Goal: Task Accomplishment & Management: Complete application form

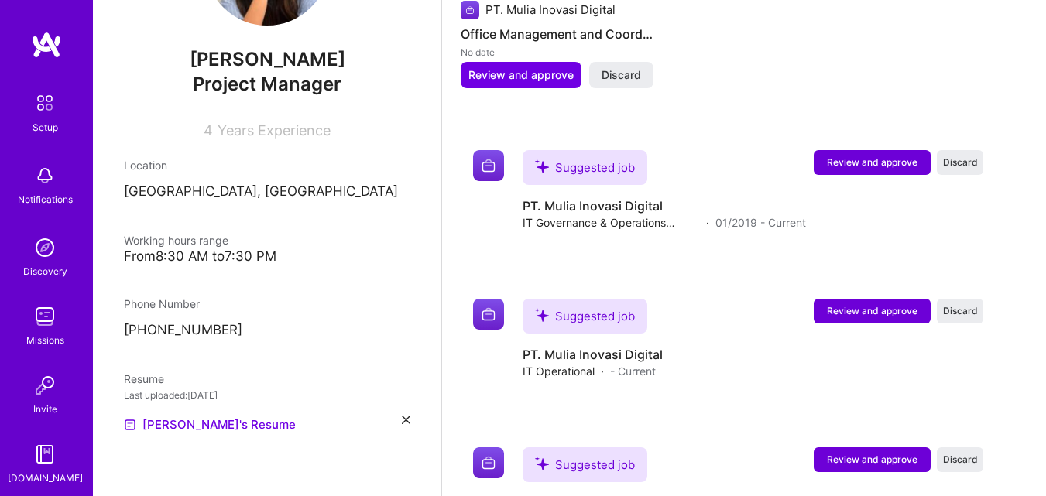
scroll to position [1155, 0]
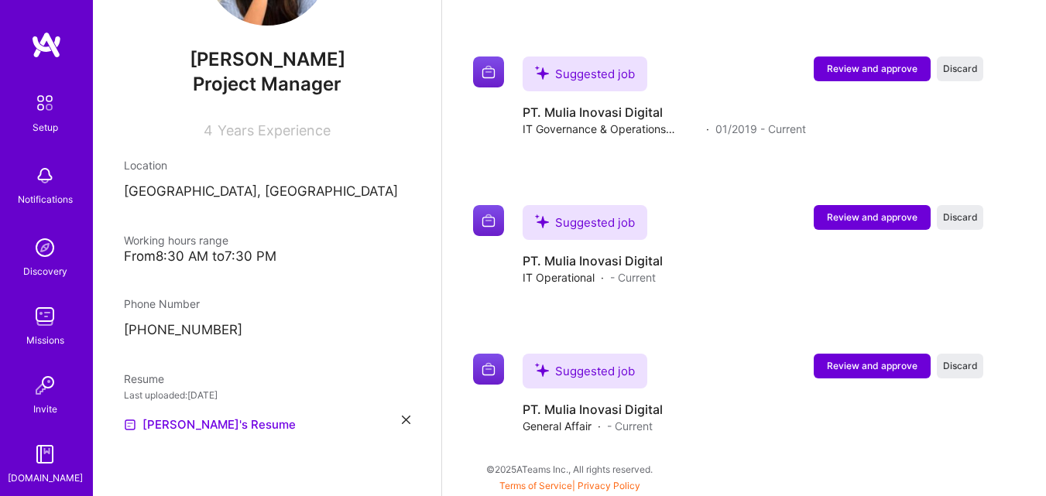
click at [211, 190] on p "[GEOGRAPHIC_DATA], [GEOGRAPHIC_DATA]" at bounding box center [267, 192] width 286 height 19
click at [252, 190] on p "[GEOGRAPHIC_DATA], [GEOGRAPHIC_DATA]" at bounding box center [267, 192] width 286 height 19
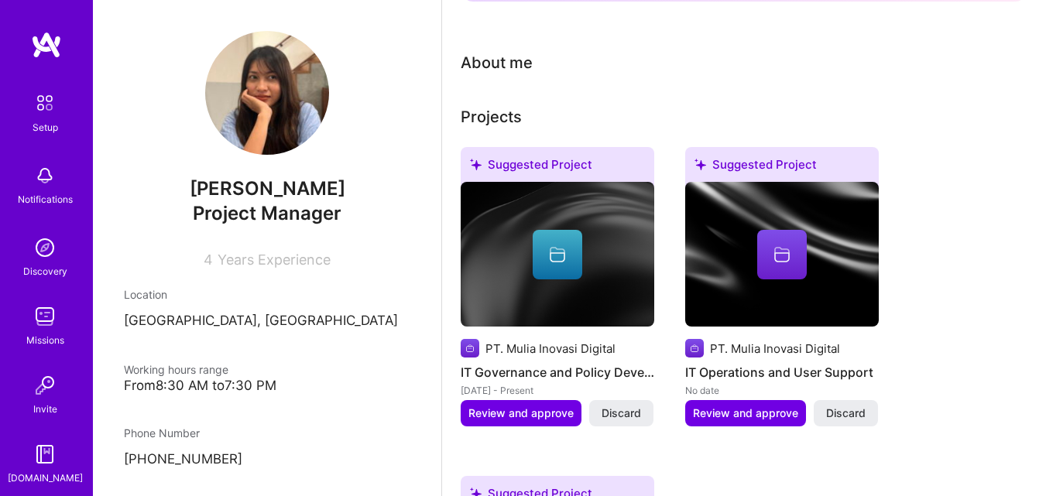
scroll to position [0, 0]
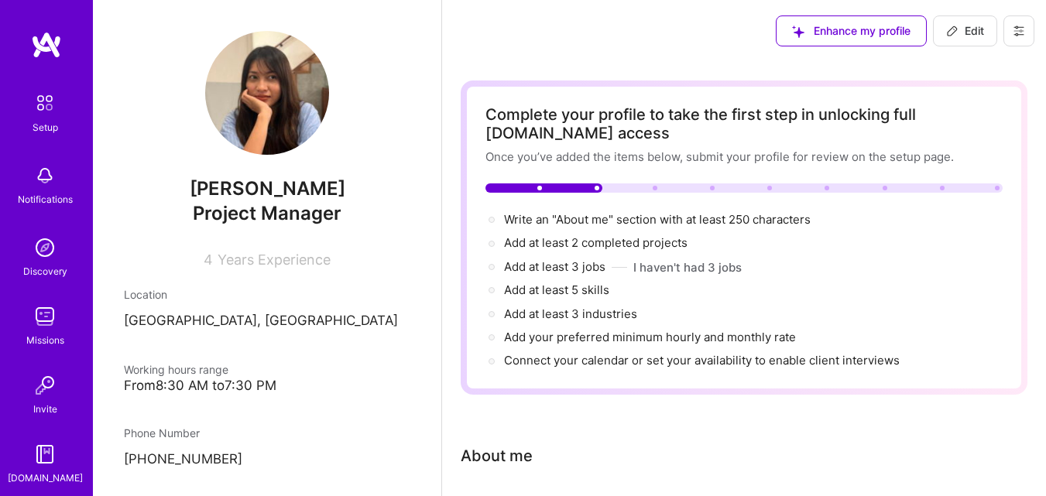
click at [982, 36] on span "Edit" at bounding box center [965, 30] width 38 height 15
select select "ID"
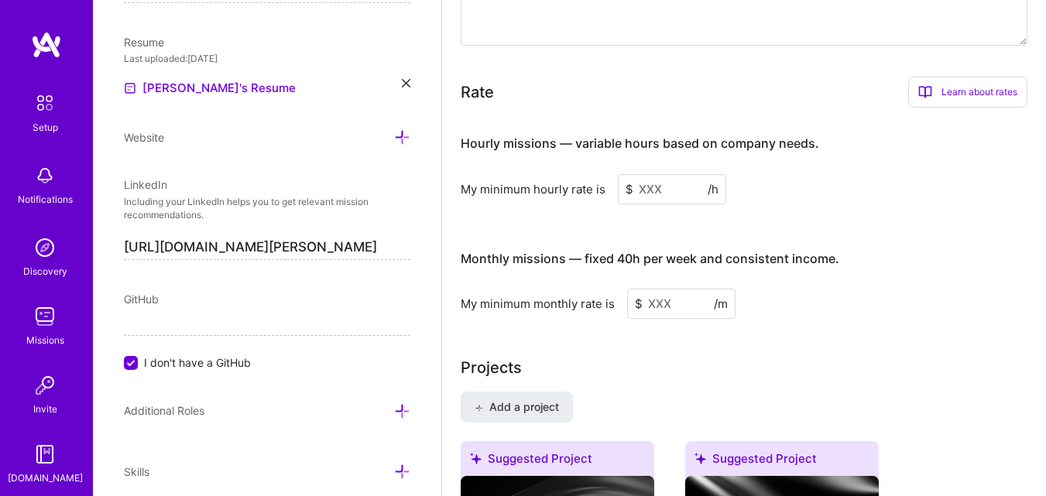
scroll to position [1200, 0]
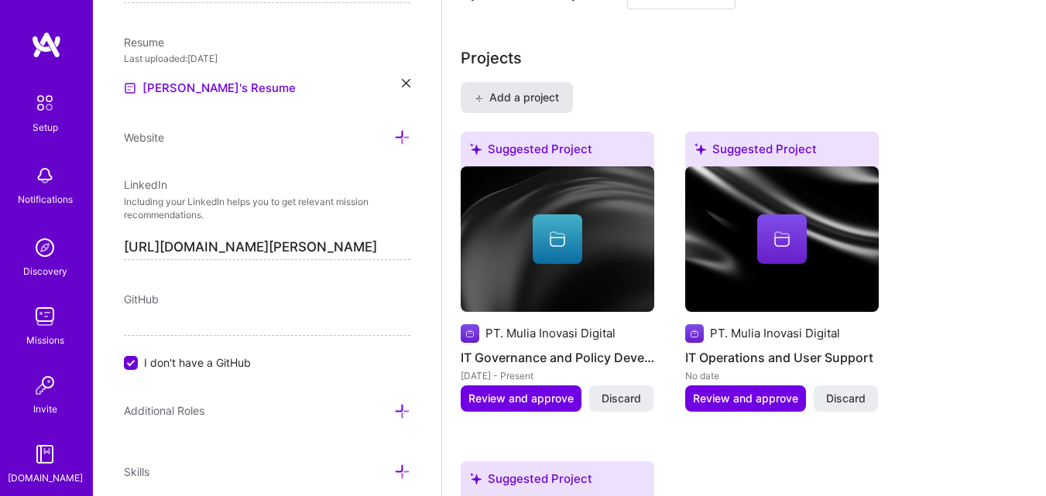
click at [543, 101] on span "Add a project" at bounding box center [516, 97] width 84 height 15
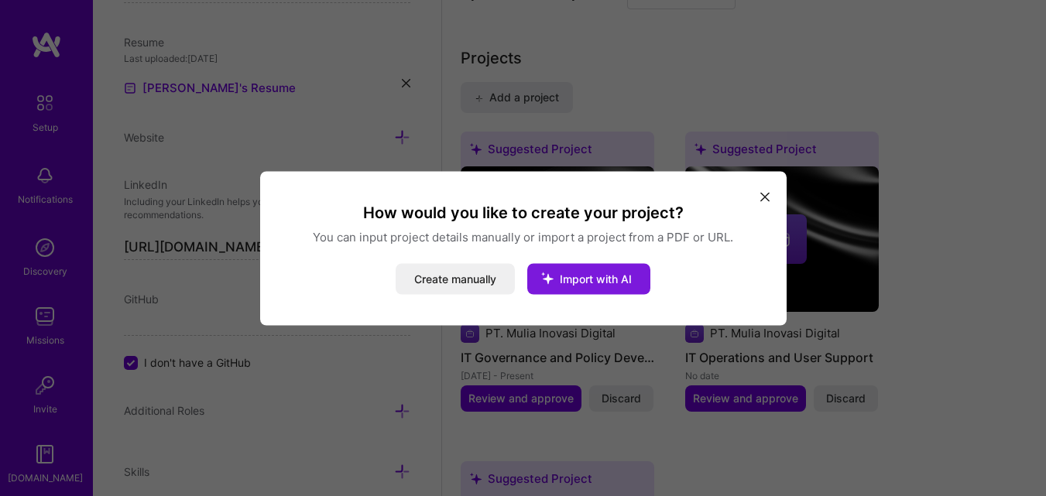
click at [581, 281] on span "Import with AI" at bounding box center [596, 278] width 72 height 13
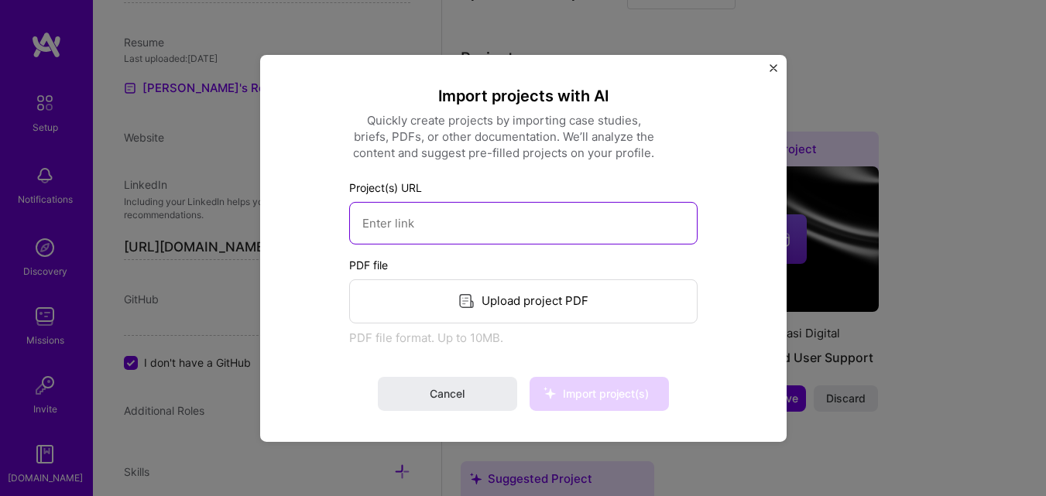
click at [457, 226] on input at bounding box center [523, 222] width 348 height 43
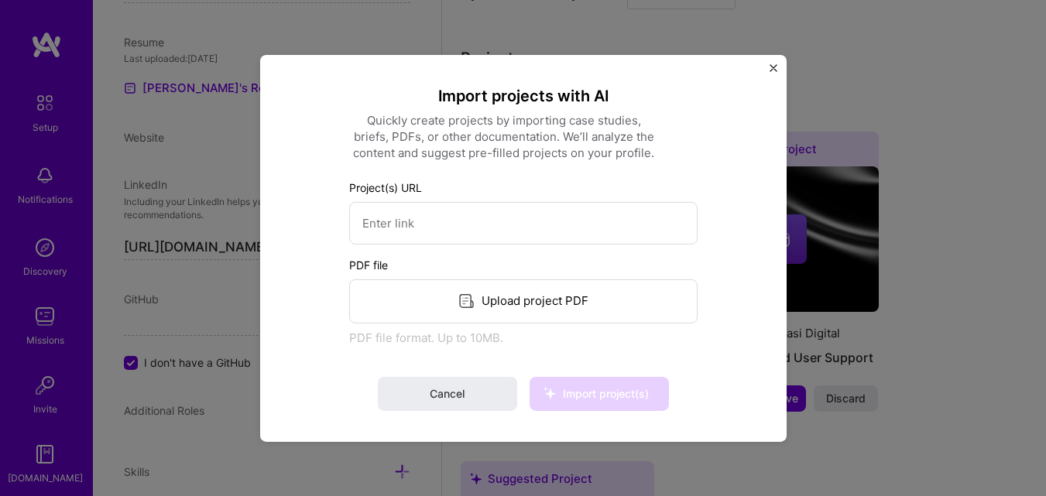
click at [474, 301] on icon at bounding box center [466, 302] width 18 height 18
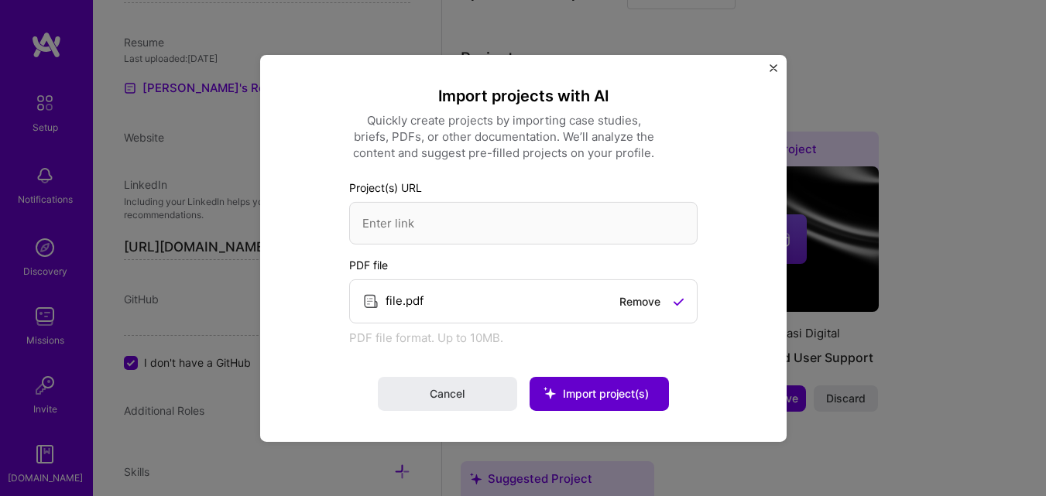
click at [567, 386] on icon at bounding box center [549, 393] width 40 height 40
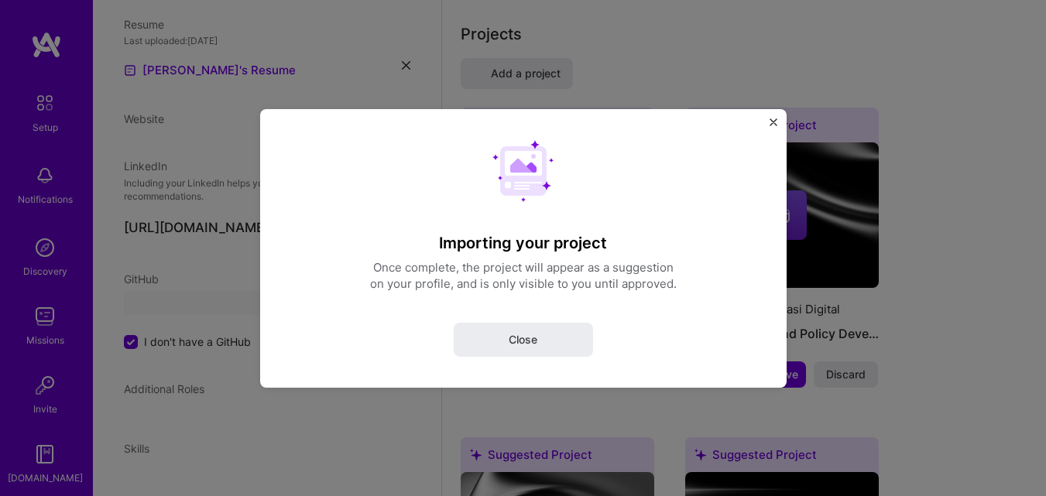
select select "ID"
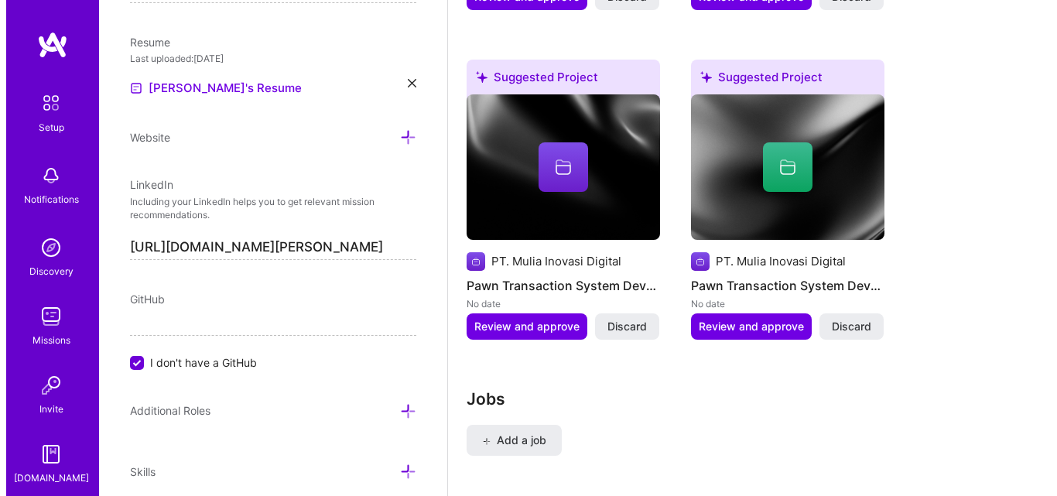
scroll to position [1973, 0]
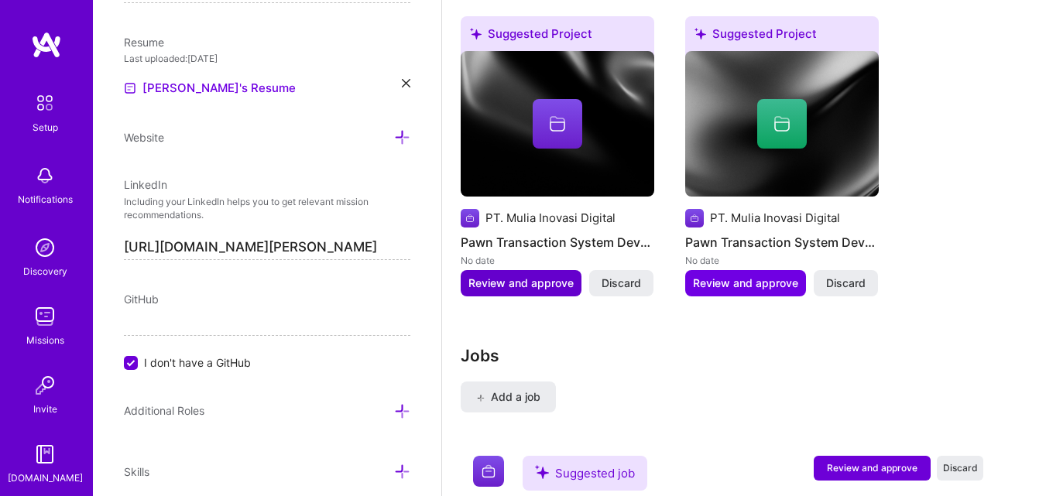
click at [543, 280] on span "Review and approve" at bounding box center [520, 283] width 105 height 15
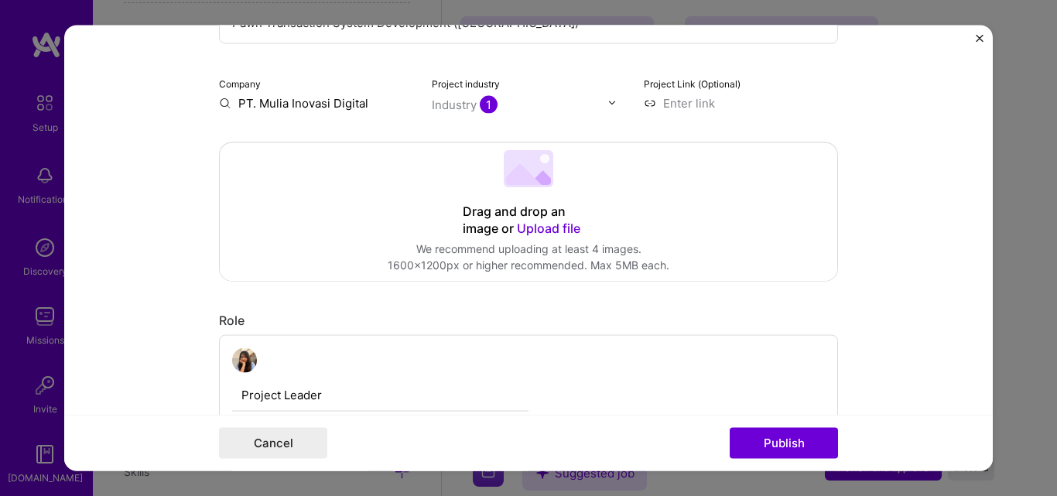
scroll to position [77, 0]
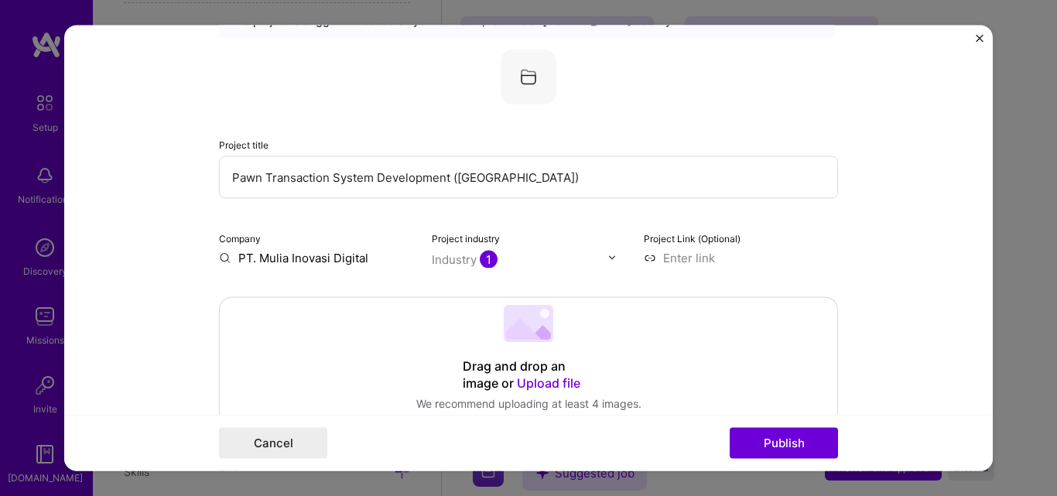
click at [502, 249] on div at bounding box center [520, 258] width 176 height 19
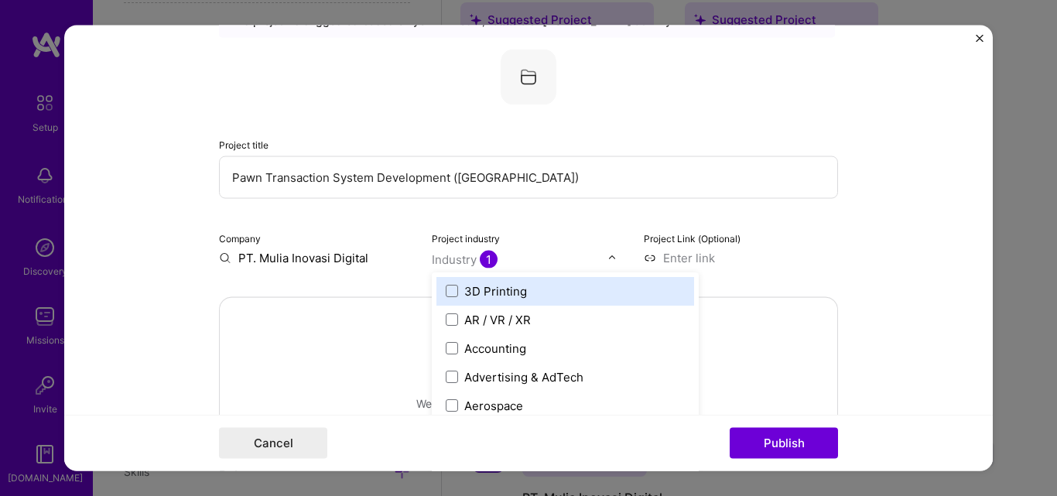
click at [490, 251] on div "Industry 1" at bounding box center [465, 259] width 66 height 16
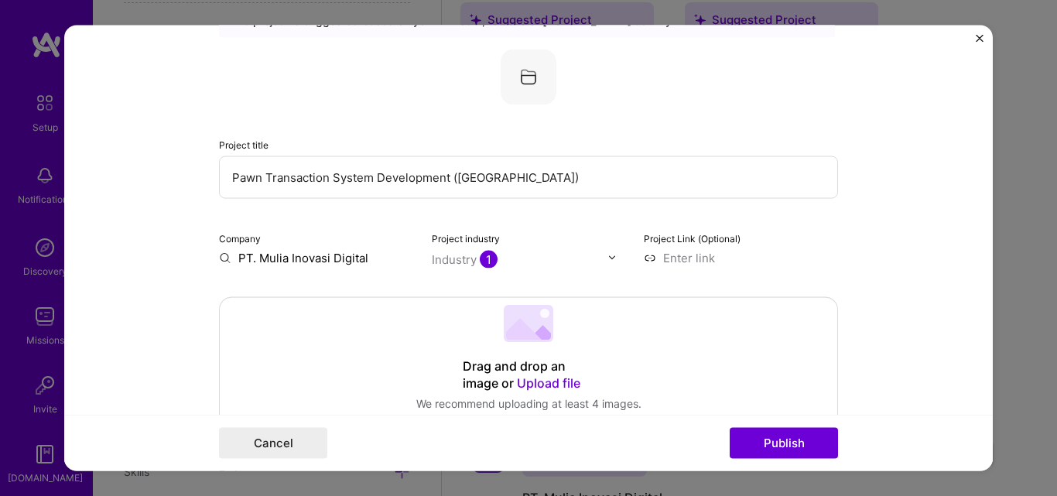
click at [490, 255] on span "1" at bounding box center [489, 259] width 18 height 18
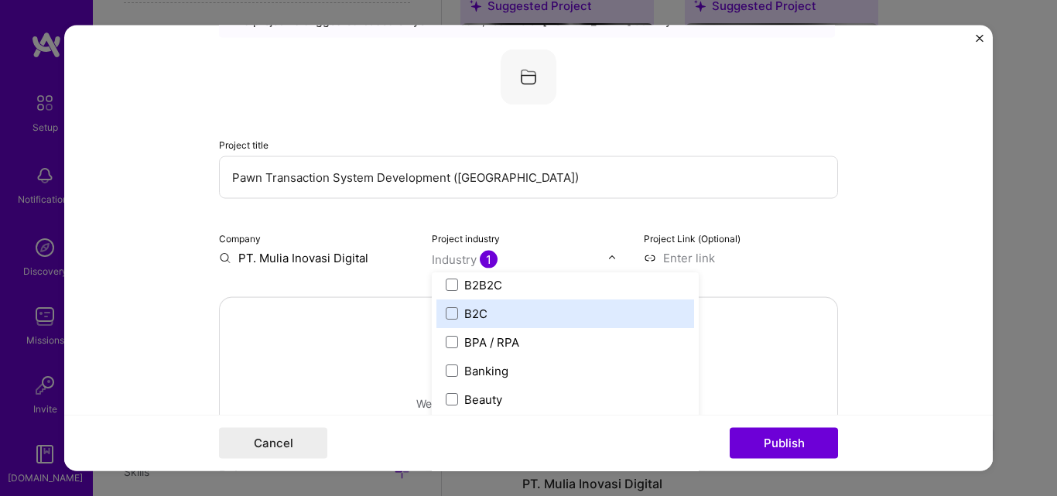
scroll to position [387, 0]
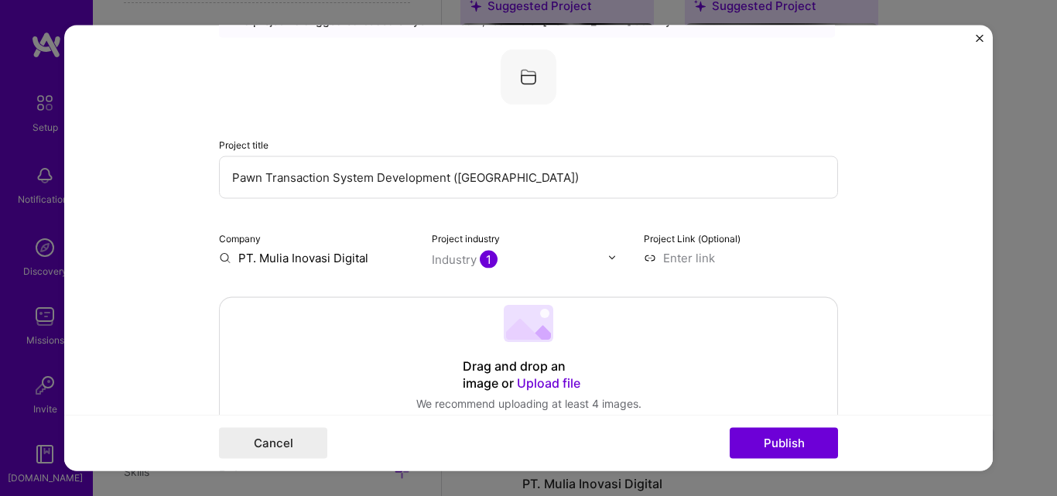
click at [454, 268] on div at bounding box center [520, 258] width 176 height 19
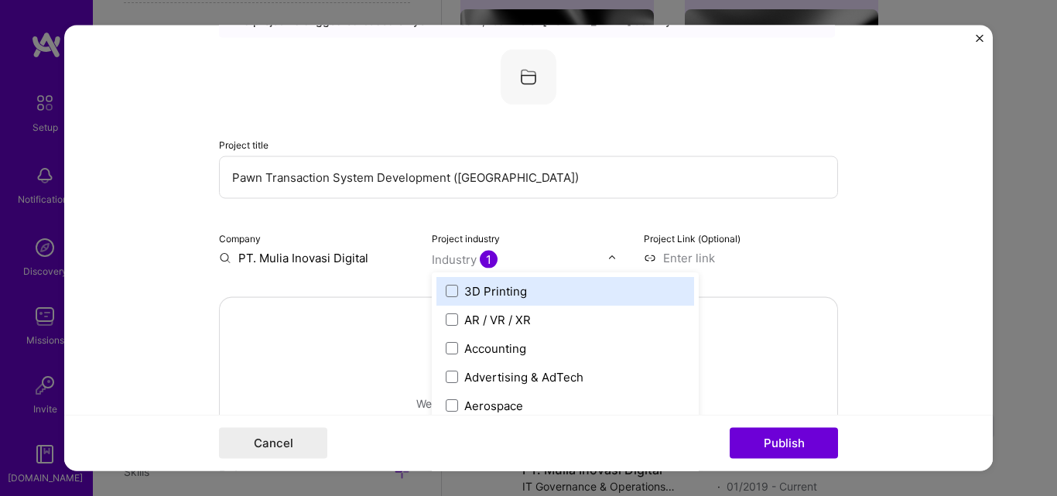
click at [481, 258] on span "1" at bounding box center [489, 259] width 18 height 18
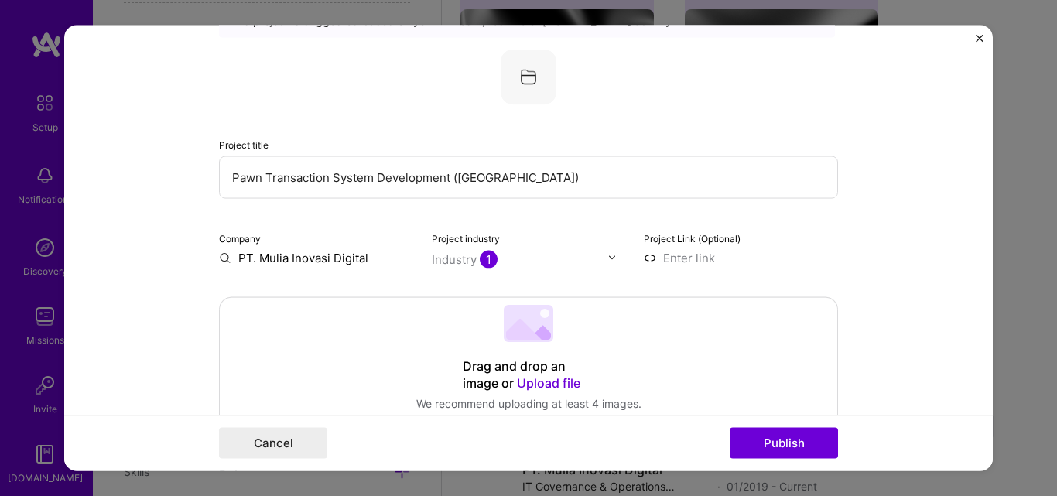
click at [481, 258] on span "1" at bounding box center [489, 259] width 18 height 18
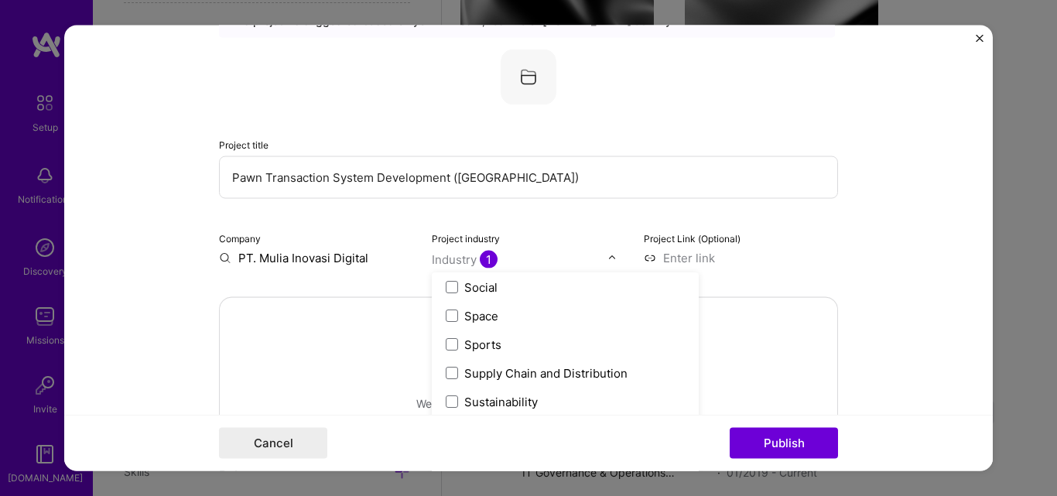
scroll to position [3213, 0]
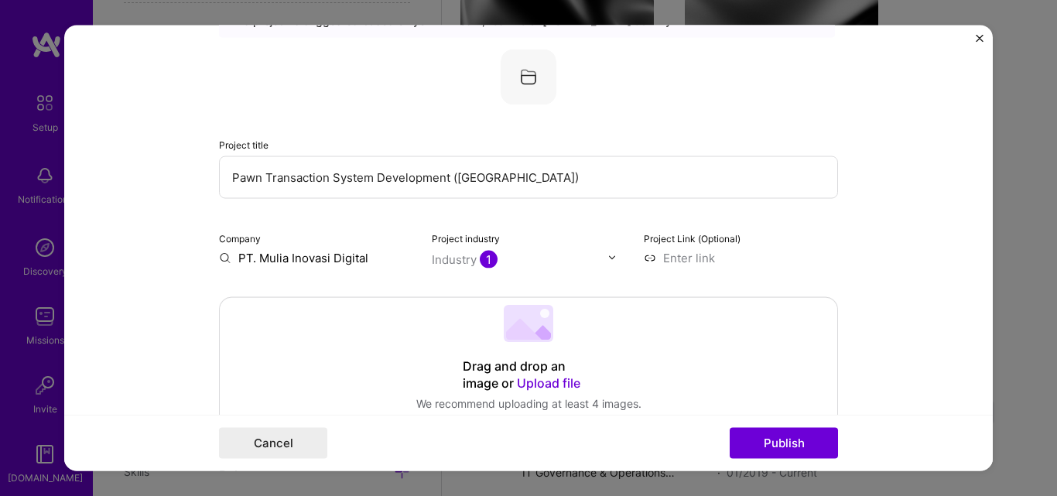
click at [608, 258] on img at bounding box center [612, 257] width 9 height 9
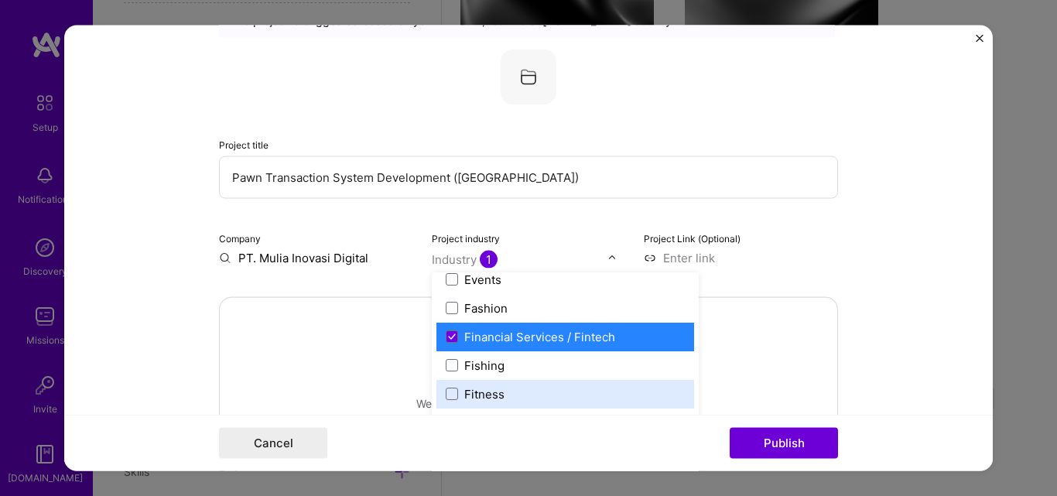
scroll to position [1548, 0]
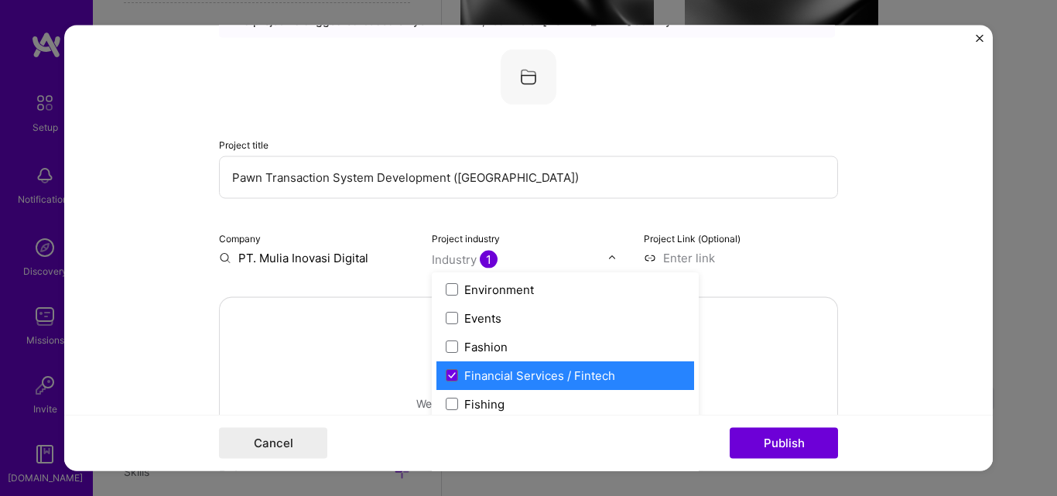
click at [522, 377] on div "Financial Services / Fintech" at bounding box center [539, 375] width 151 height 16
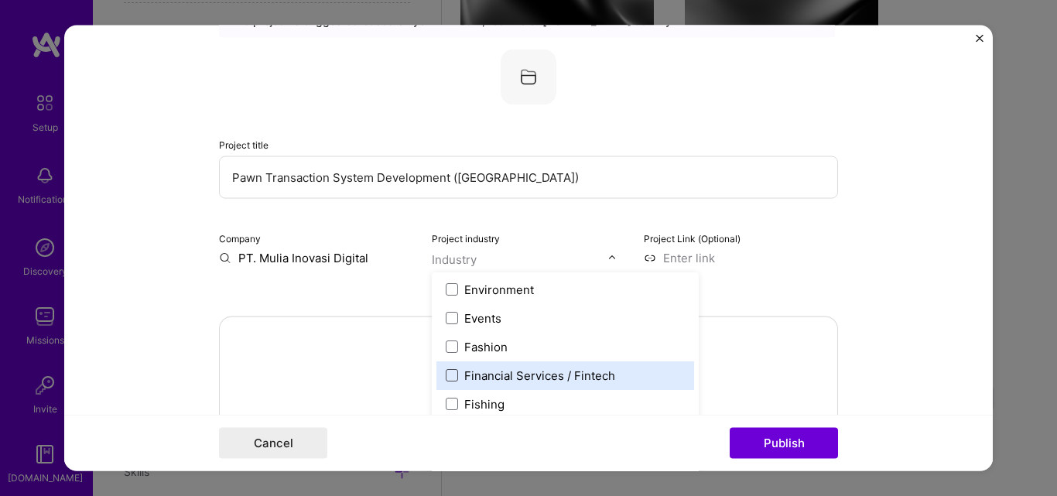
click at [452, 374] on span at bounding box center [452, 375] width 12 height 12
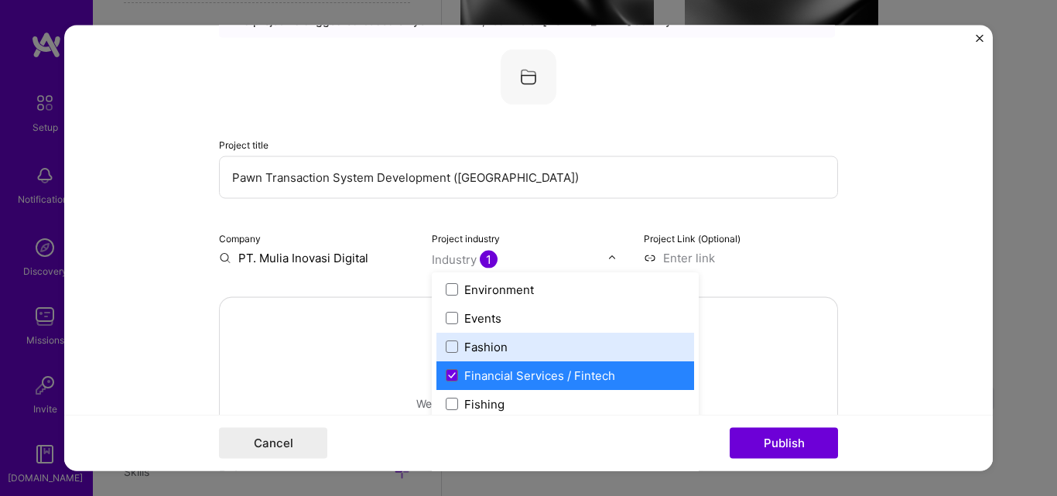
click at [802, 297] on div "Drag and drop an image or Upload file Upload file We recommend uploading at lea…" at bounding box center [529, 366] width 618 height 138
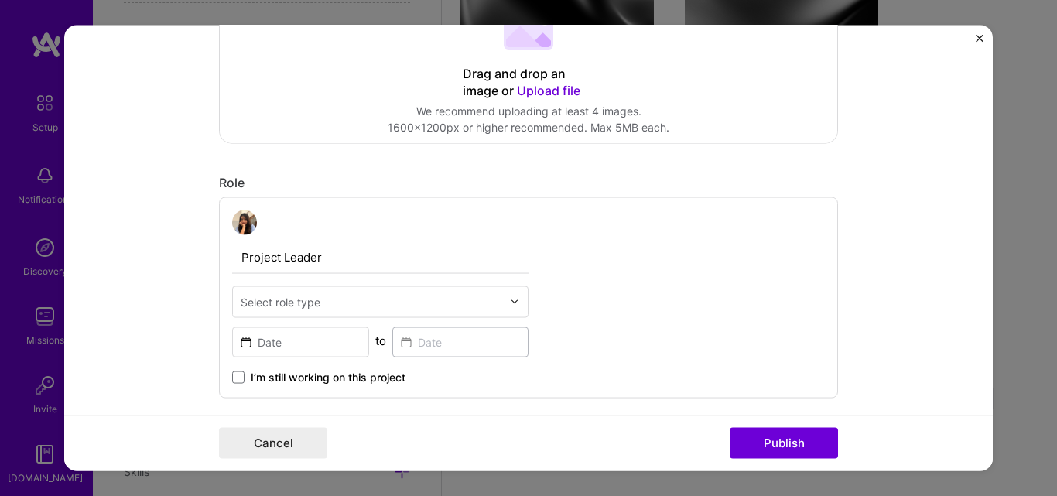
scroll to position [464, 0]
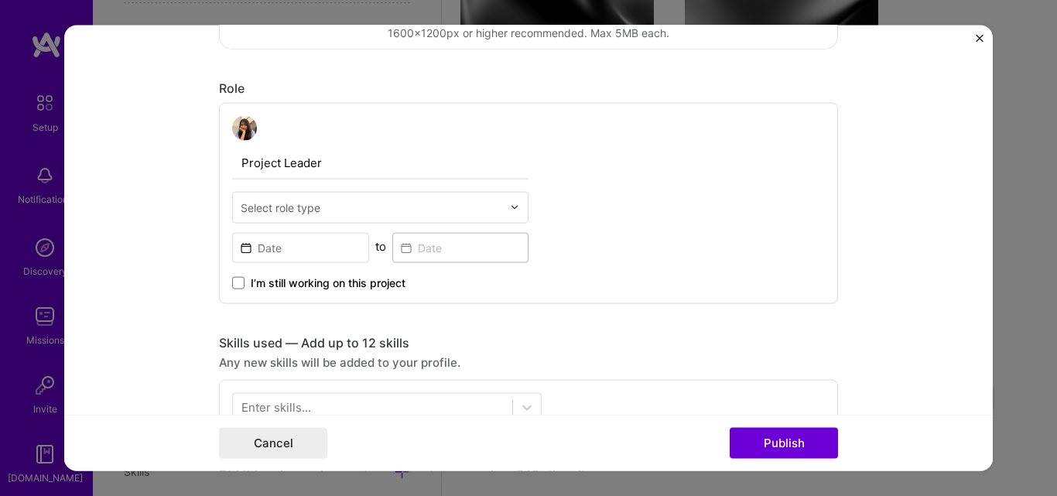
click at [446, 207] on input "text" at bounding box center [372, 207] width 262 height 16
click at [385, 148] on input "Project Leader" at bounding box center [380, 162] width 296 height 33
click at [376, 224] on div "Project Leader Select role type to I’m still working on this project" at bounding box center [380, 202] width 296 height 175
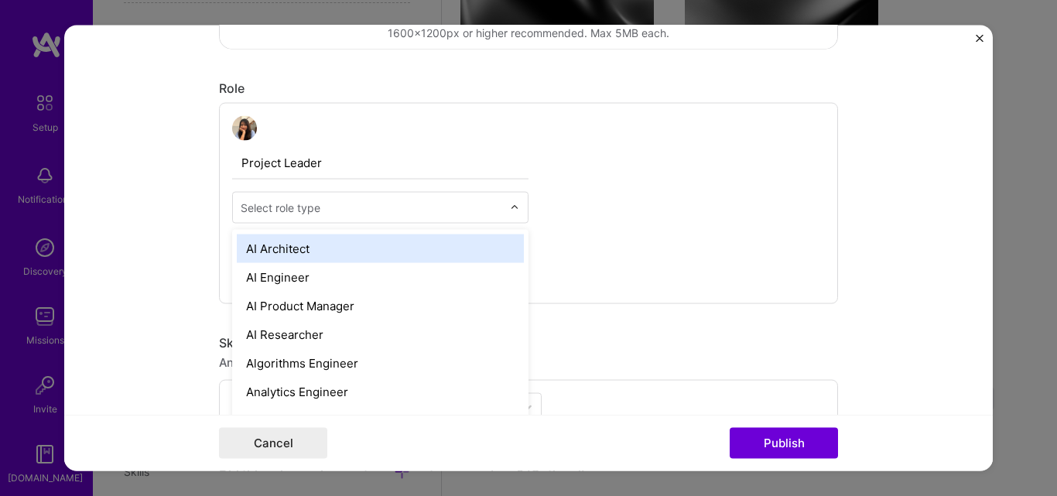
click at [370, 216] on div at bounding box center [372, 206] width 262 height 19
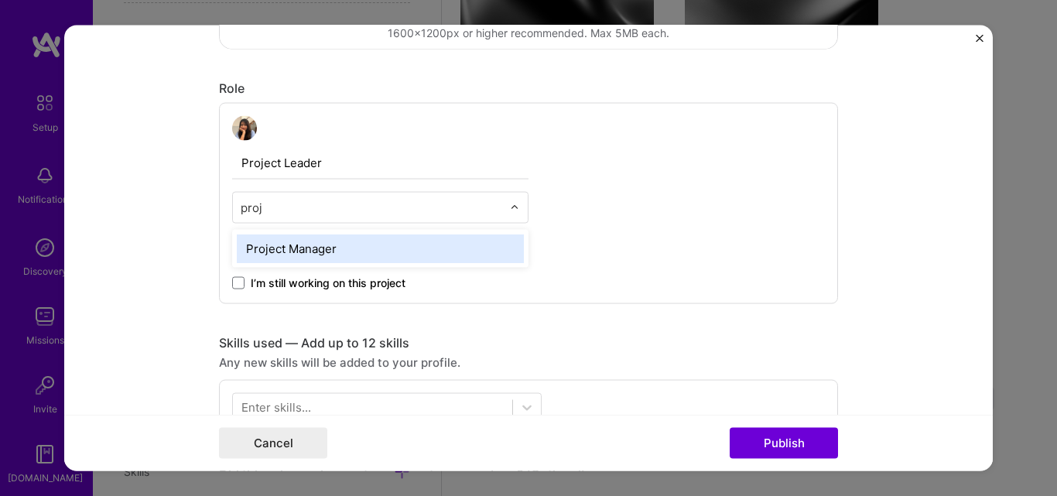
type input "proje"
click at [366, 238] on div "Project Manager" at bounding box center [380, 248] width 287 height 29
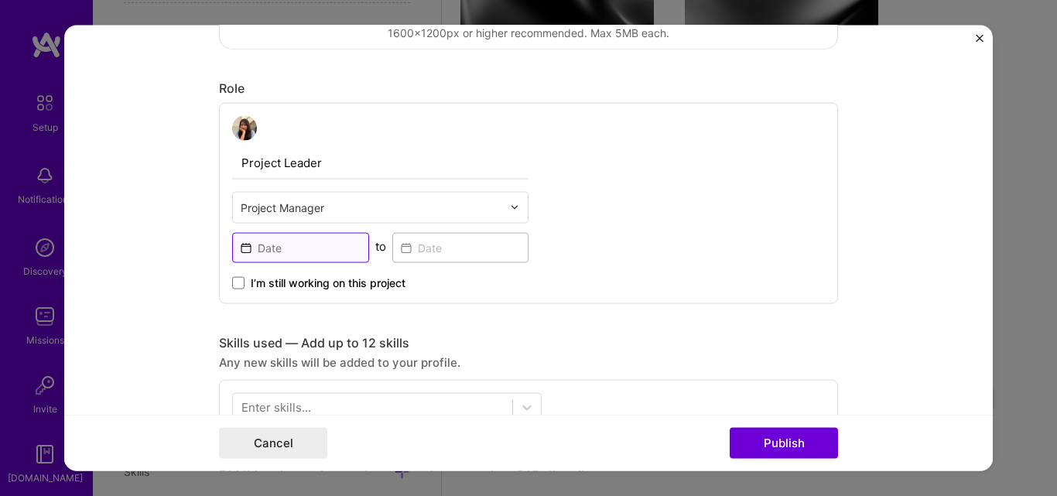
click at [327, 249] on input at bounding box center [300, 247] width 137 height 30
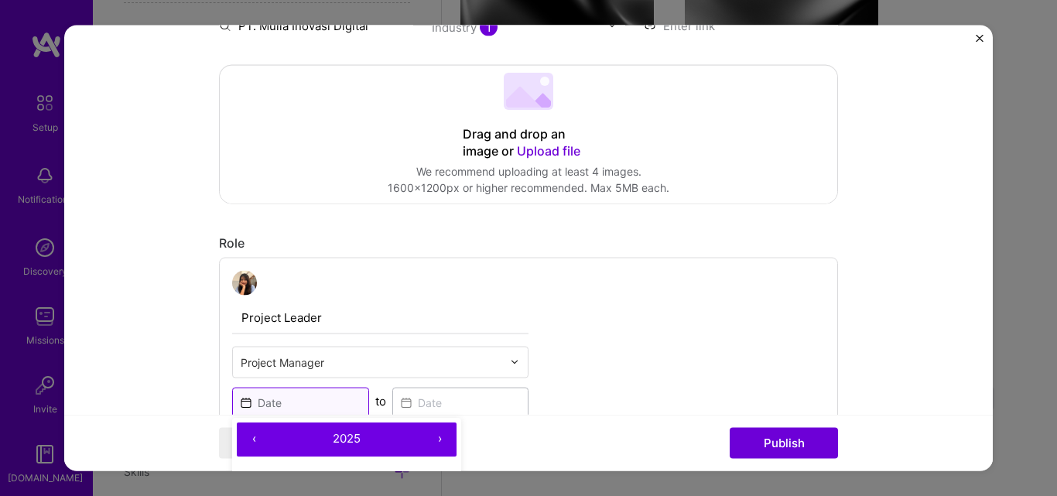
scroll to position [542, 0]
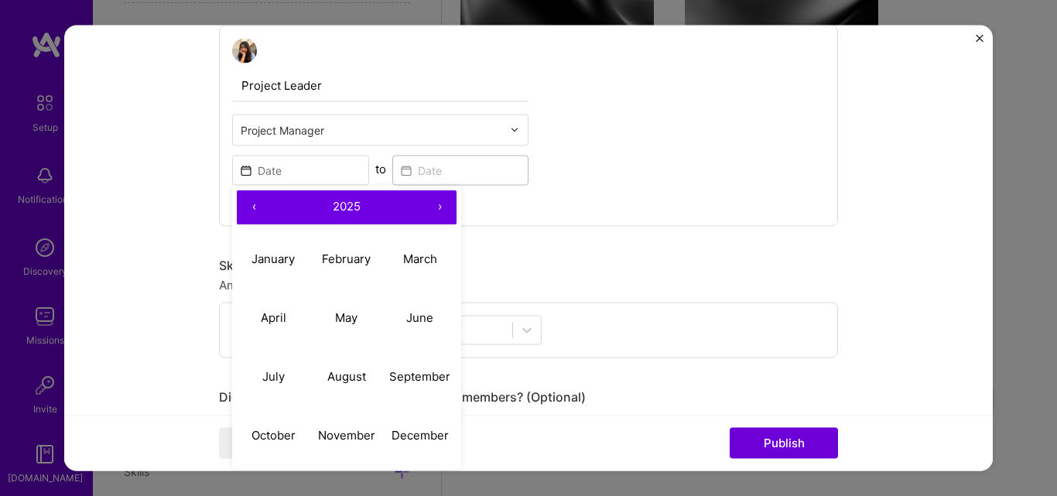
click at [245, 208] on button "‹" at bounding box center [254, 207] width 34 height 34
click at [247, 208] on button "‹" at bounding box center [254, 207] width 34 height 34
click at [280, 433] on abbr "October" at bounding box center [274, 435] width 44 height 15
type input "[DATE]"
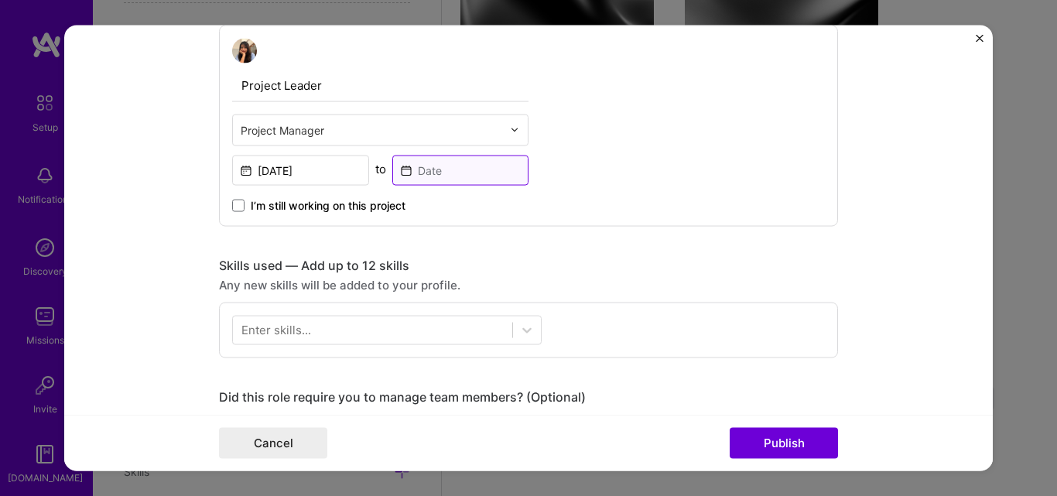
click at [443, 176] on input at bounding box center [460, 170] width 137 height 30
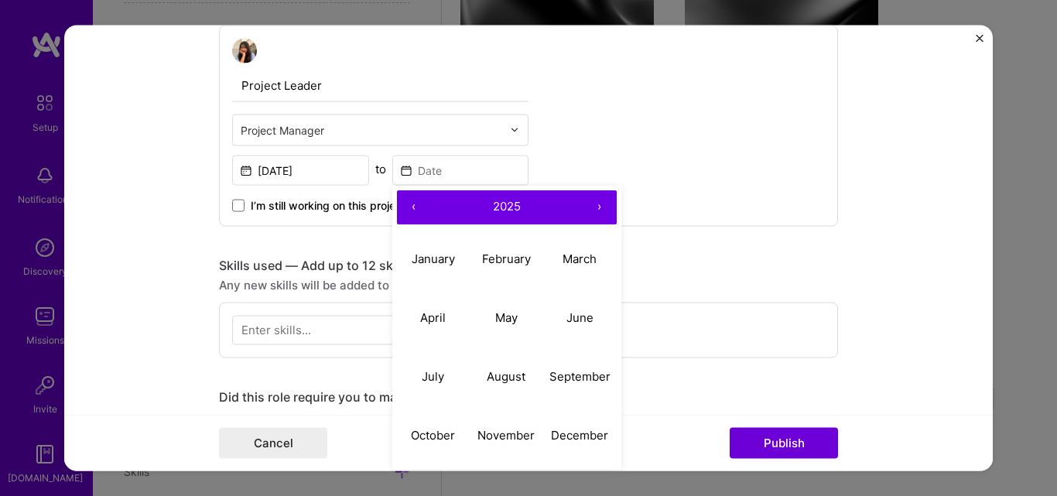
click at [409, 204] on button "‹" at bounding box center [414, 207] width 34 height 34
click at [564, 437] on abbr "December" at bounding box center [579, 435] width 57 height 15
type input "[DATE]"
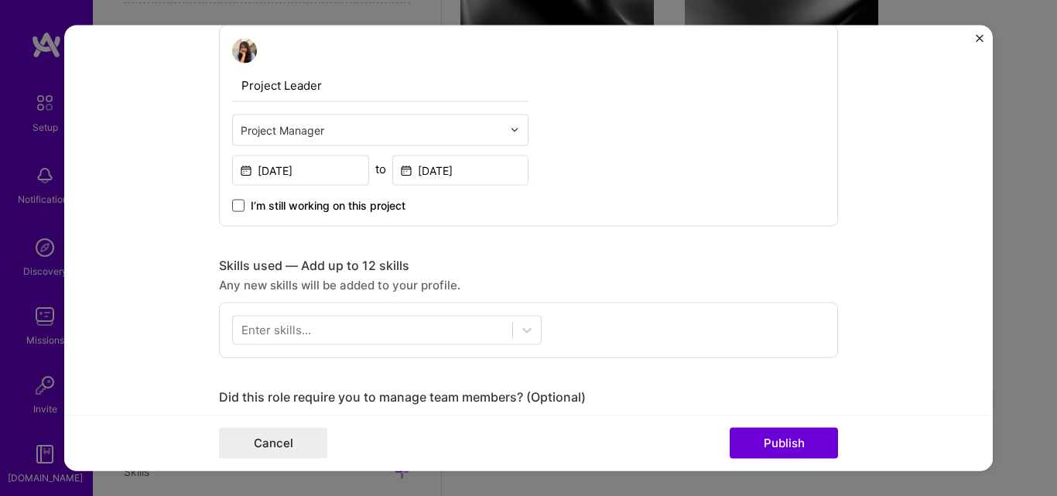
click at [235, 207] on span at bounding box center [238, 205] width 12 height 12
click at [0, 0] on input "I’m still working on this project" at bounding box center [0, 0] width 0 height 0
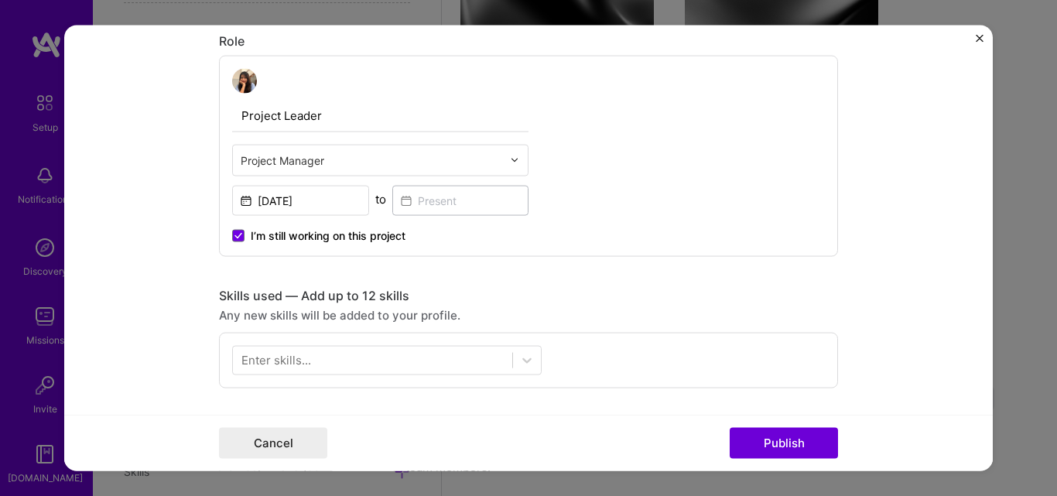
scroll to position [464, 0]
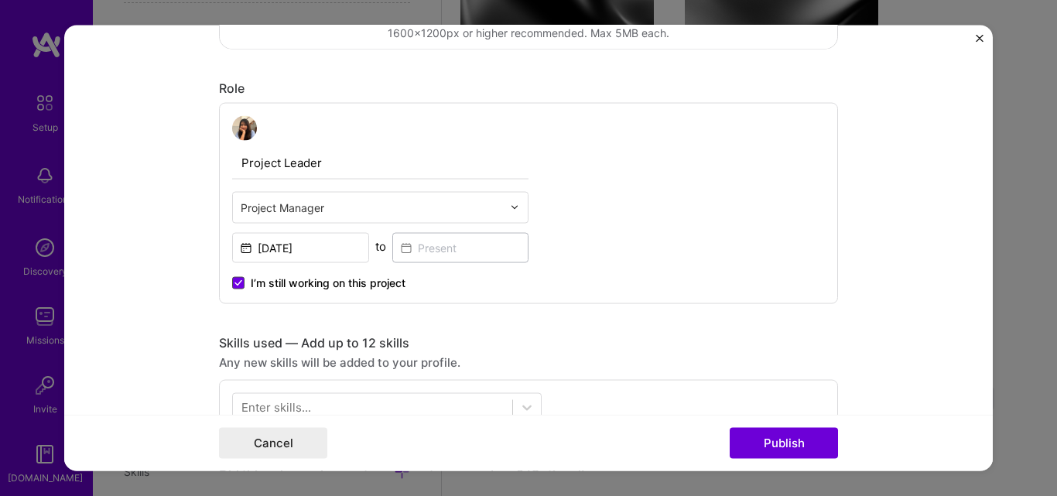
click at [234, 284] on icon at bounding box center [238, 282] width 8 height 6
click at [0, 0] on input "I’m still working on this project" at bounding box center [0, 0] width 0 height 0
click at [433, 249] on input at bounding box center [460, 247] width 137 height 30
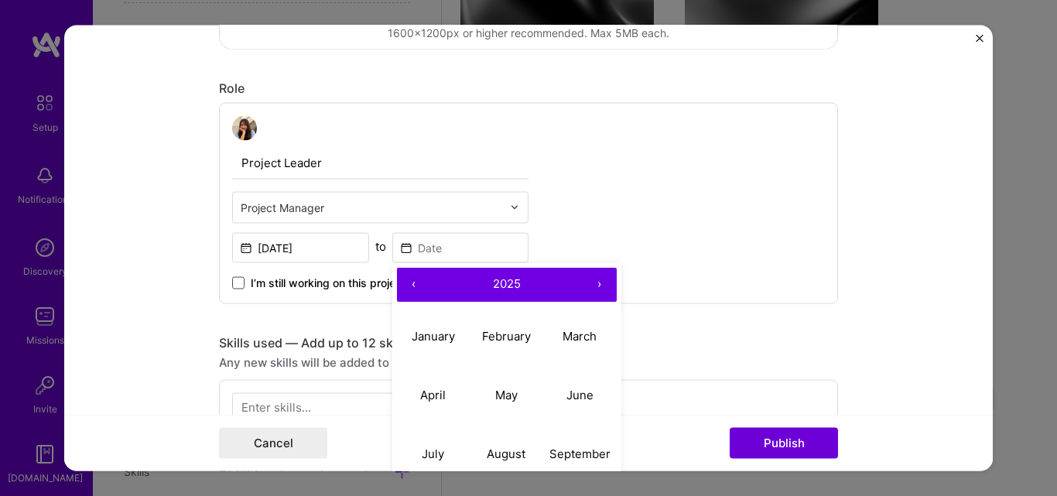
click at [397, 285] on button "‹" at bounding box center [414, 284] width 34 height 34
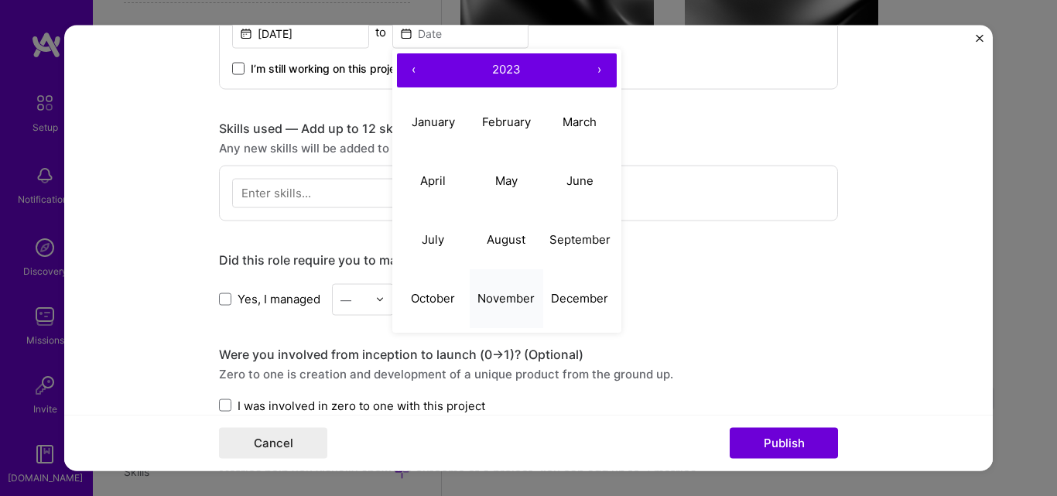
scroll to position [697, 0]
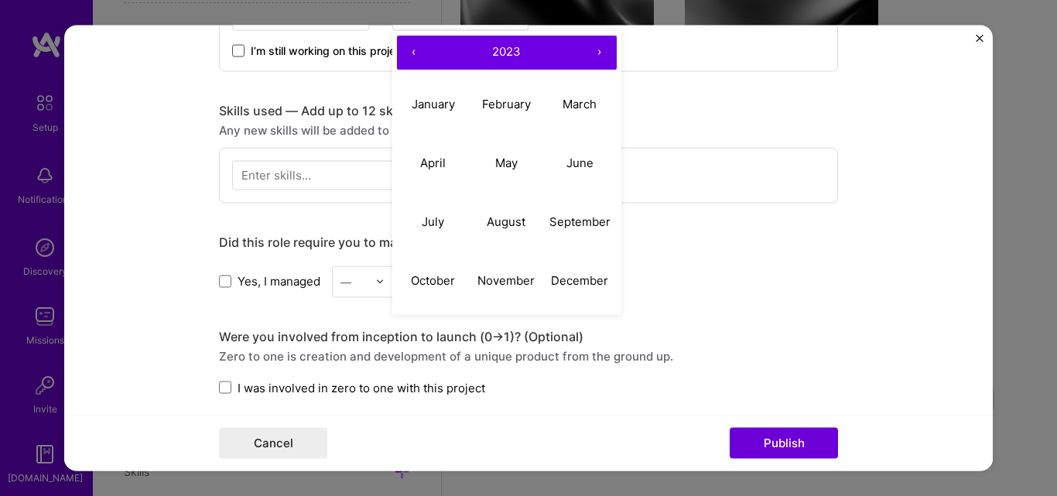
click at [403, 47] on button "‹" at bounding box center [414, 52] width 34 height 34
click at [593, 51] on button "›" at bounding box center [600, 52] width 34 height 34
click at [420, 101] on abbr "January" at bounding box center [433, 104] width 43 height 15
type input "[DATE]"
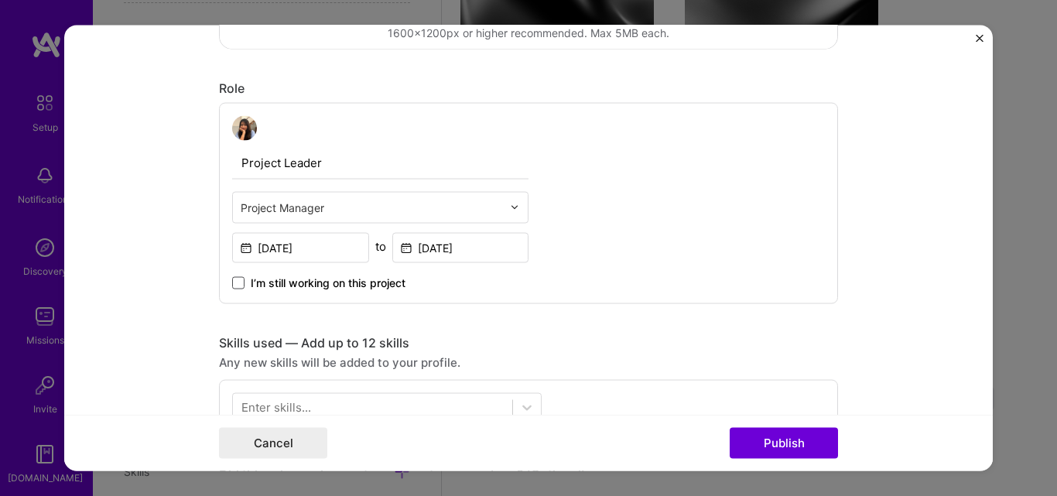
scroll to position [542, 0]
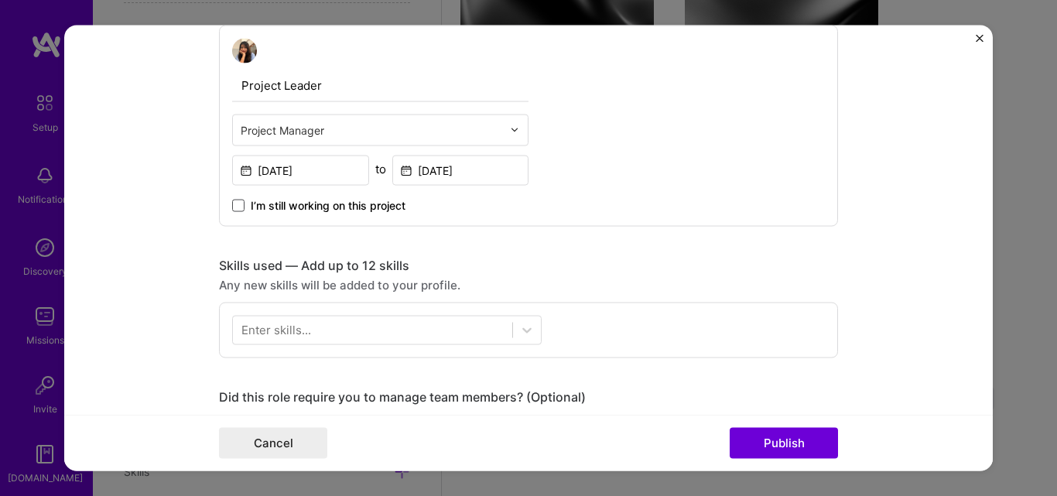
click at [290, 331] on div "Enter skills..." at bounding box center [276, 330] width 70 height 16
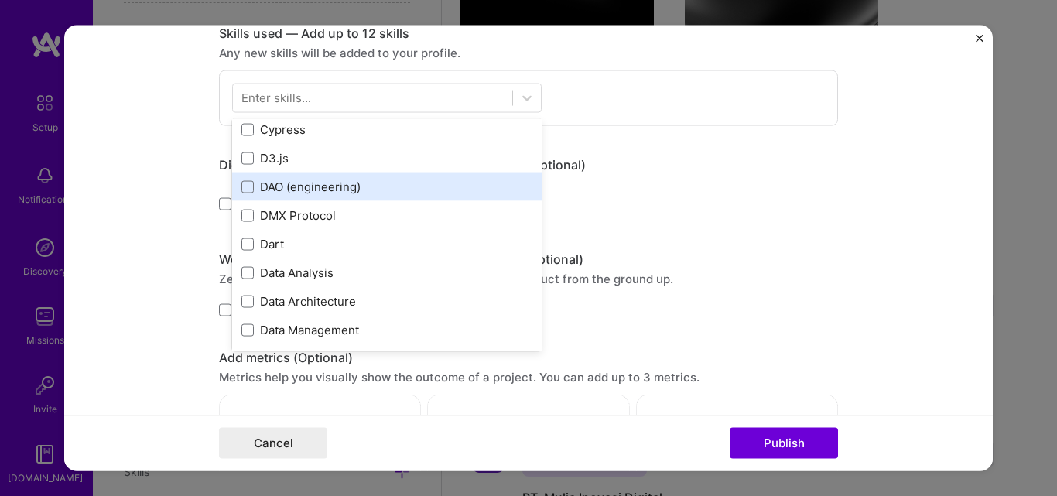
scroll to position [2399, 0]
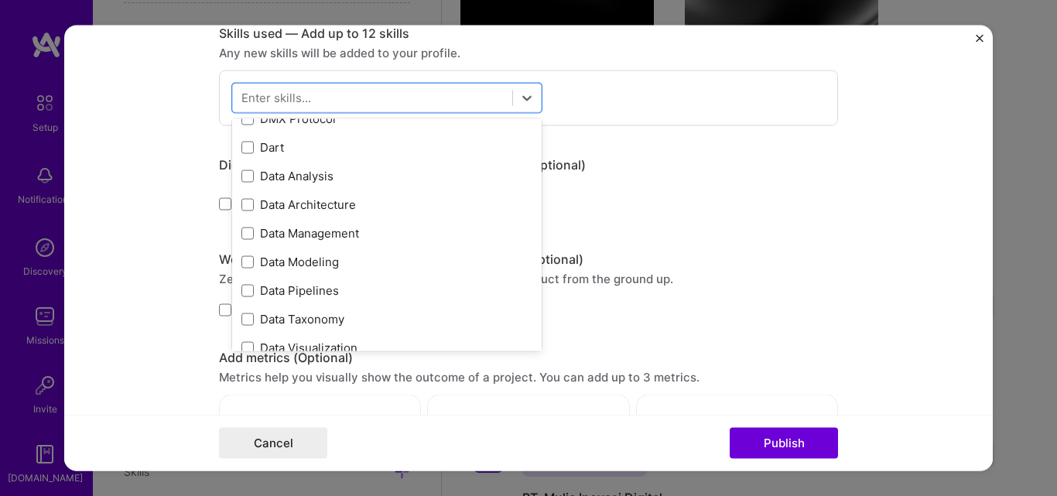
scroll to position [2418, 0]
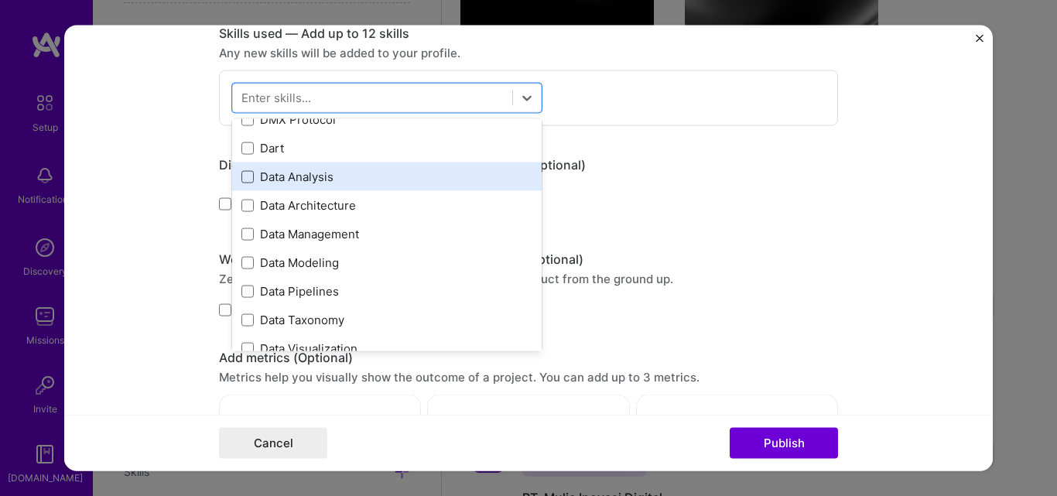
click at [245, 179] on span at bounding box center [247, 176] width 12 height 12
click at [0, 0] on input "checkbox" at bounding box center [0, 0] width 0 height 0
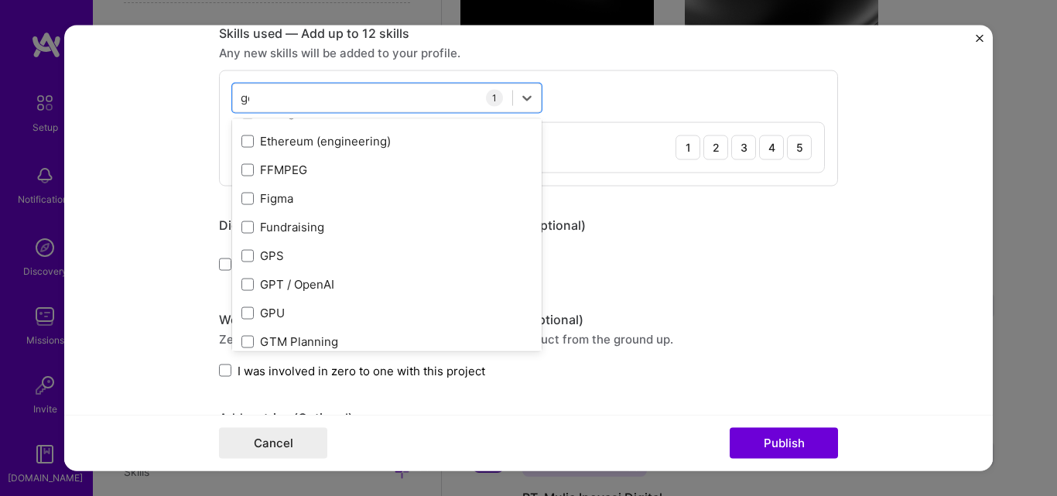
scroll to position [91, 0]
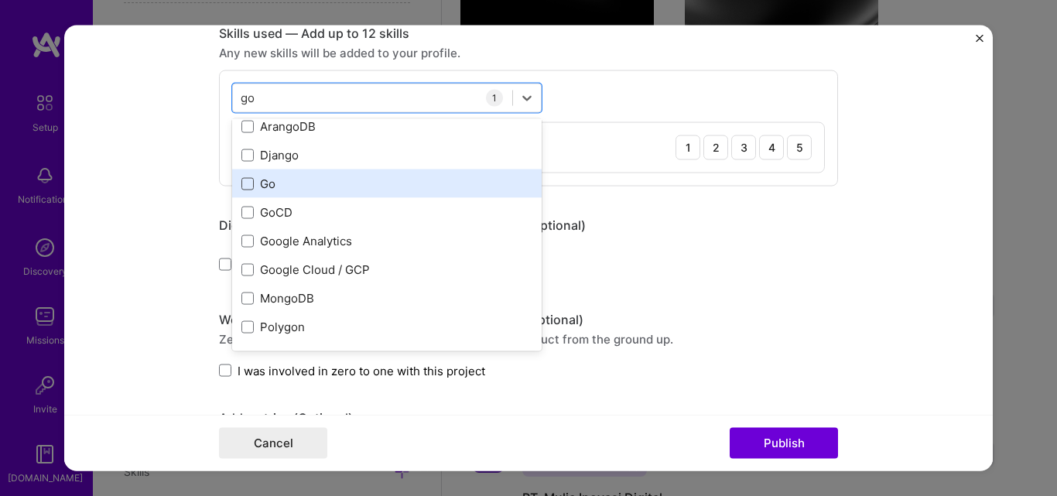
click at [241, 187] on span at bounding box center [247, 183] width 12 height 12
click at [0, 0] on input "checkbox" at bounding box center [0, 0] width 0 height 0
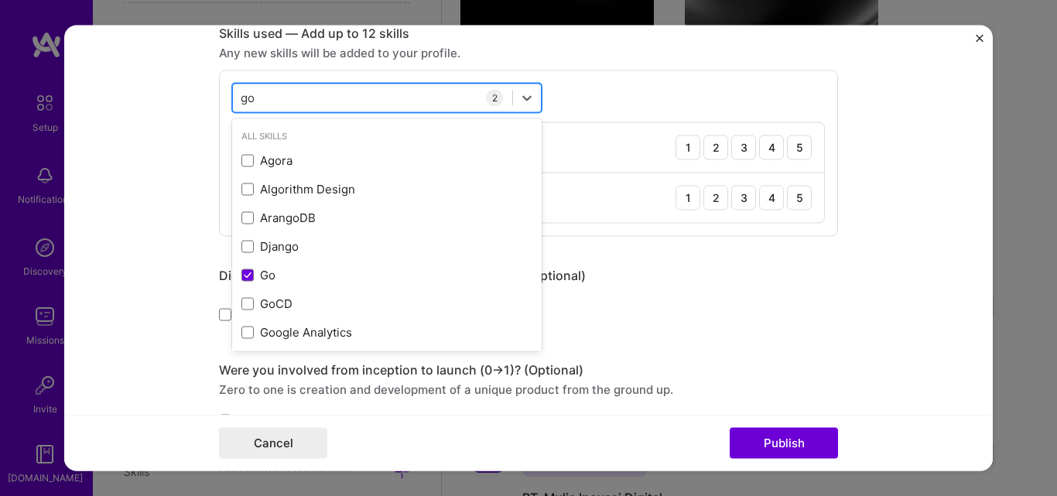
type input "g"
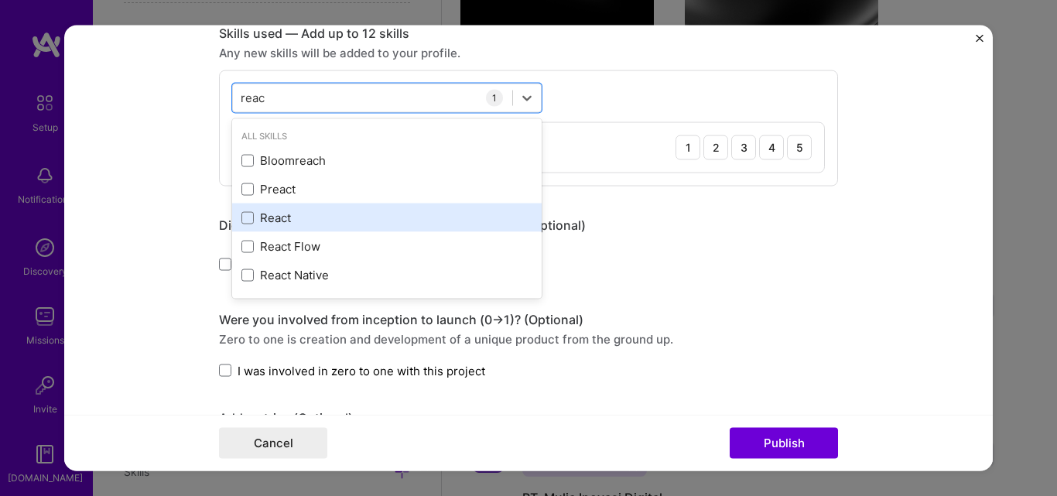
click at [307, 220] on div "React" at bounding box center [386, 218] width 291 height 16
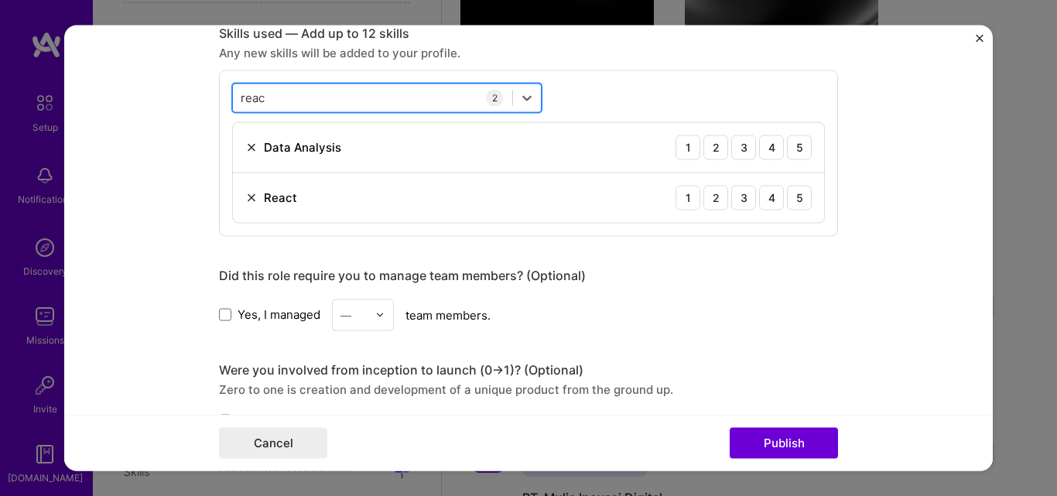
drag, startPoint x: 381, startPoint y: 100, endPoint x: 248, endPoint y: 91, distance: 132.7
click at [248, 91] on div "reac reac" at bounding box center [372, 98] width 279 height 26
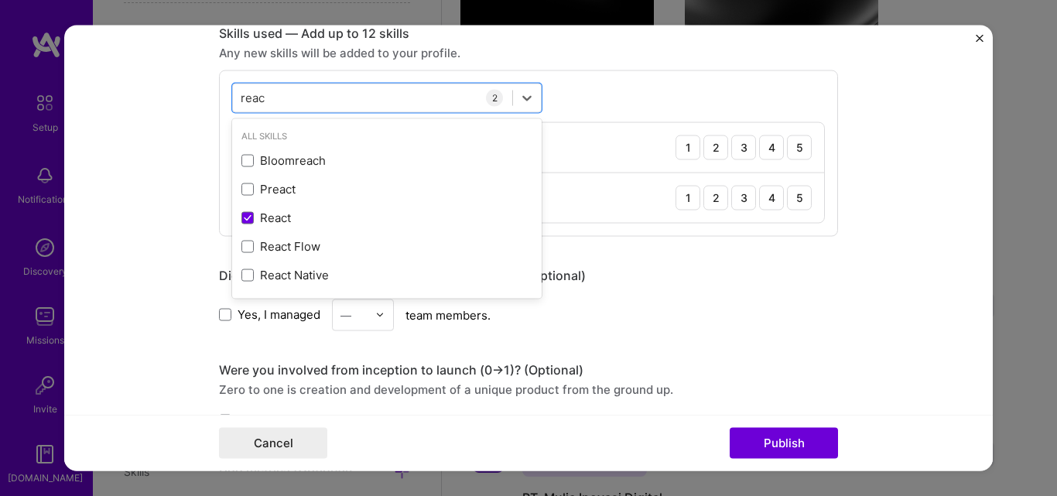
drag, startPoint x: 266, startPoint y: 93, endPoint x: 185, endPoint y: 91, distance: 81.3
click at [185, 91] on form "Editing suggested project This project is suggested based on your LinkedIn, res…" at bounding box center [528, 248] width 929 height 447
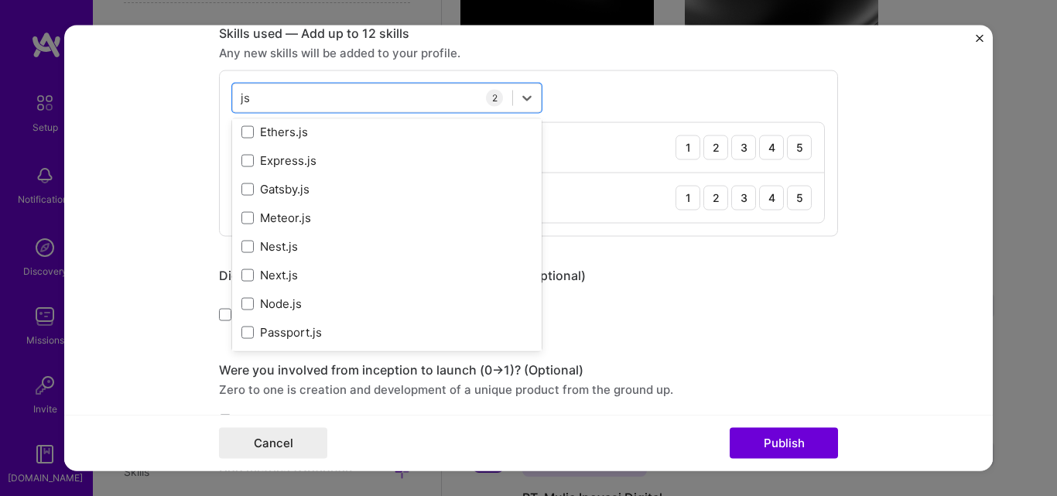
scroll to position [0, 0]
click at [411, 90] on div "js js" at bounding box center [372, 98] width 279 height 26
type input "j"
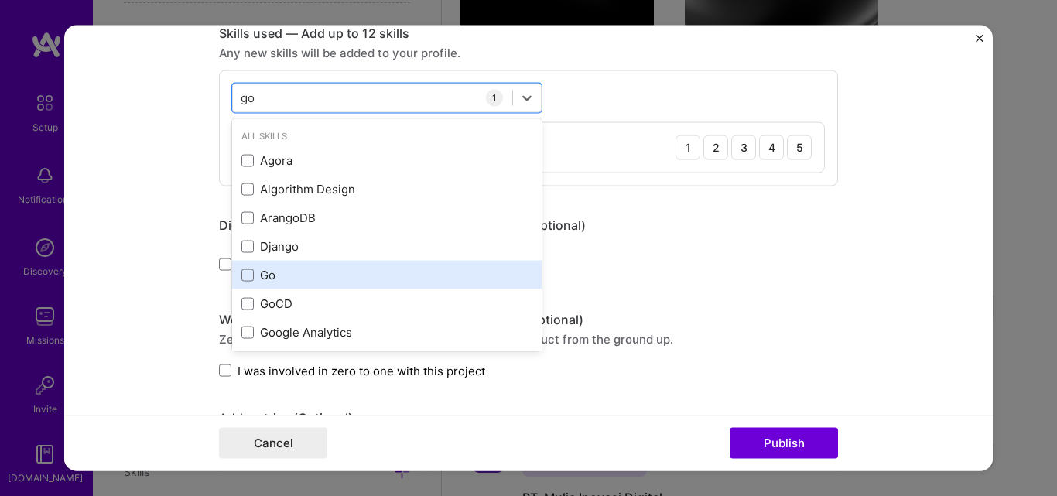
click at [321, 269] on div "Go" at bounding box center [386, 275] width 291 height 16
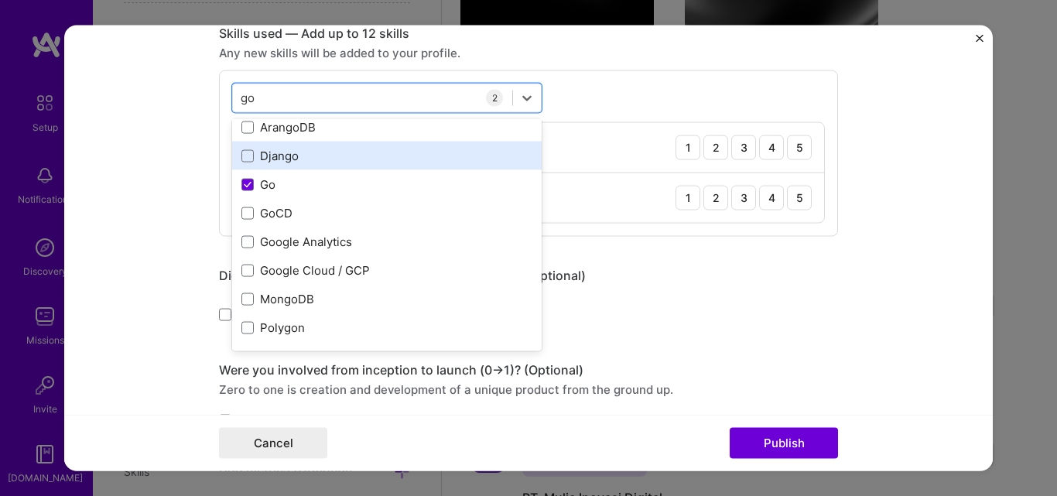
scroll to position [91, 0]
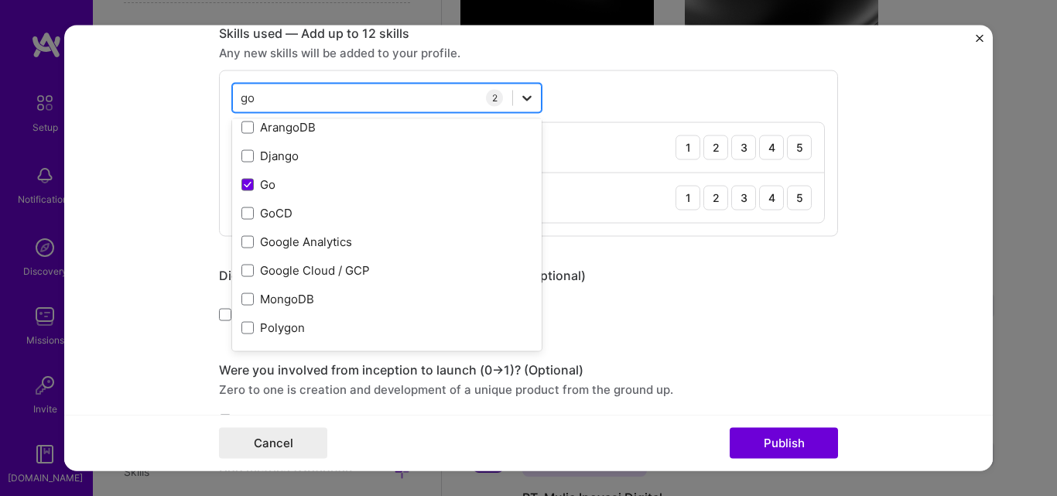
click at [525, 99] on icon at bounding box center [526, 97] width 15 height 15
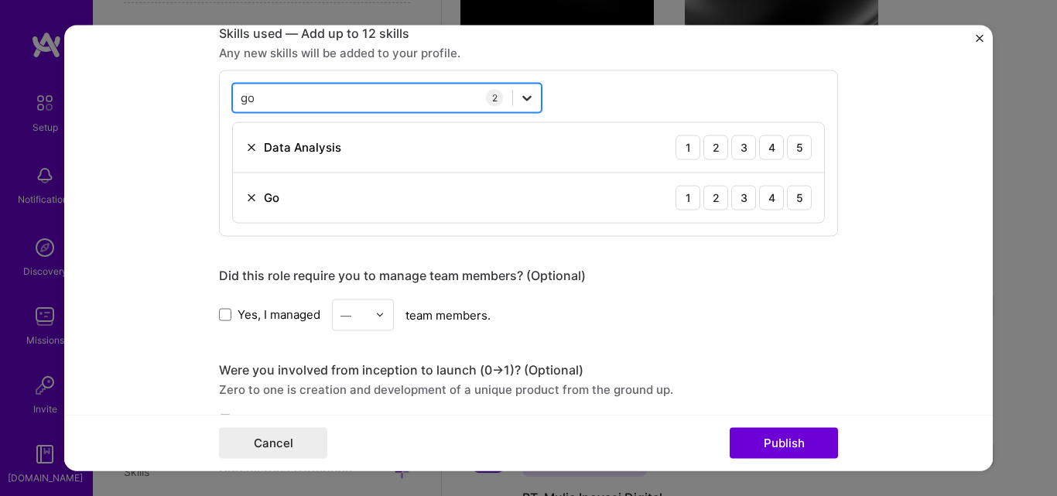
click at [525, 95] on icon at bounding box center [526, 97] width 15 height 15
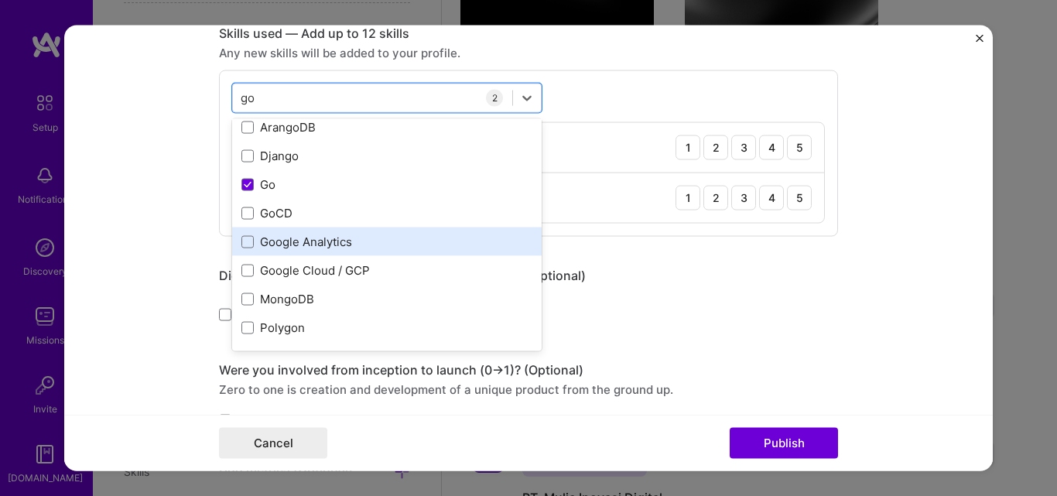
scroll to position [91, 0]
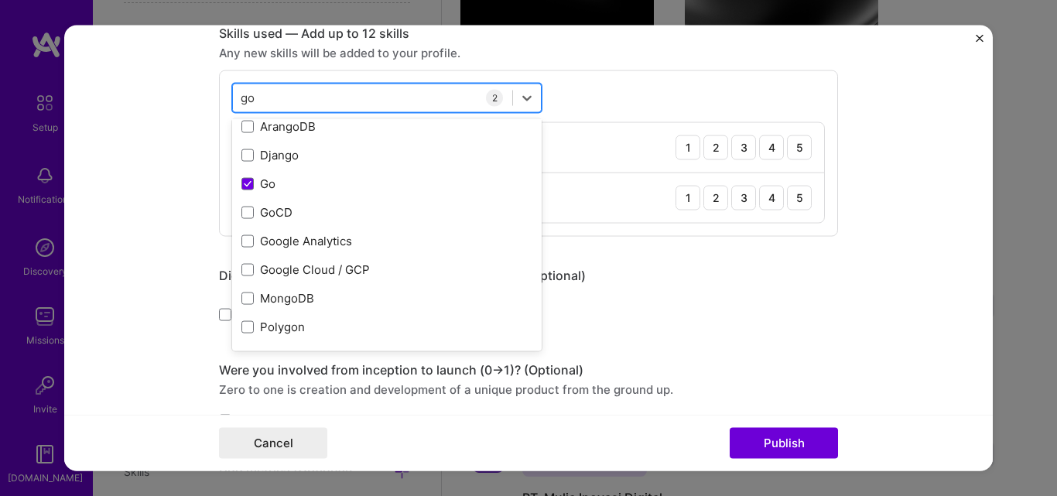
type input "g"
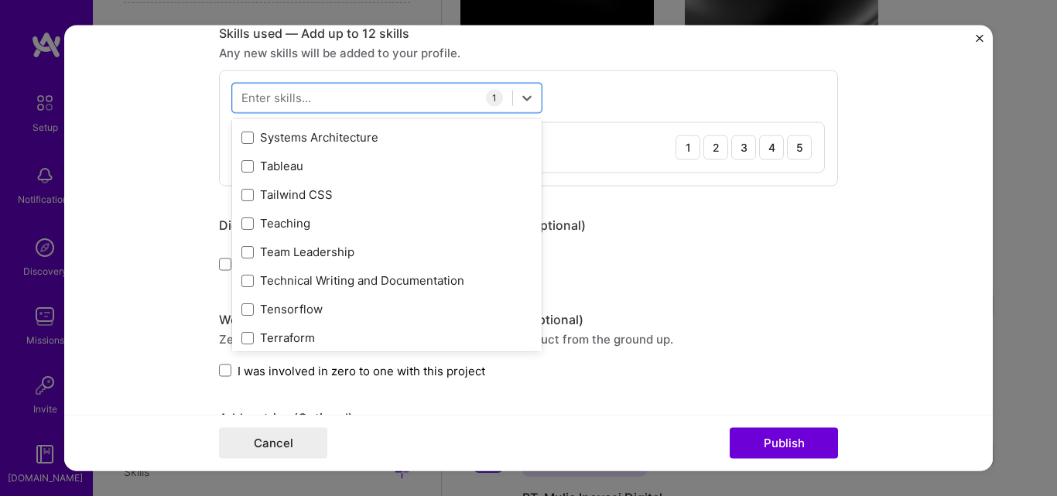
scroll to position [9312, 0]
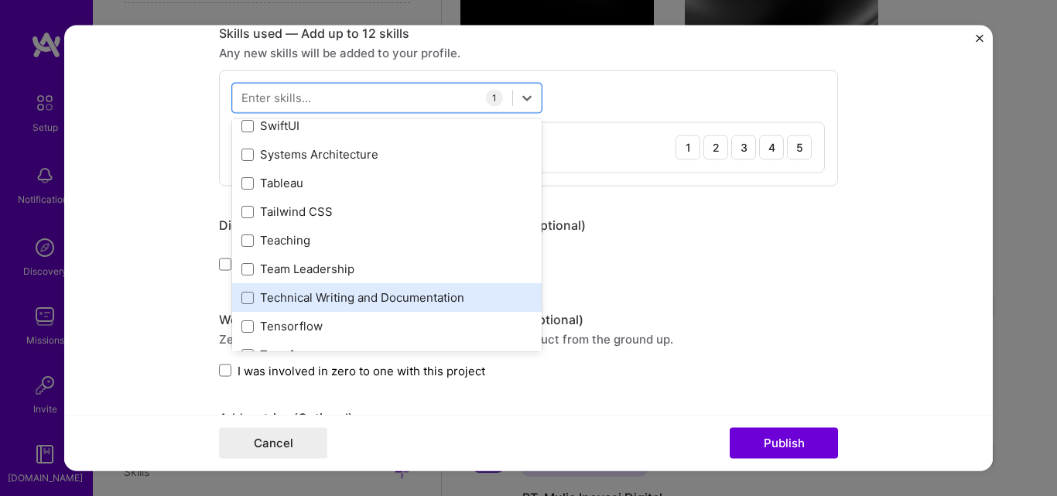
click at [322, 298] on div "Technical Writing and Documentation" at bounding box center [386, 297] width 291 height 16
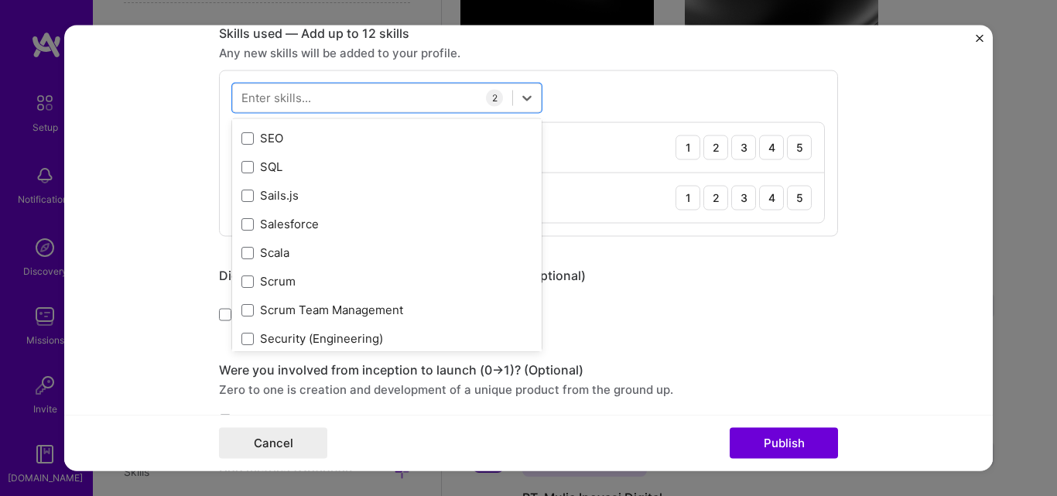
scroll to position [8229, 0]
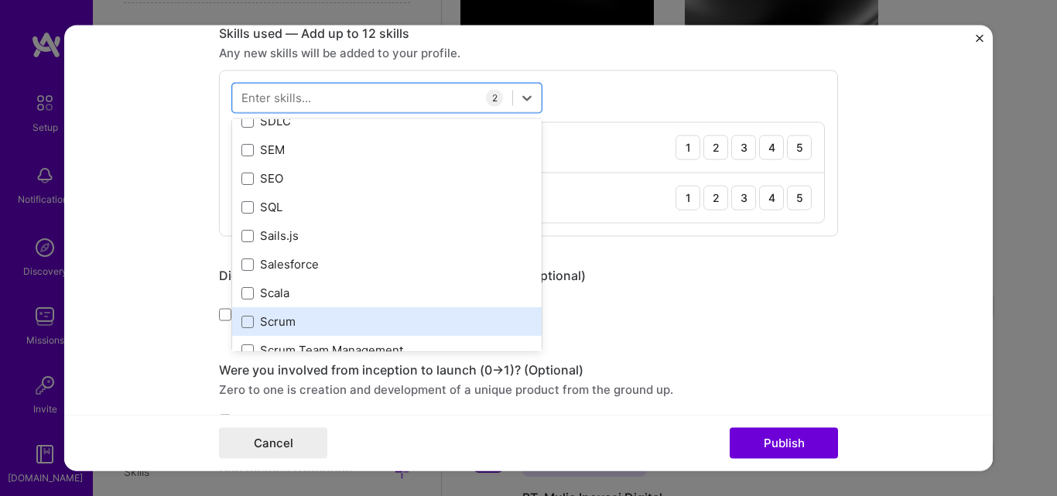
click at [263, 320] on div "Scrum" at bounding box center [386, 321] width 291 height 16
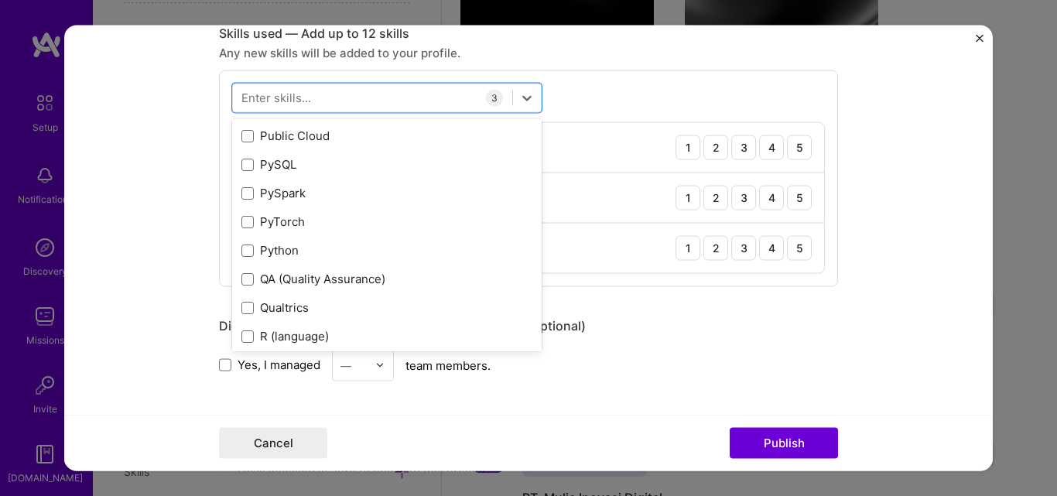
scroll to position [7300, 0]
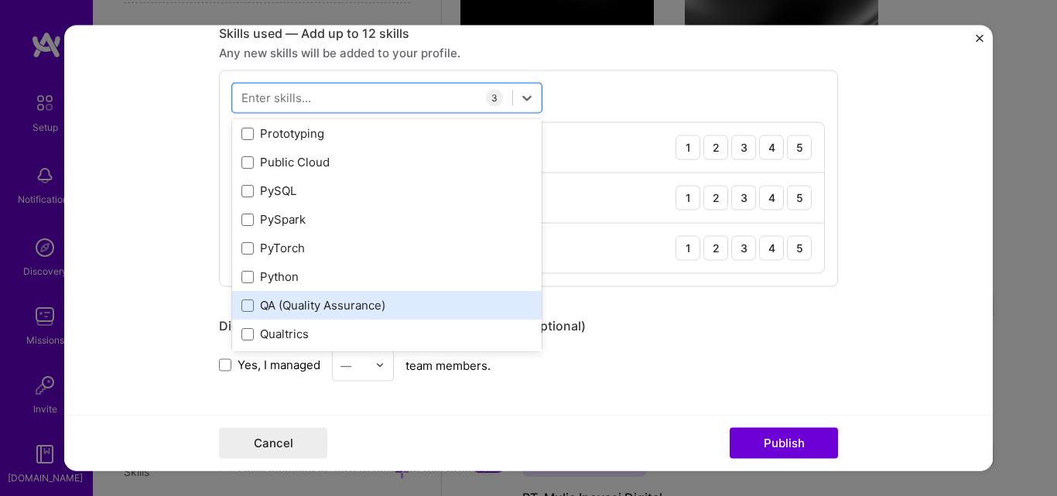
click at [261, 311] on div "QA (Quality Assurance)" at bounding box center [386, 305] width 291 height 16
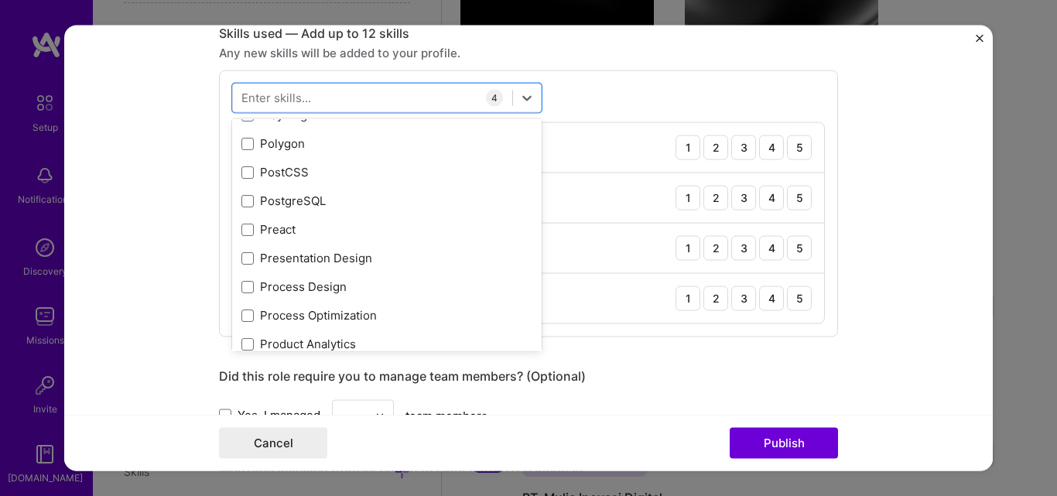
scroll to position [6913, 0]
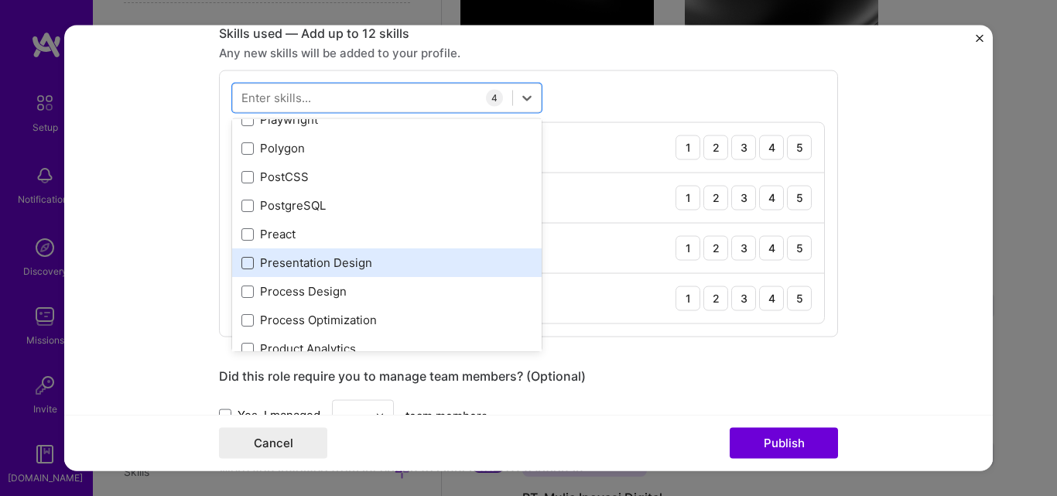
click at [241, 263] on span at bounding box center [247, 262] width 12 height 12
click at [0, 0] on input "checkbox" at bounding box center [0, 0] width 0 height 0
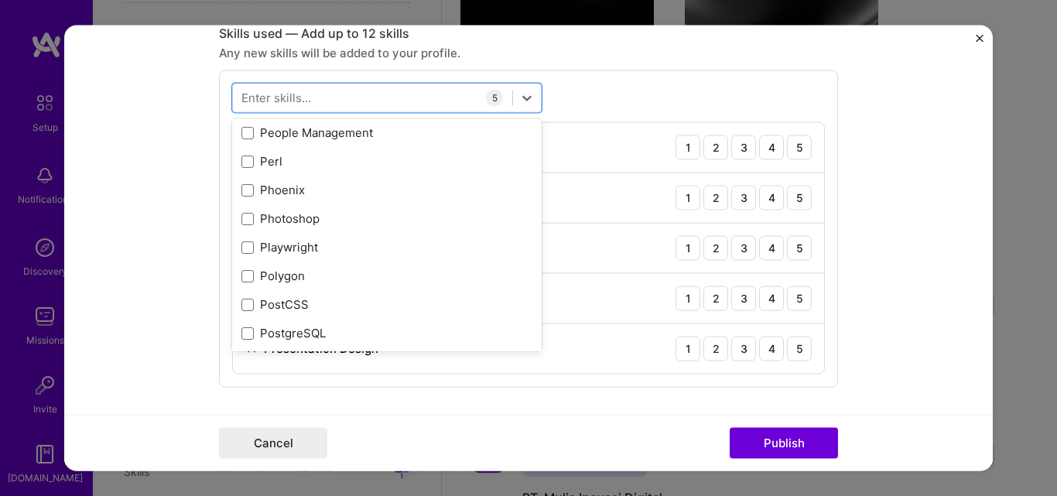
scroll to position [6759, 0]
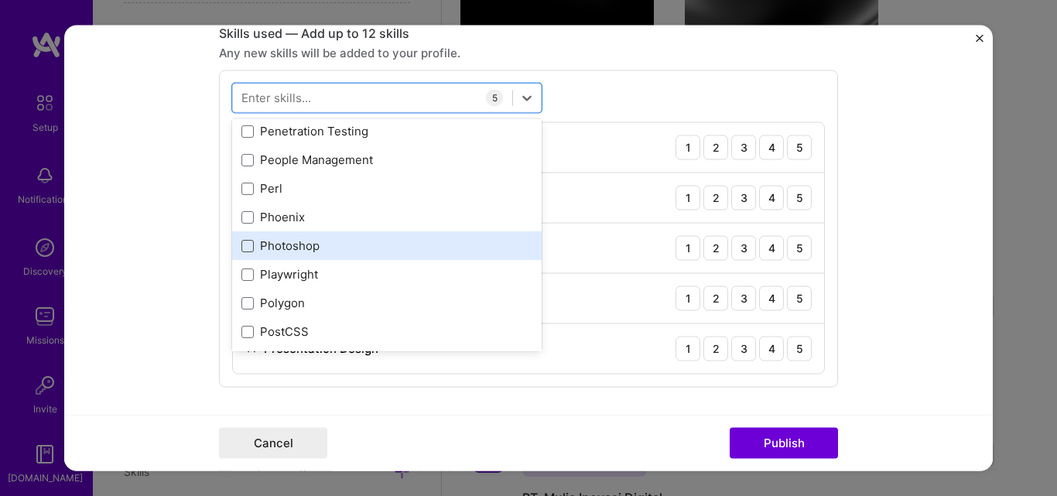
click at [241, 247] on span at bounding box center [247, 245] width 12 height 12
click at [0, 0] on input "checkbox" at bounding box center [0, 0] width 0 height 0
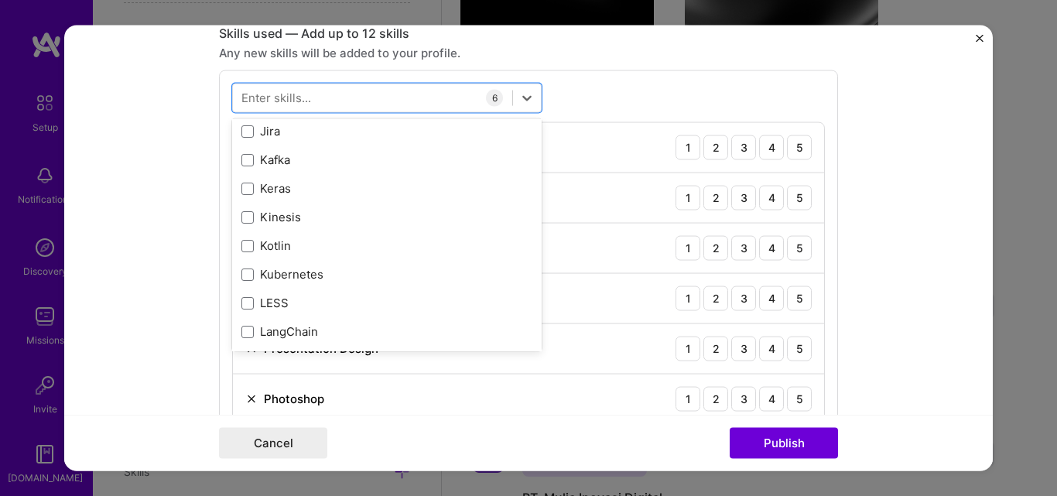
scroll to position [5056, 0]
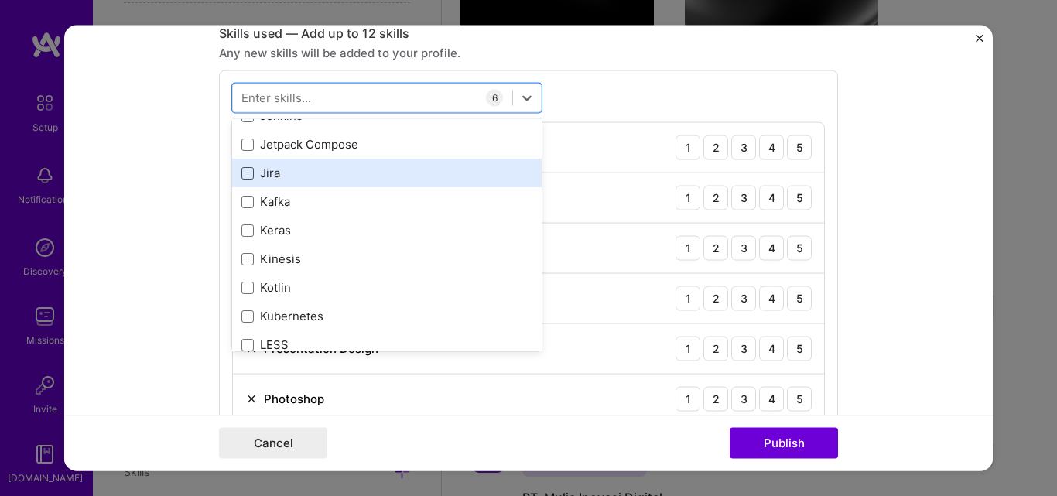
click at [241, 168] on span at bounding box center [247, 172] width 12 height 12
click at [0, 0] on input "checkbox" at bounding box center [0, 0] width 0 height 0
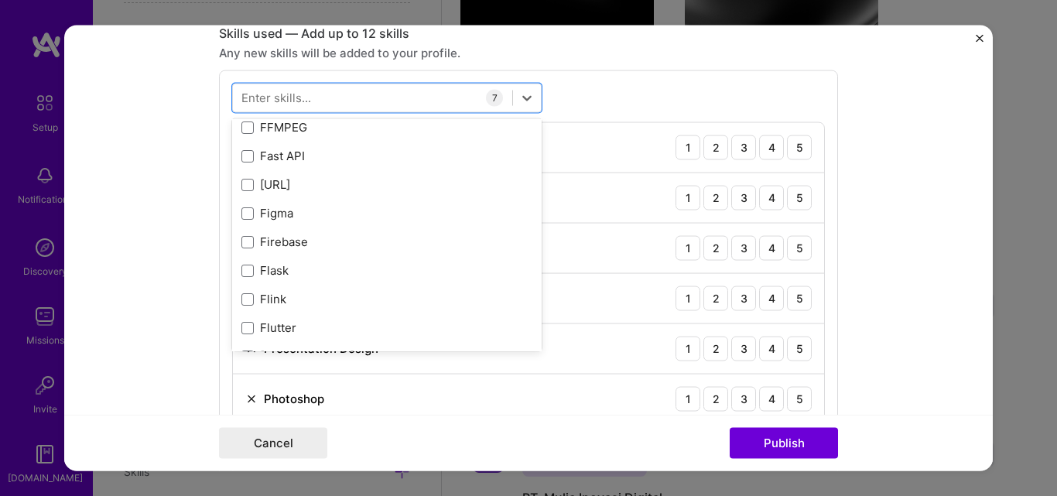
scroll to position [3663, 0]
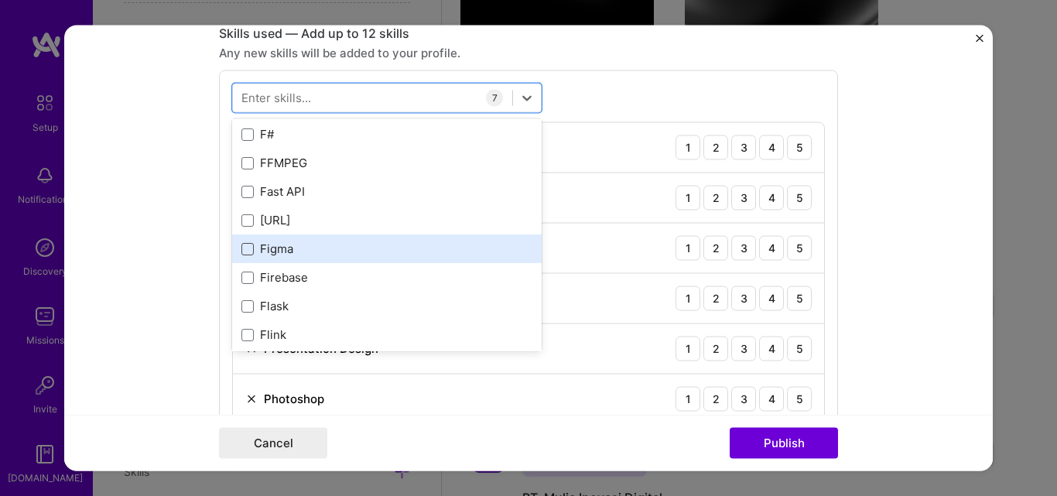
click at [244, 252] on span at bounding box center [247, 248] width 12 height 12
click at [0, 0] on input "checkbox" at bounding box center [0, 0] width 0 height 0
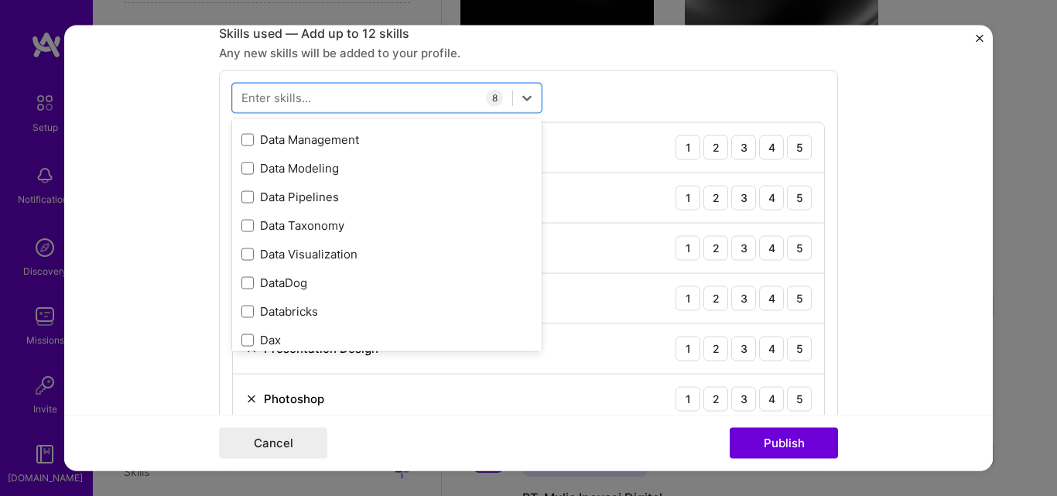
scroll to position [2425, 0]
click at [628, 83] on div "option Figma, selected. option Data Architecture focused, 0 of 2. 378 results a…" at bounding box center [528, 304] width 619 height 468
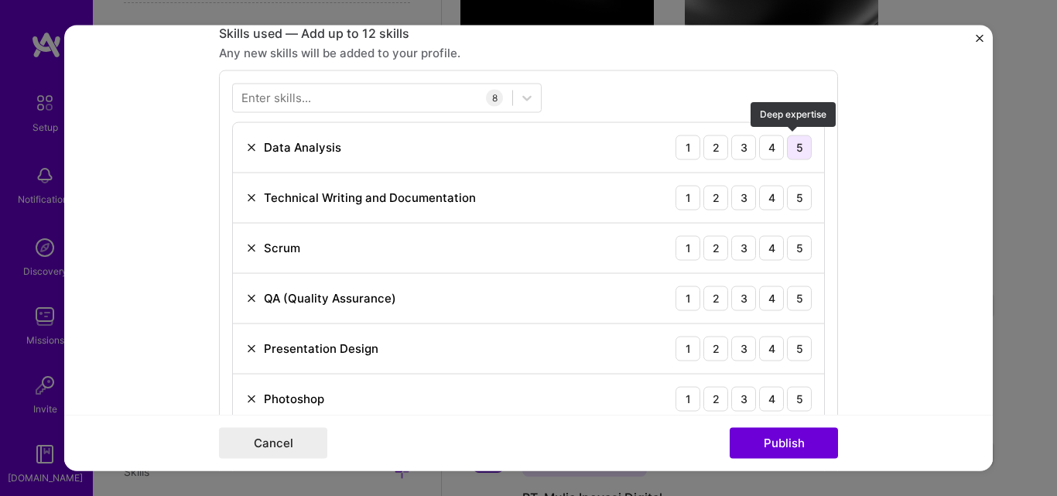
click at [792, 149] on div "5" at bounding box center [799, 147] width 25 height 25
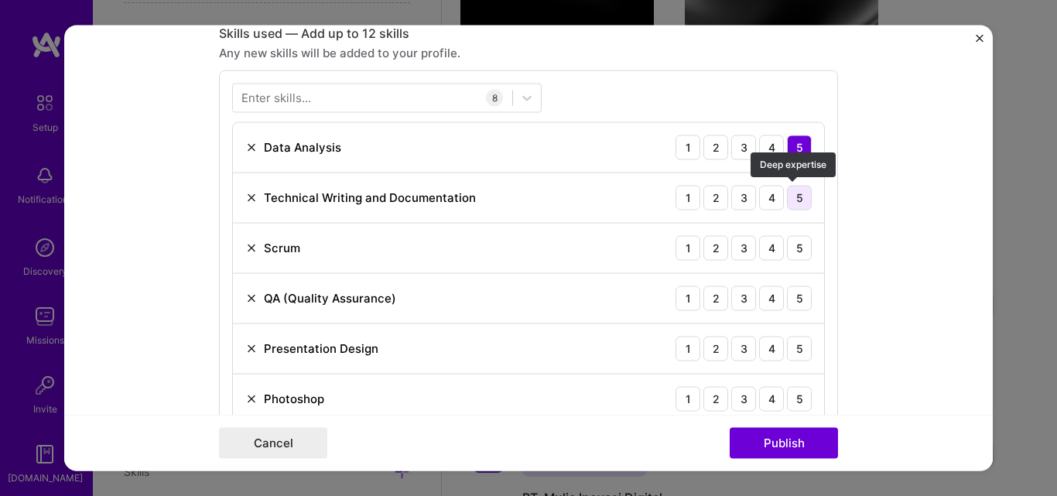
click at [799, 195] on div "5" at bounding box center [799, 197] width 25 height 25
click at [798, 243] on div "5" at bounding box center [799, 247] width 25 height 25
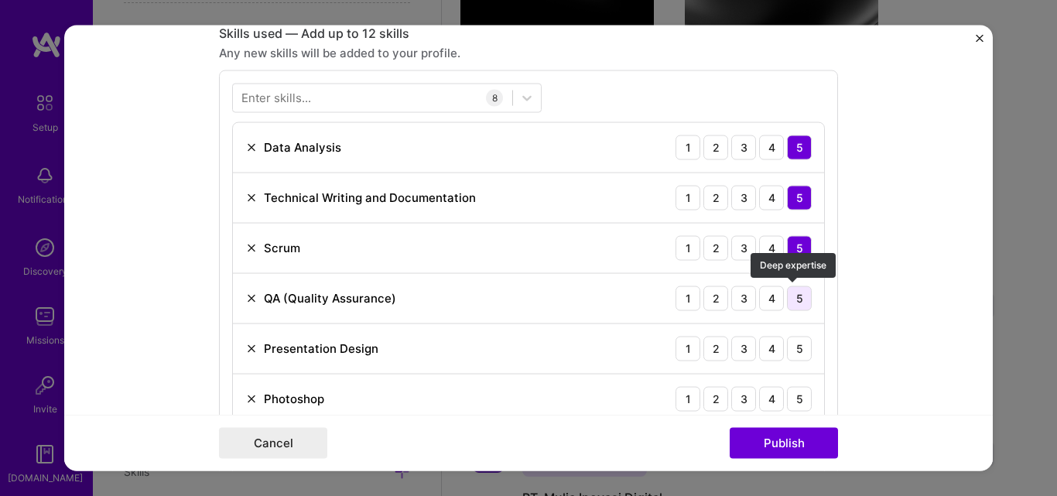
click at [803, 296] on div "5" at bounding box center [799, 298] width 25 height 25
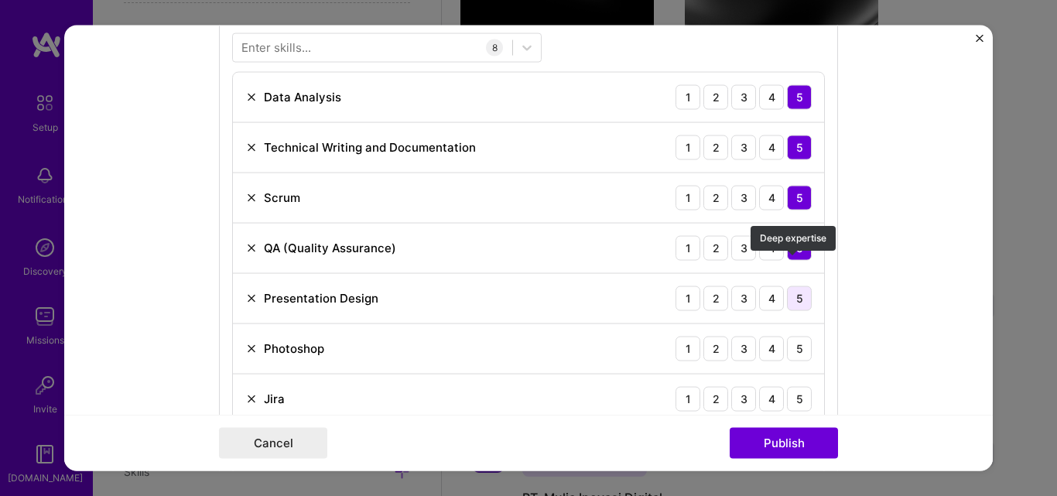
scroll to position [851, 0]
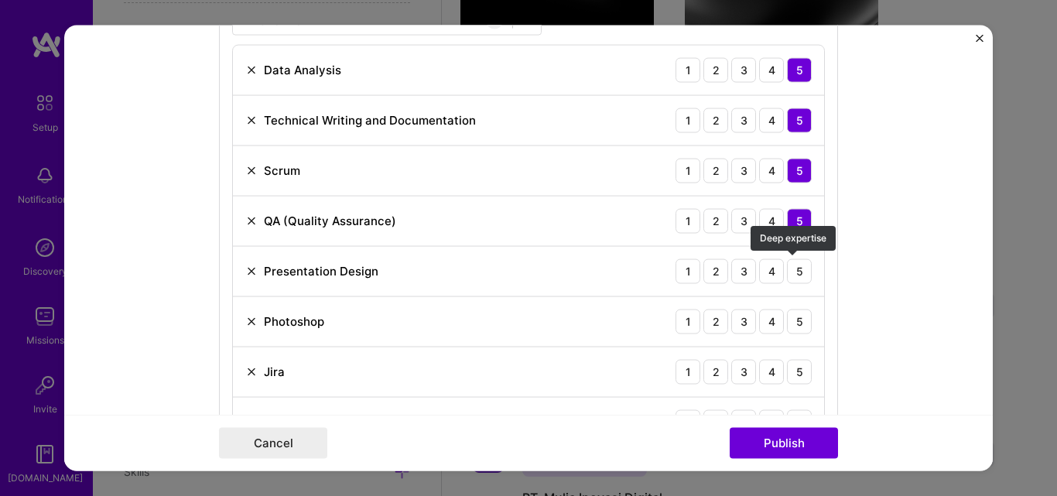
drag, startPoint x: 799, startPoint y: 272, endPoint x: 795, endPoint y: 296, distance: 24.3
click at [798, 275] on div "5" at bounding box center [799, 270] width 25 height 25
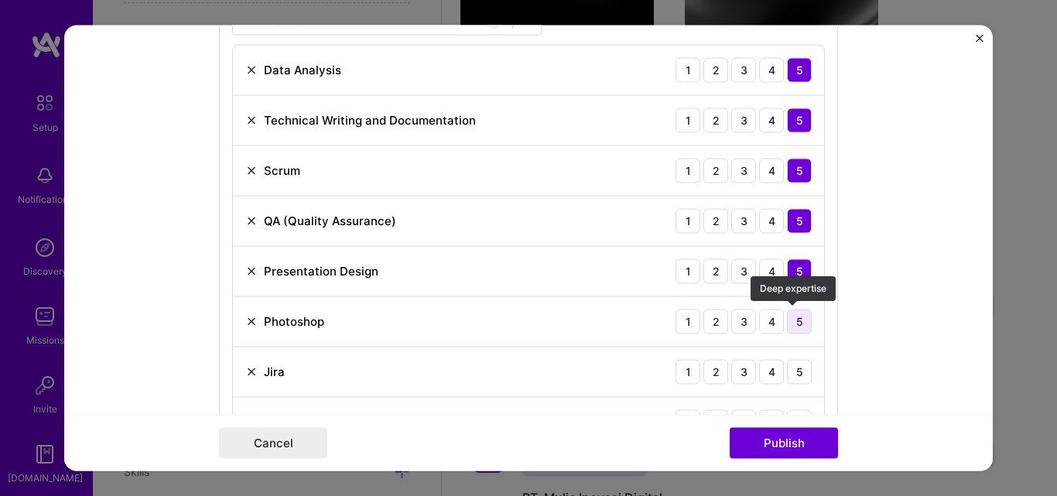
click at [794, 327] on div "5" at bounding box center [799, 321] width 25 height 25
click at [791, 372] on div "5" at bounding box center [799, 371] width 25 height 25
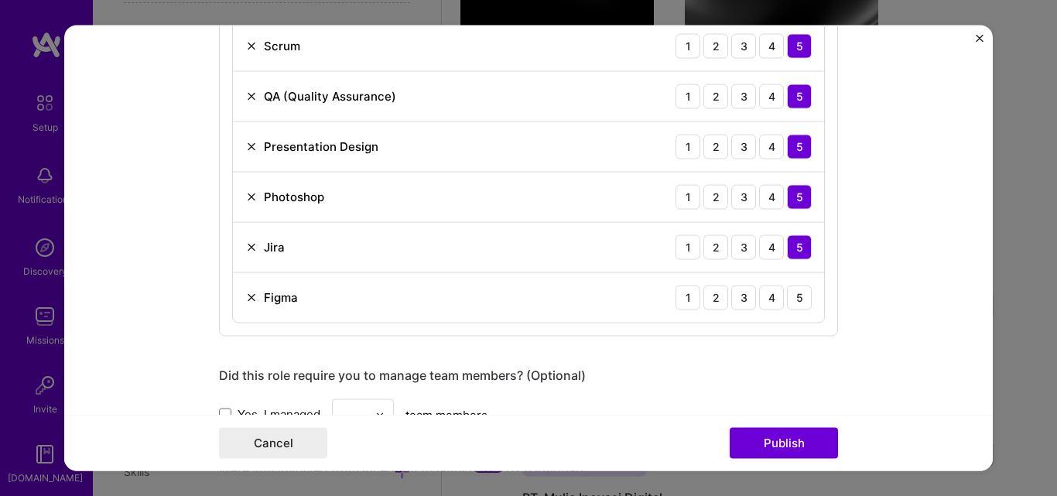
scroll to position [1161, 0]
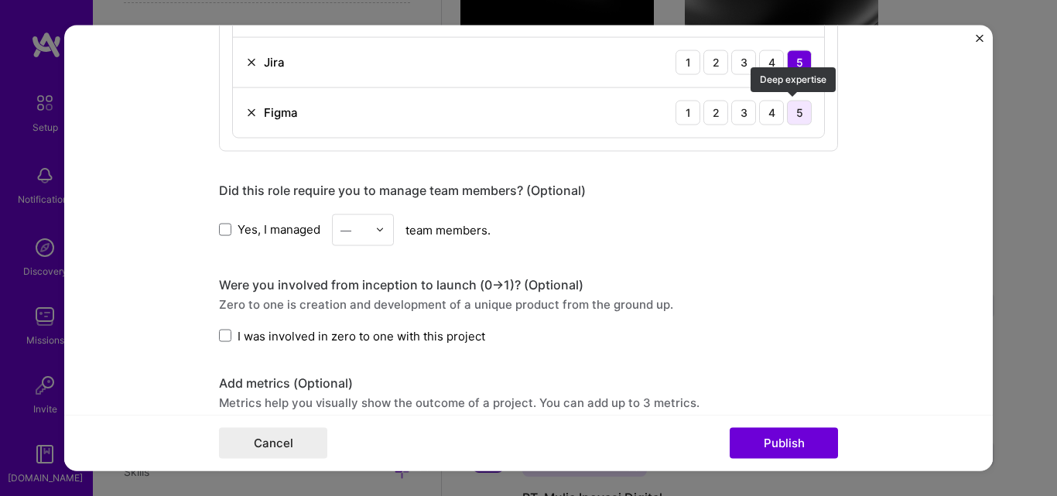
click at [794, 110] on div "5" at bounding box center [799, 112] width 25 height 25
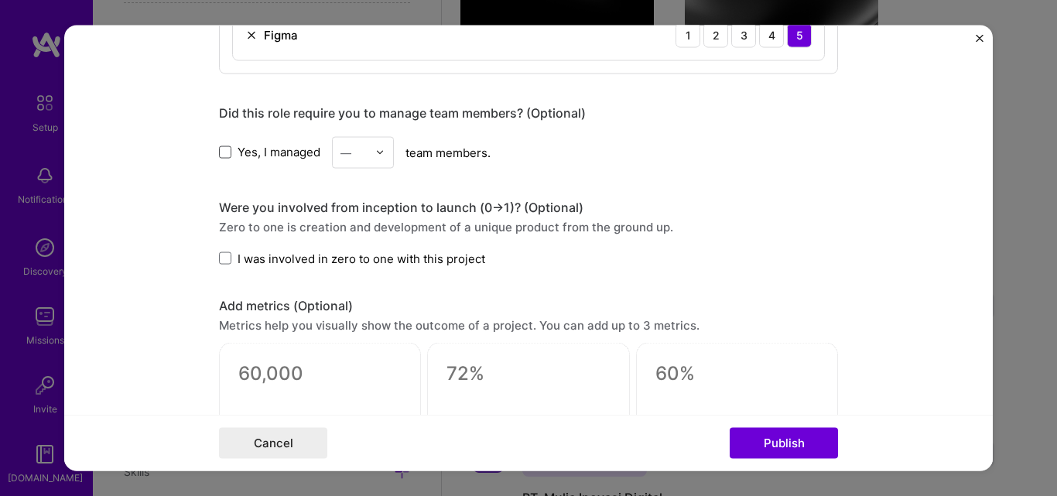
click at [221, 152] on span at bounding box center [225, 152] width 12 height 12
click at [0, 0] on input "Yes, I managed" at bounding box center [0, 0] width 0 height 0
click at [375, 149] on img at bounding box center [379, 152] width 9 height 9
click at [345, 258] on div "3" at bounding box center [363, 250] width 53 height 29
click at [386, 160] on div at bounding box center [384, 152] width 18 height 30
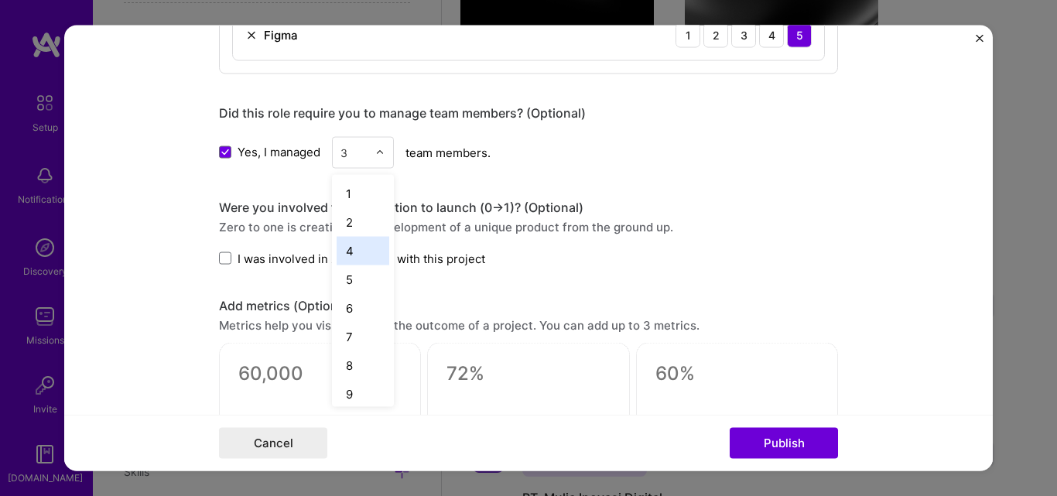
click at [355, 249] on div "4" at bounding box center [363, 250] width 53 height 29
click at [221, 152] on icon at bounding box center [225, 152] width 8 height 6
click at [0, 0] on input "Yes, I managed" at bounding box center [0, 0] width 0 height 0
click at [219, 151] on span at bounding box center [225, 152] width 12 height 12
click at [0, 0] on input "Yes, I managed" at bounding box center [0, 0] width 0 height 0
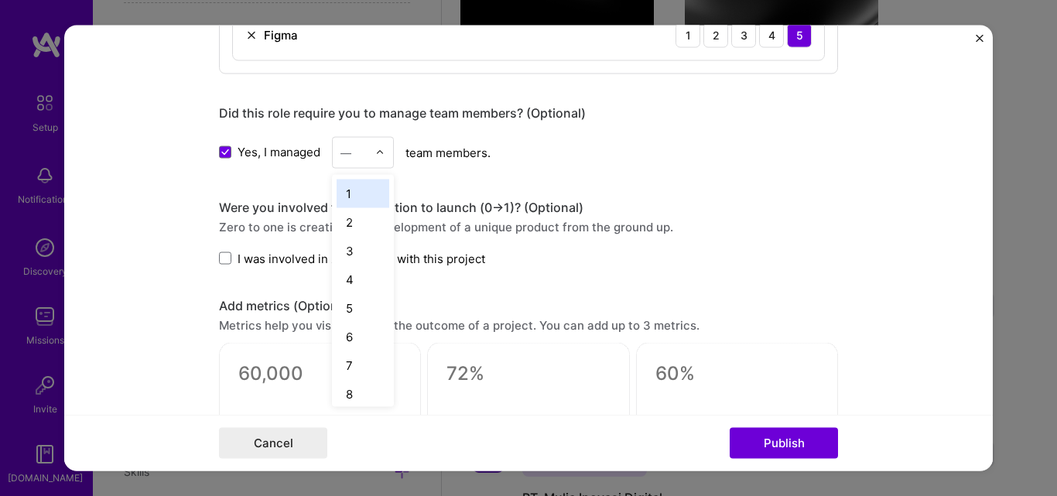
click at [380, 152] on div at bounding box center [384, 152] width 18 height 30
click at [219, 255] on span at bounding box center [225, 258] width 12 height 12
click at [0, 0] on input "I was involved in zero to one with this project" at bounding box center [0, 0] width 0 height 0
click at [378, 154] on img at bounding box center [379, 152] width 9 height 9
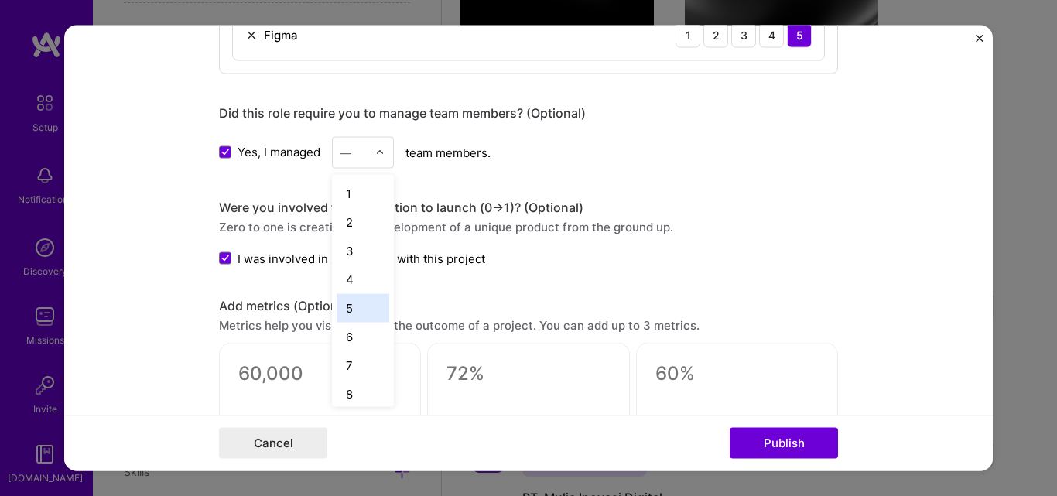
click at [351, 302] on div "5" at bounding box center [363, 307] width 53 height 29
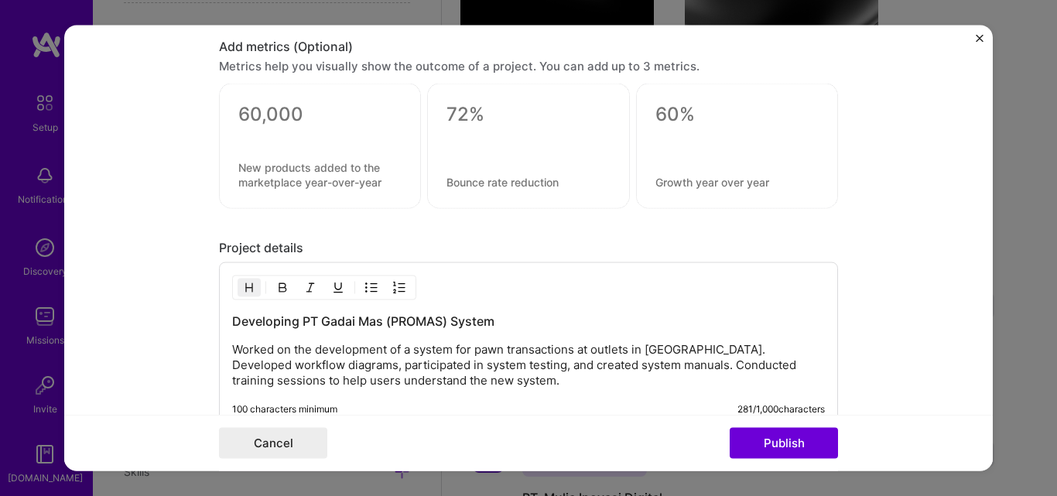
scroll to position [1470, 0]
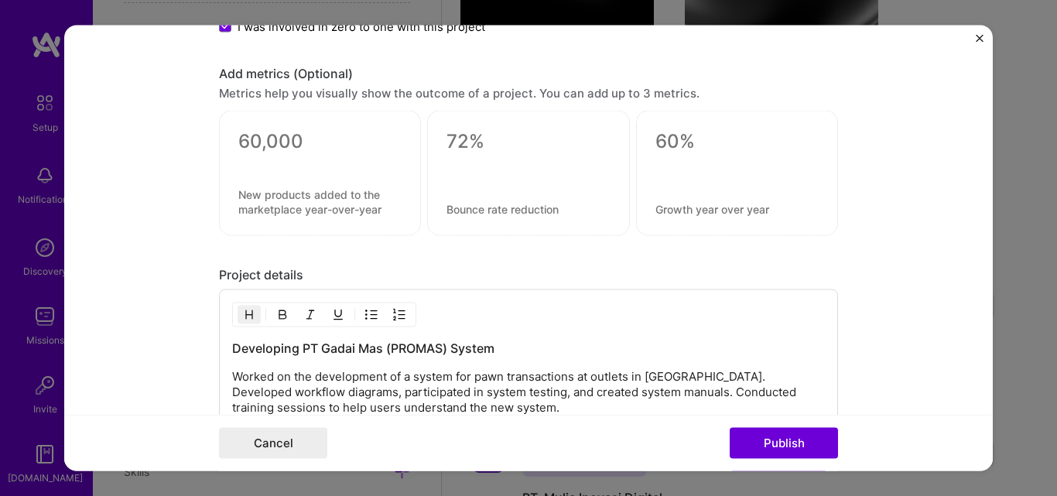
click at [337, 169] on div at bounding box center [319, 161] width 163 height 16
click at [502, 162] on div at bounding box center [528, 168] width 163 height 16
click at [670, 159] on div at bounding box center [737, 173] width 202 height 125
click at [320, 94] on div "Metrics help you visually show the outcome of a project. You can add up to 3 me…" at bounding box center [528, 93] width 619 height 16
click at [324, 68] on div "Add metrics (Optional)" at bounding box center [528, 74] width 619 height 16
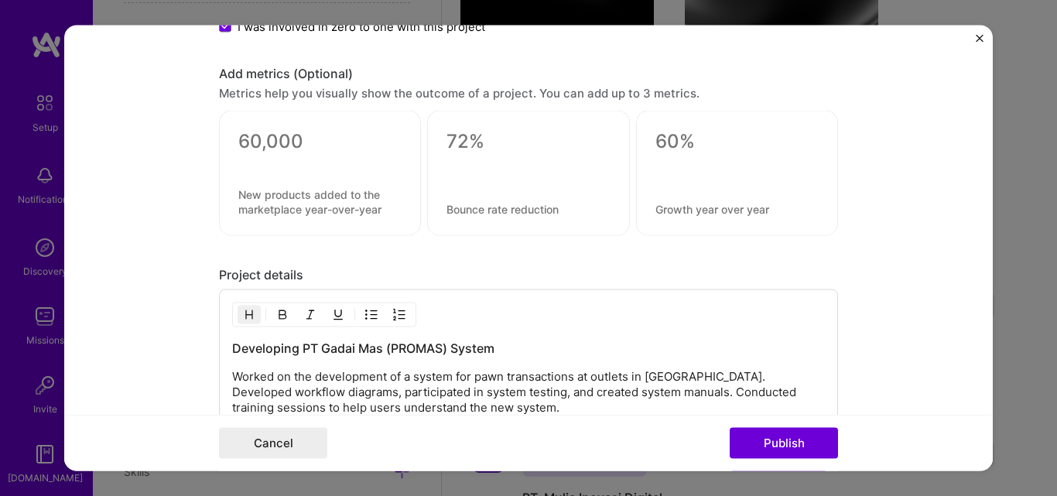
drag, startPoint x: 324, startPoint y: 154, endPoint x: 281, endPoint y: 174, distance: 47.8
click at [281, 174] on div at bounding box center [320, 173] width 202 height 125
click at [321, 145] on textarea at bounding box center [319, 141] width 163 height 23
click at [280, 146] on textarea at bounding box center [319, 141] width 163 height 23
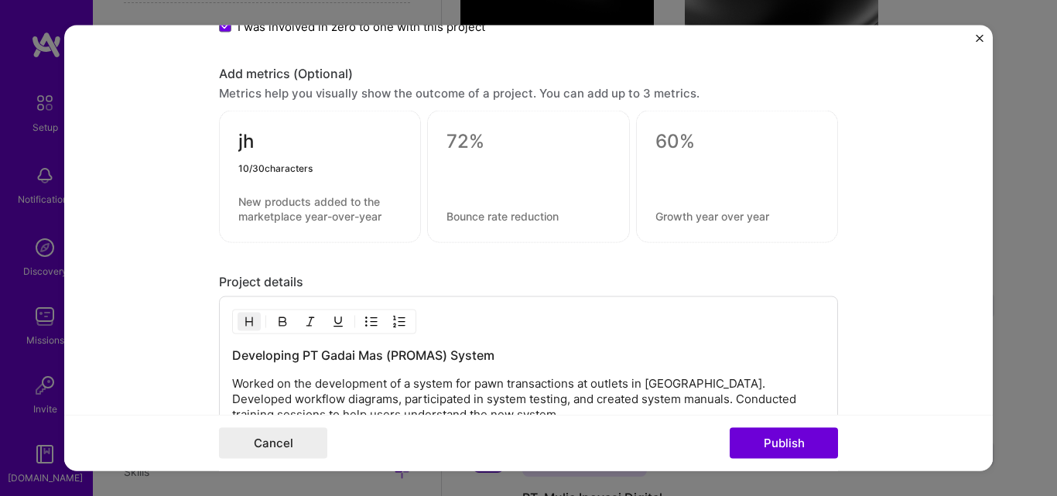
type textarea "j"
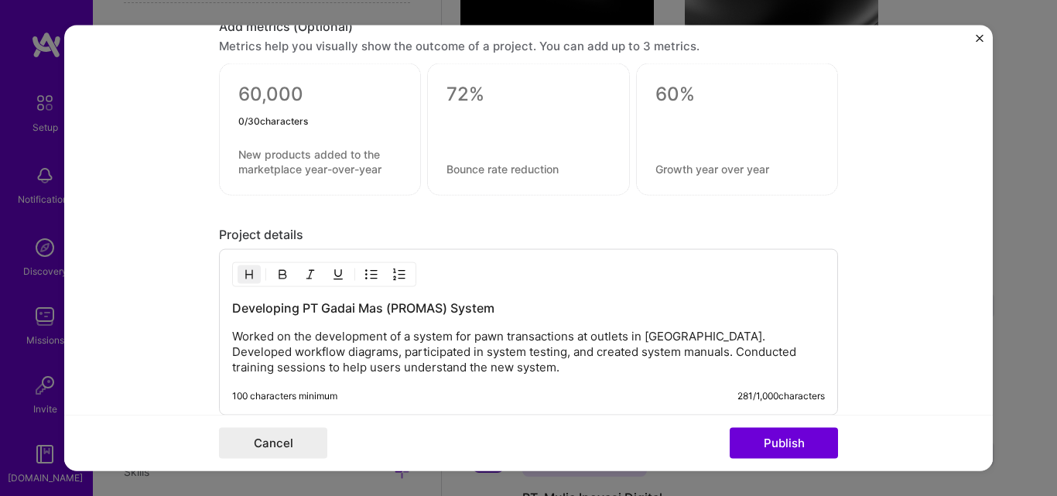
scroll to position [1625, 0]
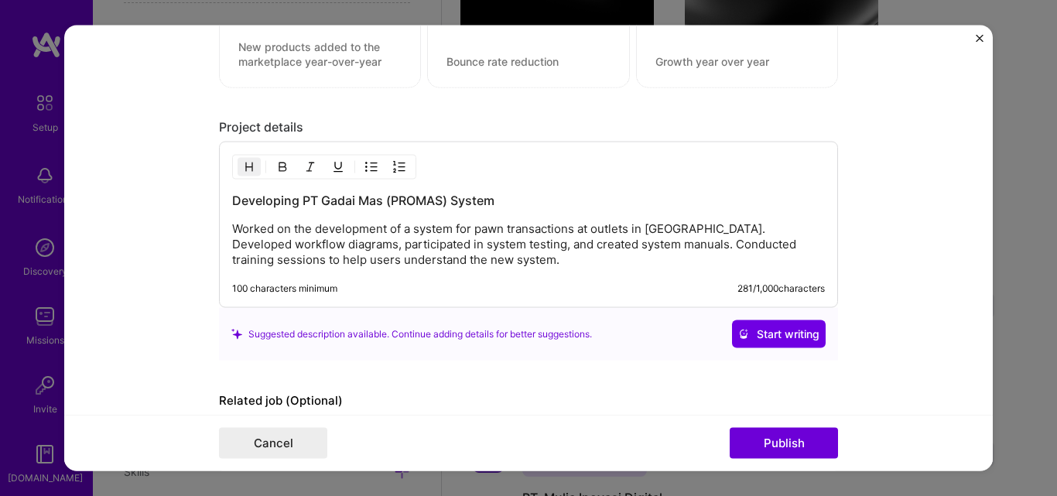
click at [585, 228] on p "Worked on the development of a system for pawn transactions at outlets in [GEOG…" at bounding box center [528, 244] width 593 height 46
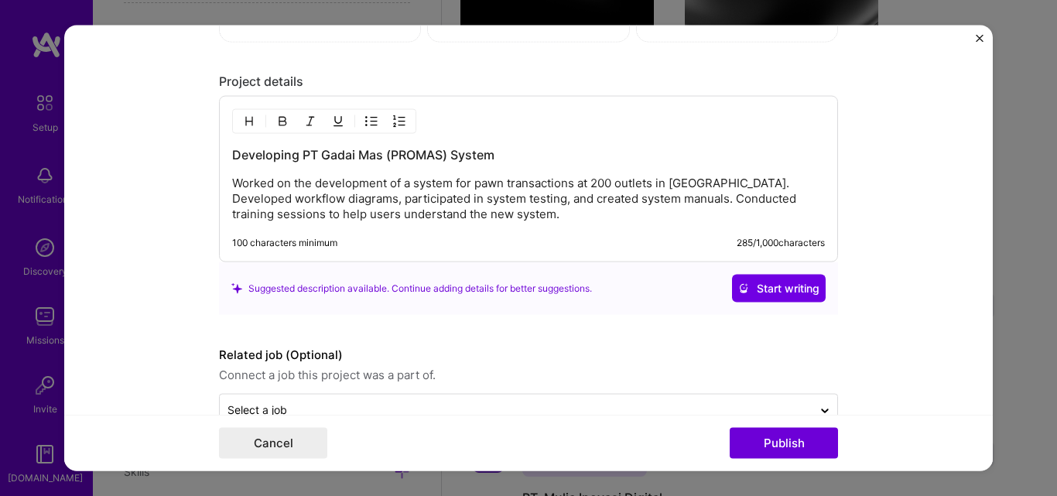
scroll to position [1710, 0]
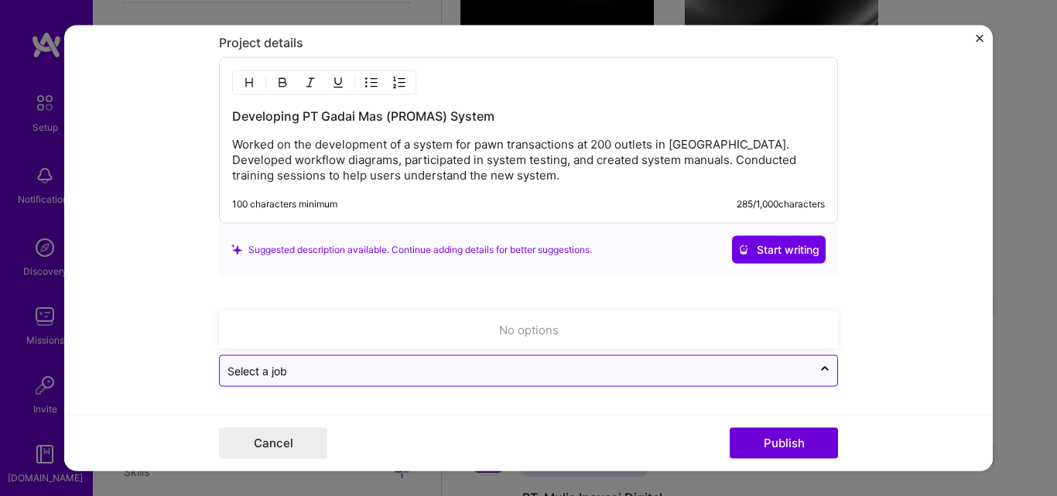
click at [435, 375] on input "text" at bounding box center [516, 371] width 577 height 16
click at [821, 374] on icon at bounding box center [825, 372] width 12 height 15
click at [813, 371] on div at bounding box center [825, 370] width 25 height 25
type input "f"
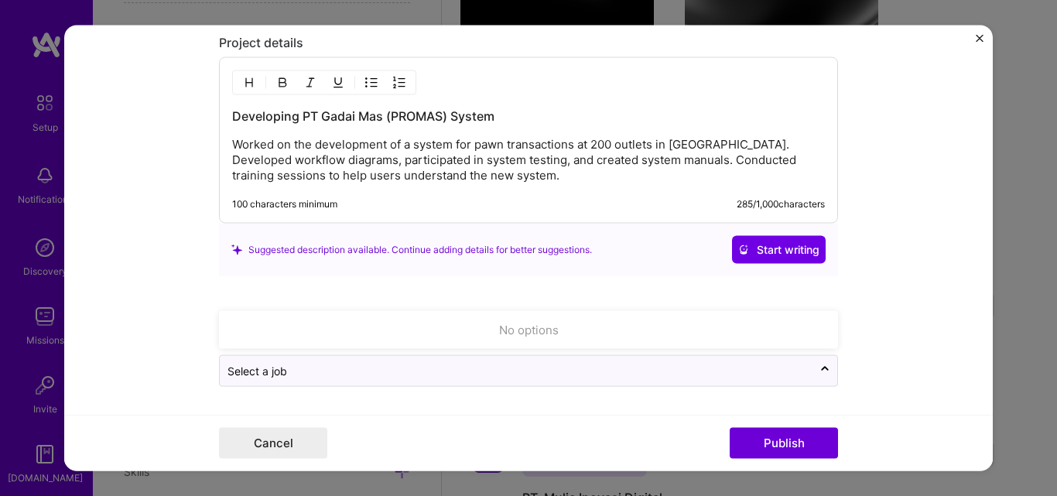
click at [652, 331] on div "No options" at bounding box center [529, 330] width 610 height 29
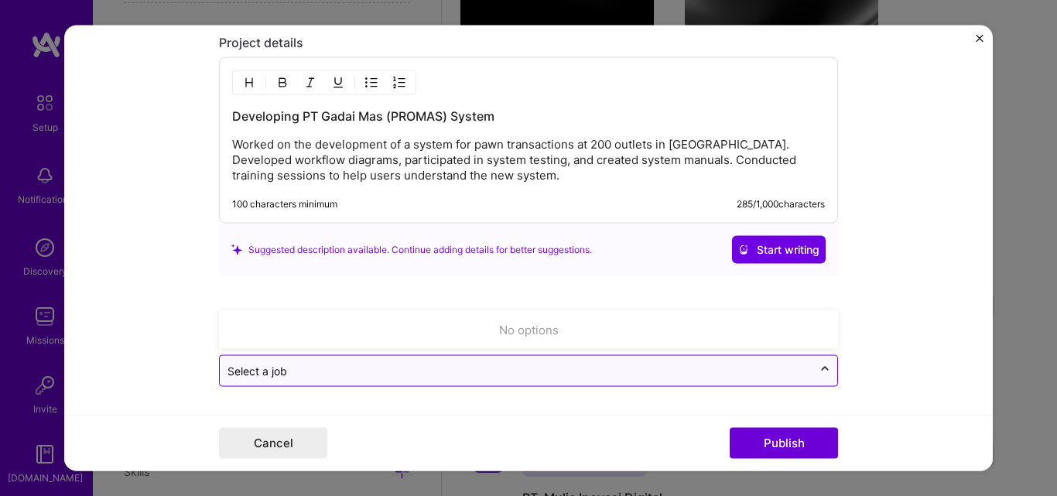
click at [819, 367] on icon at bounding box center [825, 368] width 12 height 15
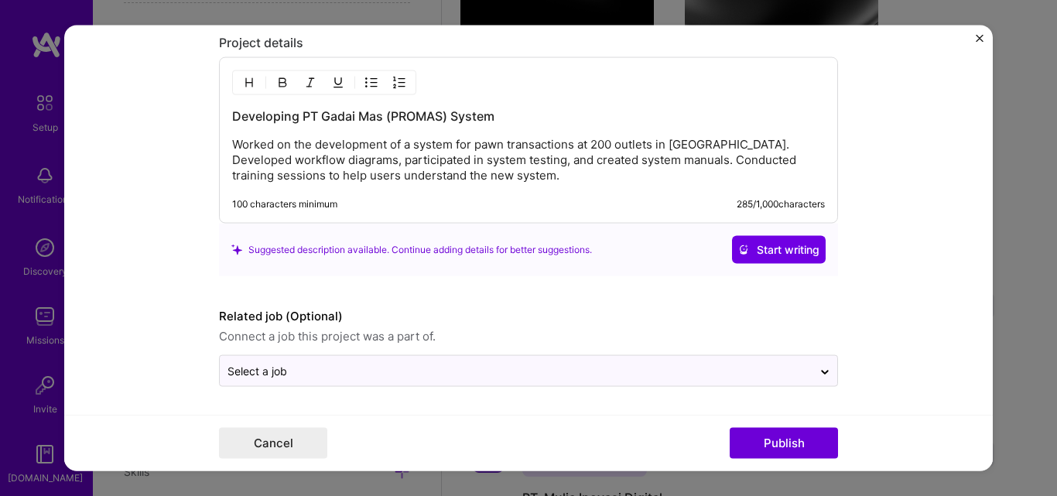
click at [295, 330] on span "Connect a job this project was a part of." at bounding box center [528, 336] width 619 height 19
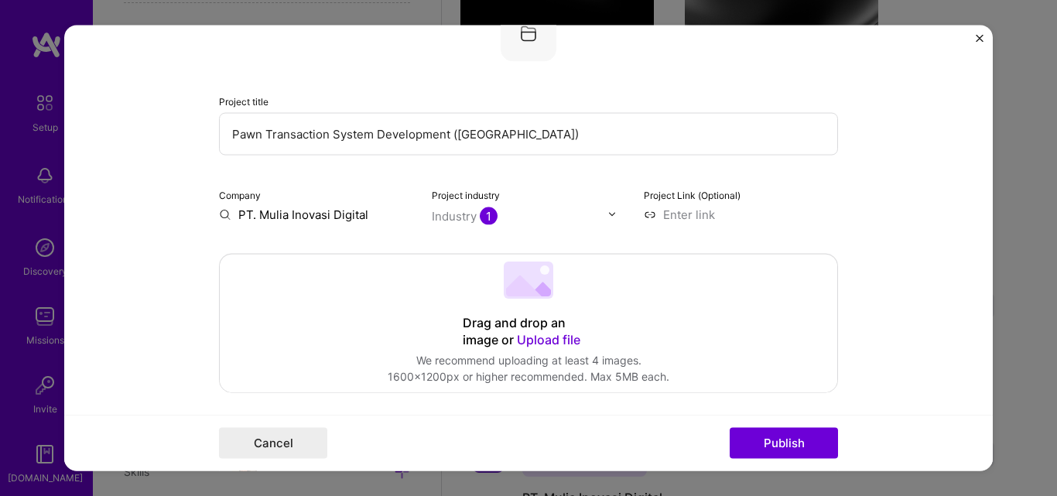
scroll to position [0, 0]
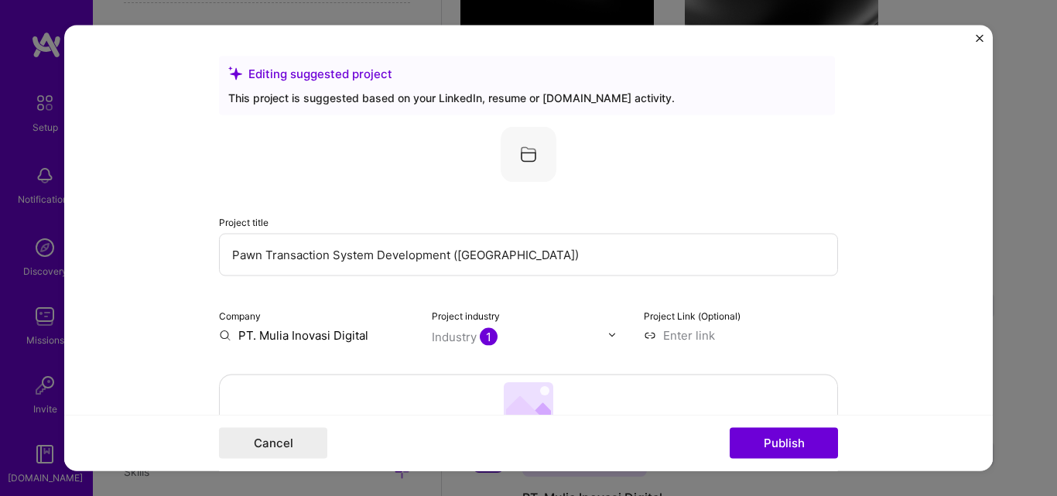
click at [484, 251] on input "Pawn Transaction System Development ([GEOGRAPHIC_DATA])" at bounding box center [528, 254] width 619 height 43
click at [549, 250] on input "Pawn Transaction System Development ([GEOGRAPHIC_DATA])" at bounding box center [528, 254] width 619 height 43
click at [224, 259] on input "Pawn Transaction System Development ([GEOGRAPHIC_DATA])" at bounding box center [528, 254] width 619 height 43
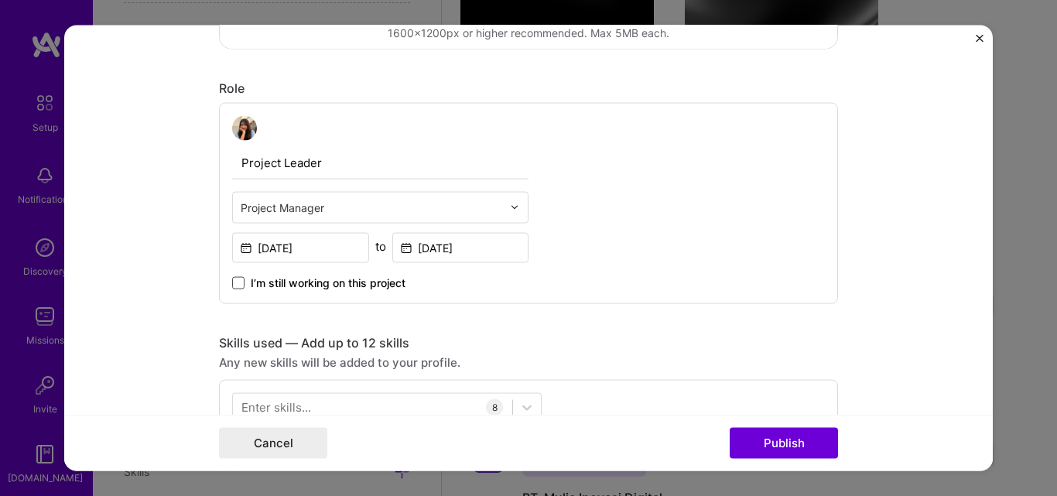
scroll to position [697, 0]
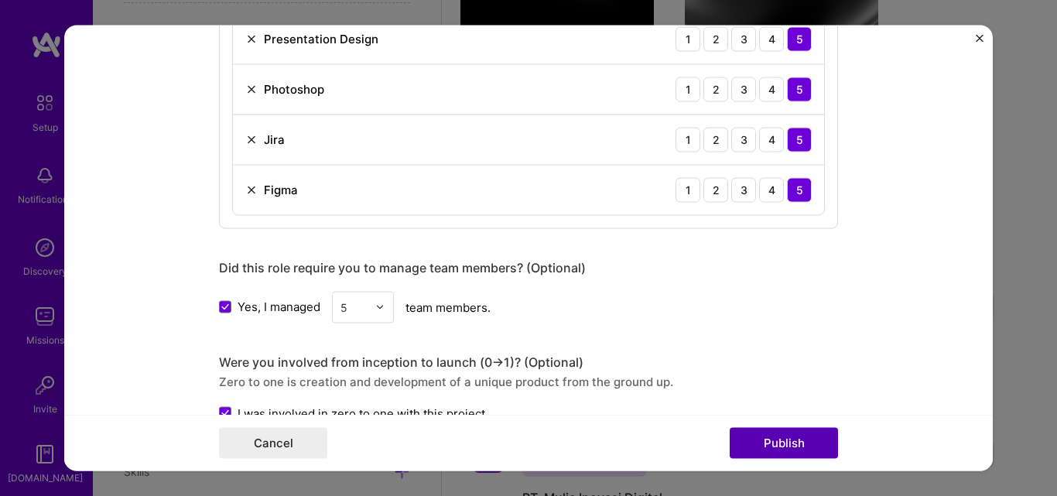
type input "PROMAS - Pawn Transaction System Development ([GEOGRAPHIC_DATA])"
click at [752, 444] on button "Publish" at bounding box center [784, 443] width 108 height 31
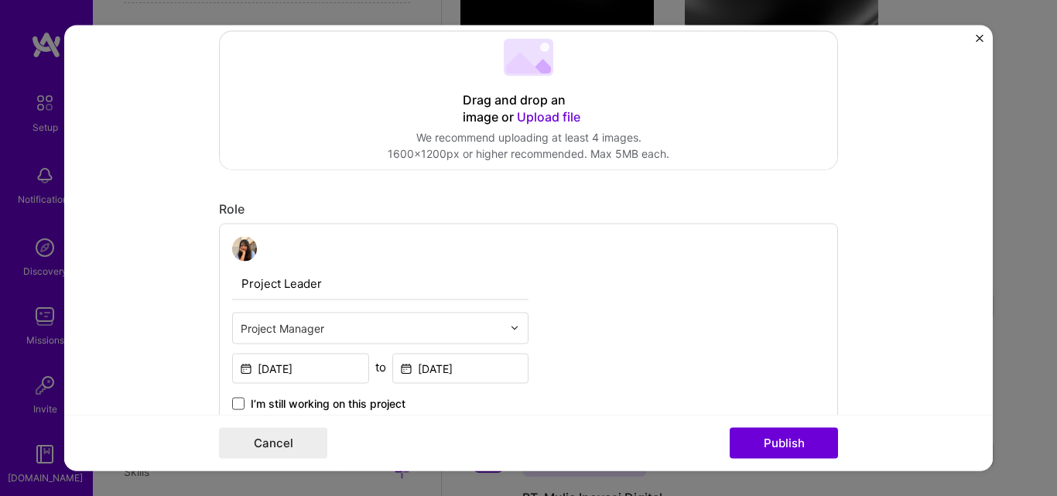
scroll to position [101, 0]
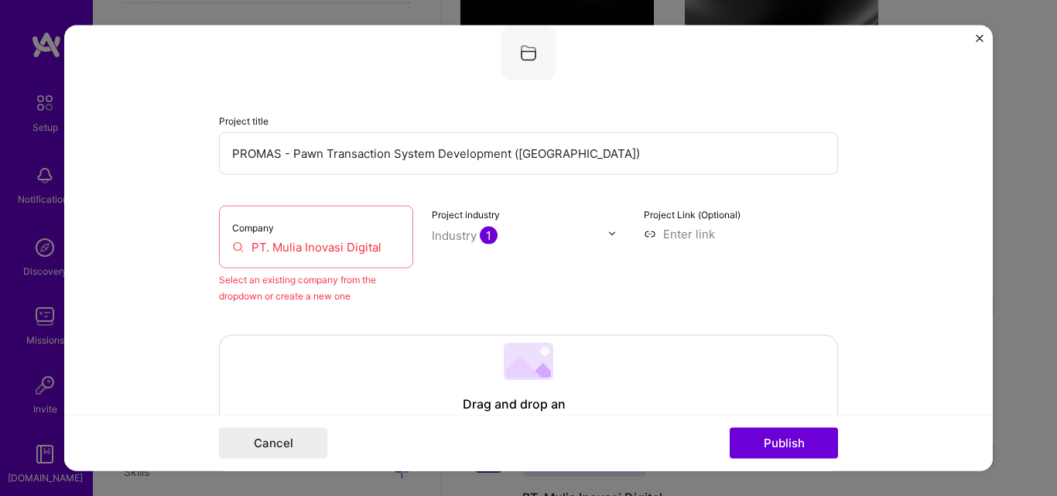
click at [320, 229] on div "Company PT. Mulia Inovasi Digital" at bounding box center [316, 236] width 194 height 63
click at [302, 250] on input "PT. Mulia Inovasi Digital" at bounding box center [316, 246] width 168 height 16
click at [240, 227] on label "Company" at bounding box center [253, 227] width 42 height 12
click at [240, 219] on div "Company PT. Mulia Inovasi Digital" at bounding box center [316, 236] width 194 height 63
drag, startPoint x: 248, startPoint y: 243, endPoint x: 262, endPoint y: 248, distance: 14.2
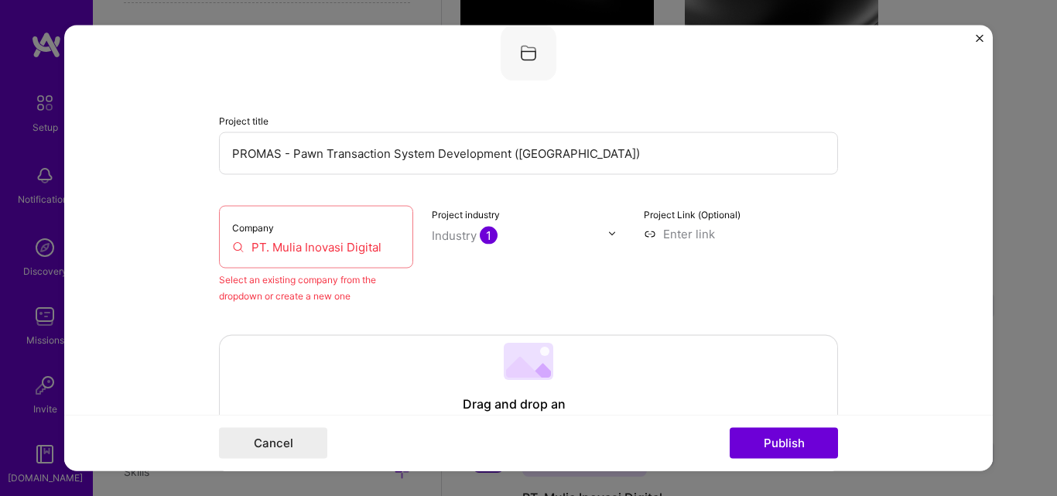
click at [248, 244] on input "PT. Mulia Inovasi Digital" at bounding box center [316, 246] width 168 height 16
click at [267, 251] on input "PT. Mulia Inovasi Digital" at bounding box center [316, 246] width 168 height 16
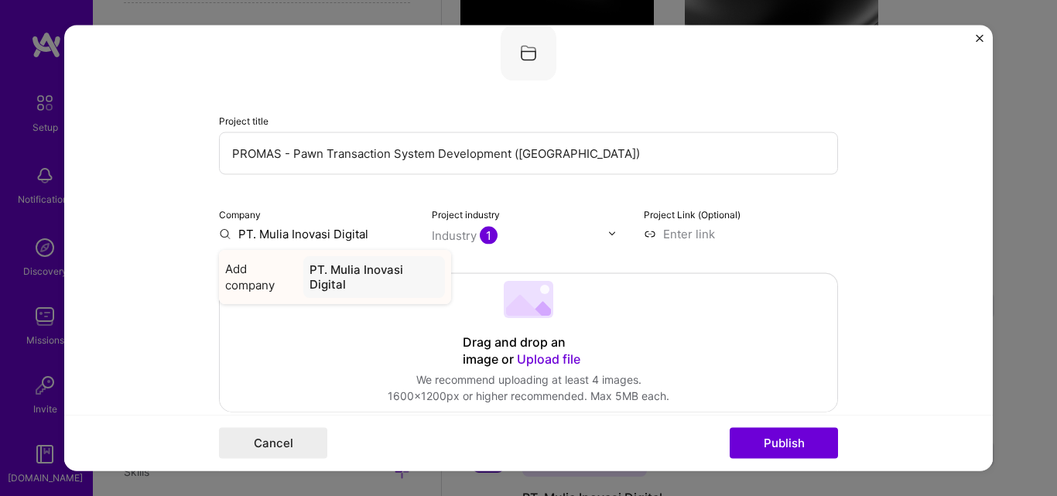
click at [315, 280] on div "PT. Mulia Inovasi Digital" at bounding box center [374, 276] width 142 height 42
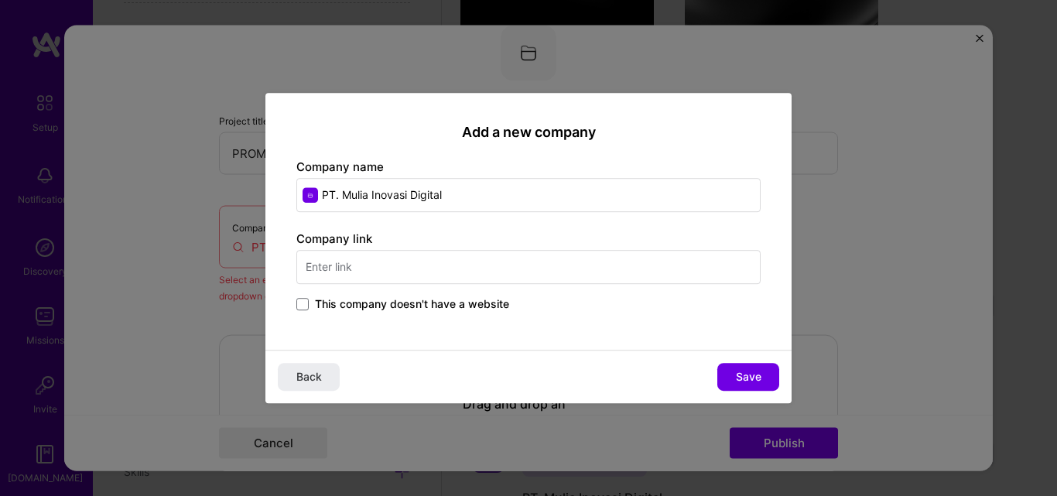
click at [497, 190] on input "PT. Mulia Inovasi Digital" at bounding box center [528, 195] width 464 height 34
click at [320, 376] on span "Back" at bounding box center [309, 376] width 26 height 15
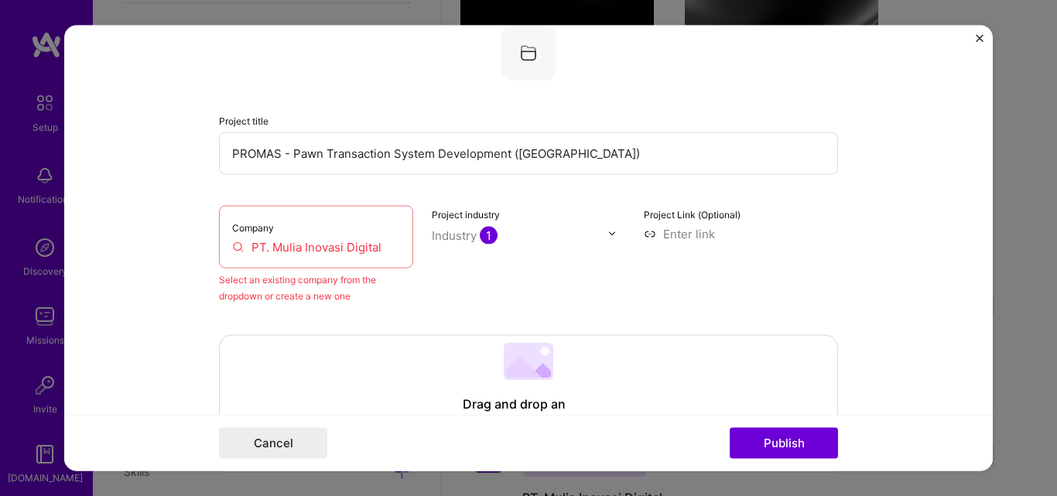
click at [370, 236] on div "Company PT. Mulia Inovasi Digital" at bounding box center [316, 236] width 194 height 63
drag, startPoint x: 382, startPoint y: 246, endPoint x: 109, endPoint y: 242, distance: 272.4
click at [109, 242] on form "Editing suggested project This project is suggested based on your LinkedIn, res…" at bounding box center [528, 248] width 929 height 447
click at [359, 246] on input "PT. Mulia Inovasi Digital" at bounding box center [316, 246] width 168 height 16
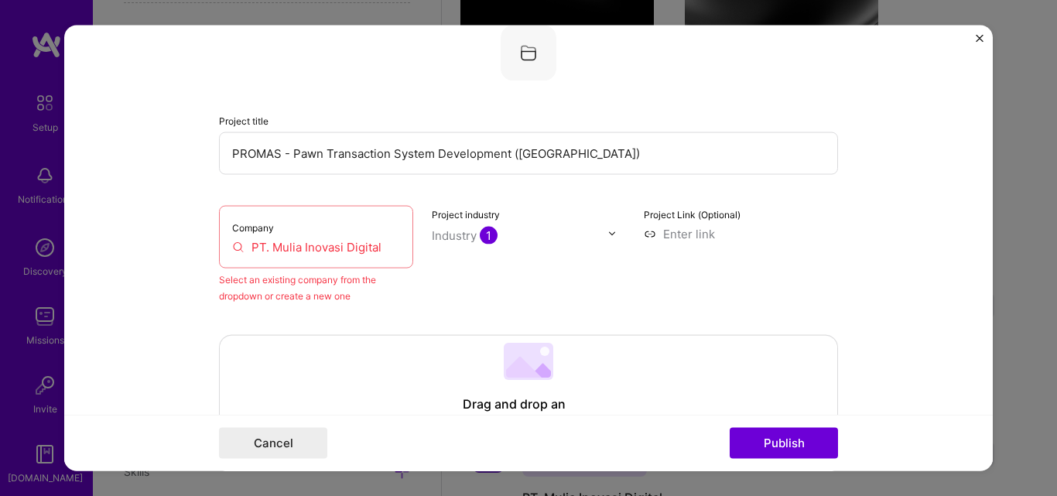
click at [345, 300] on div "Select an existing company from the dropdown or create a new one" at bounding box center [316, 287] width 194 height 33
drag, startPoint x: 382, startPoint y: 250, endPoint x: 144, endPoint y: 246, distance: 238.4
click at [144, 246] on form "Editing suggested project This project is suggested based on your LinkedIn, res…" at bounding box center [528, 248] width 929 height 447
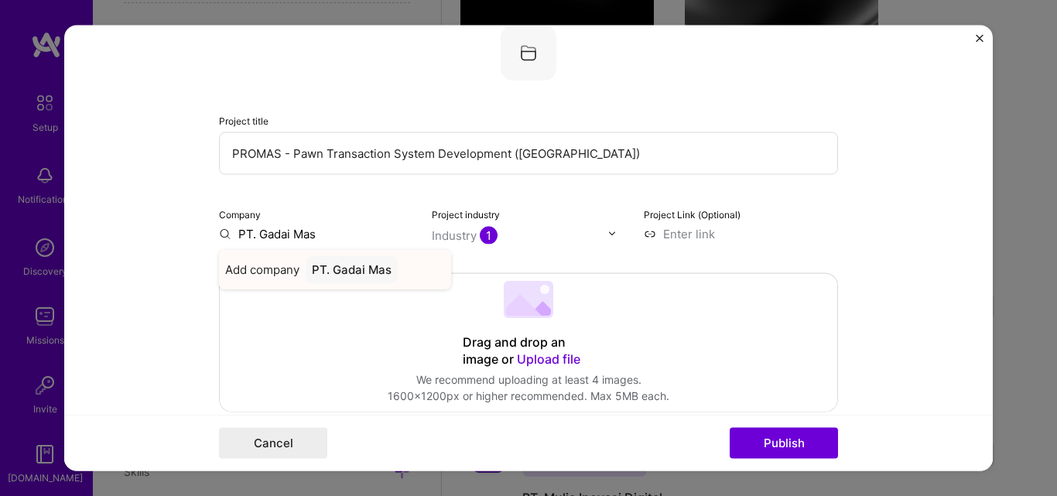
click at [357, 273] on div "PT. Gadai Mas" at bounding box center [352, 268] width 92 height 27
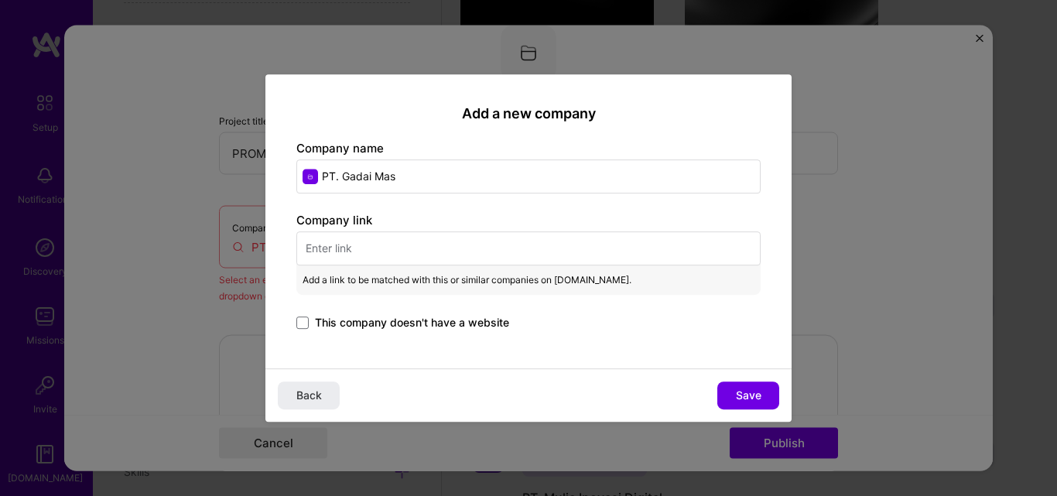
click at [423, 246] on input "text" at bounding box center [528, 248] width 464 height 34
click at [732, 393] on button "Save" at bounding box center [748, 396] width 62 height 28
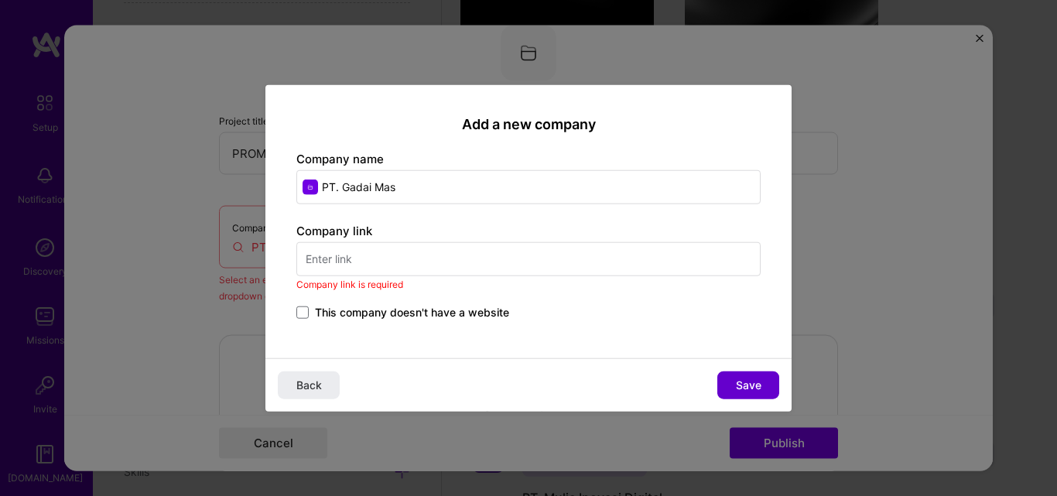
click at [731, 380] on button "Save" at bounding box center [748, 385] width 62 height 28
click at [304, 310] on span at bounding box center [302, 312] width 12 height 12
click at [0, 0] on input "This company doesn't have a website" at bounding box center [0, 0] width 0 height 0
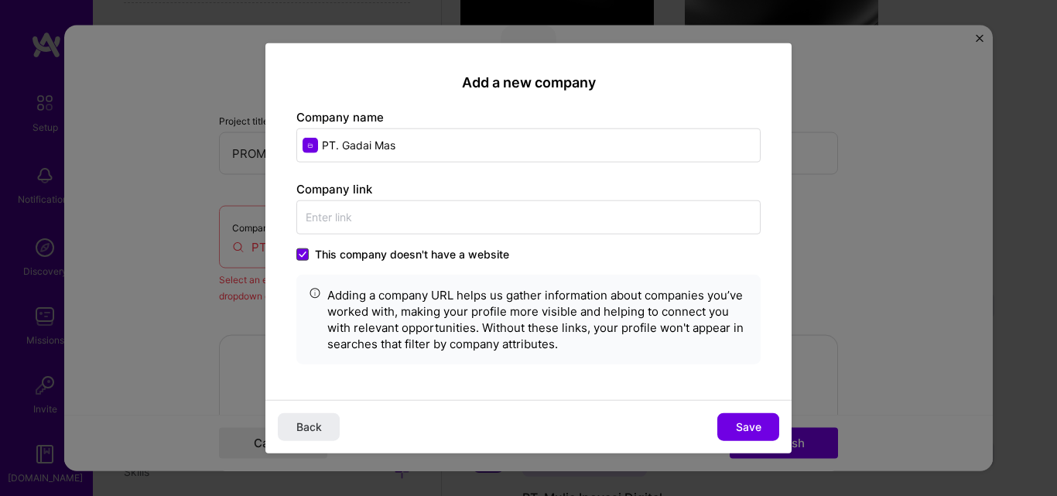
click at [304, 250] on span at bounding box center [302, 254] width 12 height 12
click at [0, 0] on input "This company doesn't have a website" at bounding box center [0, 0] width 0 height 0
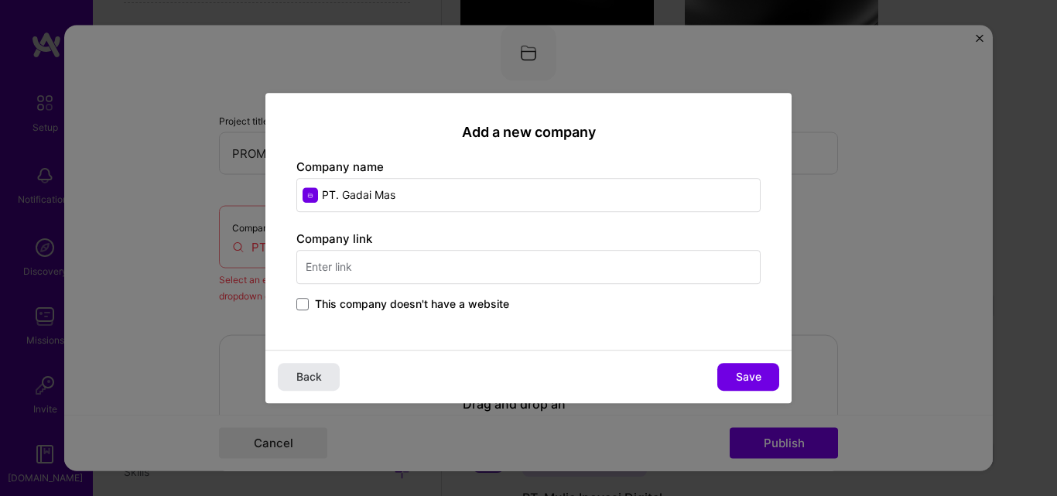
click at [308, 385] on span "Back" at bounding box center [309, 376] width 26 height 15
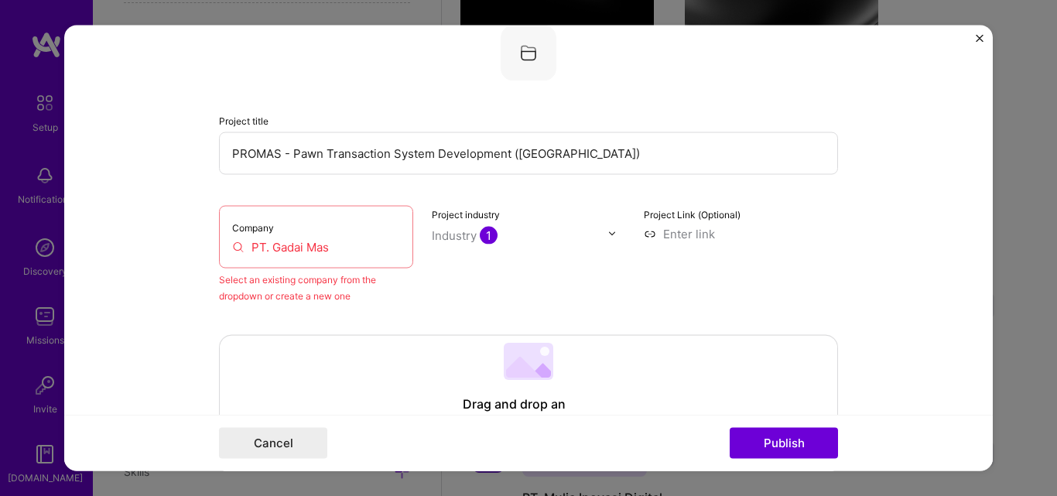
click at [303, 258] on div "Company PT. Gadai Mas" at bounding box center [316, 236] width 194 height 63
click at [336, 243] on input "PT. Gadai Mas" at bounding box center [316, 246] width 168 height 16
drag, startPoint x: 347, startPoint y: 248, endPoint x: 164, endPoint y: 233, distance: 183.3
click at [164, 233] on form "Editing suggested project This project is suggested based on your LinkedIn, res…" at bounding box center [528, 248] width 929 height 447
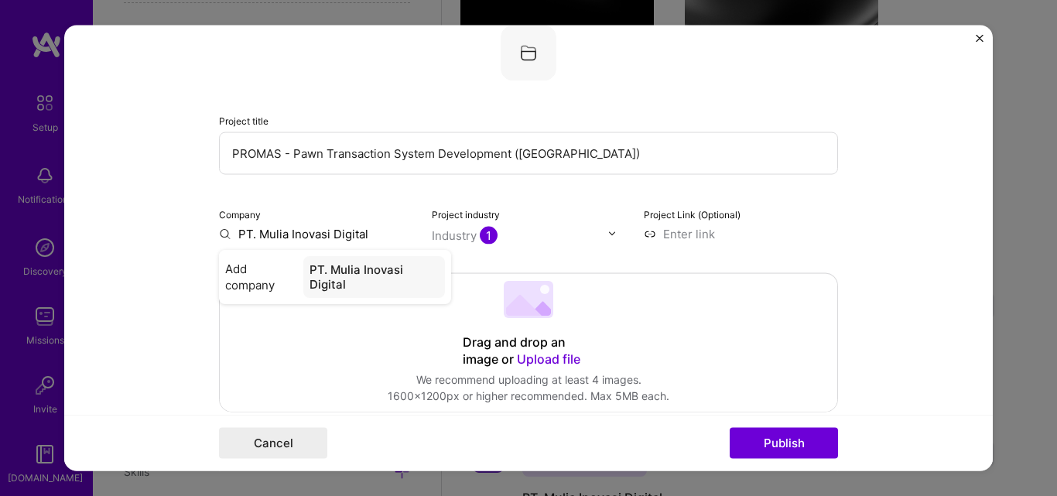
type input "PT. Mulia Inovasi Digital"
click at [360, 273] on div "PT. Mulia Inovasi Digital" at bounding box center [374, 276] width 142 height 42
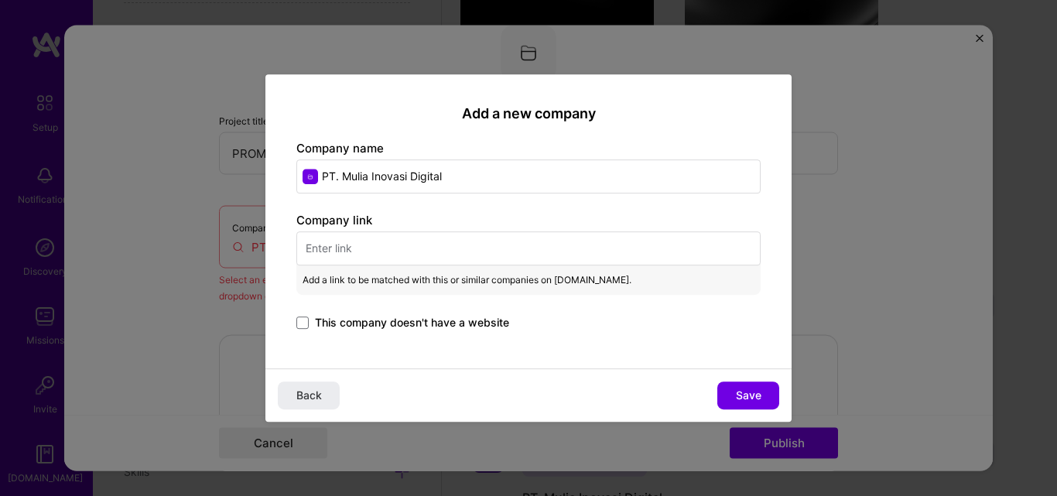
click at [377, 252] on input "text" at bounding box center [528, 248] width 464 height 34
paste input "[URL][DOMAIN_NAME]"
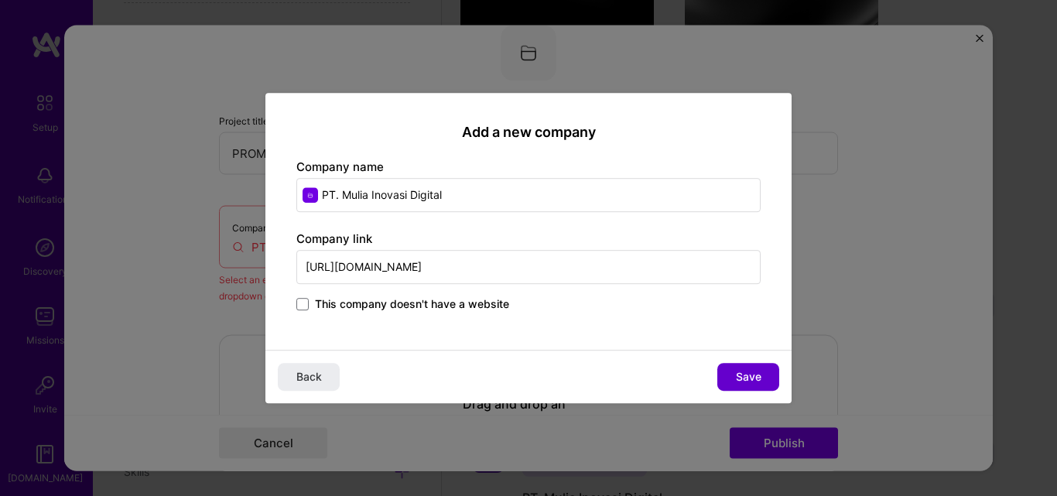
type input "[URL][DOMAIN_NAME]"
click at [746, 386] on button "Save" at bounding box center [748, 377] width 62 height 28
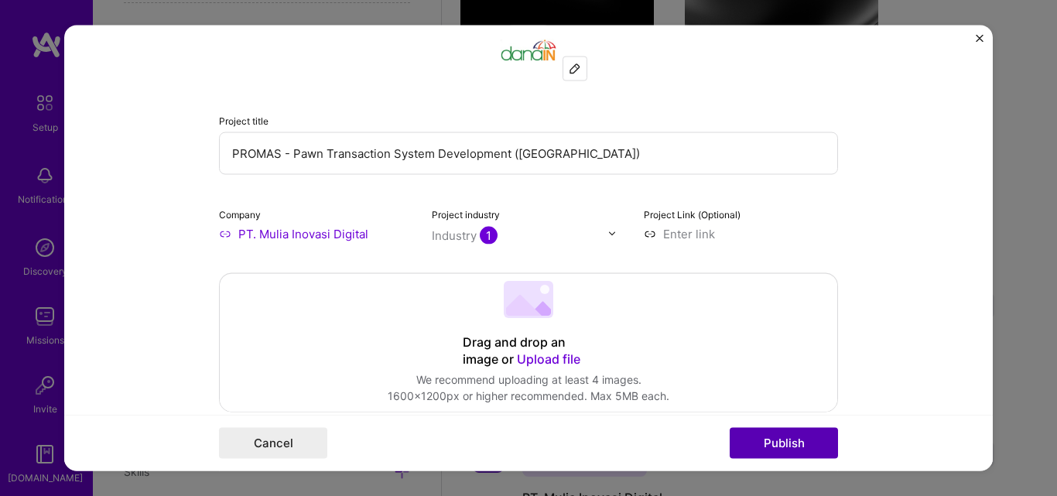
click at [789, 442] on button "Publish" at bounding box center [784, 443] width 108 height 31
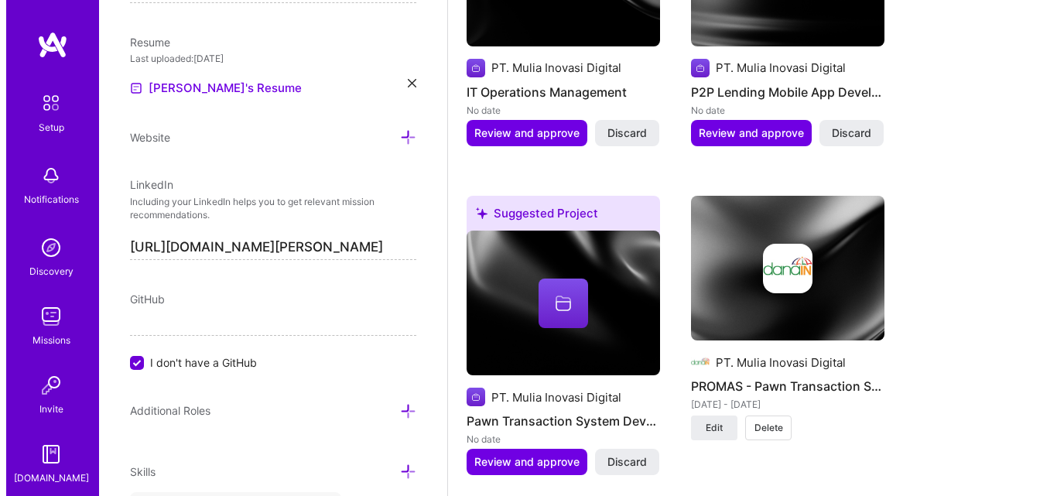
scroll to position [1826, 0]
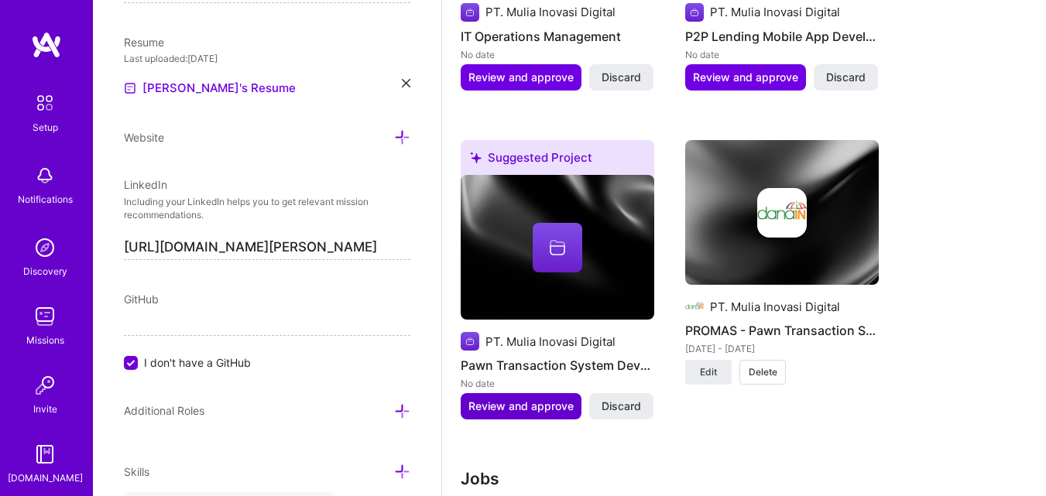
click at [559, 409] on span "Review and approve" at bounding box center [520, 406] width 105 height 15
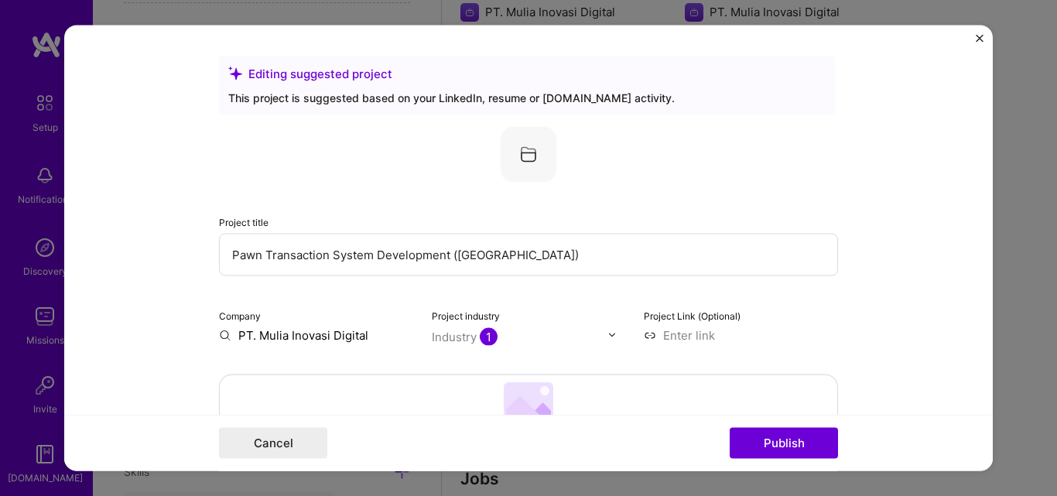
click at [228, 258] on input "Pawn Transaction System Development ([GEOGRAPHIC_DATA])" at bounding box center [528, 254] width 619 height 43
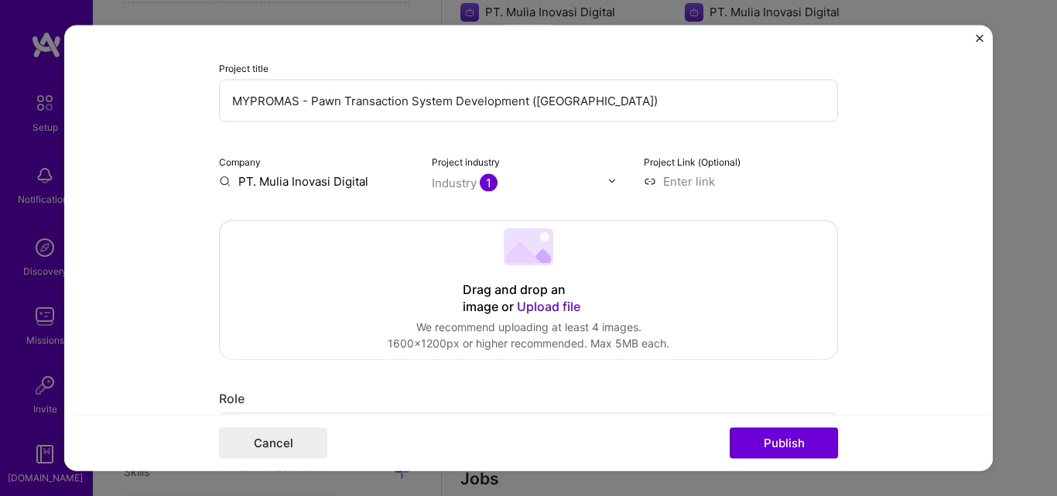
scroll to position [155, 0]
type input "MYPROMAS - Pawn Transaction System Development ([GEOGRAPHIC_DATA])"
click at [465, 190] on div at bounding box center [520, 181] width 176 height 19
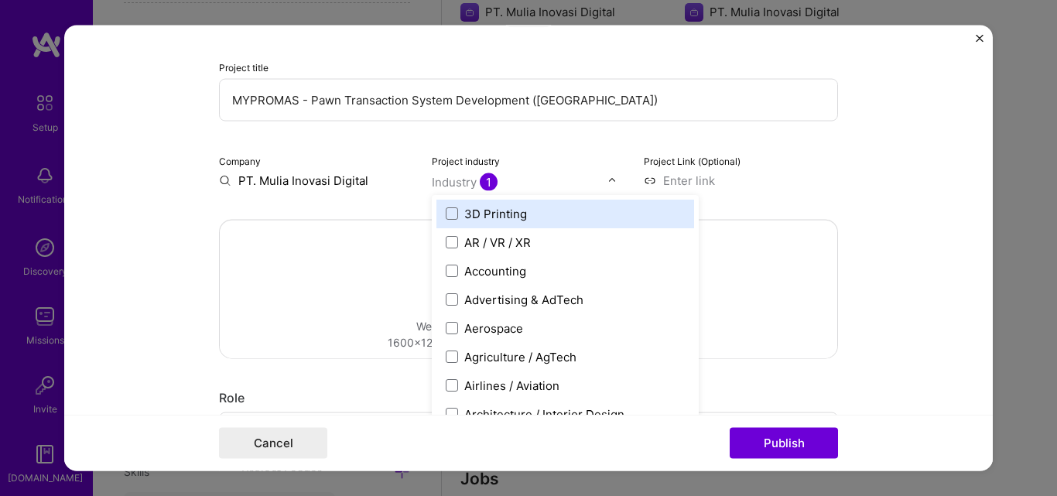
click at [449, 182] on div "Industry 1" at bounding box center [465, 181] width 66 height 16
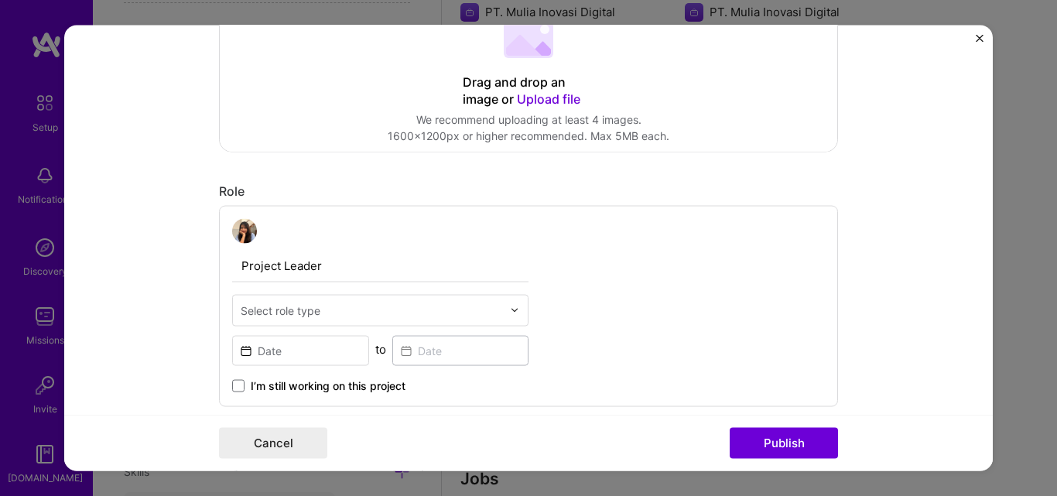
scroll to position [464, 0]
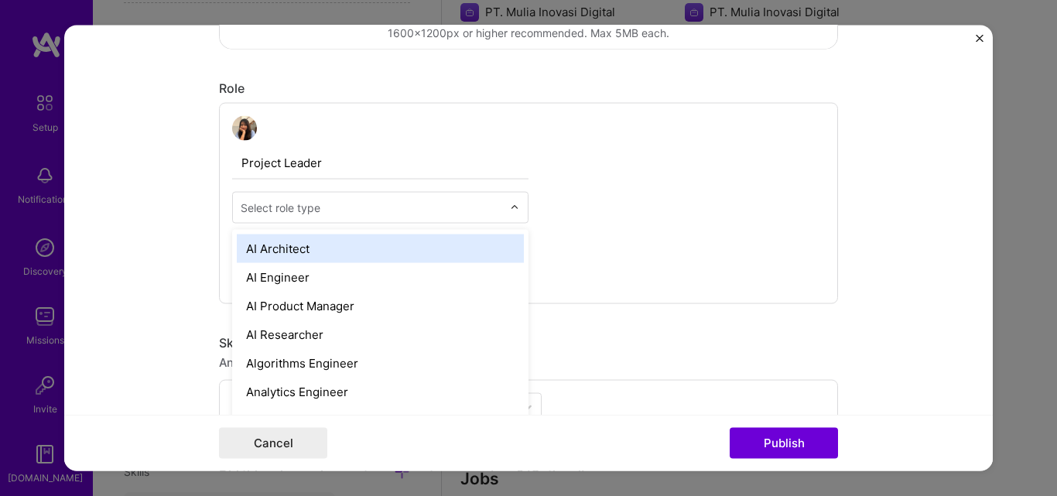
click at [431, 212] on input "text" at bounding box center [372, 207] width 262 height 16
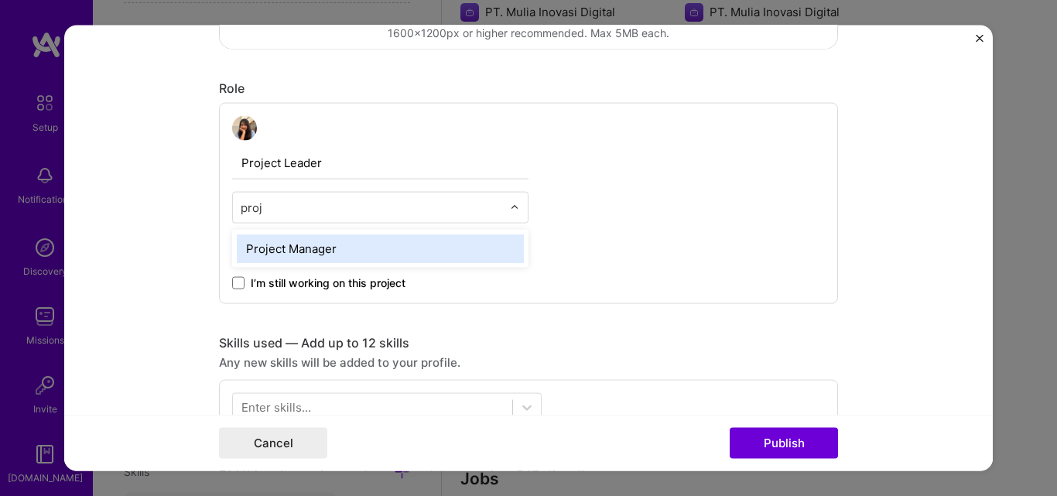
type input "proje"
click at [392, 255] on div "Project Manager" at bounding box center [380, 248] width 287 height 29
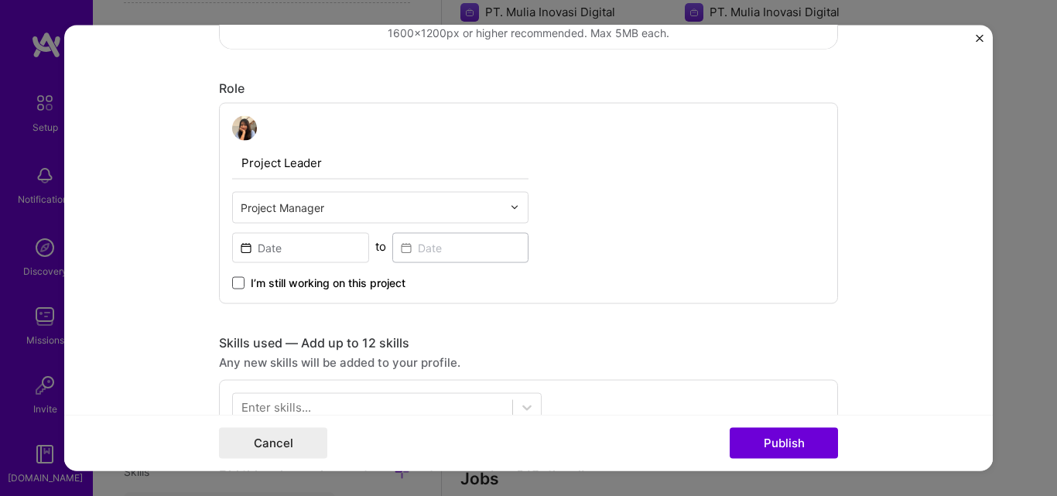
click at [232, 286] on span at bounding box center [238, 282] width 12 height 12
click at [0, 0] on input "I’m still working on this project" at bounding box center [0, 0] width 0 height 0
click at [279, 255] on input at bounding box center [300, 247] width 137 height 30
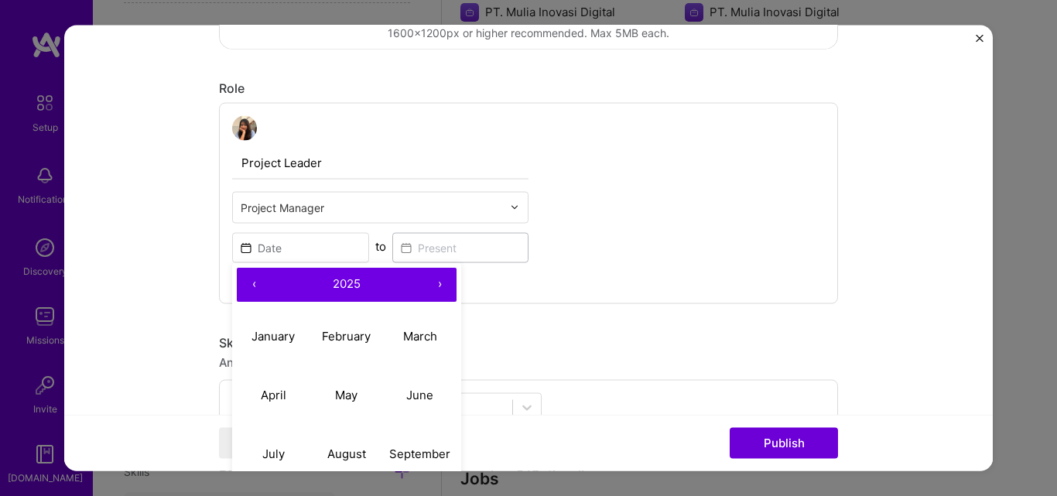
click at [242, 284] on button "‹" at bounding box center [254, 284] width 34 height 34
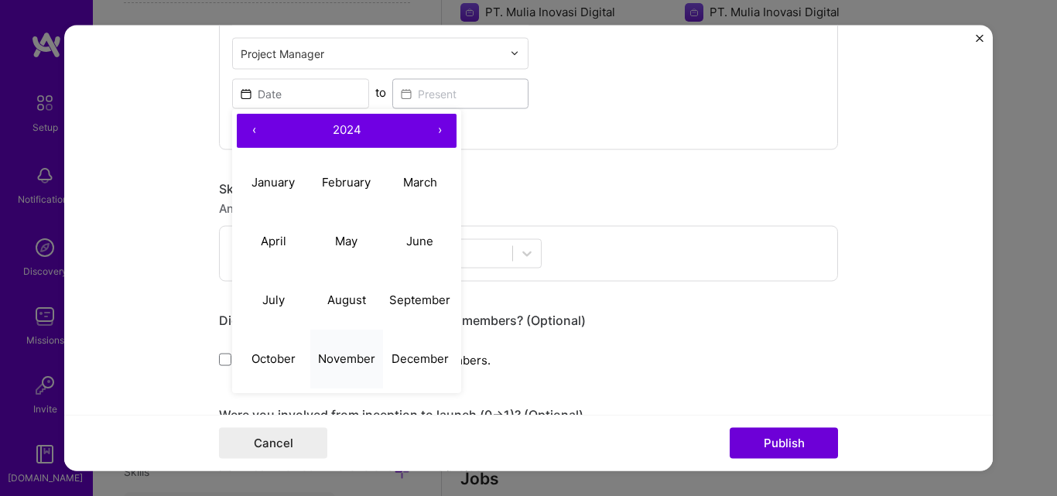
scroll to position [619, 0]
click at [406, 303] on abbr "September" at bounding box center [419, 299] width 61 height 15
type input "[DATE]"
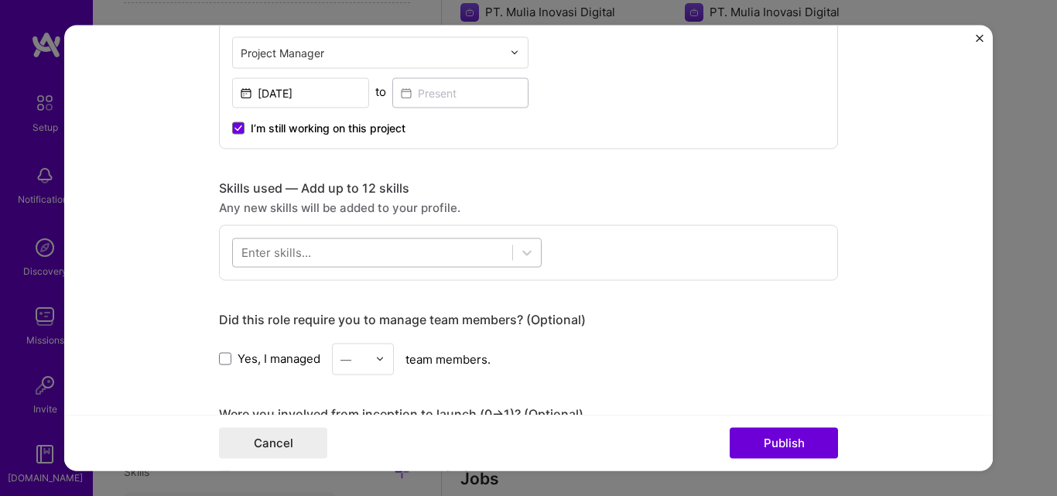
click at [311, 255] on div at bounding box center [372, 253] width 279 height 26
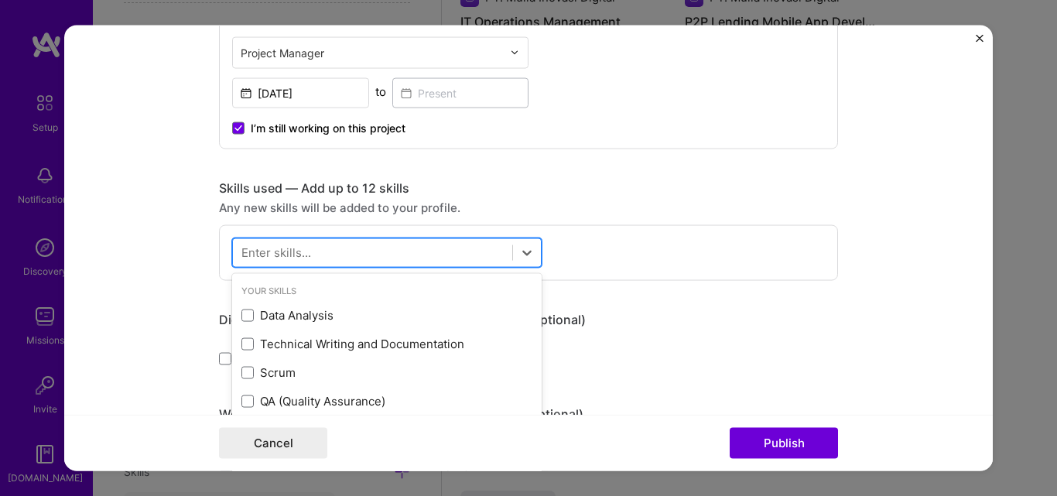
scroll to position [1842, 0]
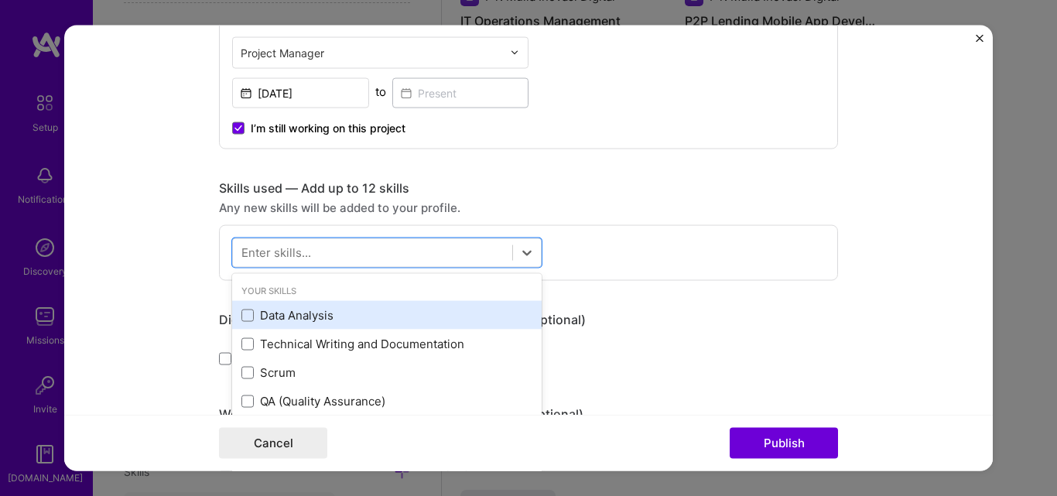
drag, startPoint x: 238, startPoint y: 306, endPoint x: 243, endPoint y: 329, distance: 23.1
click at [241, 307] on div "Data Analysis" at bounding box center [386, 315] width 291 height 16
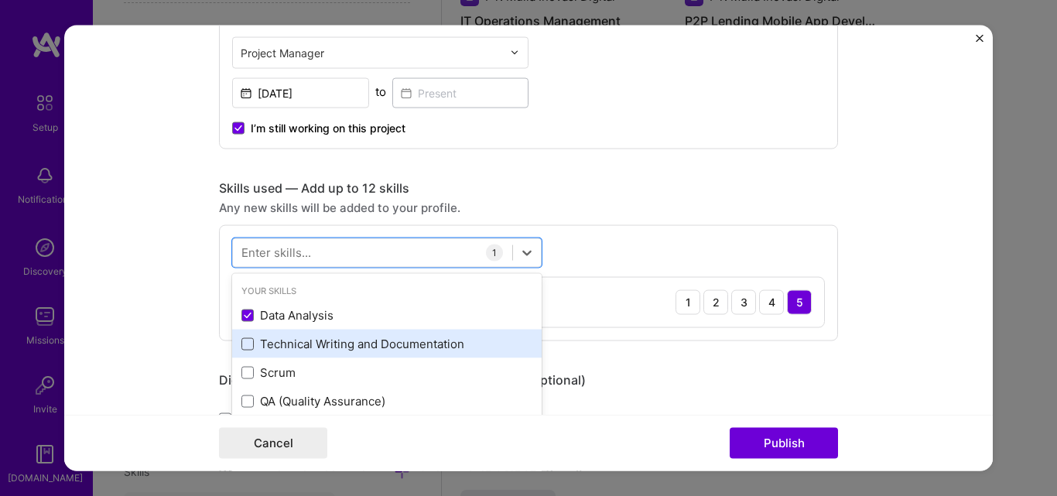
click at [243, 347] on span at bounding box center [247, 343] width 12 height 12
click at [0, 0] on input "checkbox" at bounding box center [0, 0] width 0 height 0
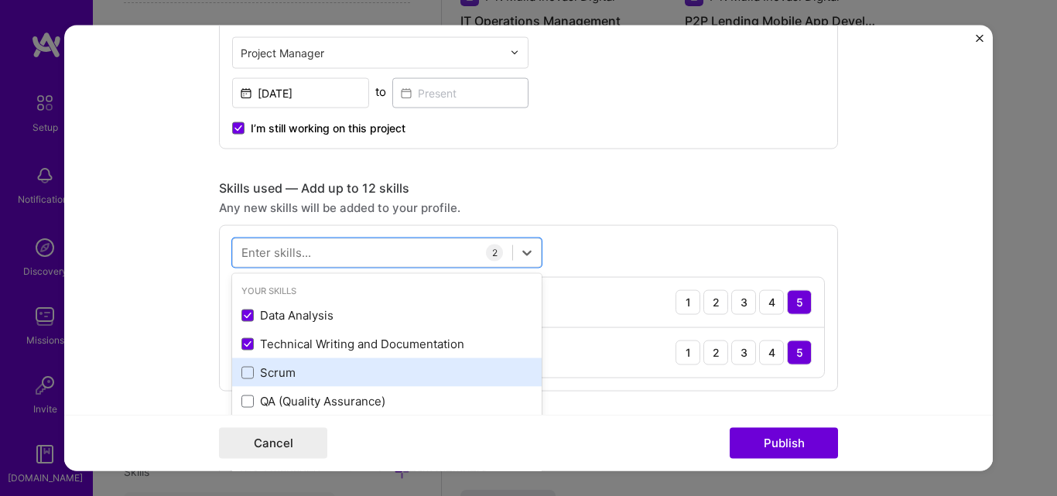
click at [242, 379] on div "Scrum" at bounding box center [386, 373] width 291 height 16
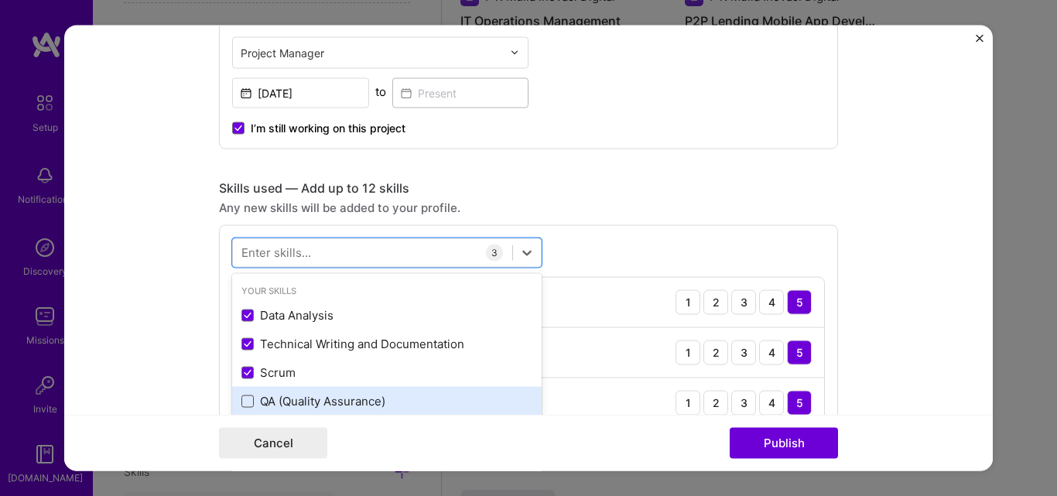
click at [242, 407] on span at bounding box center [247, 401] width 12 height 12
click at [0, 0] on input "checkbox" at bounding box center [0, 0] width 0 height 0
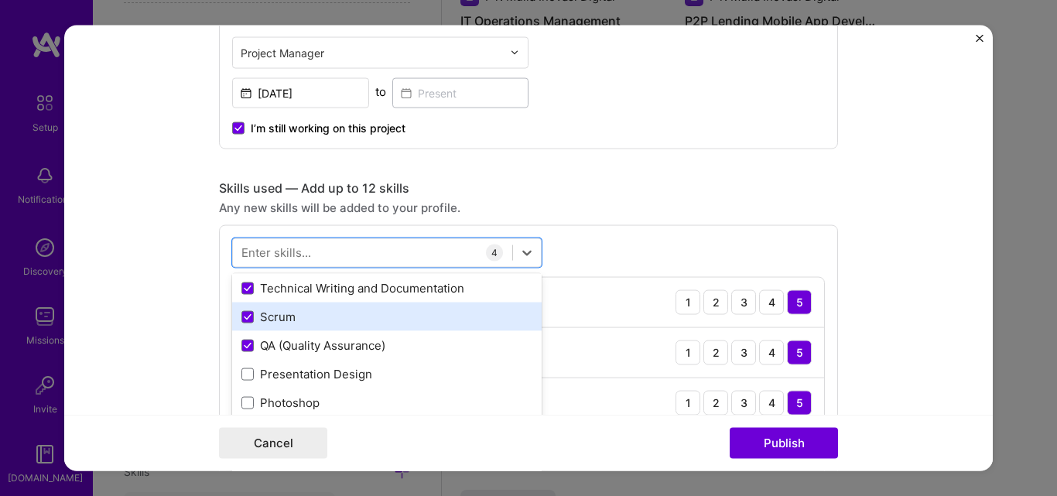
scroll to position [77, 0]
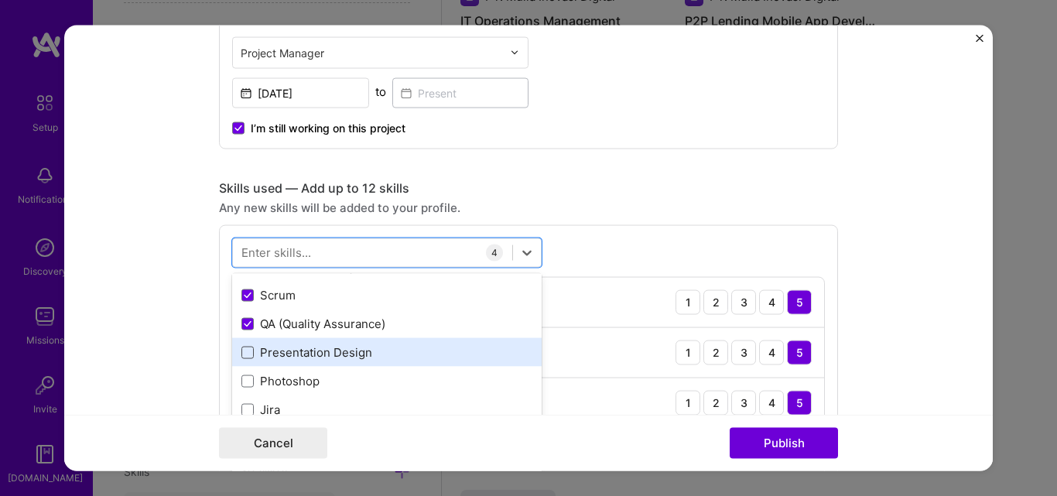
click at [243, 354] on span at bounding box center [247, 352] width 12 height 12
click at [0, 0] on input "checkbox" at bounding box center [0, 0] width 0 height 0
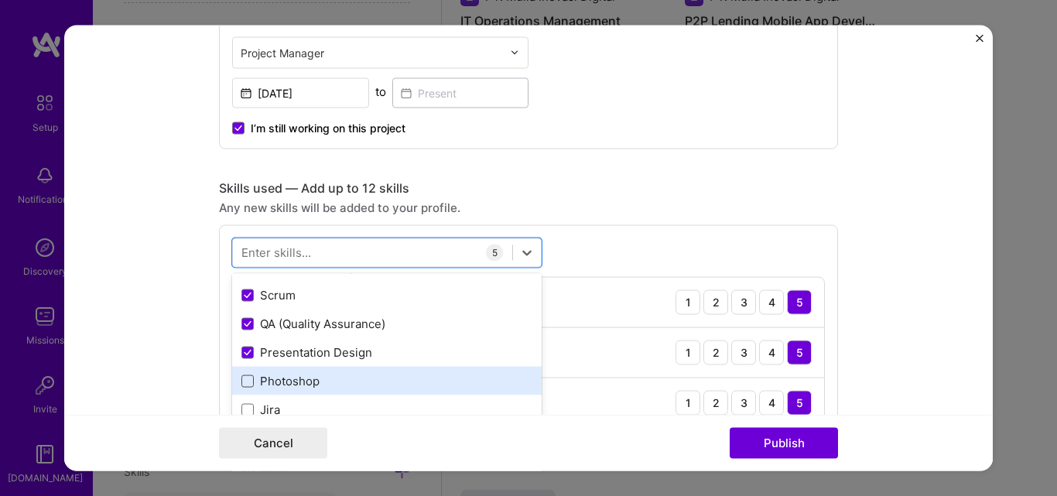
click at [241, 380] on span at bounding box center [247, 381] width 12 height 12
click at [0, 0] on input "checkbox" at bounding box center [0, 0] width 0 height 0
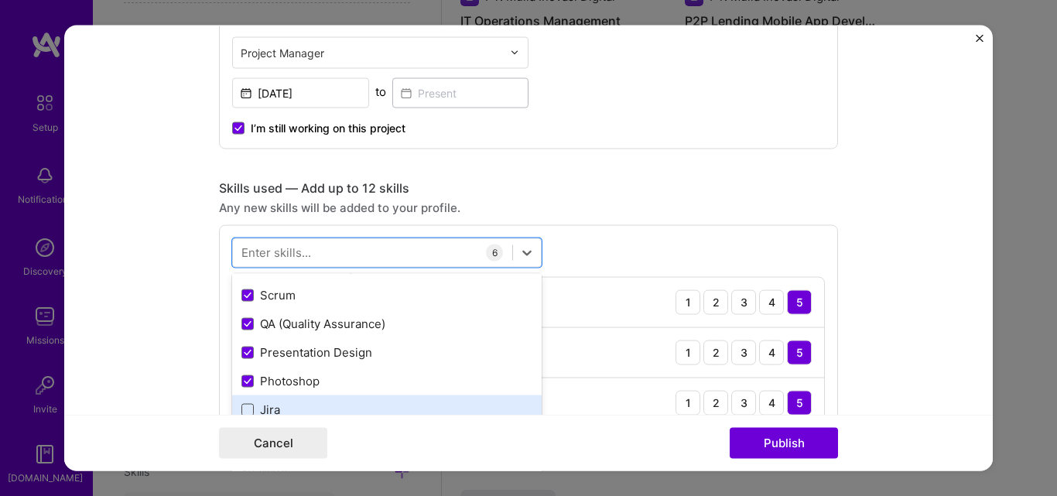
click at [243, 407] on span at bounding box center [247, 409] width 12 height 12
click at [0, 0] on input "checkbox" at bounding box center [0, 0] width 0 height 0
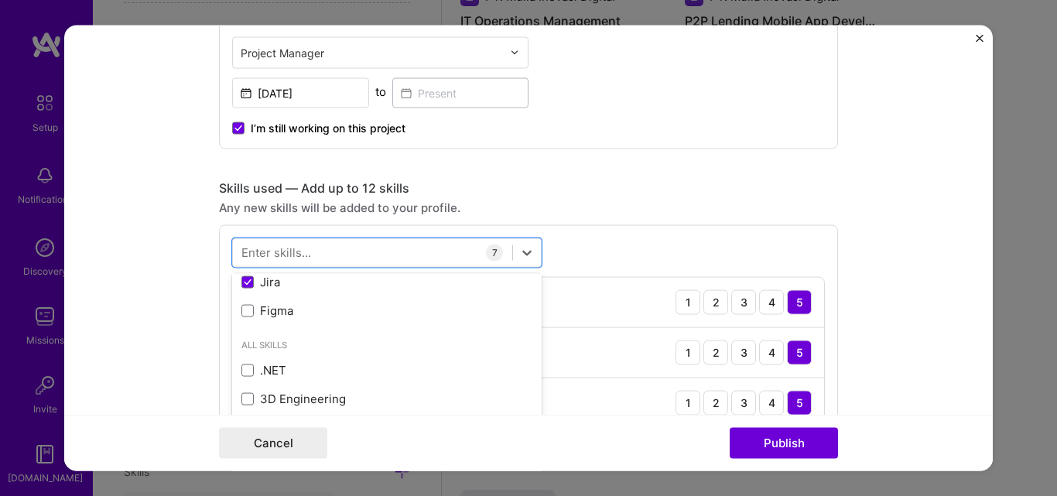
scroll to position [232, 0]
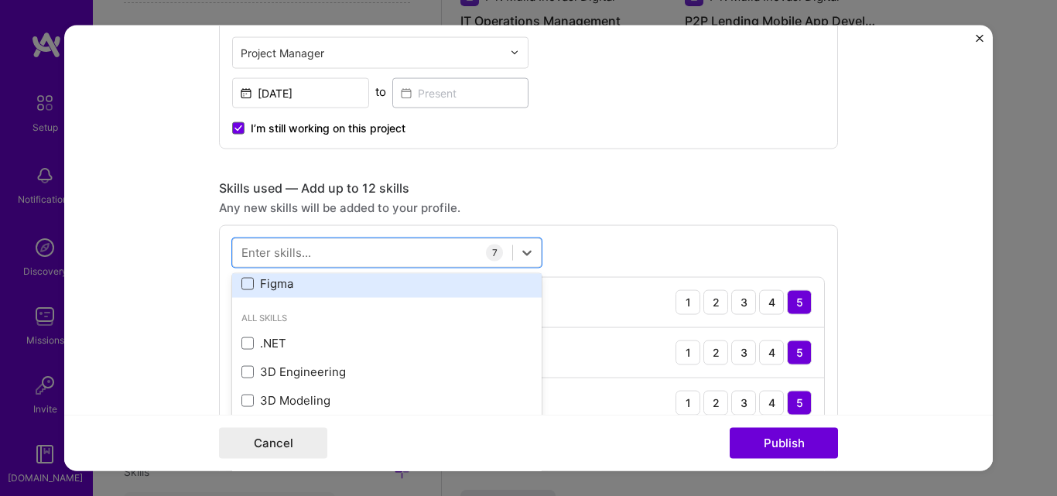
click at [241, 280] on span at bounding box center [247, 283] width 12 height 12
click at [0, 0] on input "checkbox" at bounding box center [0, 0] width 0 height 0
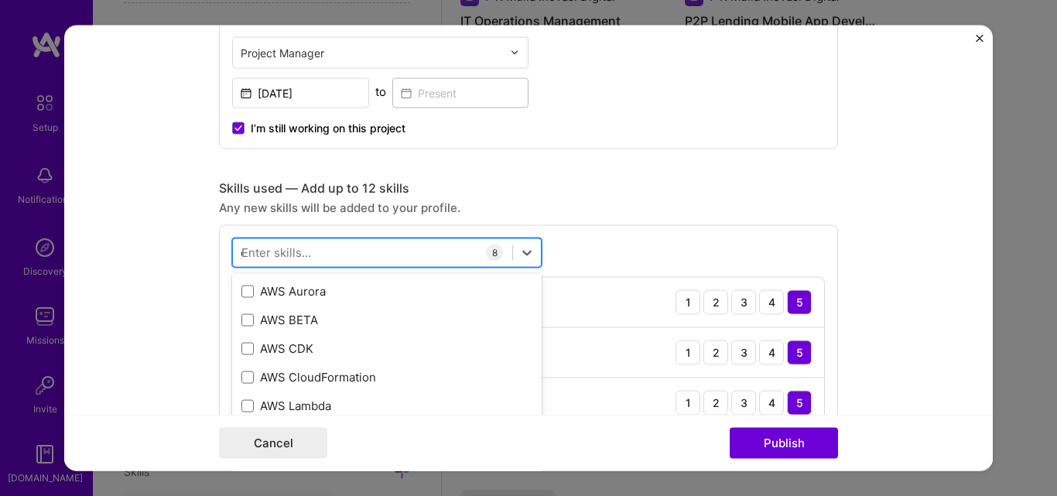
scroll to position [91, 0]
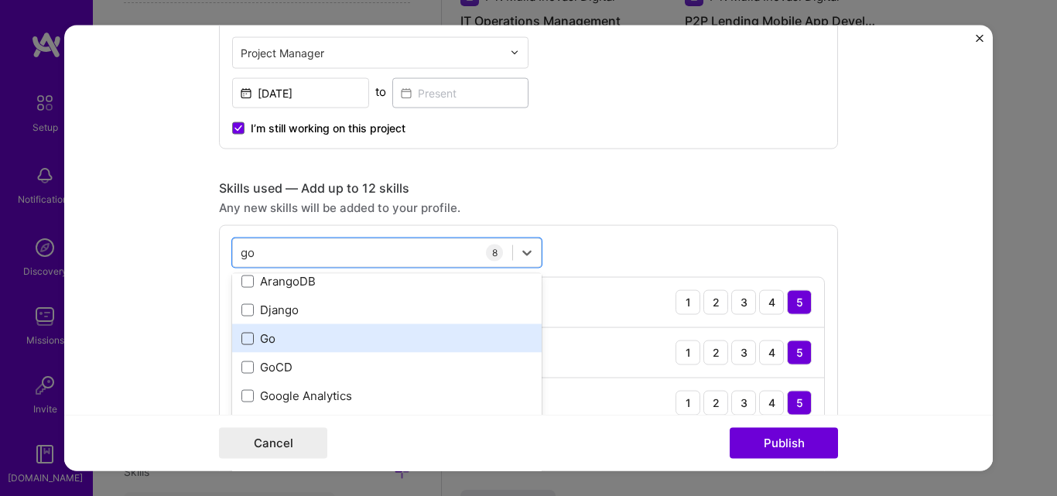
click at [245, 339] on span at bounding box center [247, 338] width 12 height 12
click at [0, 0] on input "checkbox" at bounding box center [0, 0] width 0 height 0
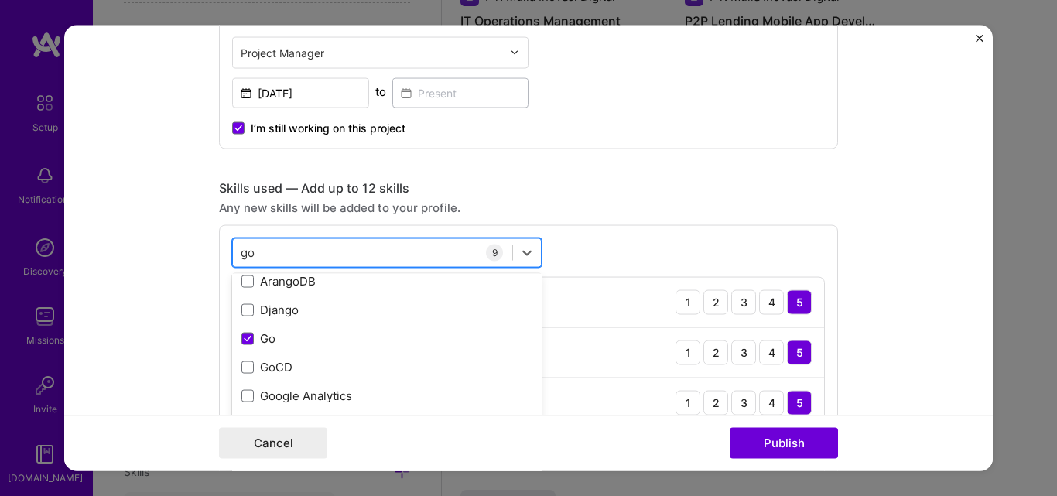
type input "g"
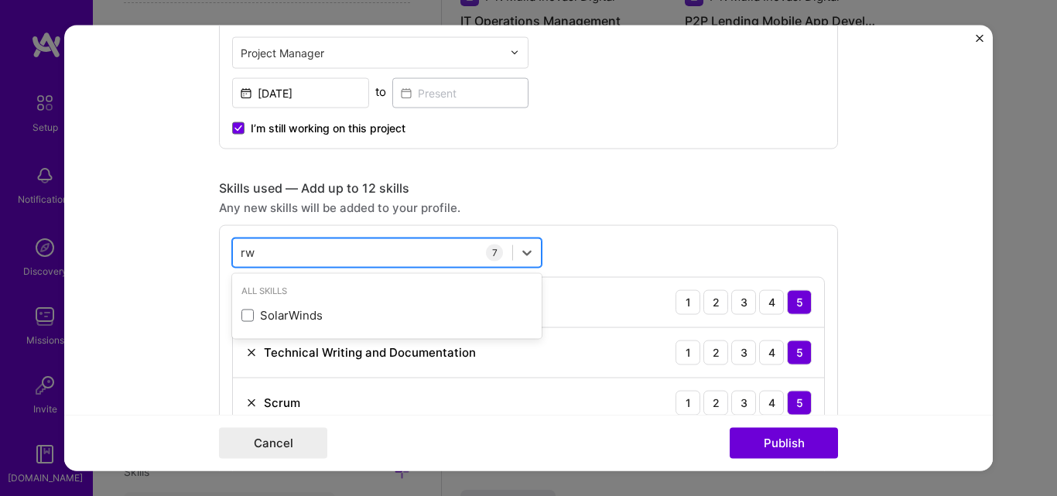
scroll to position [0, 0]
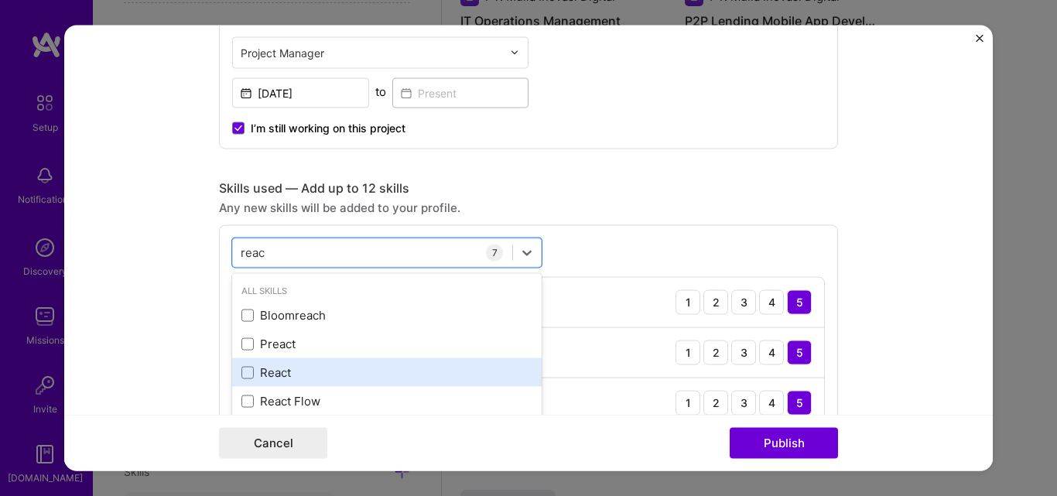
click at [286, 378] on div "React" at bounding box center [386, 373] width 291 height 16
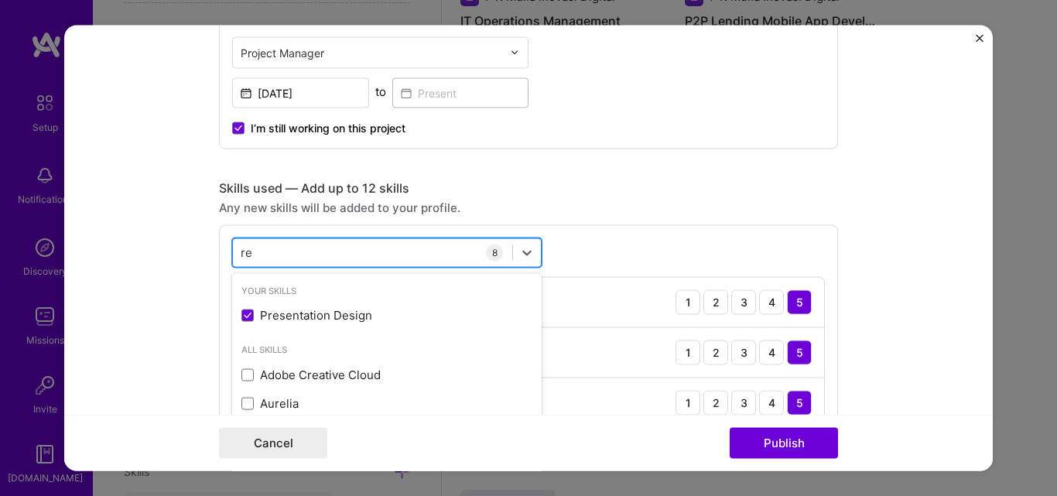
type input "r"
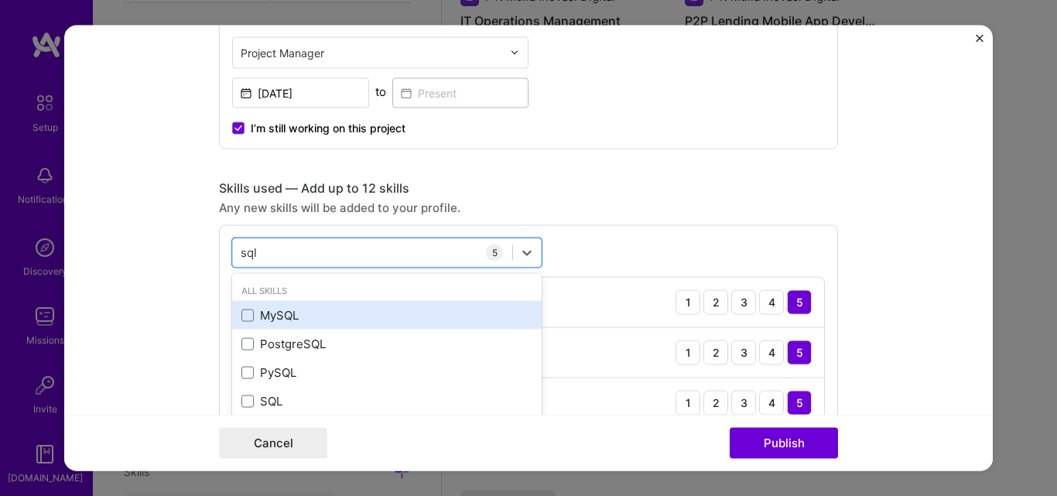
click at [266, 320] on div "MySQL" at bounding box center [386, 315] width 291 height 16
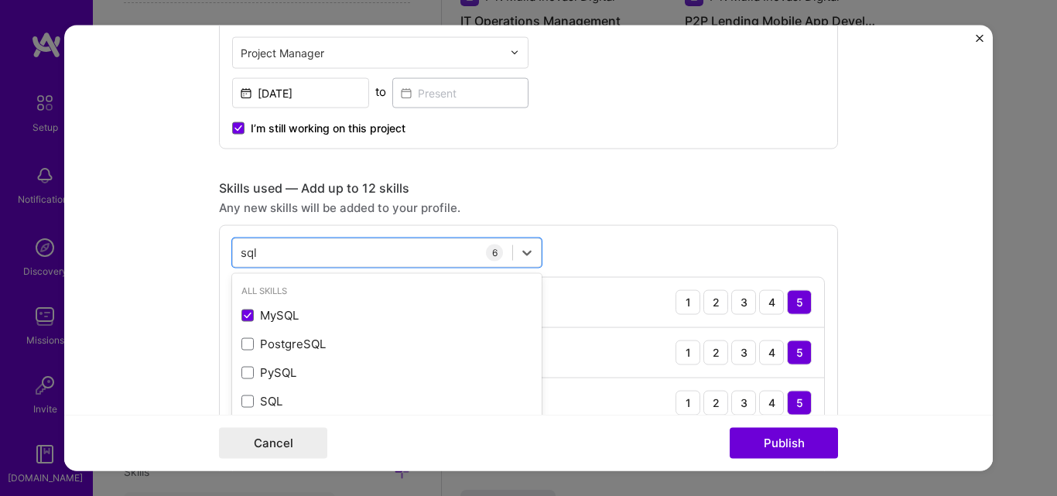
click at [588, 173] on div "Editing suggested project This project is suggested based on your LinkedIn, res…" at bounding box center [528, 403] width 619 height 1932
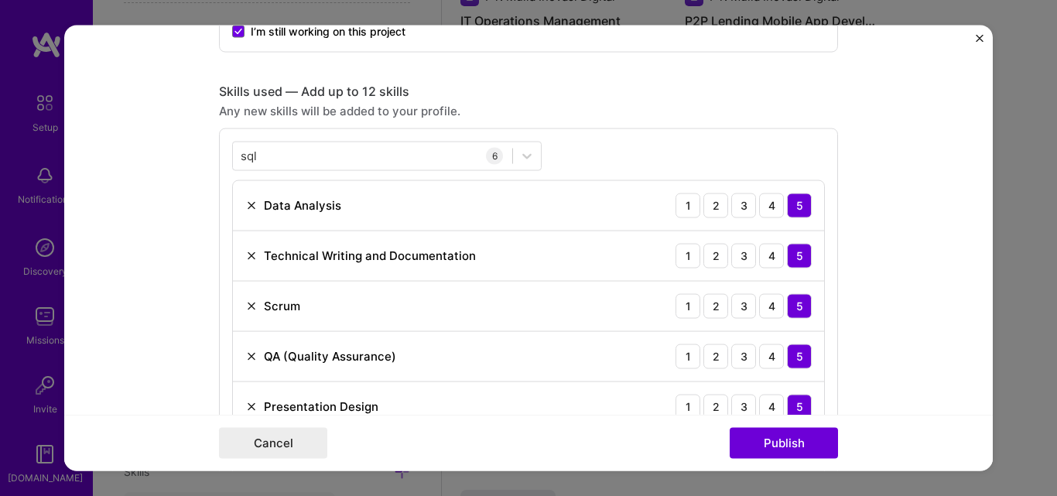
scroll to position [929, 0]
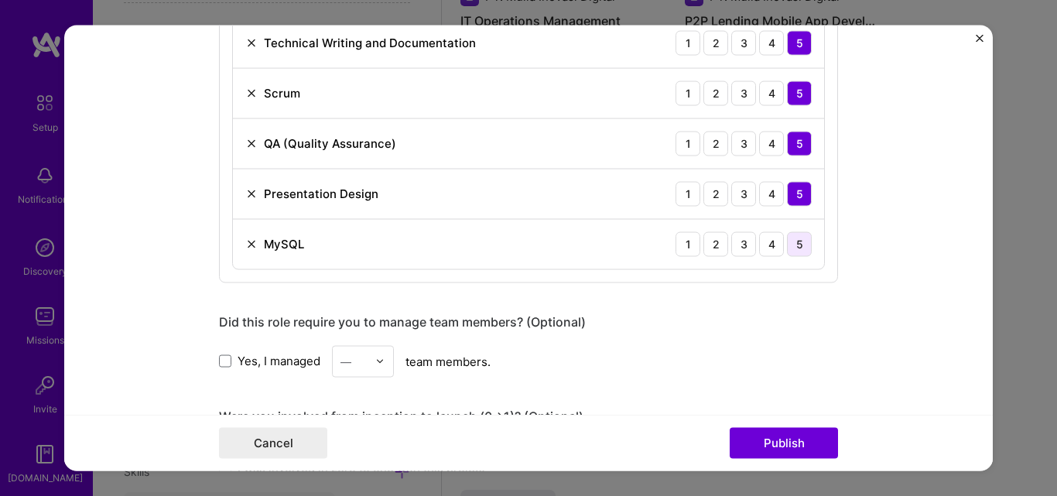
click at [789, 245] on div "5" at bounding box center [799, 243] width 25 height 25
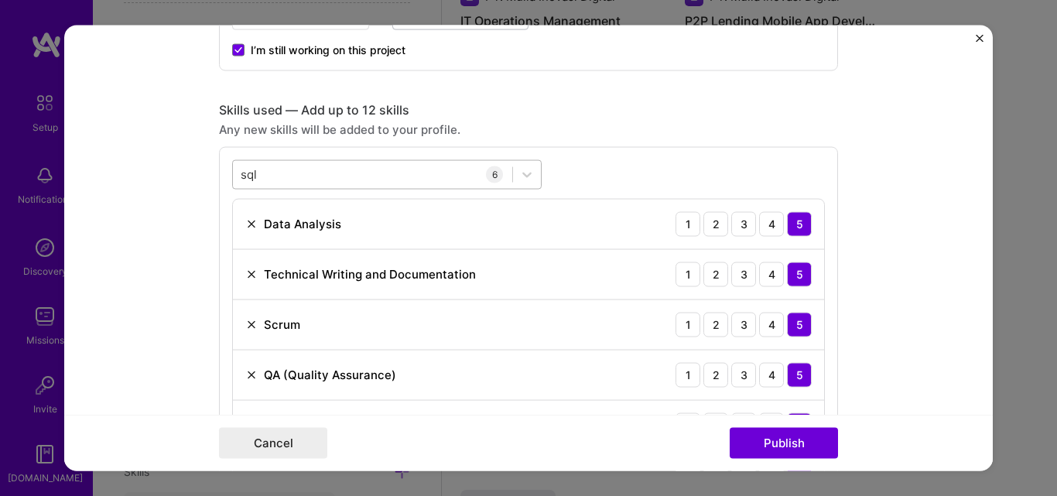
scroll to position [697, 0]
click at [386, 180] on div "sql sql" at bounding box center [372, 176] width 279 height 26
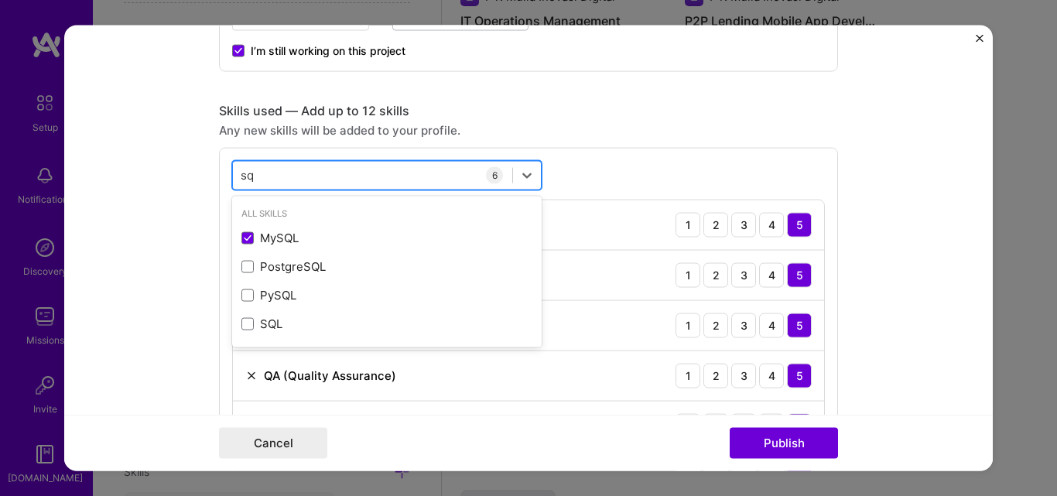
type input "s"
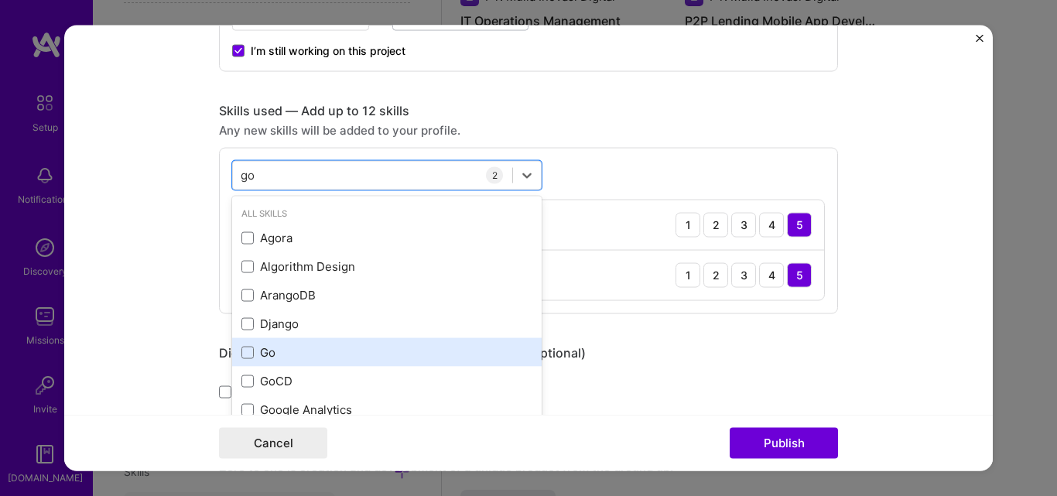
click at [258, 358] on div "Go" at bounding box center [386, 352] width 291 height 16
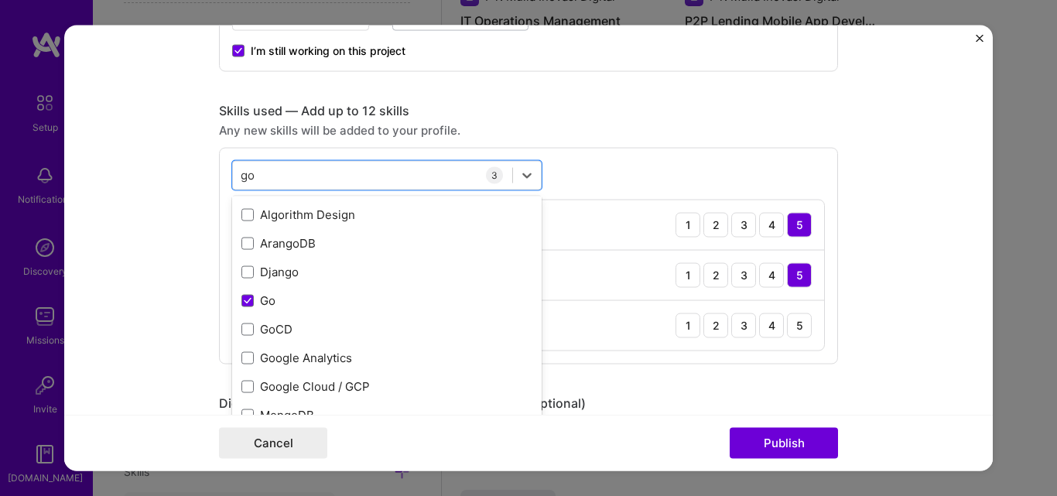
scroll to position [91, 0]
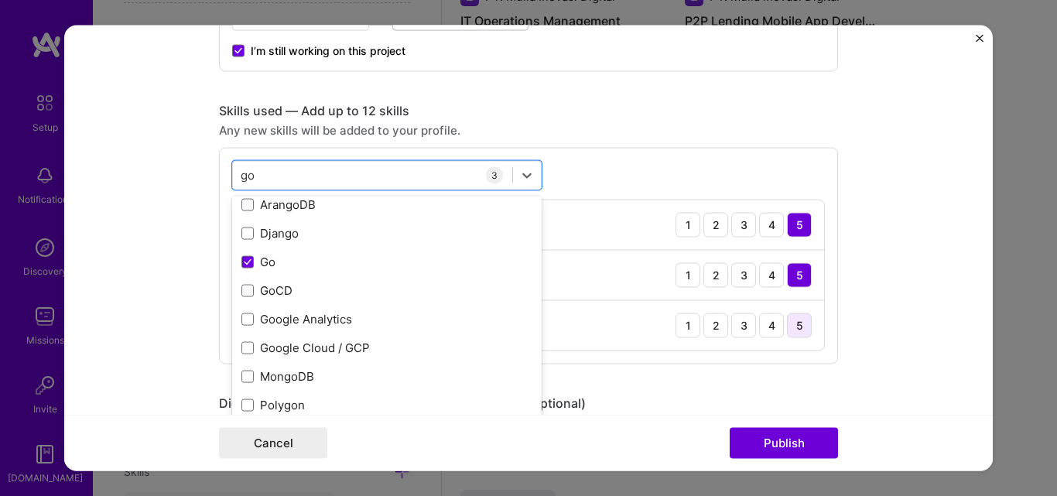
click at [787, 327] on div "5" at bounding box center [799, 325] width 25 height 25
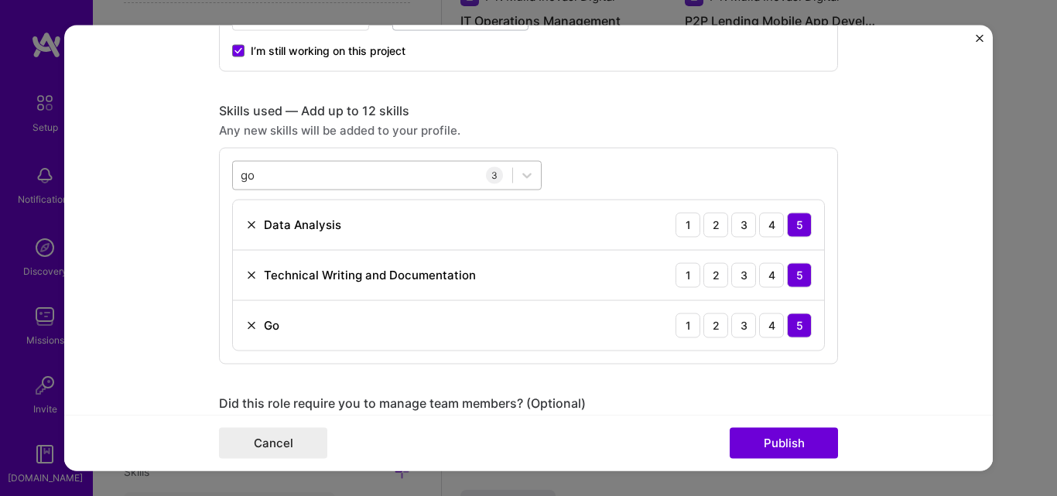
click at [447, 176] on div "go go" at bounding box center [372, 176] width 279 height 26
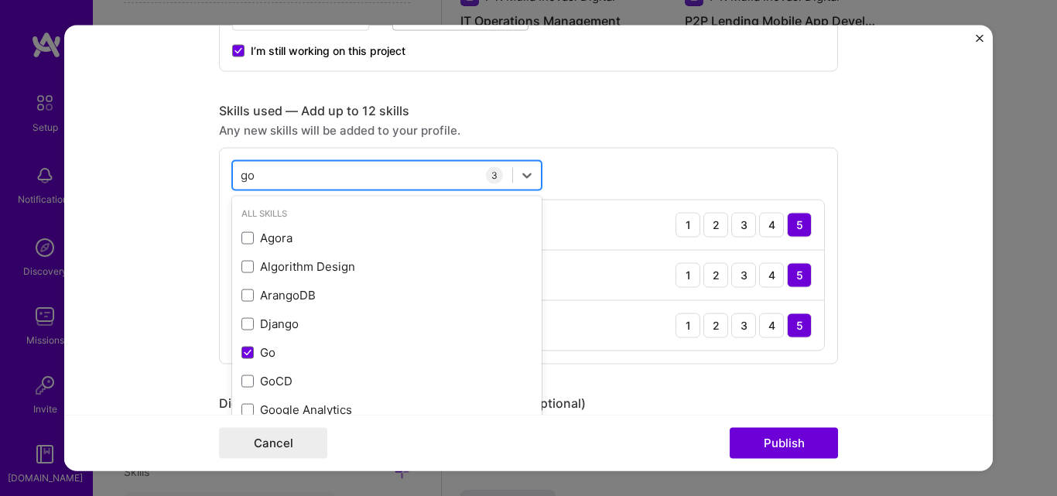
type input "g"
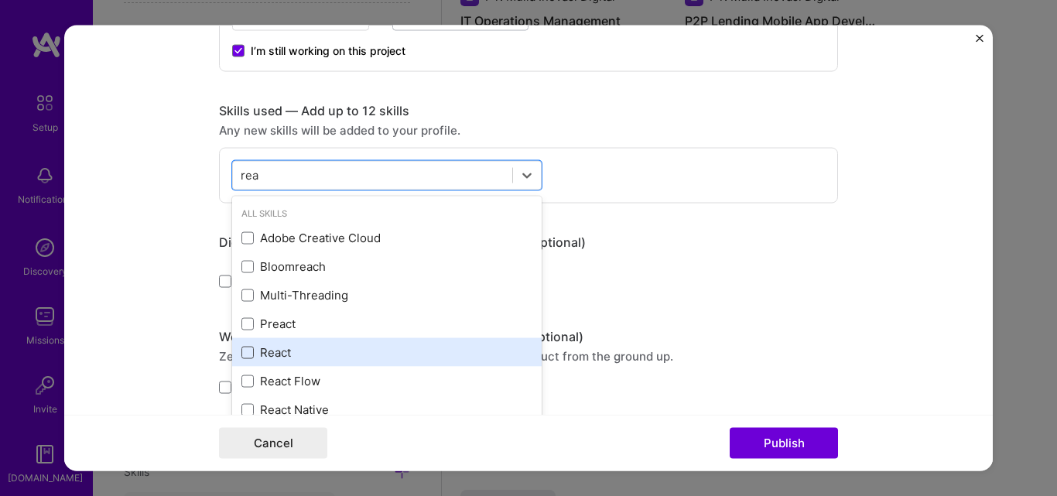
click at [244, 353] on span at bounding box center [247, 352] width 12 height 12
click at [0, 0] on input "checkbox" at bounding box center [0, 0] width 0 height 0
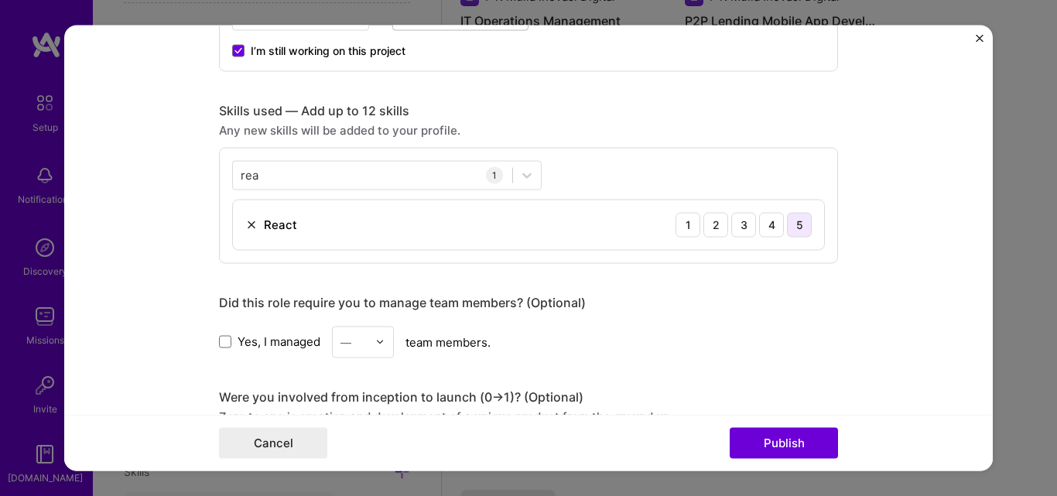
click at [801, 221] on div "5" at bounding box center [799, 224] width 25 height 25
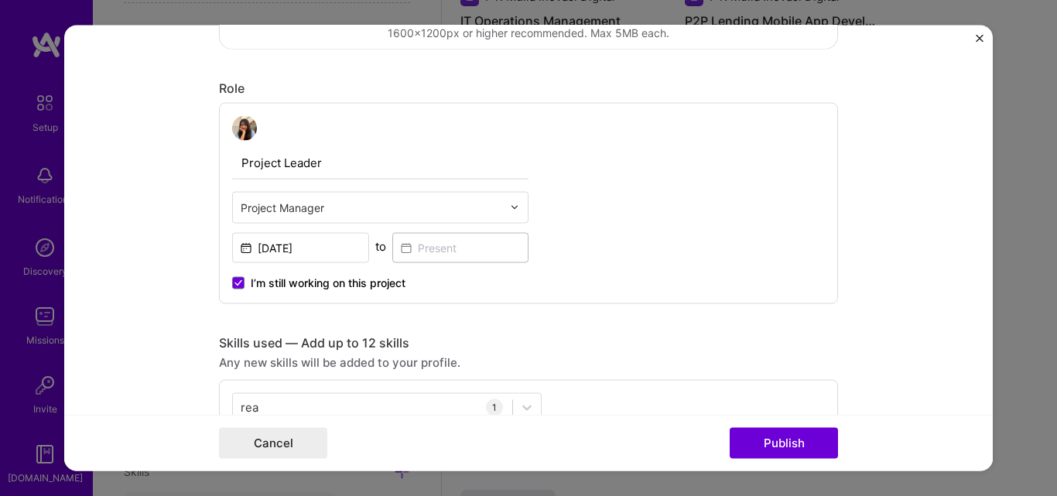
scroll to position [697, 0]
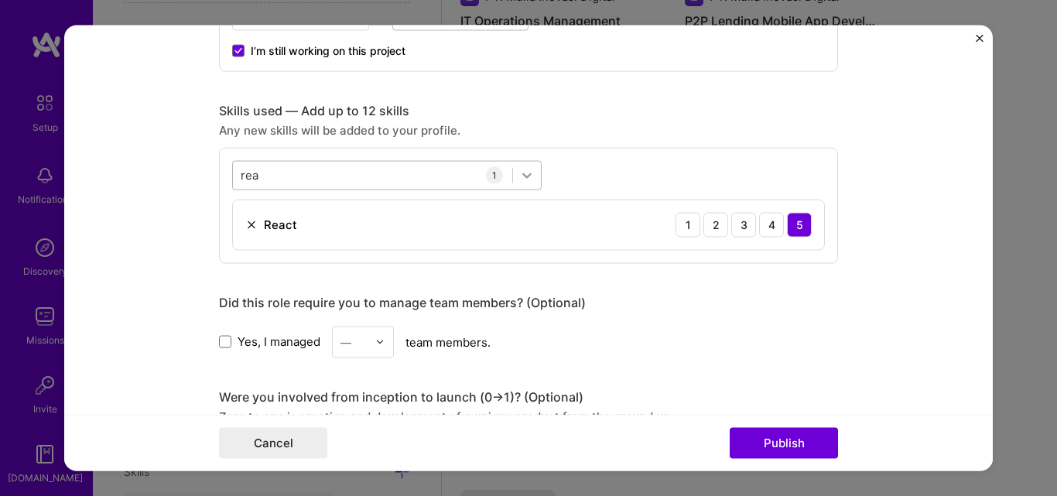
click at [519, 180] on icon at bounding box center [526, 174] width 15 height 15
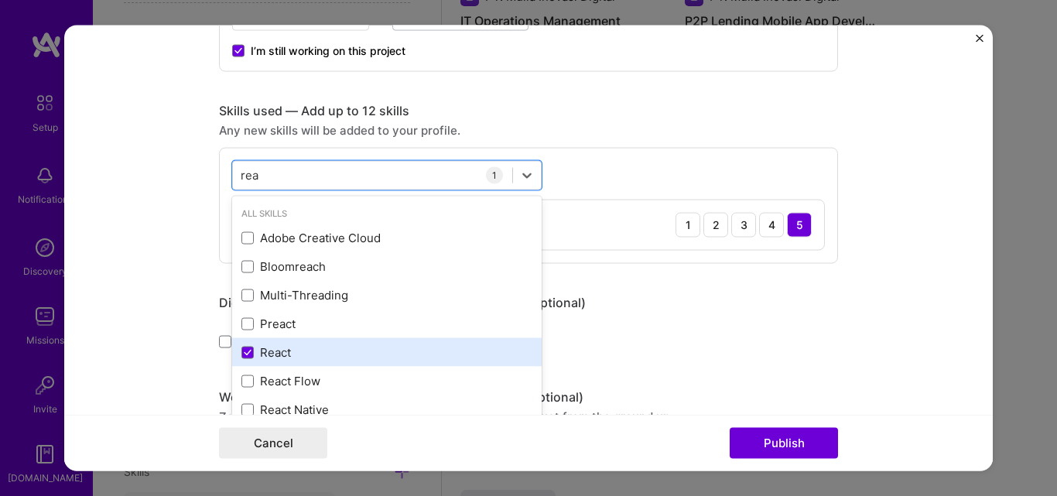
click at [251, 356] on div "React" at bounding box center [386, 352] width 291 height 16
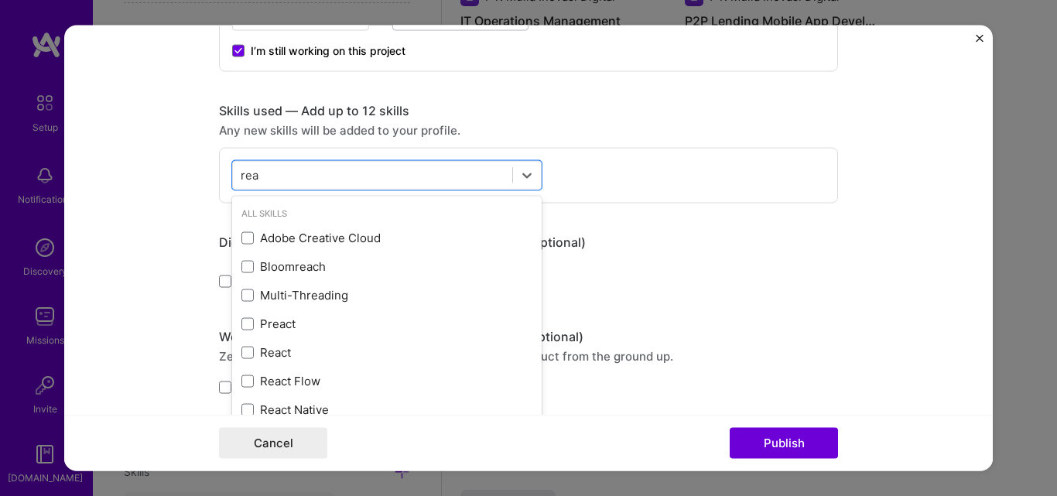
scroll to position [63, 0]
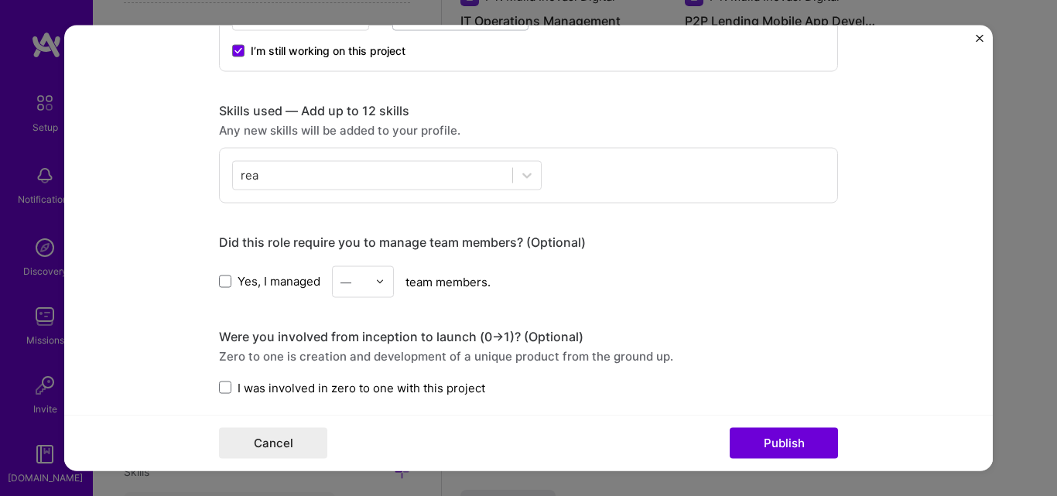
click at [649, 173] on div "[PERSON_NAME]" at bounding box center [528, 175] width 619 height 56
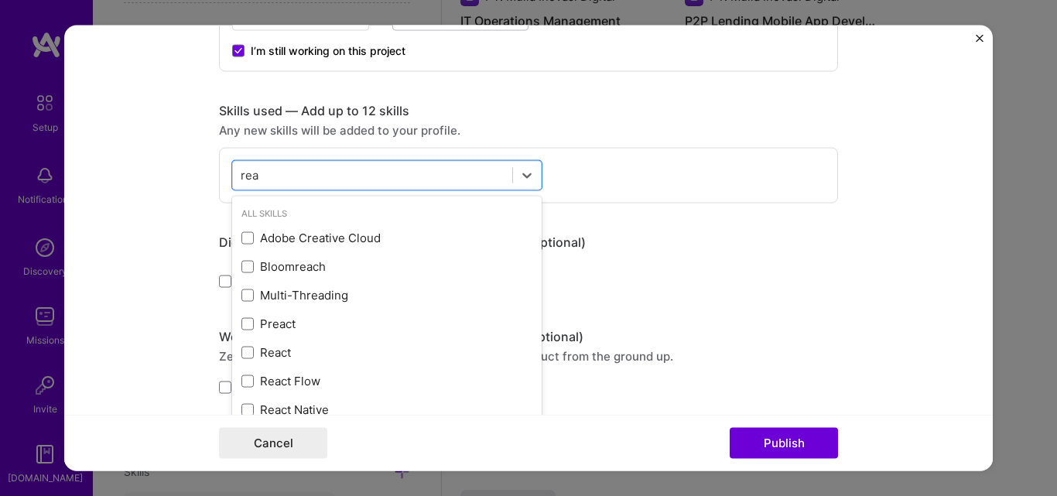
drag, startPoint x: 447, startPoint y: 183, endPoint x: 212, endPoint y: 195, distance: 234.8
click at [212, 195] on form "Editing suggested project This project is suggested based on your LinkedIn, res…" at bounding box center [528, 248] width 929 height 447
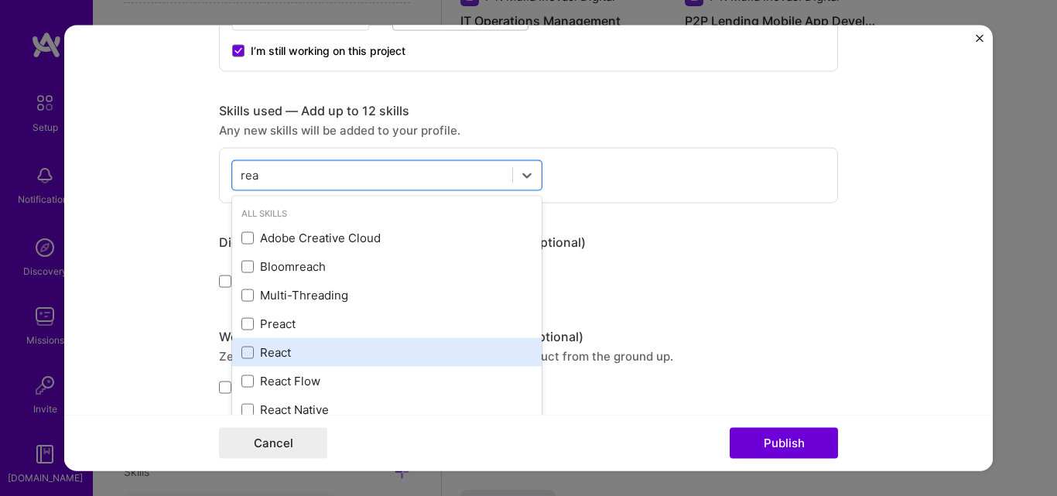
click at [250, 351] on div "React" at bounding box center [386, 352] width 291 height 16
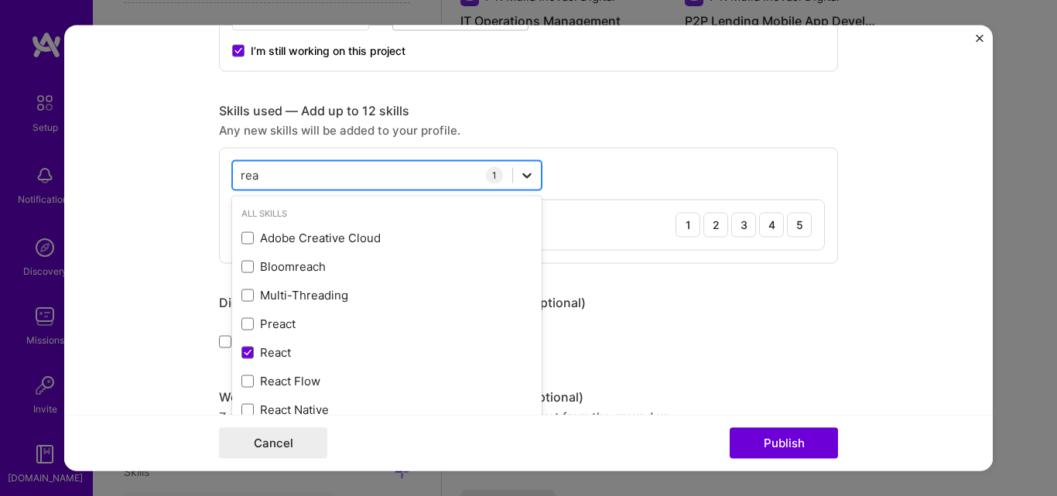
click at [522, 175] on icon at bounding box center [526, 174] width 15 height 15
type input "r"
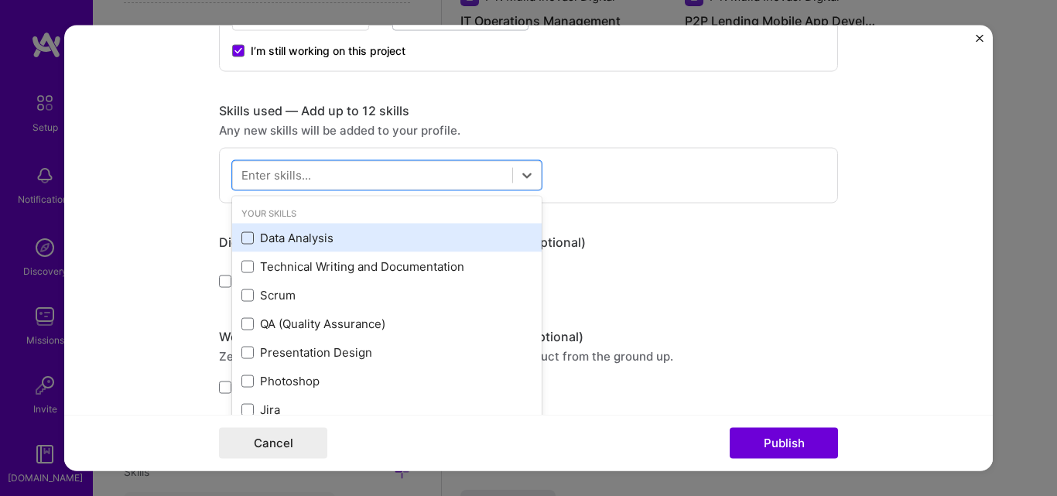
click at [245, 243] on span at bounding box center [247, 237] width 12 height 12
click at [0, 0] on input "checkbox" at bounding box center [0, 0] width 0 height 0
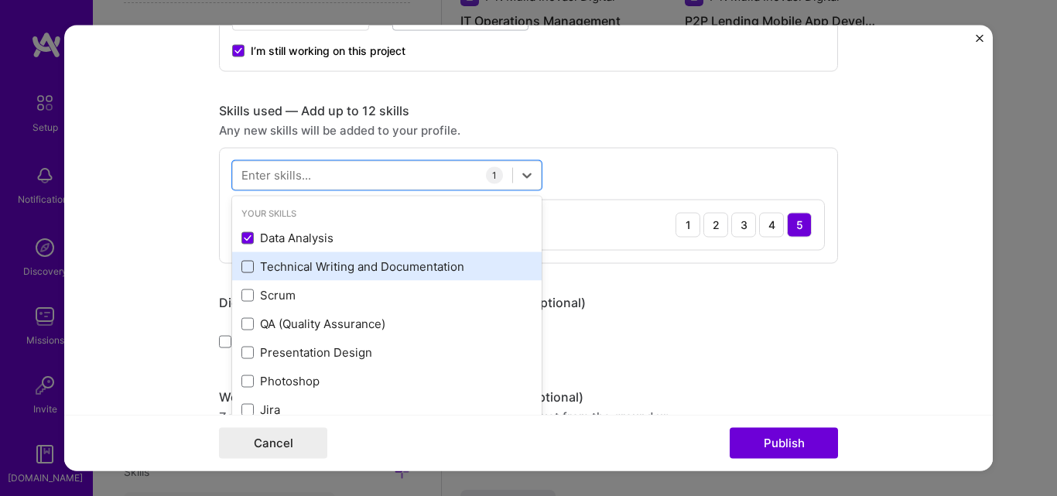
click at [243, 272] on span at bounding box center [247, 266] width 12 height 12
click at [0, 0] on input "checkbox" at bounding box center [0, 0] width 0 height 0
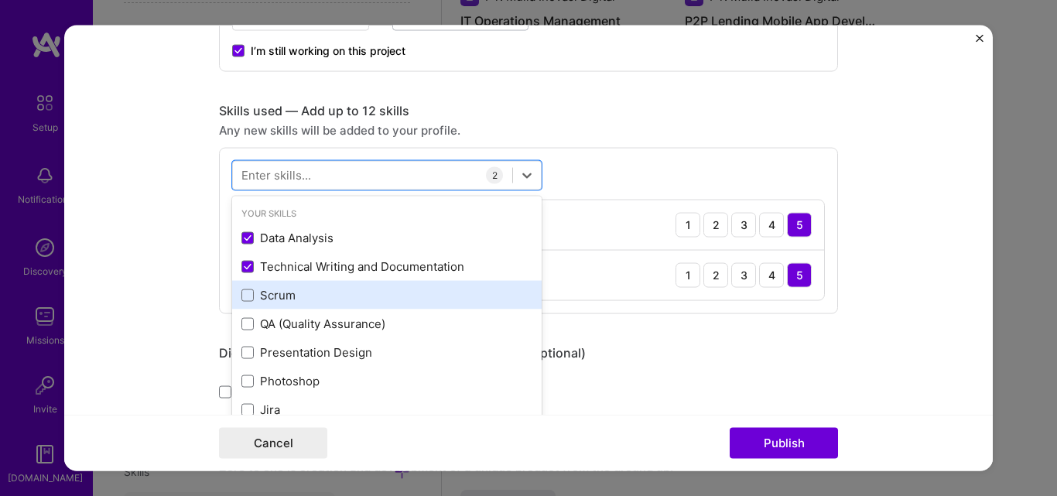
click at [243, 305] on div "Scrum" at bounding box center [387, 295] width 310 height 29
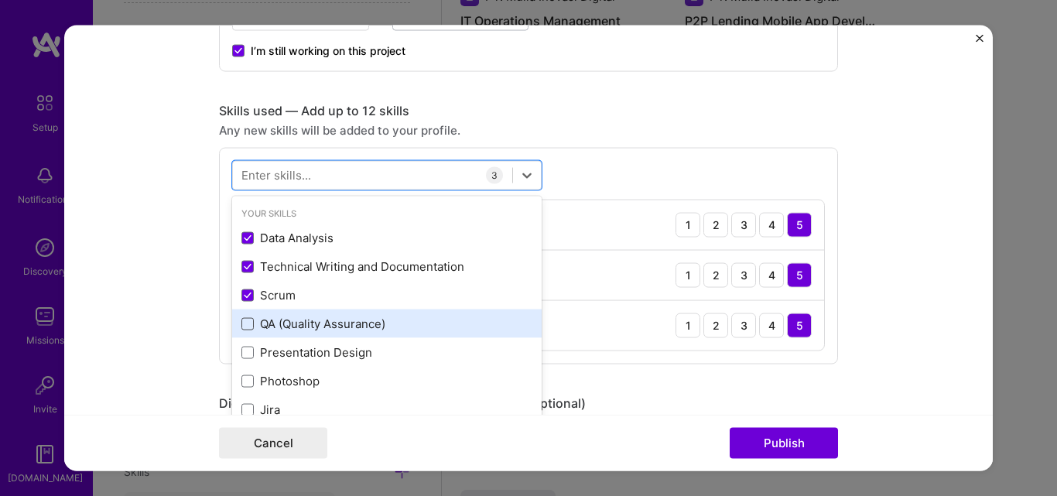
click at [238, 334] on div "QA (Quality Assurance)" at bounding box center [387, 324] width 310 height 29
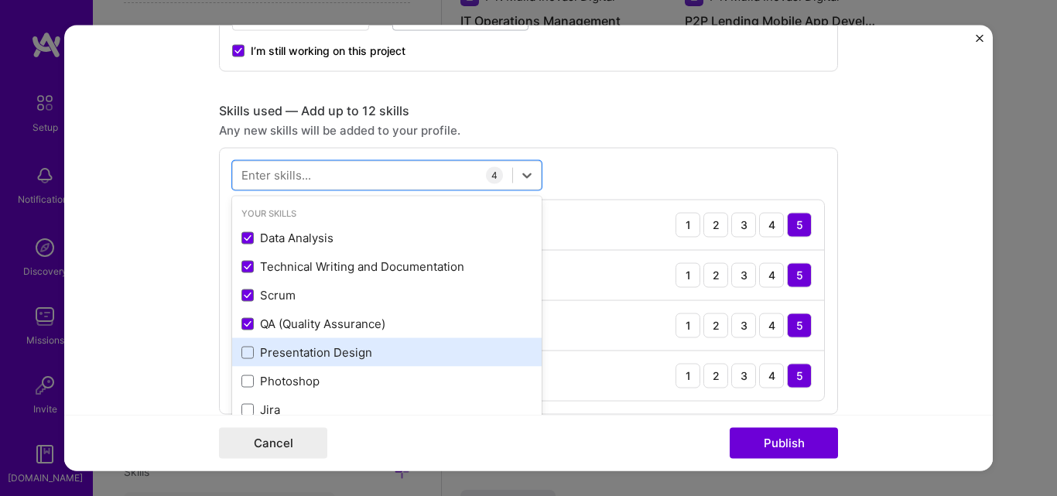
click at [241, 360] on div "Presentation Design" at bounding box center [386, 352] width 291 height 16
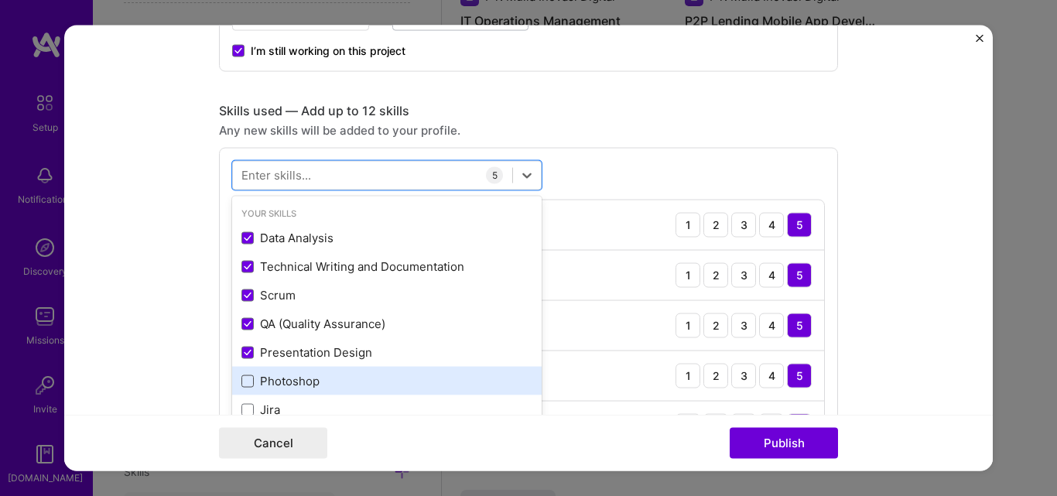
click at [242, 380] on span at bounding box center [247, 381] width 12 height 12
click at [0, 0] on input "checkbox" at bounding box center [0, 0] width 0 height 0
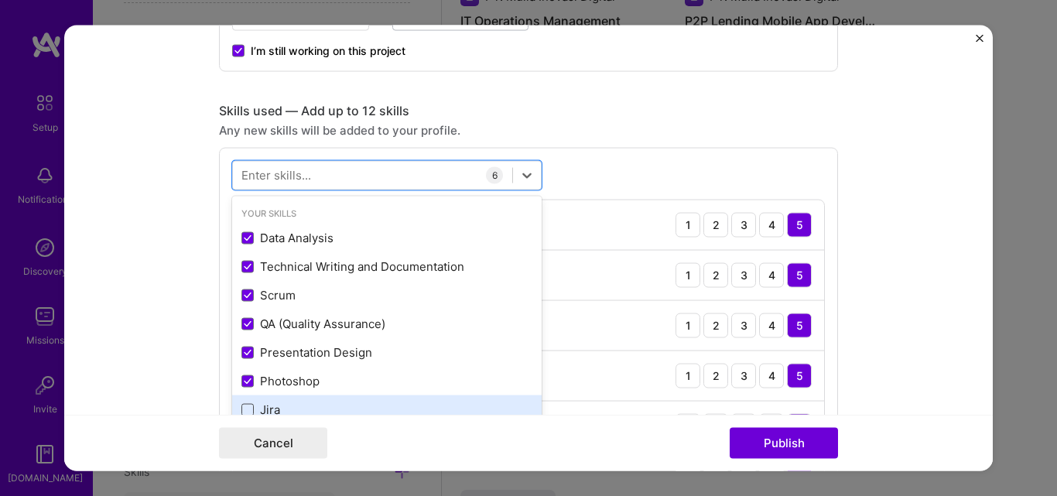
click at [245, 404] on div "Jira" at bounding box center [386, 410] width 291 height 16
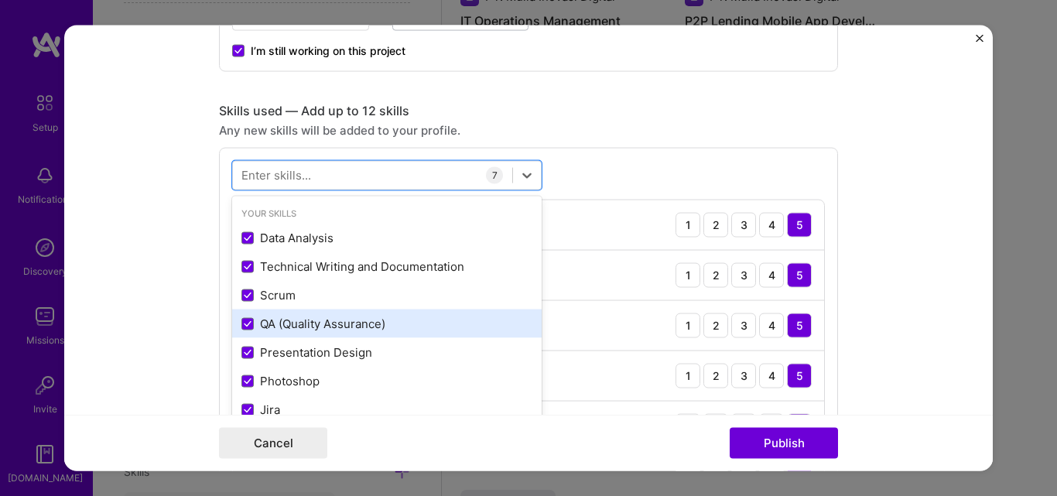
scroll to position [155, 0]
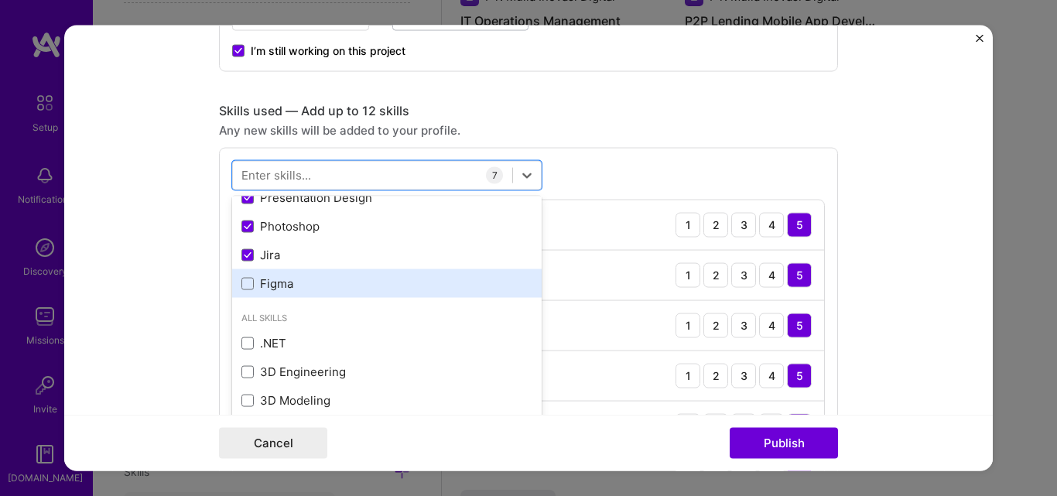
click at [276, 291] on div "Figma" at bounding box center [386, 284] width 291 height 16
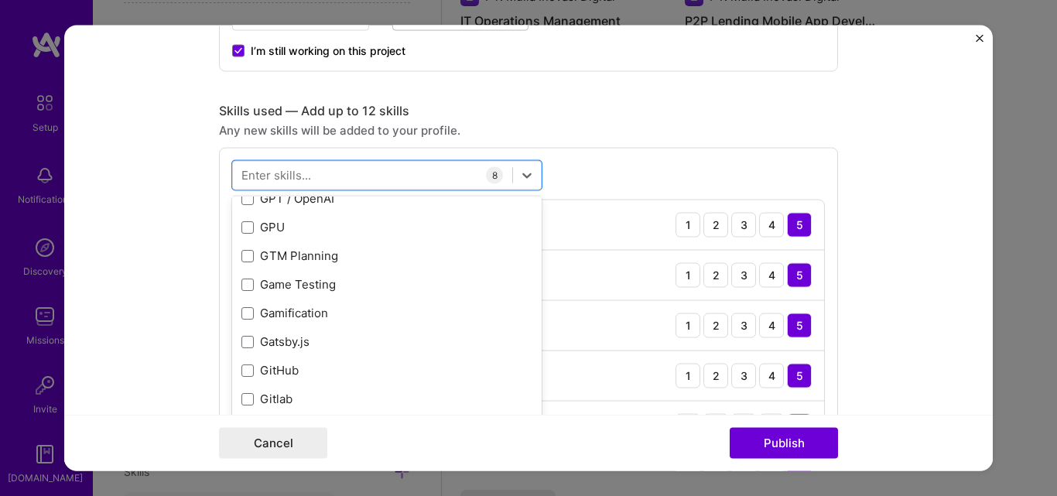
scroll to position [4257, 0]
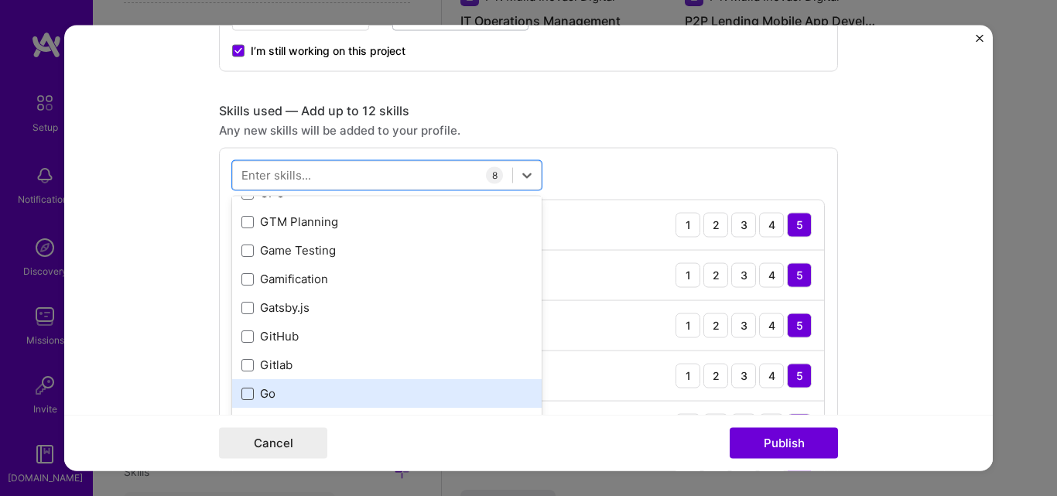
click at [246, 390] on span at bounding box center [247, 393] width 12 height 12
click at [0, 0] on input "checkbox" at bounding box center [0, 0] width 0 height 0
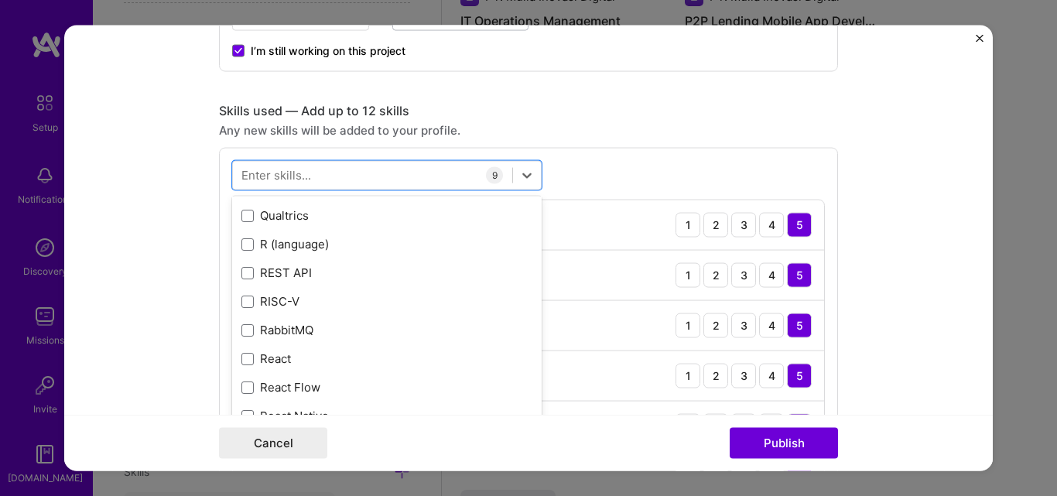
scroll to position [7662, 0]
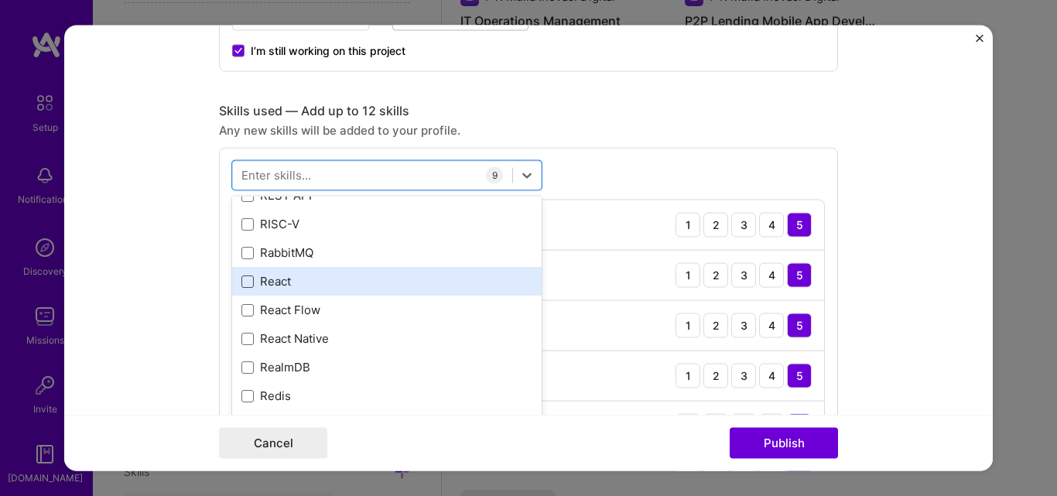
click at [242, 282] on span at bounding box center [247, 281] width 12 height 12
click at [0, 0] on input "checkbox" at bounding box center [0, 0] width 0 height 0
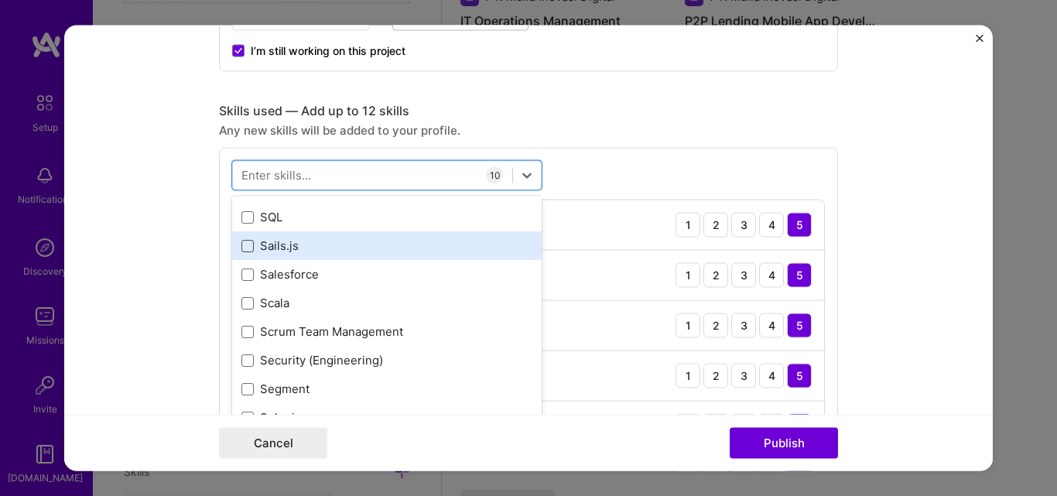
scroll to position [8358, 0]
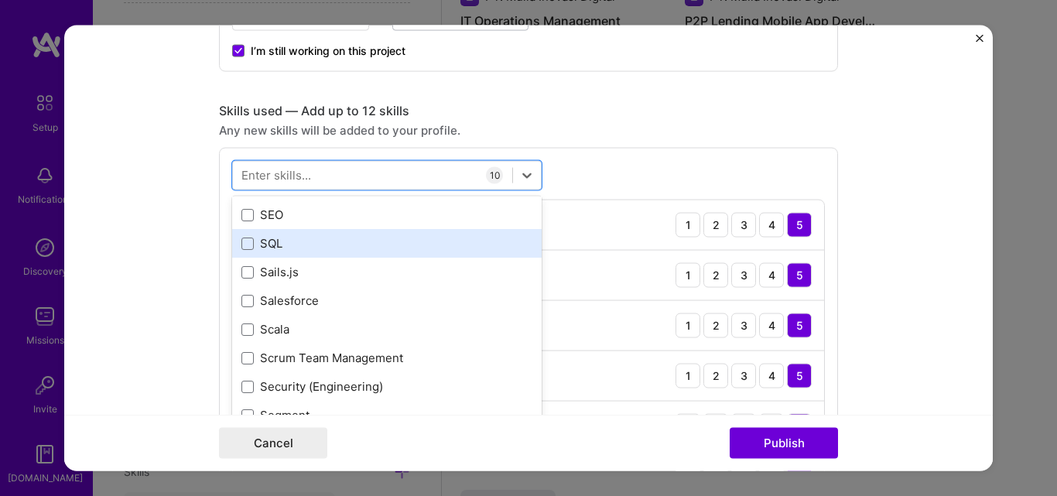
click at [241, 251] on div "SQL" at bounding box center [386, 243] width 291 height 16
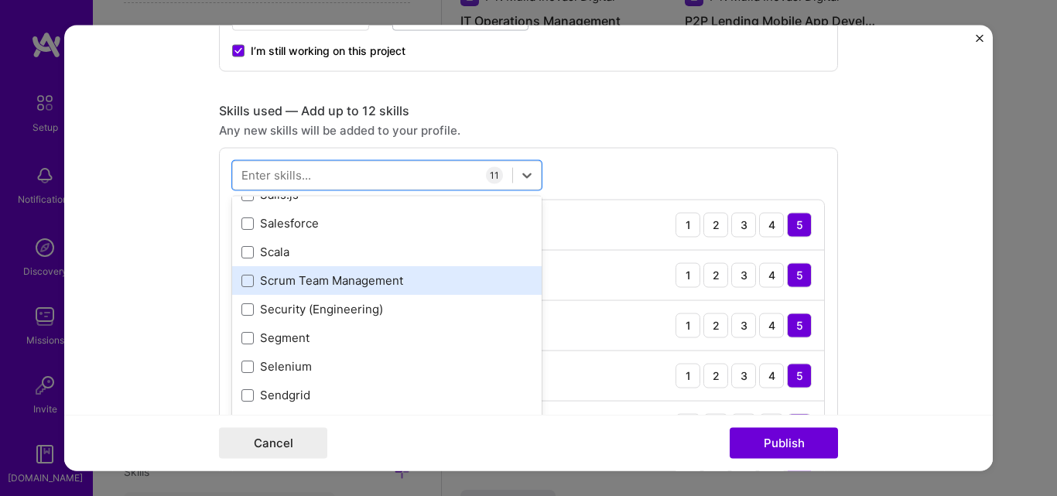
scroll to position [8513, 0]
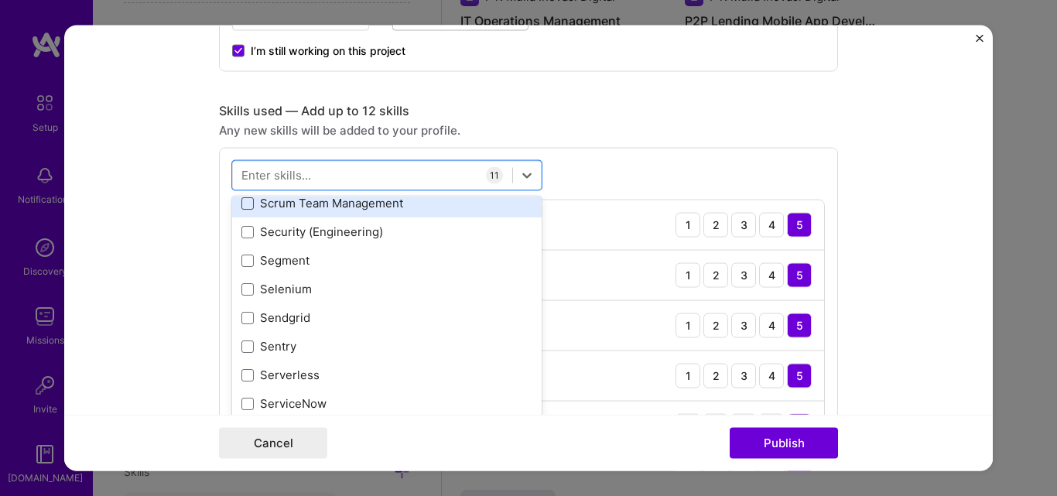
click at [241, 203] on span at bounding box center [247, 203] width 12 height 12
click at [0, 0] on input "checkbox" at bounding box center [0, 0] width 0 height 0
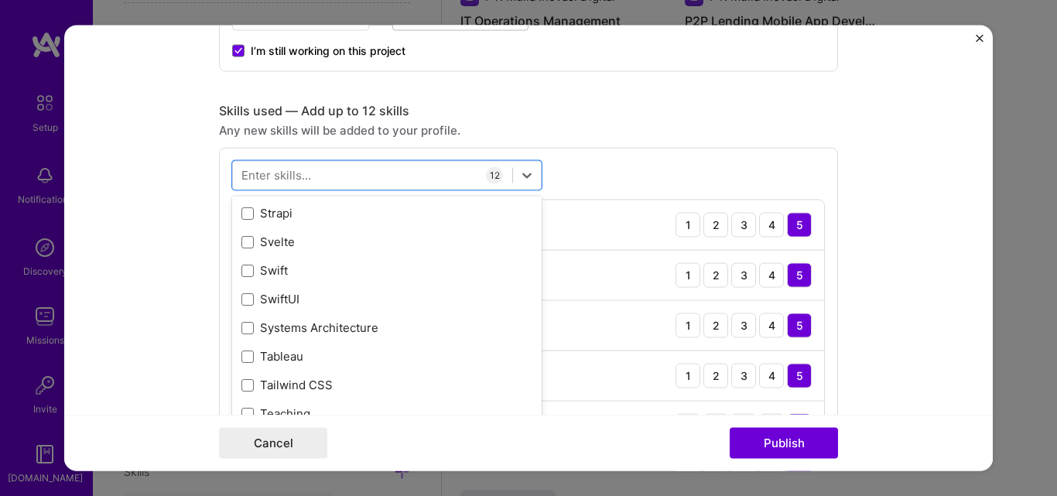
scroll to position [9364, 0]
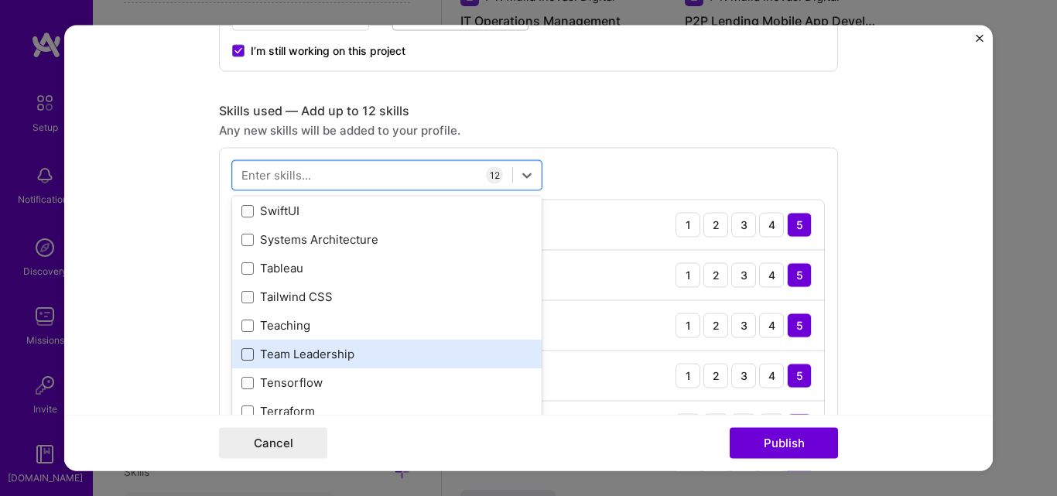
click at [242, 351] on span at bounding box center [247, 353] width 12 height 12
click at [0, 0] on input "checkbox" at bounding box center [0, 0] width 0 height 0
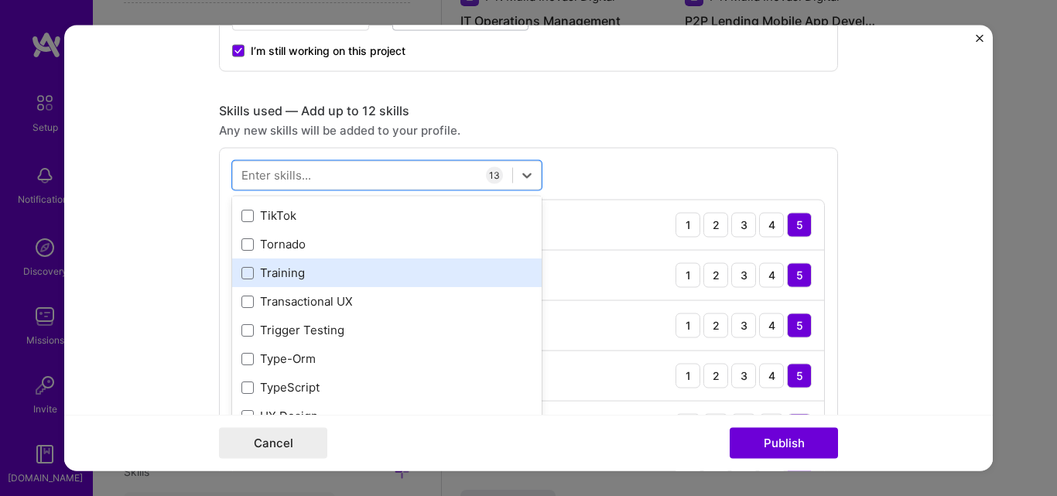
scroll to position [9596, 0]
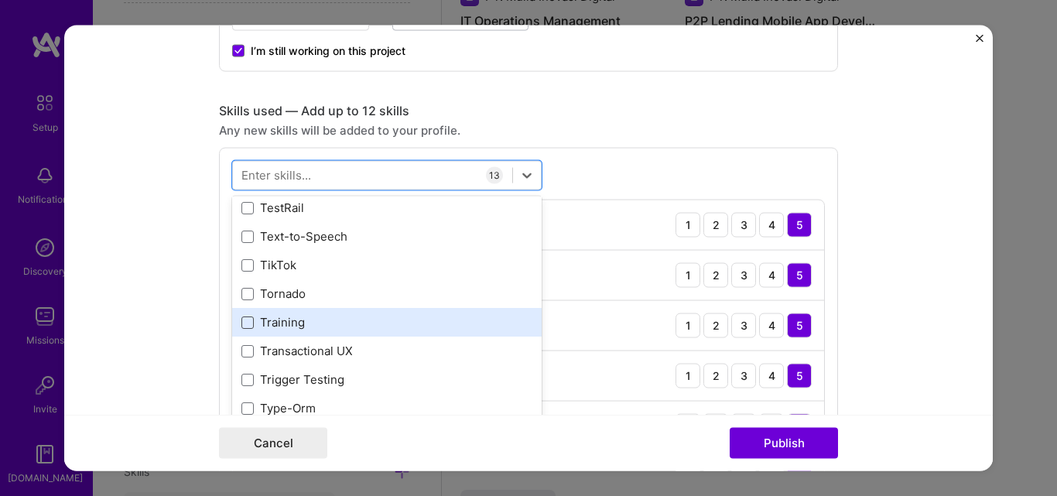
click at [241, 327] on span at bounding box center [247, 322] width 12 height 12
click at [0, 0] on input "checkbox" at bounding box center [0, 0] width 0 height 0
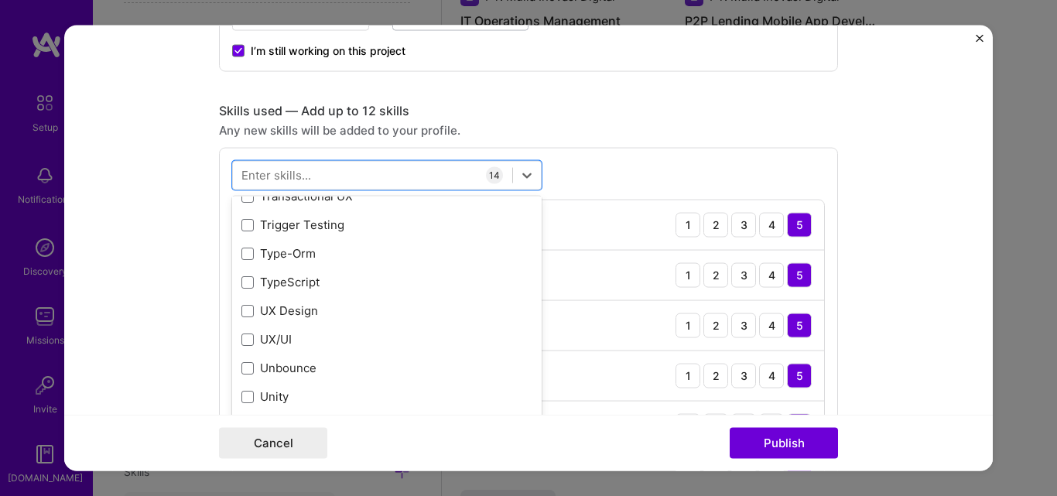
scroll to position [9829, 0]
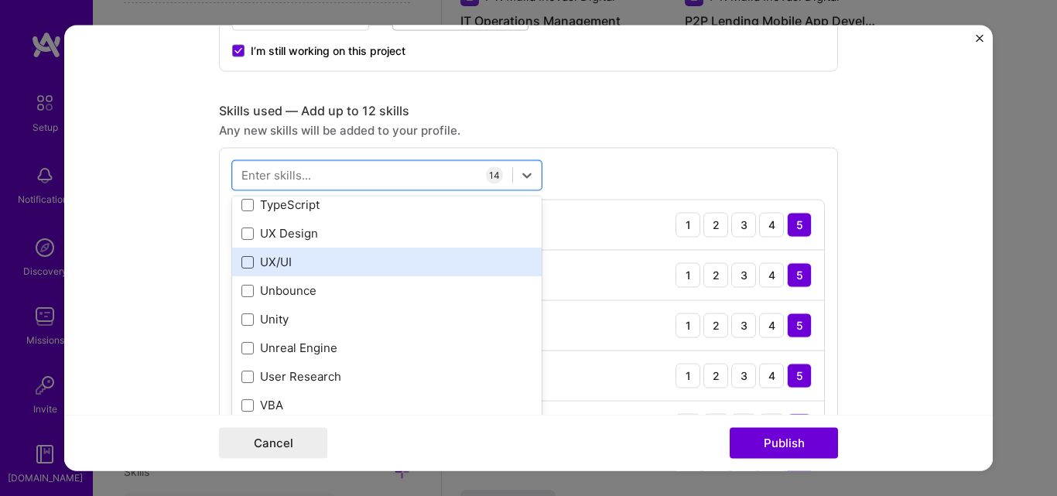
click at [241, 266] on span at bounding box center [247, 261] width 12 height 12
click at [0, 0] on input "checkbox" at bounding box center [0, 0] width 0 height 0
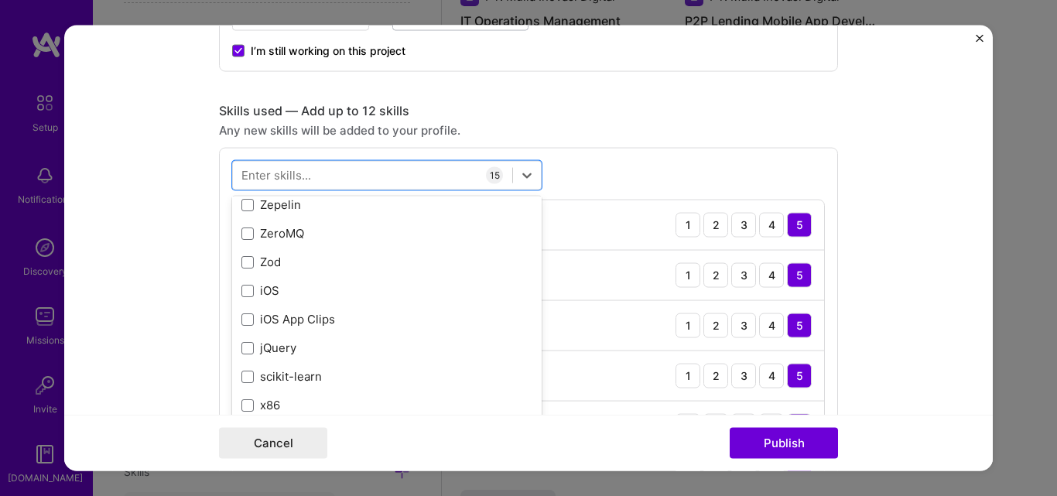
scroll to position [10660, 0]
click at [641, 135] on div "Any new skills will be added to your profile." at bounding box center [528, 130] width 619 height 16
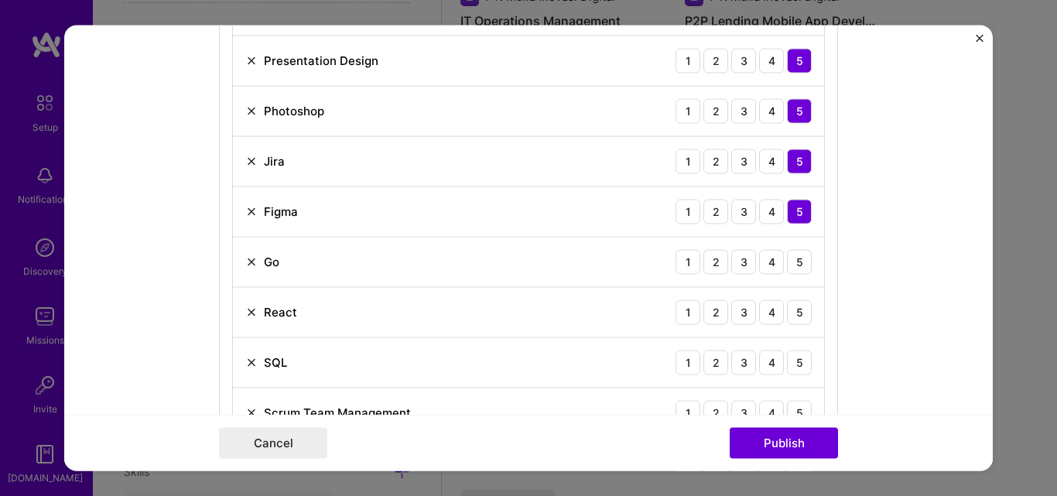
scroll to position [1083, 0]
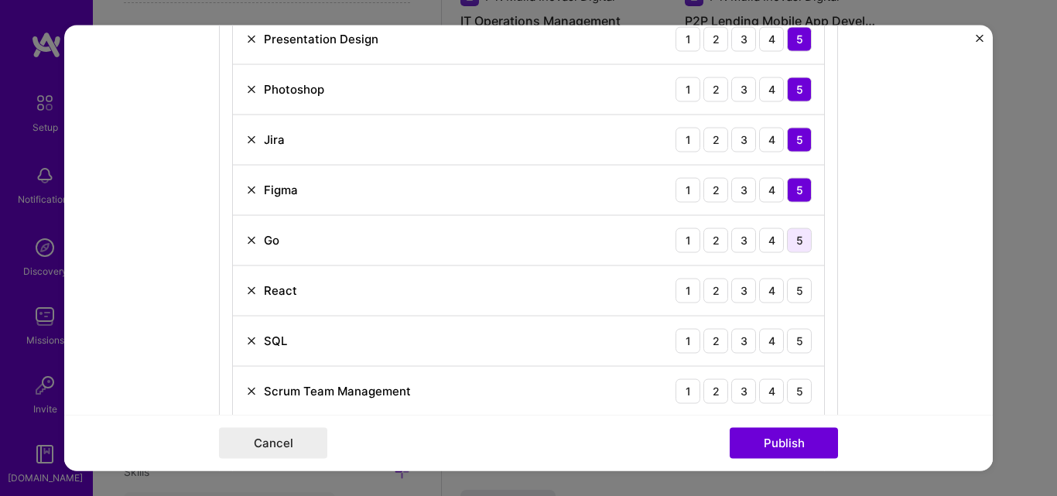
click at [796, 247] on div "5" at bounding box center [799, 240] width 25 height 25
click at [803, 296] on div "5" at bounding box center [799, 290] width 25 height 25
click at [792, 341] on div "5" at bounding box center [799, 340] width 25 height 25
click at [789, 380] on div "5" at bounding box center [799, 390] width 25 height 25
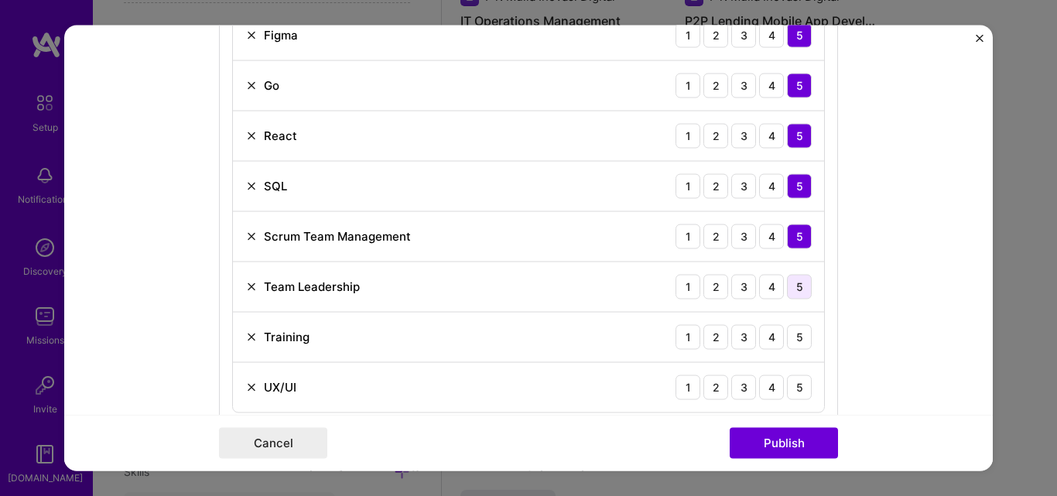
click at [790, 282] on div "5" at bounding box center [799, 286] width 25 height 25
click at [793, 334] on div "5" at bounding box center [799, 336] width 25 height 25
click at [791, 385] on div "5" at bounding box center [799, 387] width 25 height 25
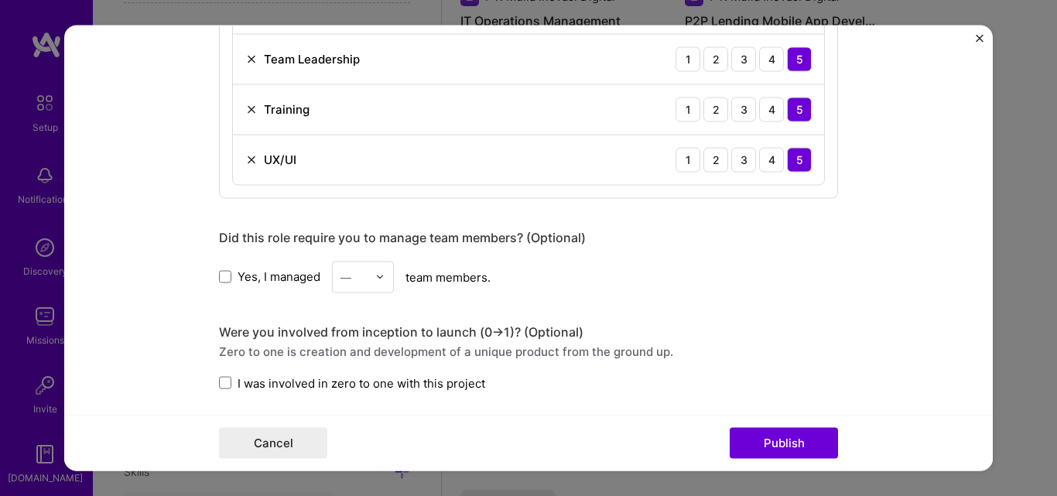
scroll to position [1470, 0]
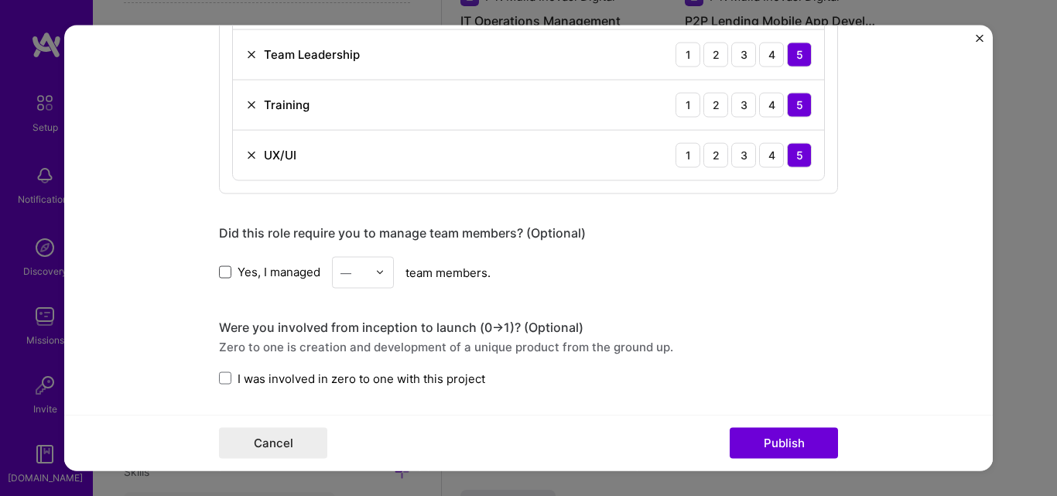
click at [220, 273] on span at bounding box center [225, 272] width 12 height 12
click at [0, 0] on input "Yes, I managed" at bounding box center [0, 0] width 0 height 0
click at [379, 279] on div at bounding box center [384, 272] width 18 height 30
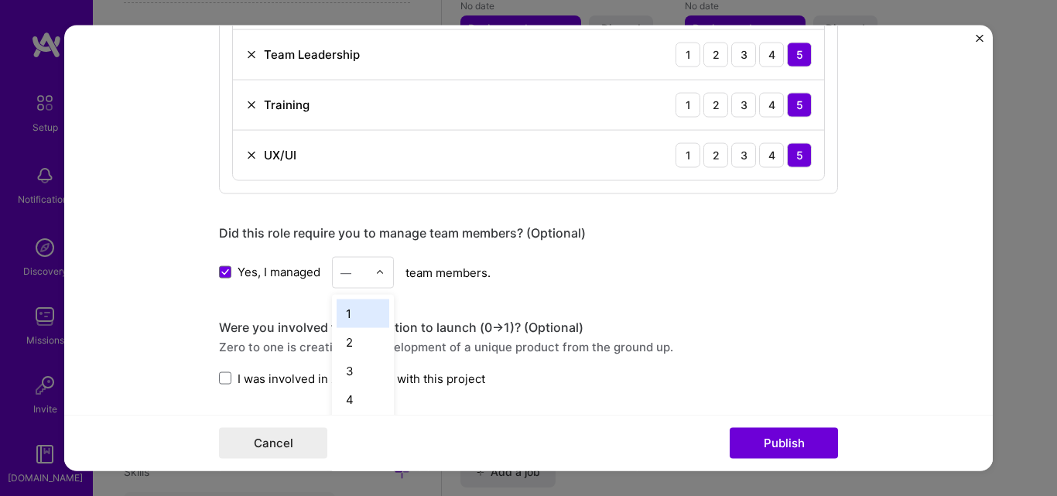
scroll to position [1878, 0]
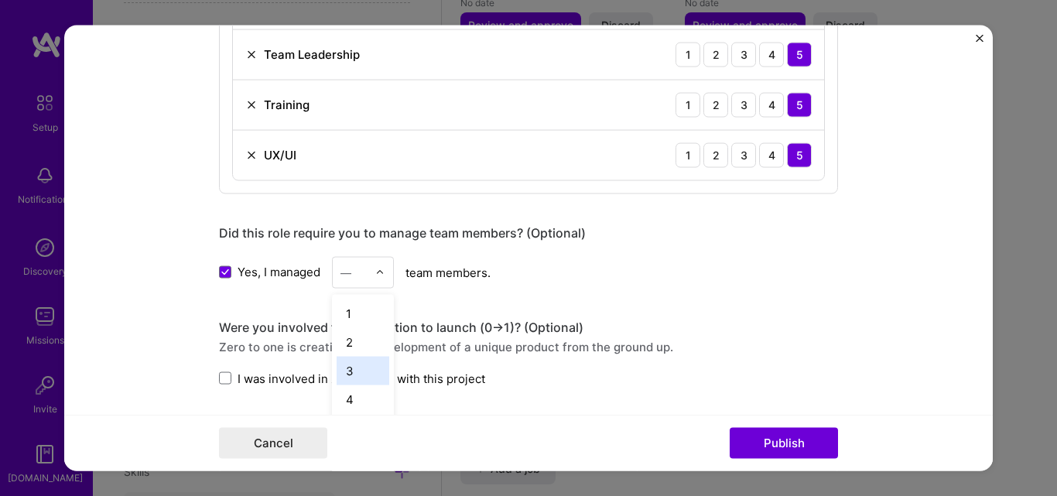
click at [347, 369] on div "3" at bounding box center [363, 370] width 53 height 29
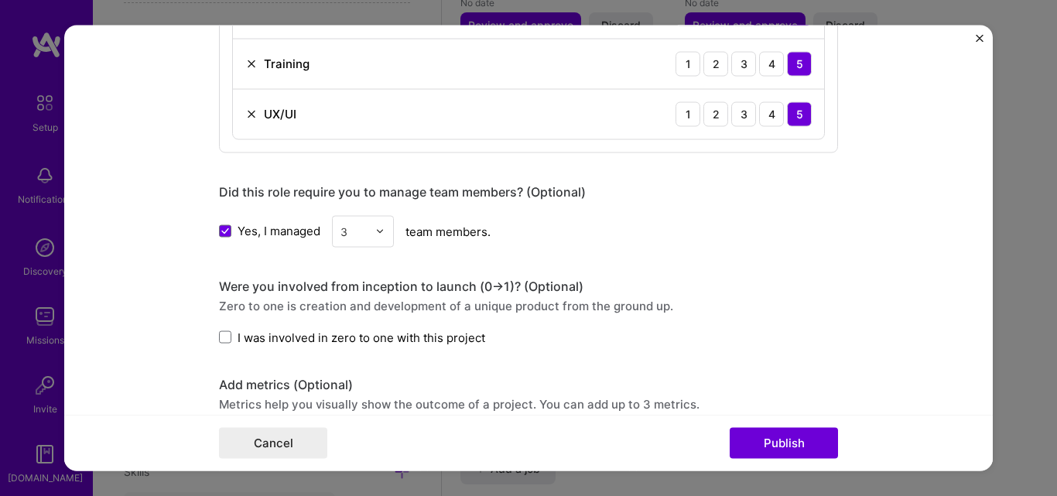
scroll to position [1548, 0]
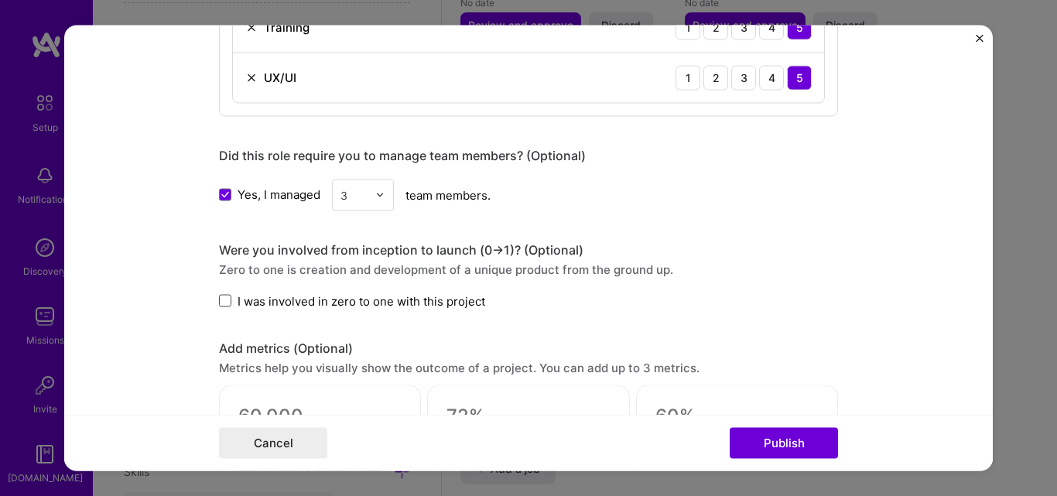
click at [219, 303] on span at bounding box center [225, 301] width 12 height 12
click at [0, 0] on input "I was involved in zero to one with this project" at bounding box center [0, 0] width 0 height 0
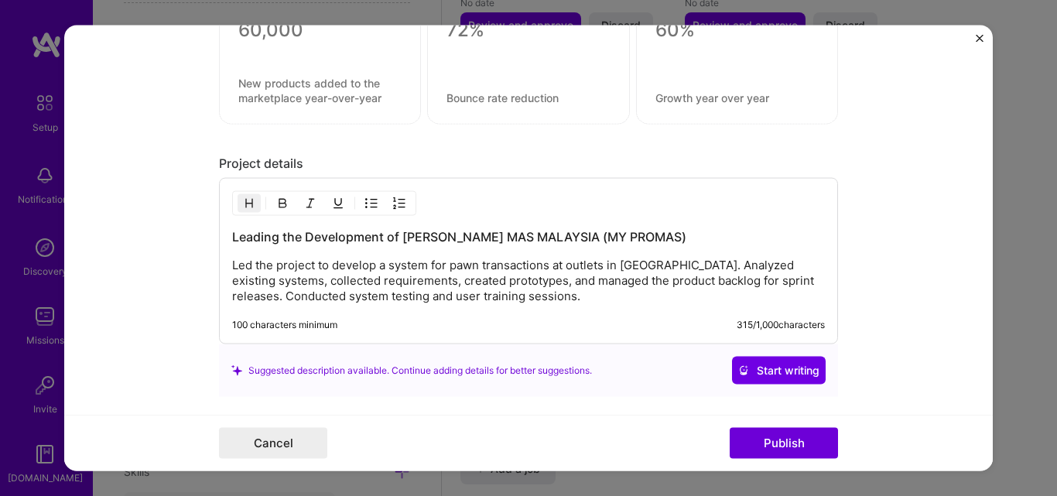
scroll to position [1935, 0]
click at [398, 235] on h3 "Leading the Development of [PERSON_NAME] MAS MALAYSIA (MY PROMAS)" at bounding box center [528, 236] width 593 height 17
click at [603, 298] on p "Led the project to develop a system for pawn transactions at outlets in [GEOGRA…" at bounding box center [528, 280] width 593 height 46
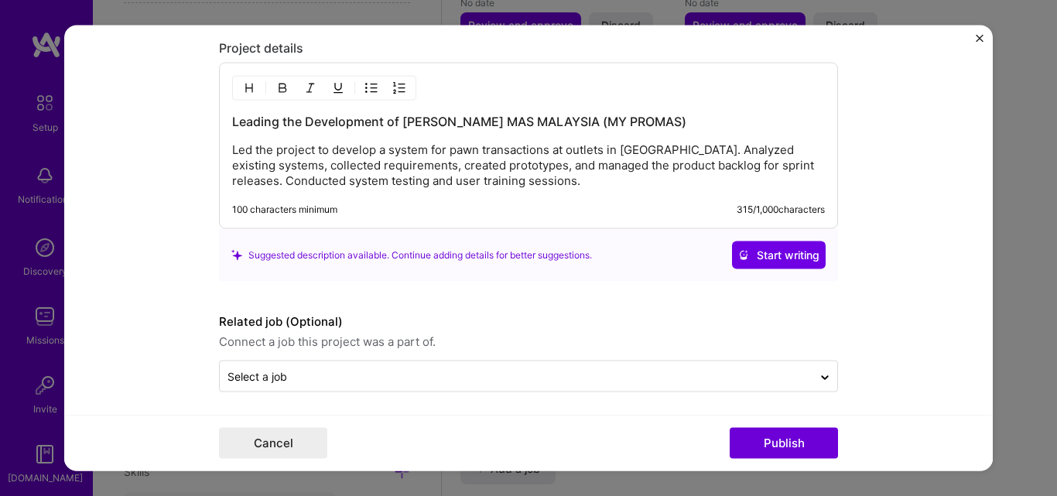
scroll to position [2055, 0]
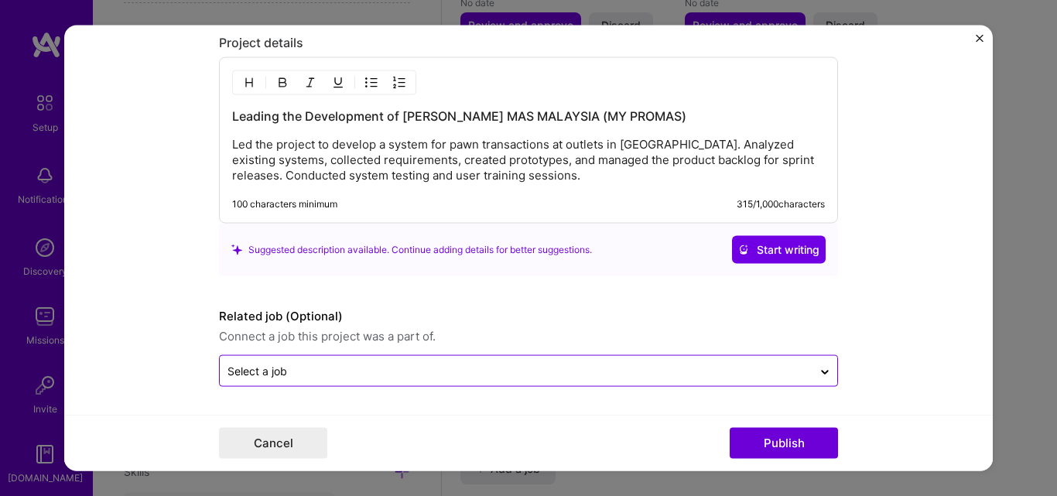
click at [583, 371] on input "text" at bounding box center [516, 371] width 577 height 16
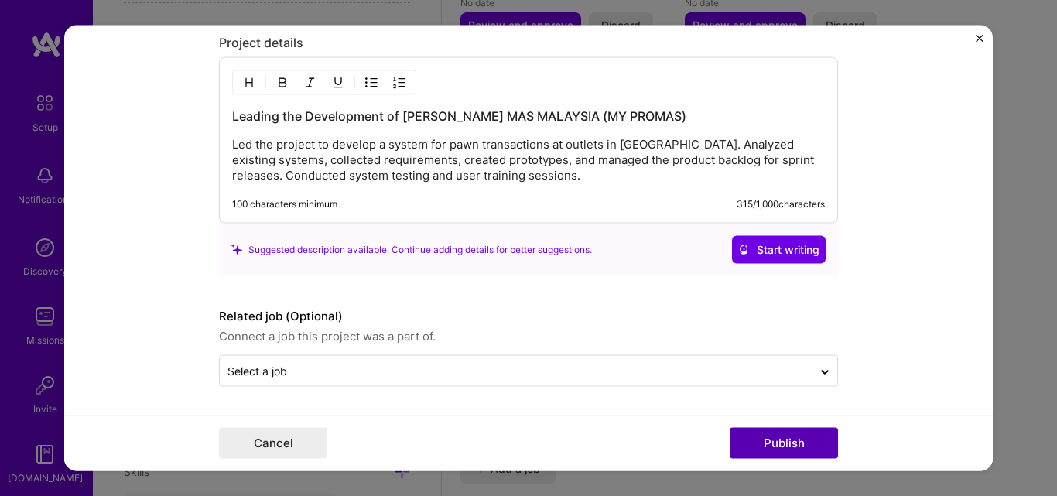
click at [787, 437] on button "Publish" at bounding box center [784, 443] width 108 height 31
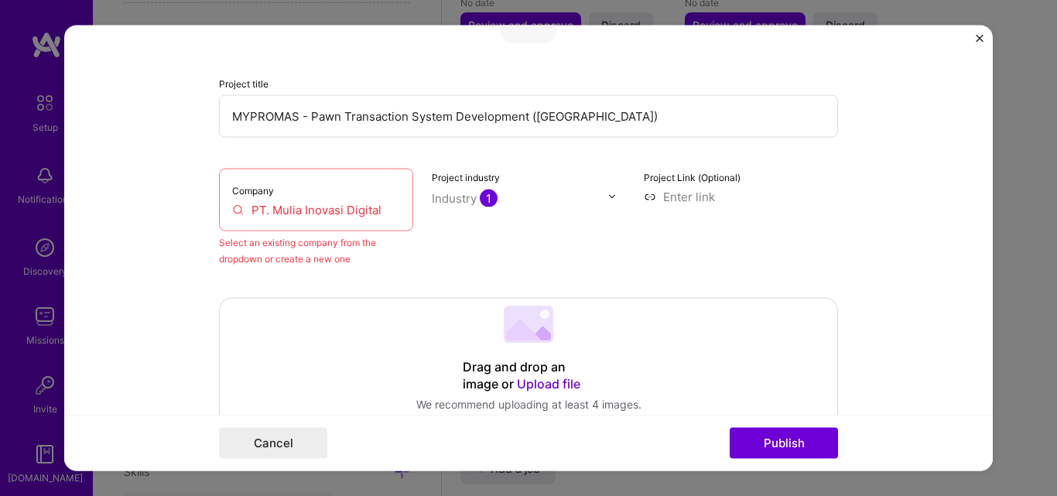
scroll to position [101, 0]
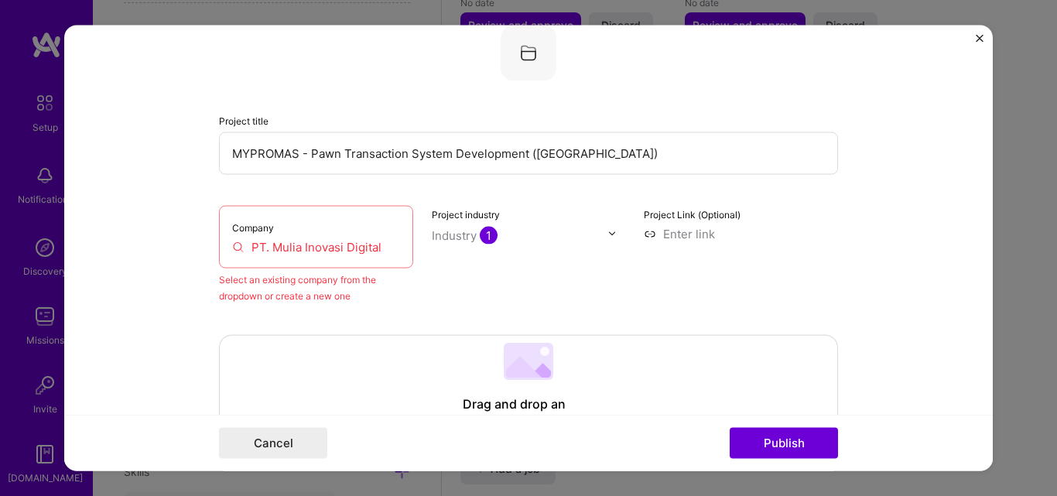
click at [337, 243] on input "PT. Mulia Inovasi Digital" at bounding box center [316, 246] width 168 height 16
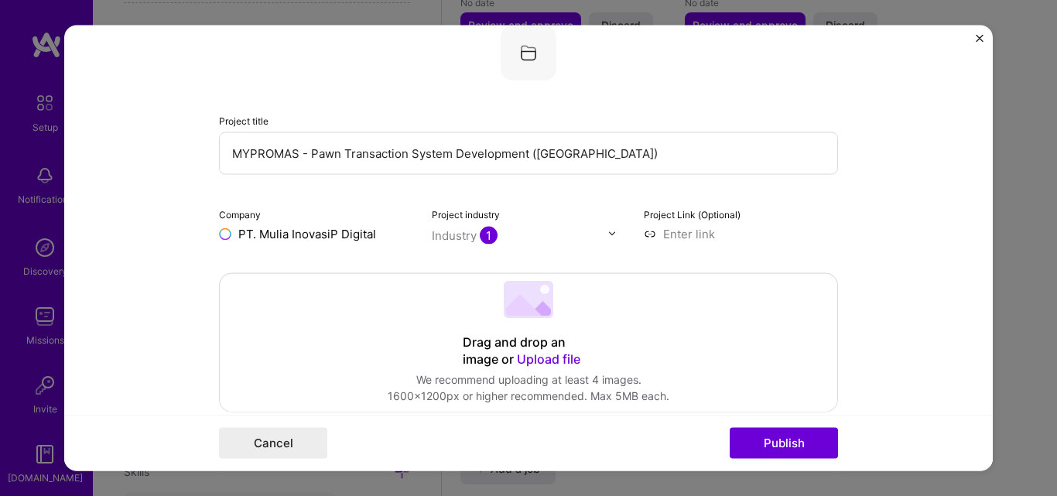
type input "PT. Mulia Inovasi Digital"
click at [319, 271] on div "PT. Mulia Inovasi Digital" at bounding box center [374, 276] width 142 height 42
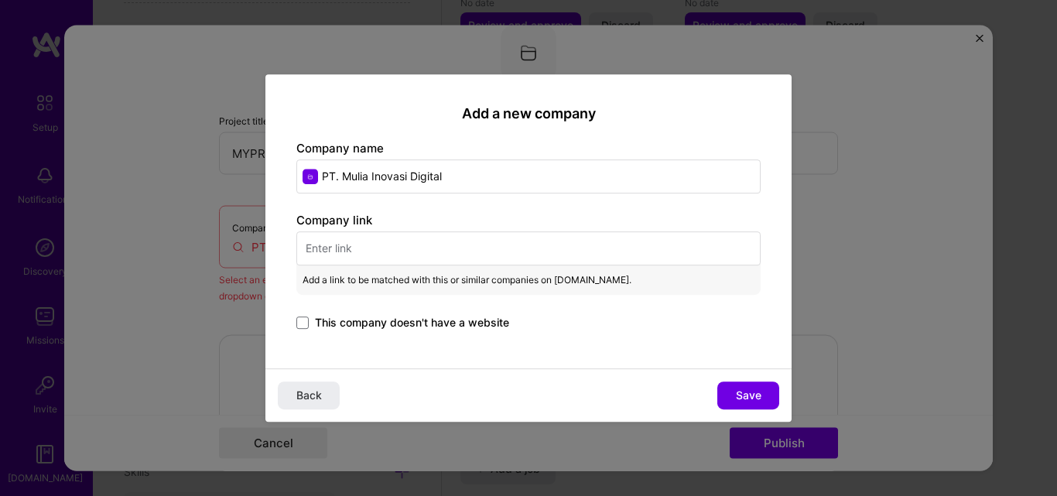
click at [350, 258] on input "text" at bounding box center [528, 248] width 464 height 34
paste input "[URL][DOMAIN_NAME]"
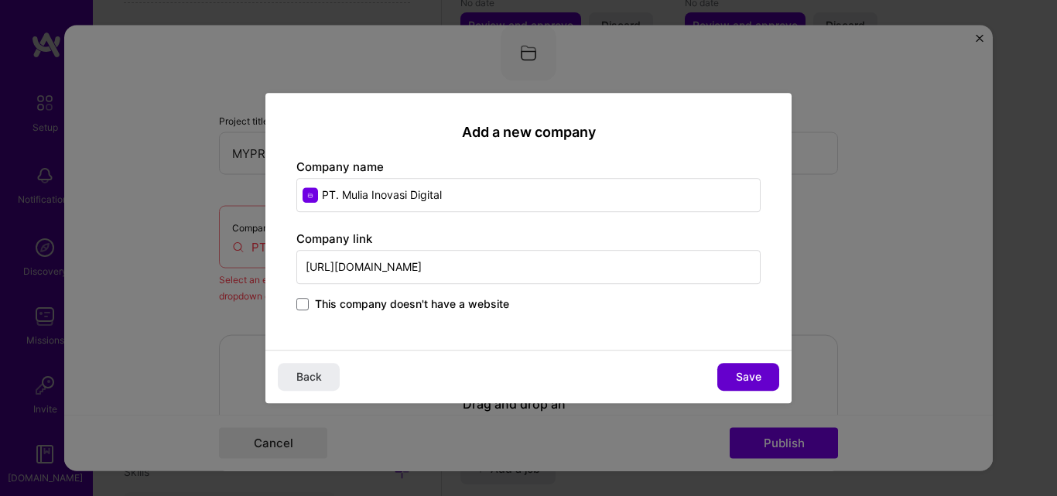
type input "[URL][DOMAIN_NAME]"
click at [762, 370] on button "Save" at bounding box center [748, 377] width 62 height 28
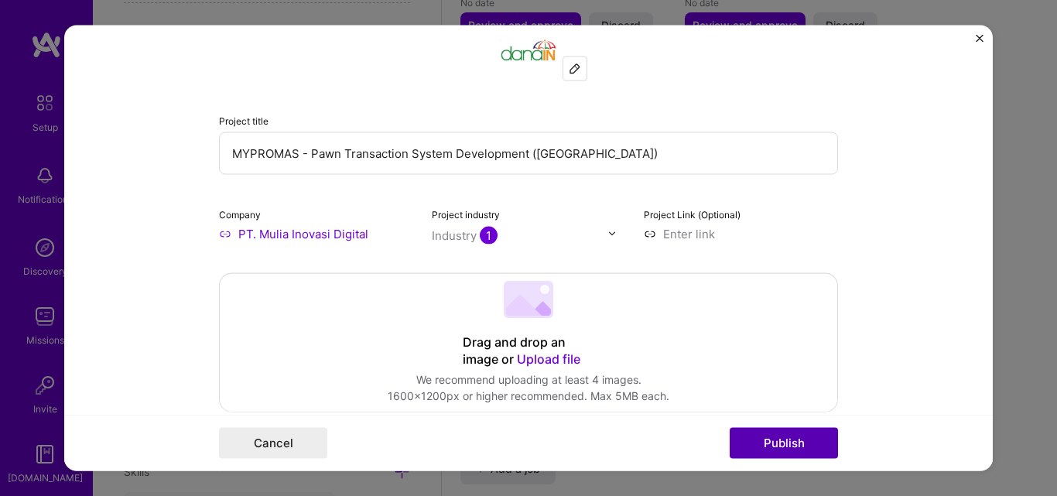
click at [768, 439] on button "Publish" at bounding box center [784, 443] width 108 height 31
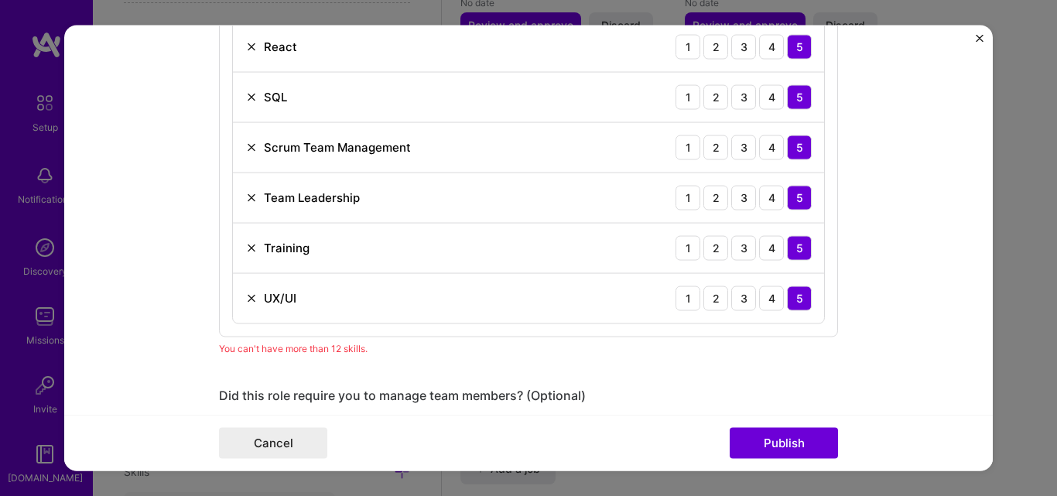
scroll to position [1316, 0]
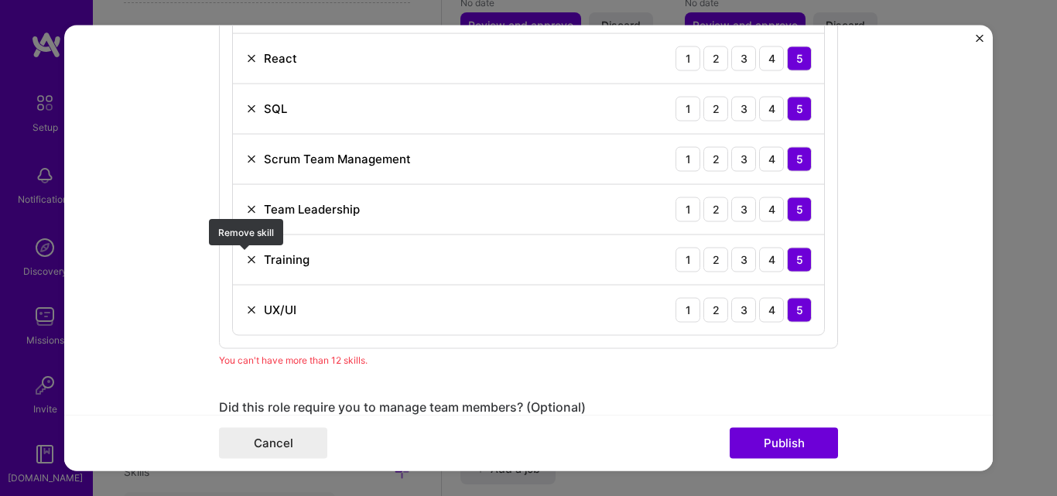
click at [245, 257] on img at bounding box center [251, 259] width 12 height 12
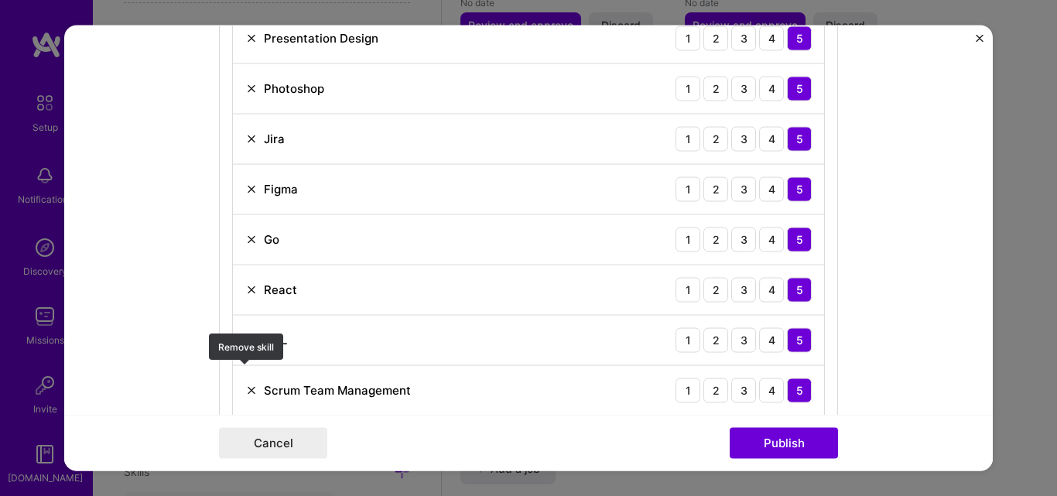
scroll to position [1238, 0]
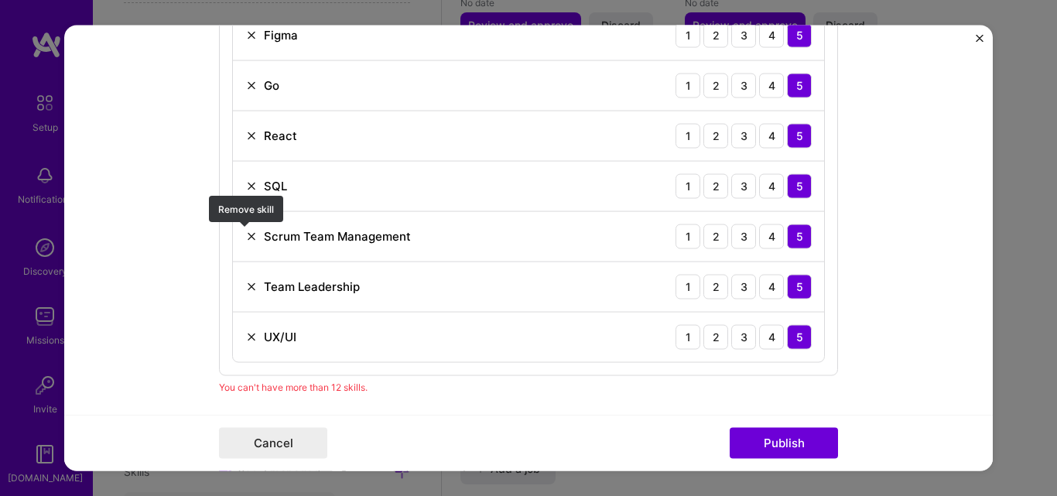
click at [245, 237] on img at bounding box center [251, 236] width 12 height 12
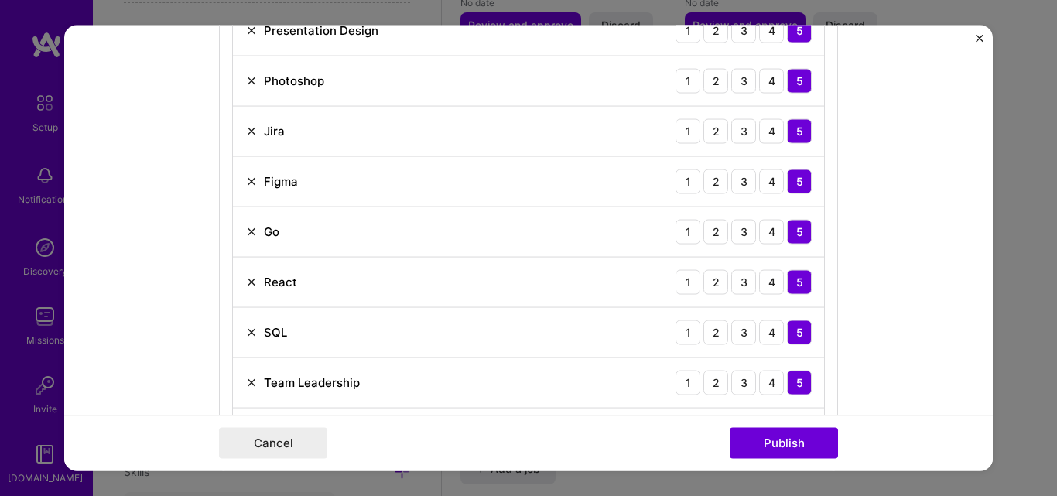
scroll to position [1316, 0]
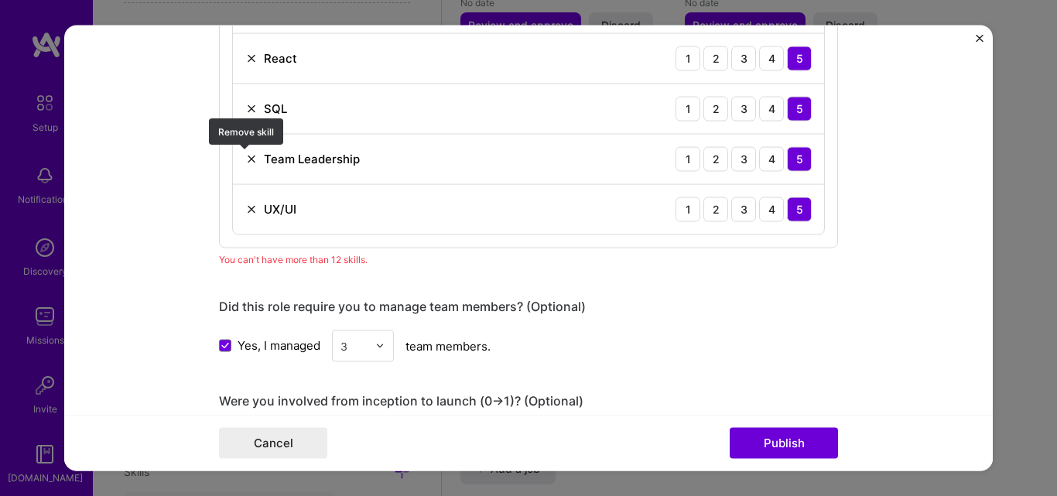
click at [245, 157] on img at bounding box center [251, 158] width 12 height 12
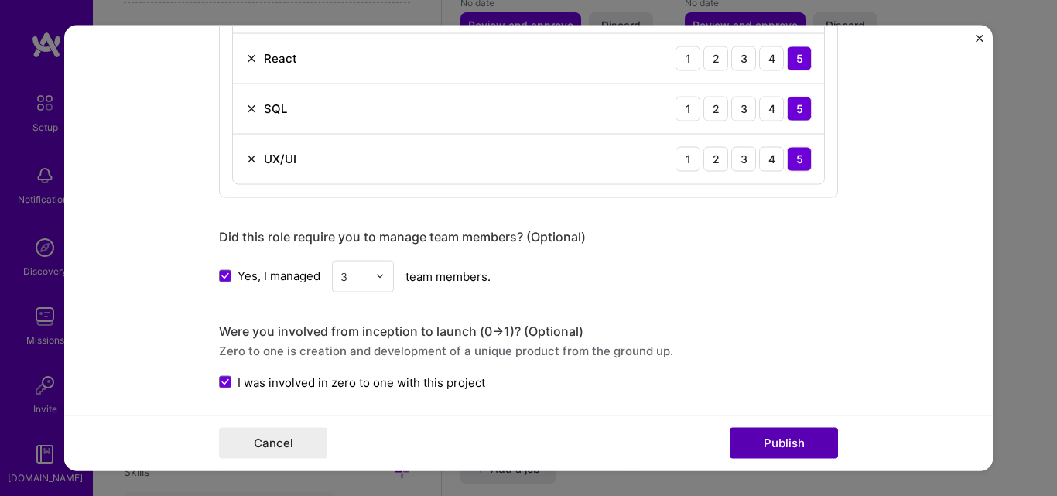
click at [770, 437] on button "Publish" at bounding box center [784, 443] width 108 height 31
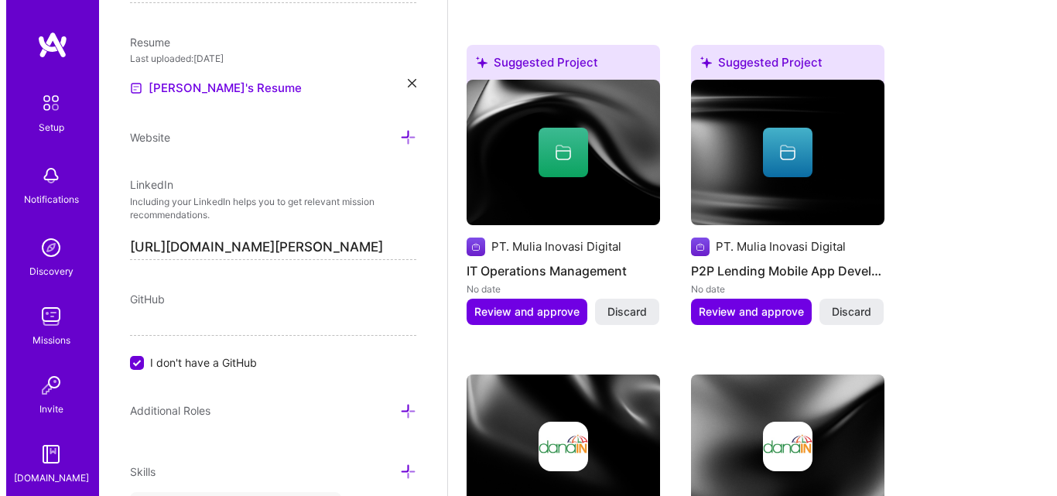
scroll to position [1414, 0]
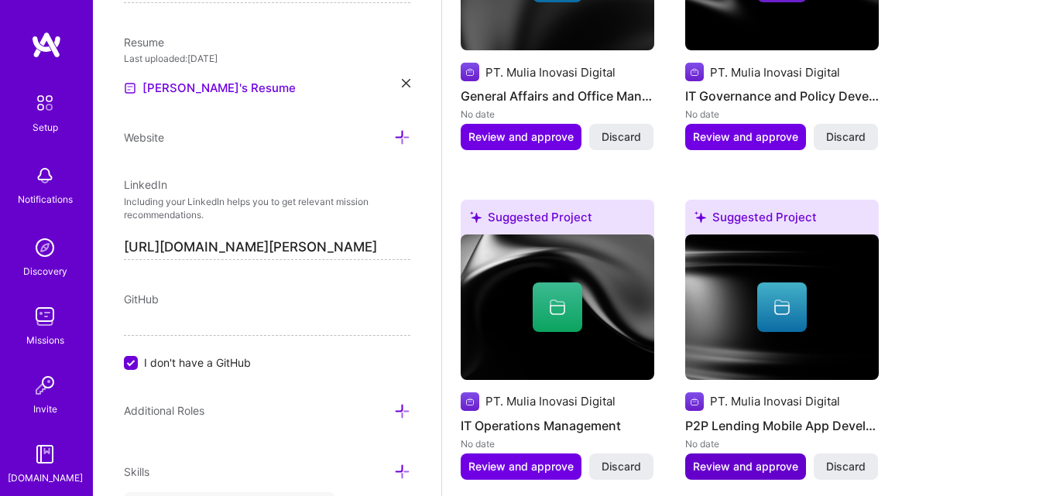
click at [748, 462] on span "Review and approve" at bounding box center [745, 466] width 105 height 15
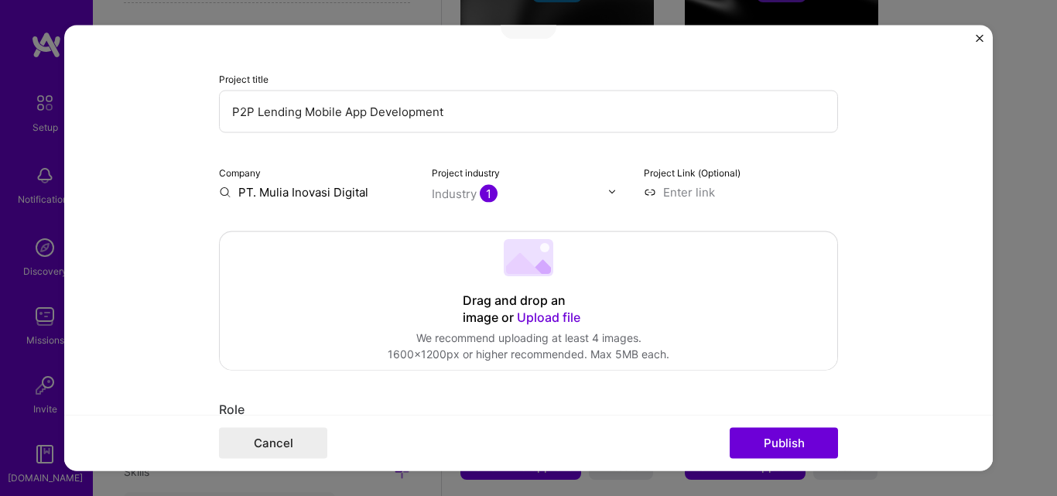
scroll to position [155, 0]
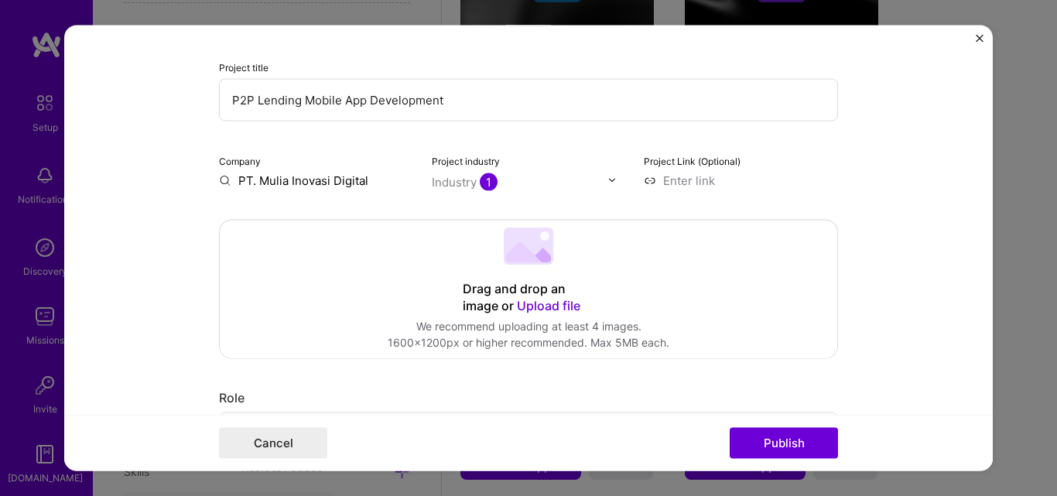
click at [465, 183] on div "Industry 1" at bounding box center [465, 181] width 66 height 16
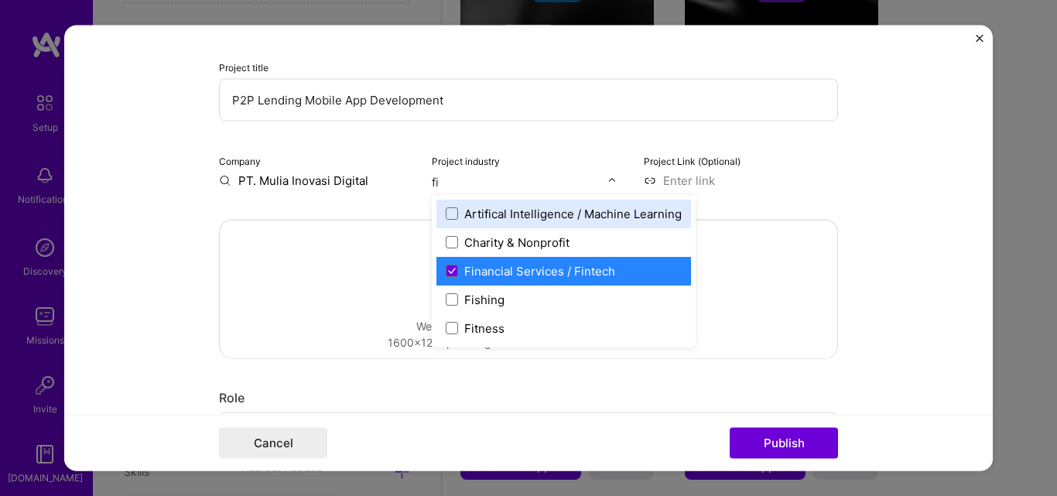
type input "fin"
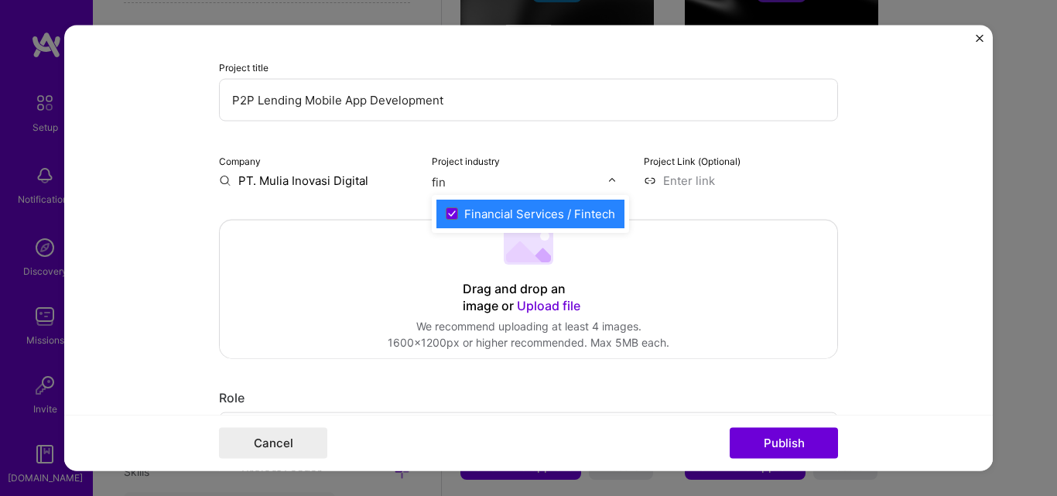
click at [527, 211] on div "Financial Services / Fintech" at bounding box center [539, 213] width 151 height 16
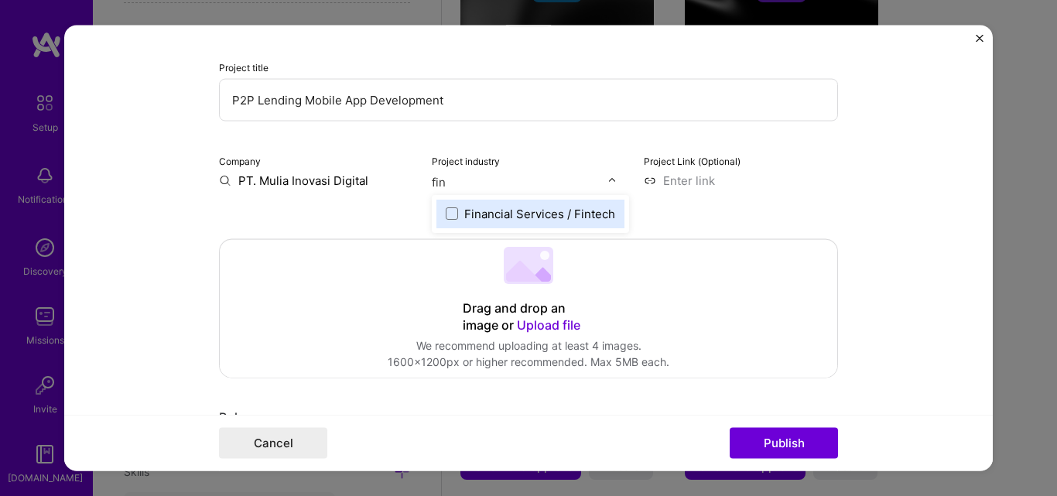
type input "fina"
click at [446, 216] on span at bounding box center [452, 213] width 12 height 12
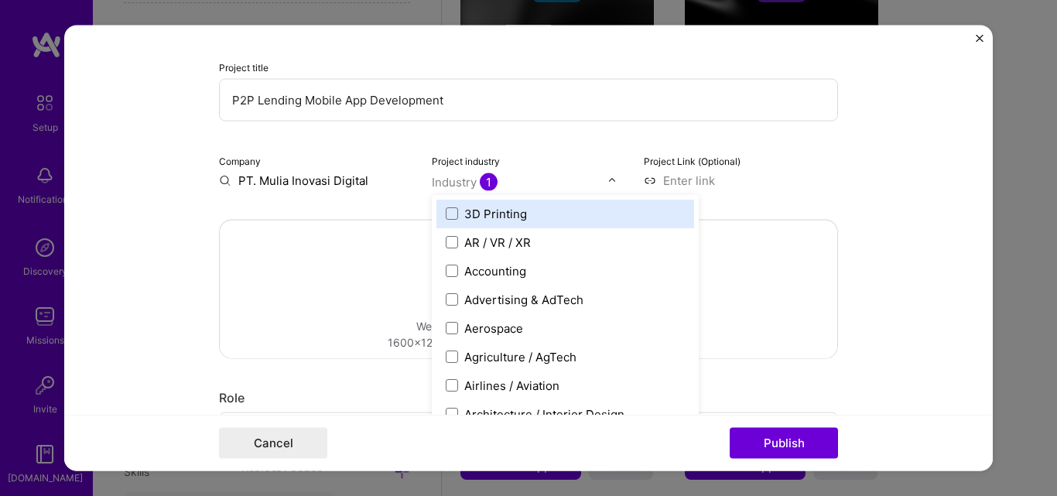
click at [338, 183] on input "PT. Mulia Inovasi Digital" at bounding box center [316, 180] width 194 height 16
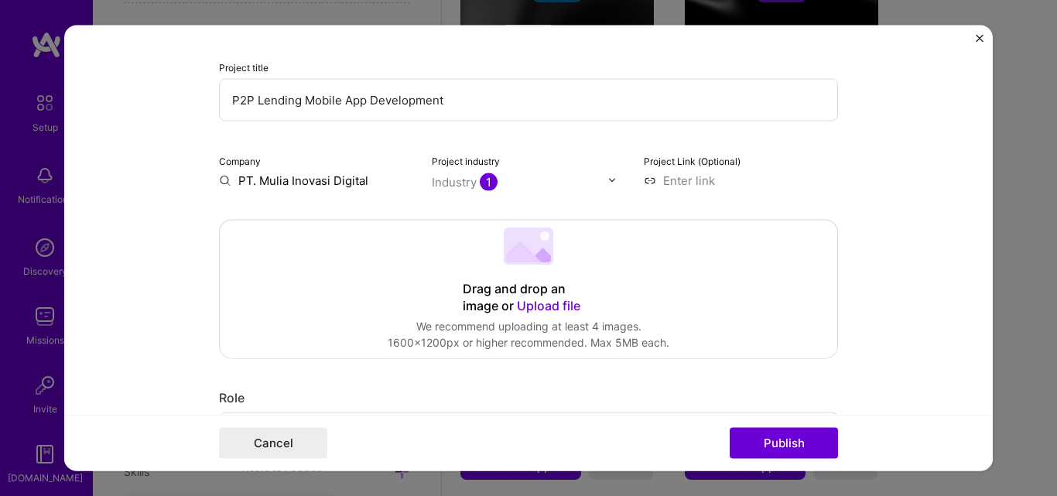
click at [363, 179] on input "PT. Mulia Inovasi Digital" at bounding box center [316, 180] width 194 height 16
click at [381, 179] on input "PT. Mulia Inovasi Digital" at bounding box center [316, 180] width 194 height 16
drag, startPoint x: 380, startPoint y: 179, endPoint x: 75, endPoint y: 180, distance: 304.9
click at [75, 180] on form "Editing suggested project This project is suggested based on your LinkedIn, res…" at bounding box center [528, 248] width 929 height 447
click at [275, 184] on input "PT. Mulia Inovasi Digital" at bounding box center [316, 180] width 194 height 16
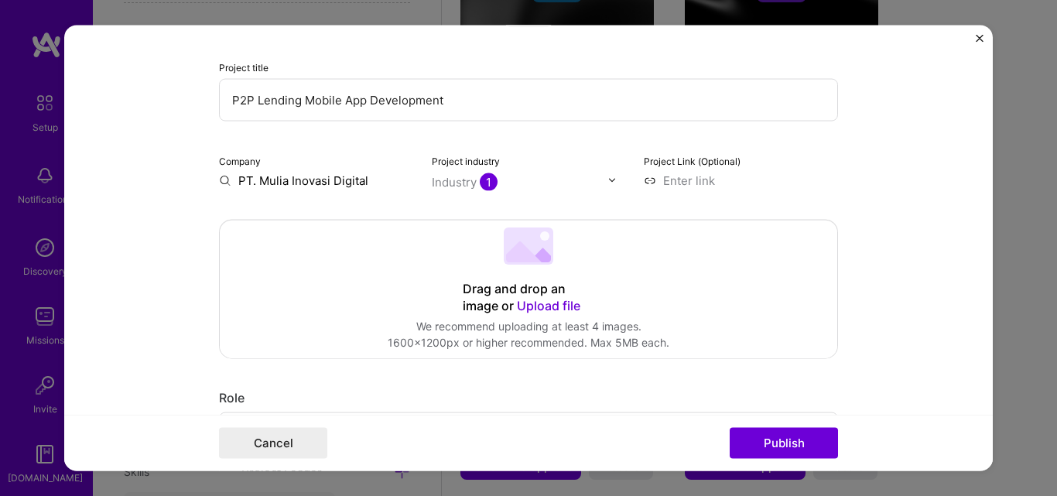
drag, startPoint x: 387, startPoint y: 183, endPoint x: 115, endPoint y: 174, distance: 272.5
click at [115, 174] on form "Editing suggested project This project is suggested based on your LinkedIn, res…" at bounding box center [528, 248] width 929 height 447
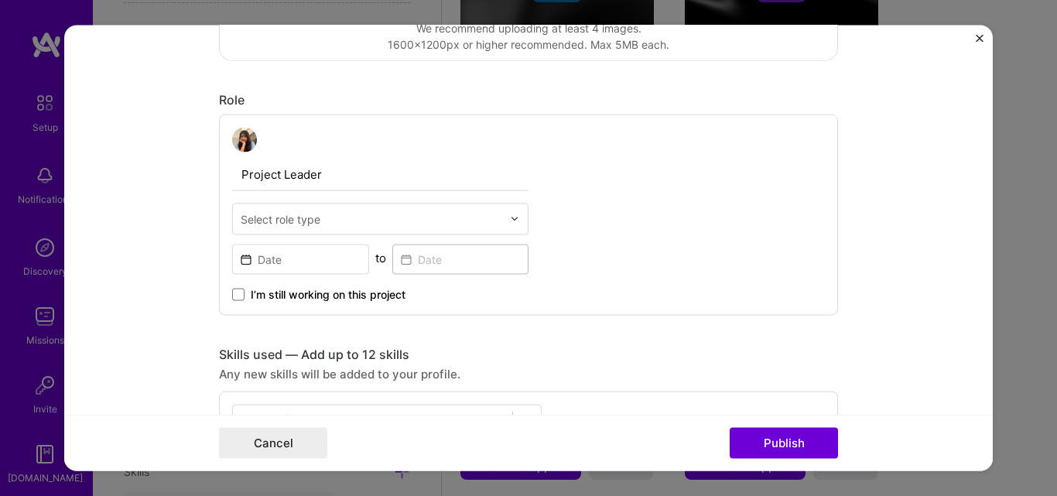
scroll to position [464, 0]
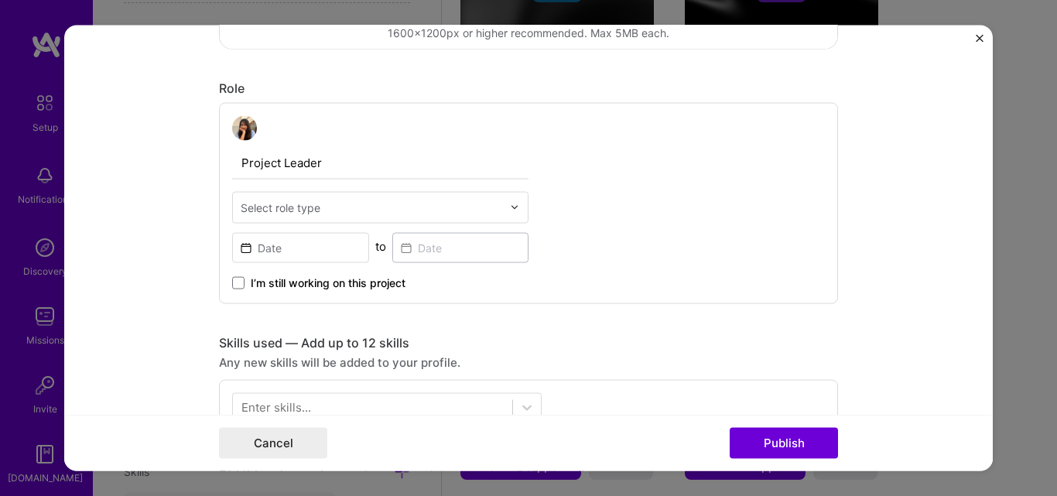
click at [448, 223] on div "Select role type" at bounding box center [380, 207] width 296 height 32
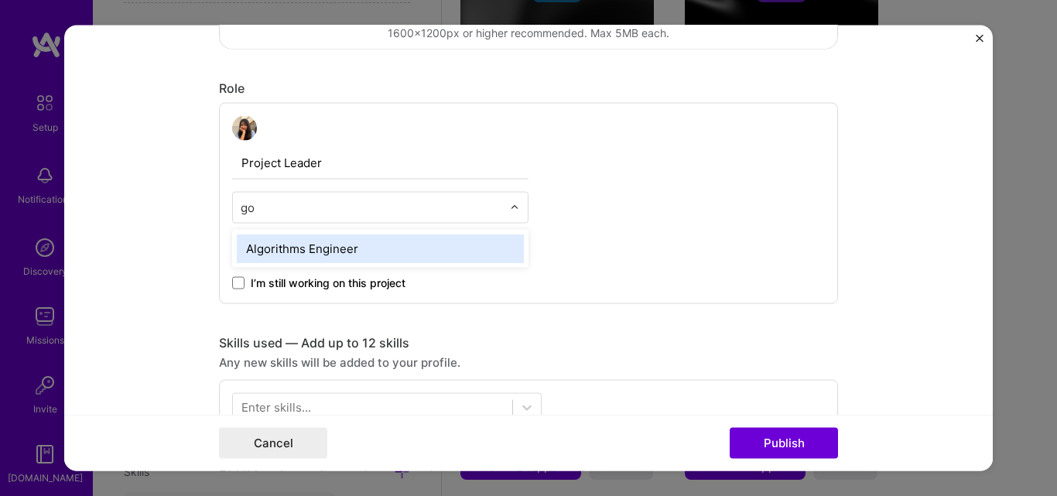
type input "g"
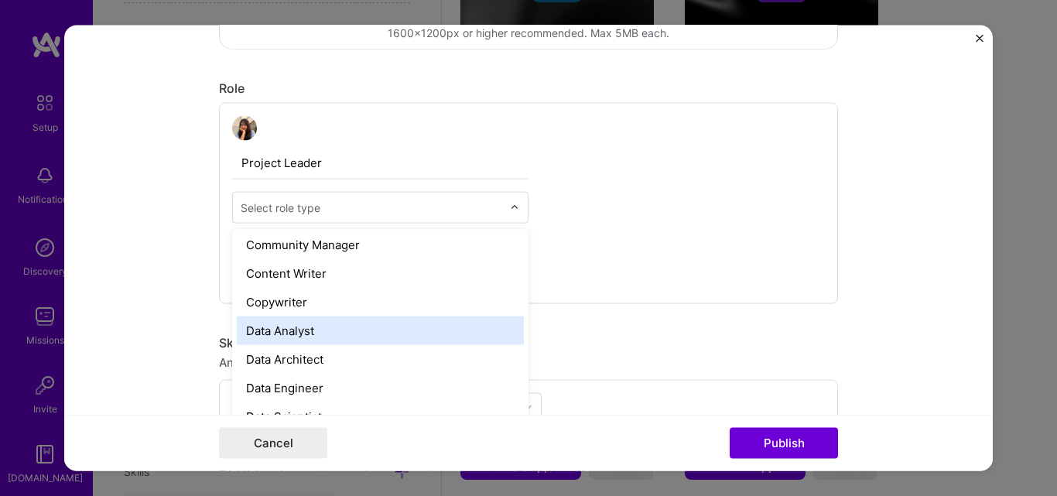
scroll to position [466, 0]
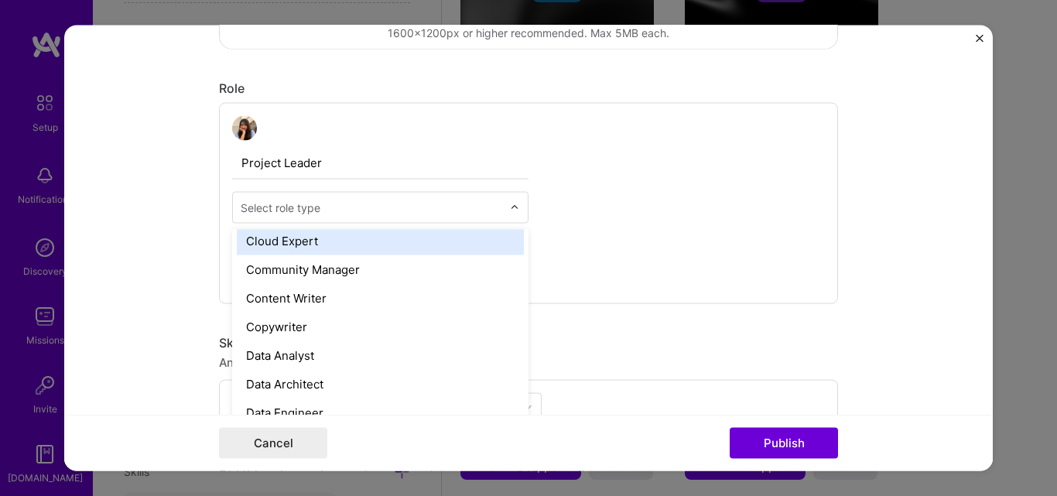
click at [327, 198] on div at bounding box center [372, 206] width 262 height 19
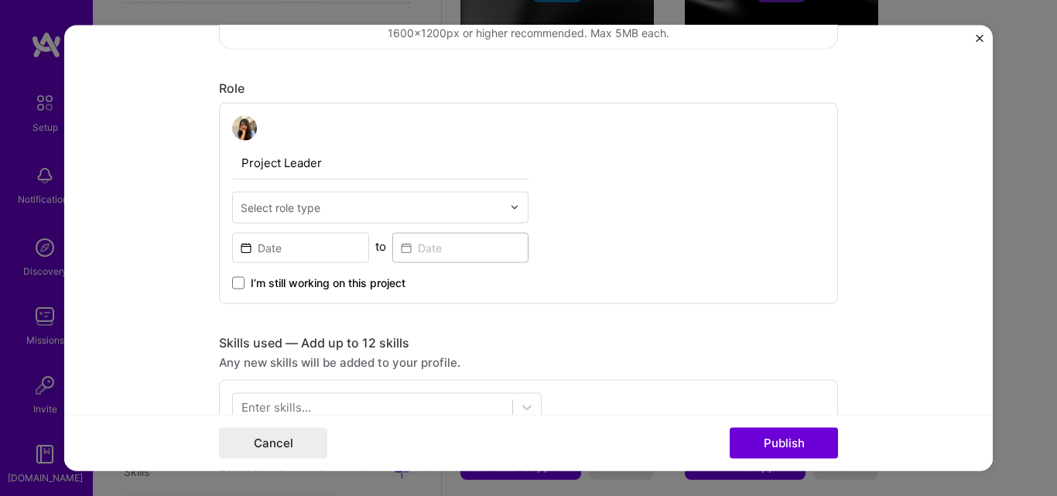
click at [330, 212] on input "text" at bounding box center [372, 207] width 262 height 16
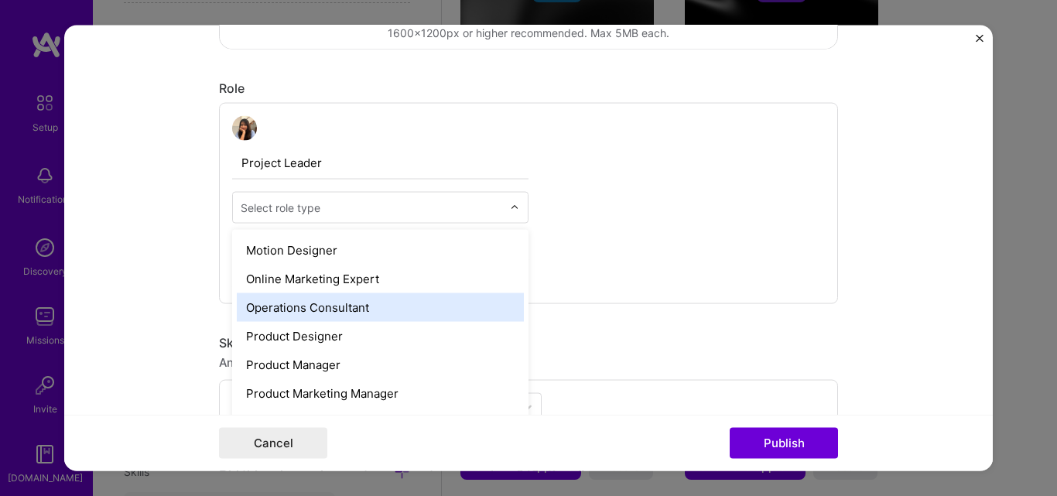
scroll to position [1393, 0]
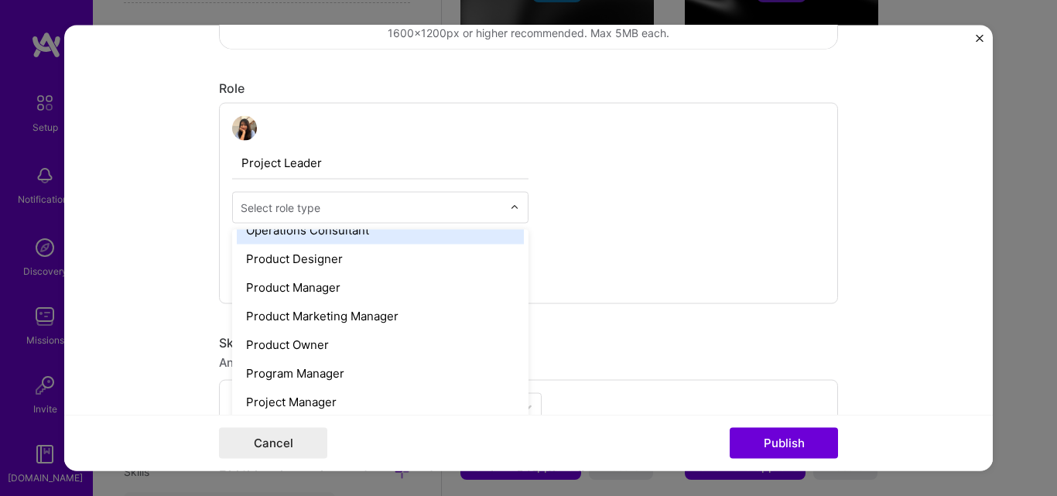
click at [320, 231] on div "Operations Consultant" at bounding box center [380, 229] width 287 height 29
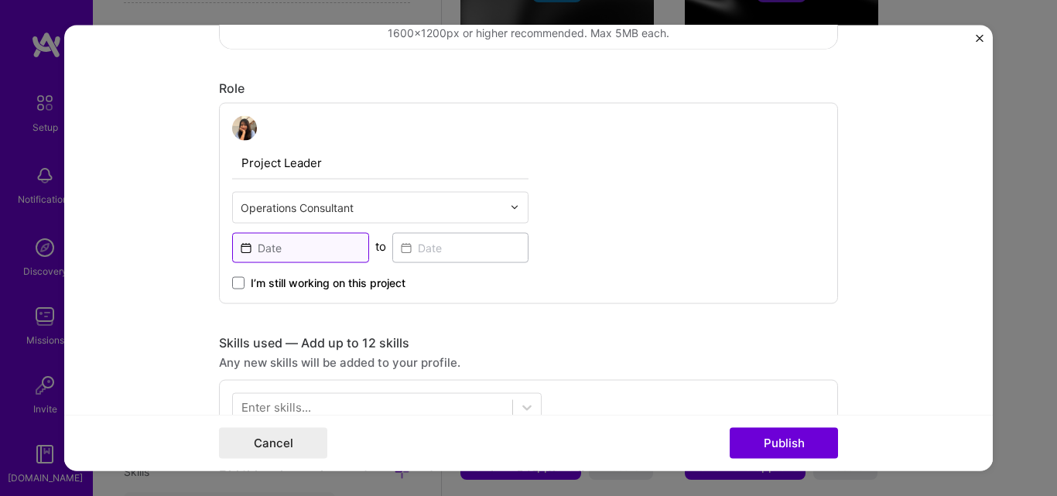
click at [320, 253] on input at bounding box center [300, 247] width 137 height 30
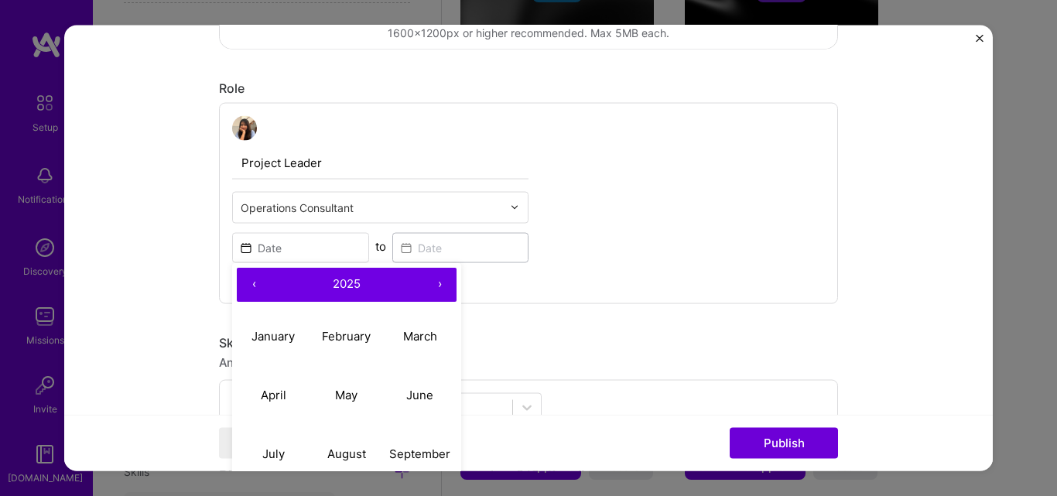
click at [250, 284] on button "‹" at bounding box center [254, 284] width 34 height 34
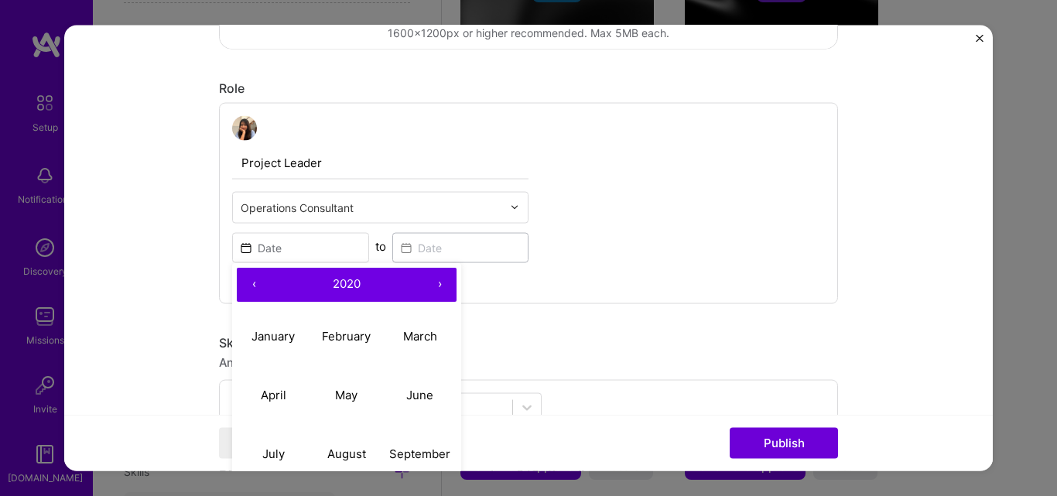
click at [250, 284] on button "‹" at bounding box center [254, 284] width 34 height 34
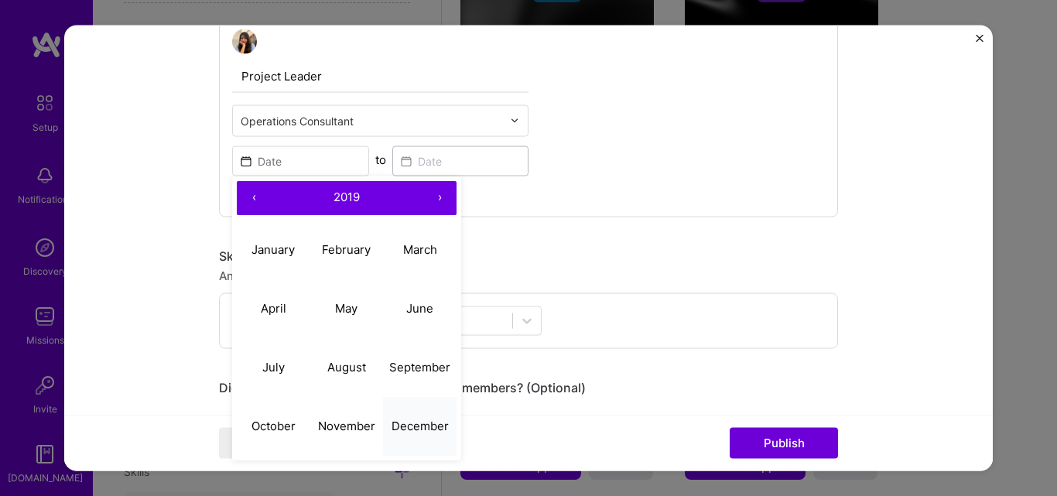
scroll to position [619, 0]
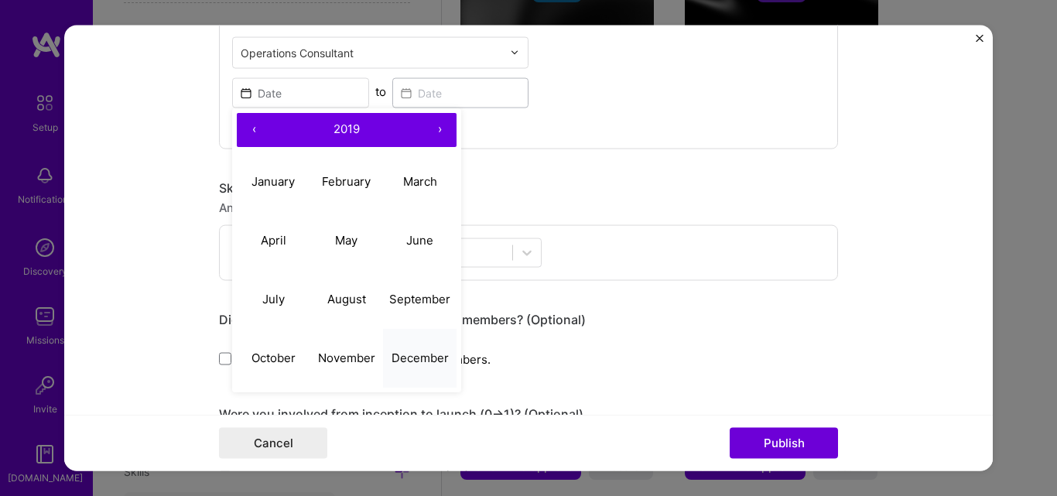
click at [411, 357] on abbr "December" at bounding box center [420, 358] width 57 height 15
type input "[DATE]"
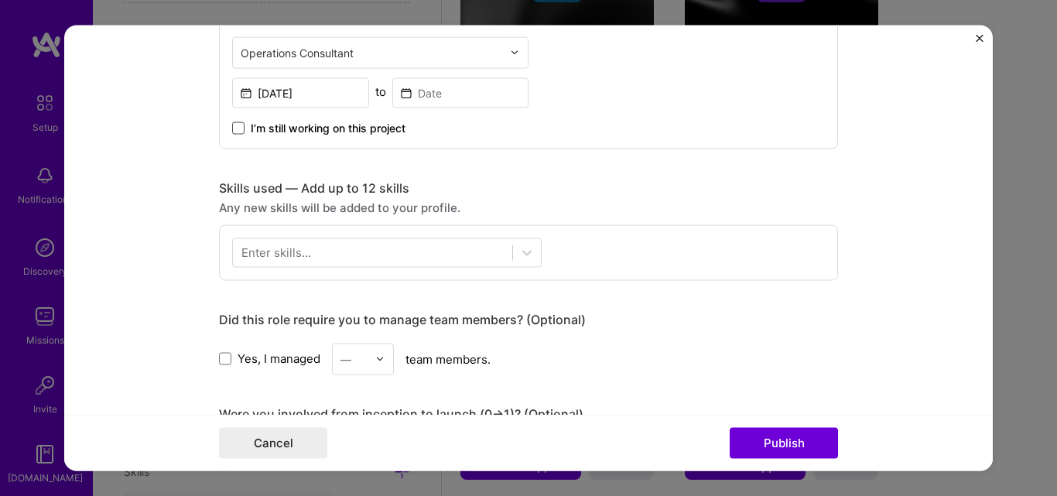
click at [237, 132] on span at bounding box center [238, 128] width 12 height 12
click at [0, 0] on input "I’m still working on this project" at bounding box center [0, 0] width 0 height 0
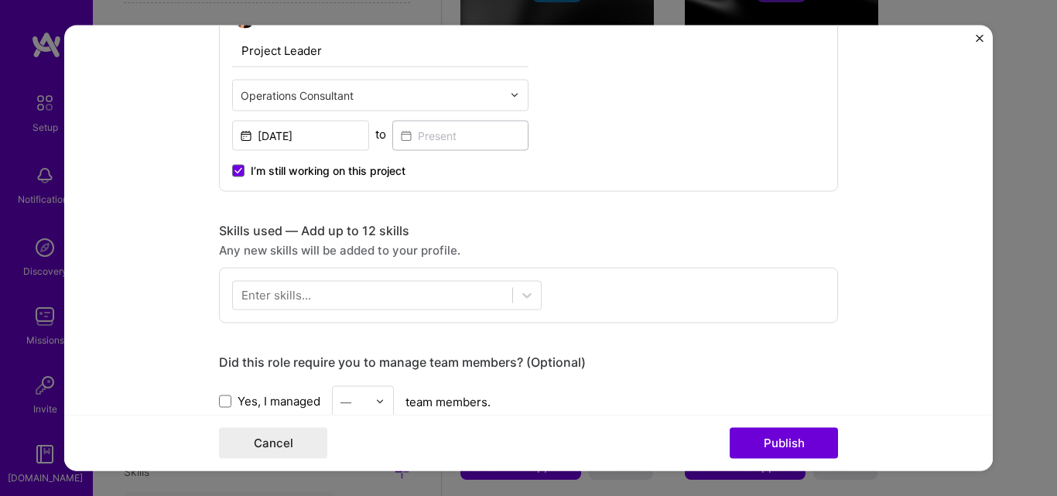
scroll to position [542, 0]
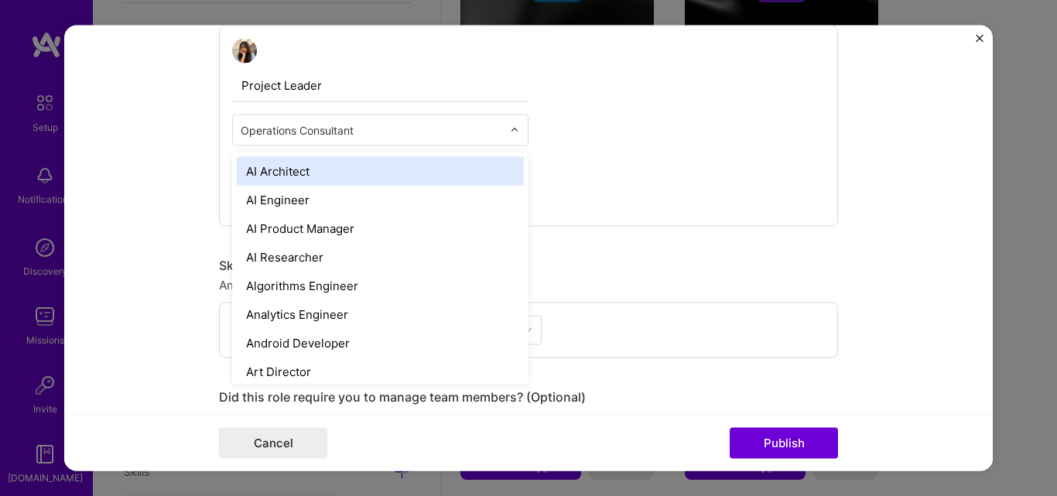
click at [394, 131] on input "text" at bounding box center [372, 130] width 262 height 16
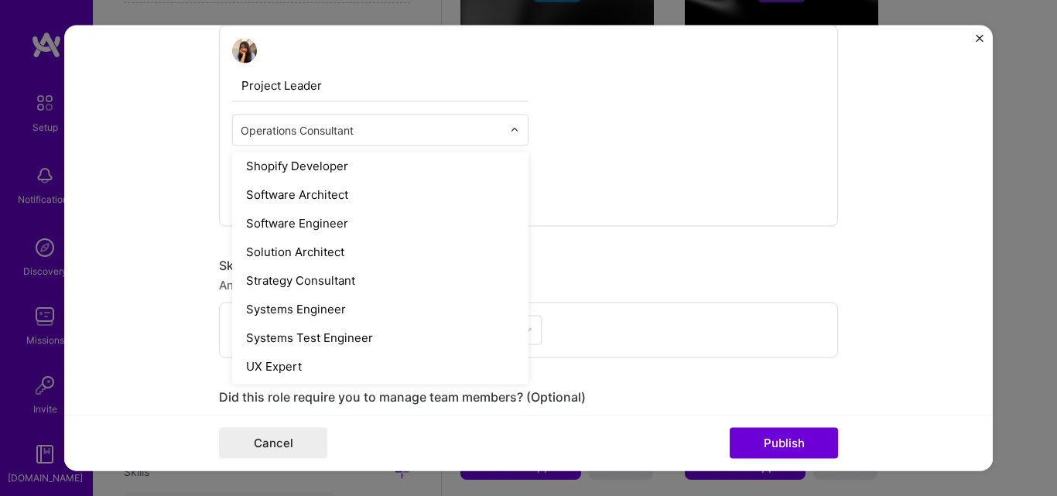
scroll to position [1753, 0]
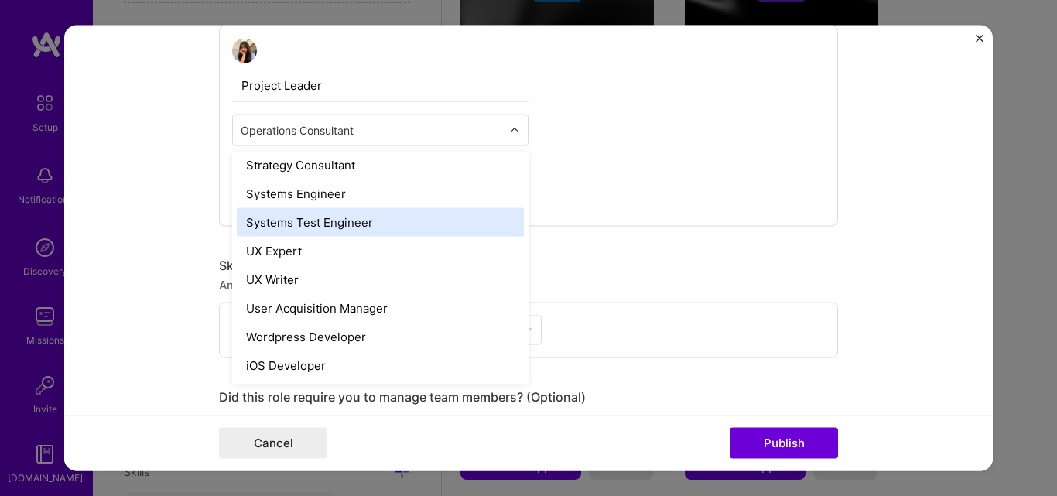
click at [343, 230] on div "Systems Test Engineer" at bounding box center [380, 221] width 287 height 29
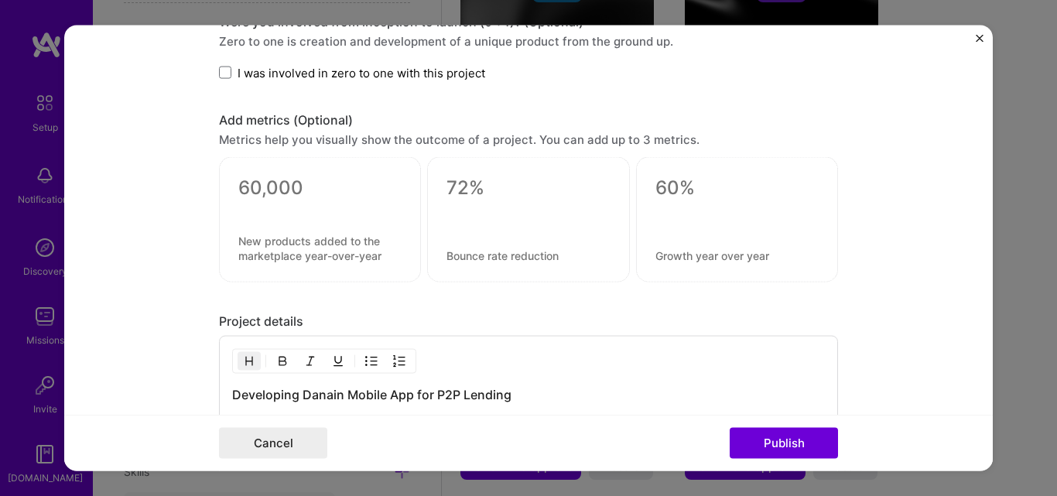
scroll to position [1161, 0]
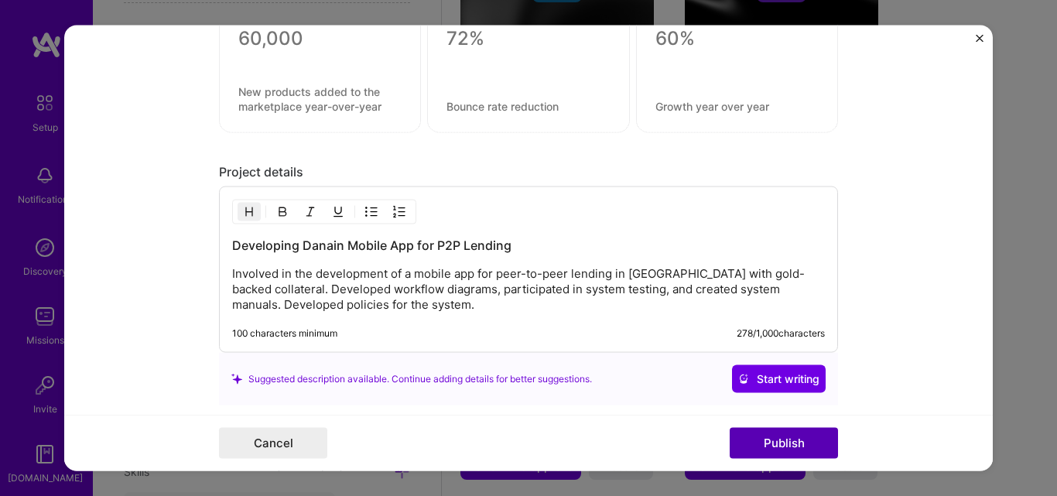
click at [755, 436] on button "Publish" at bounding box center [784, 443] width 108 height 31
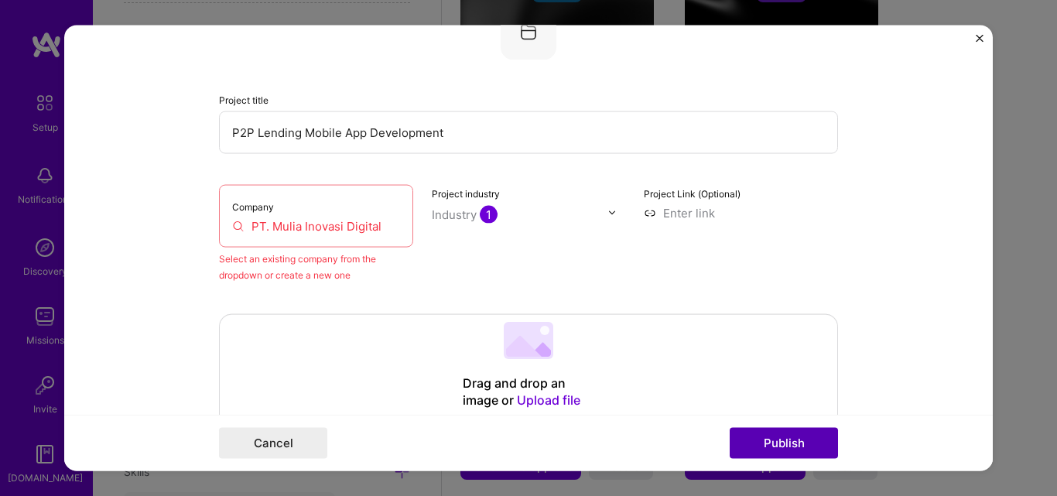
scroll to position [101, 0]
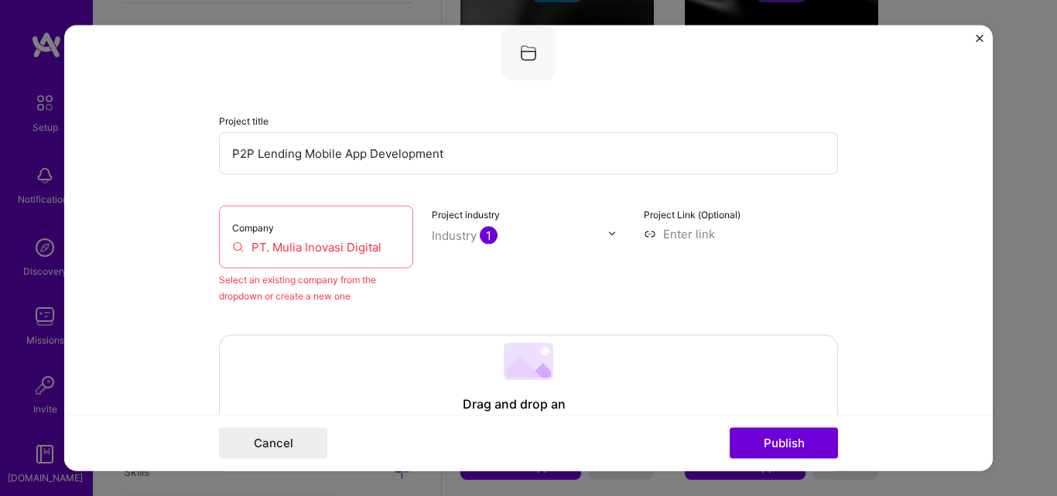
click at [268, 258] on div "Company PT. Mulia Inovasi Digital" at bounding box center [316, 236] width 194 height 63
click at [281, 245] on input "PT. Mulia Inovasi Digital" at bounding box center [316, 246] width 168 height 16
drag, startPoint x: 378, startPoint y: 251, endPoint x: 118, endPoint y: 247, distance: 259.3
click at [118, 247] on form "Editing suggested project This project is suggested based on your LinkedIn, res…" at bounding box center [528, 248] width 929 height 447
click at [275, 231] on div "Company PT. Mulia Inovasi Digital" at bounding box center [316, 236] width 194 height 63
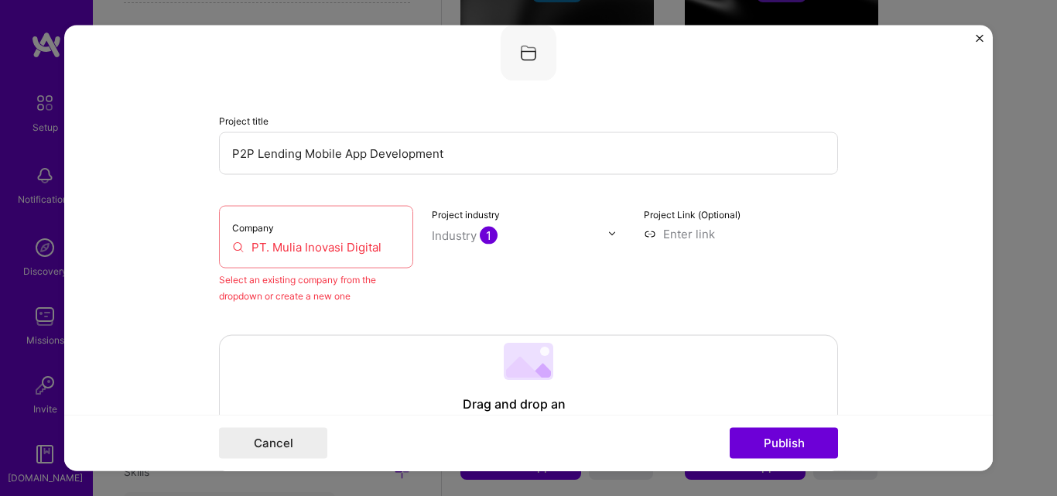
click at [235, 252] on input "PT. Mulia Inovasi Digital" at bounding box center [316, 246] width 168 height 16
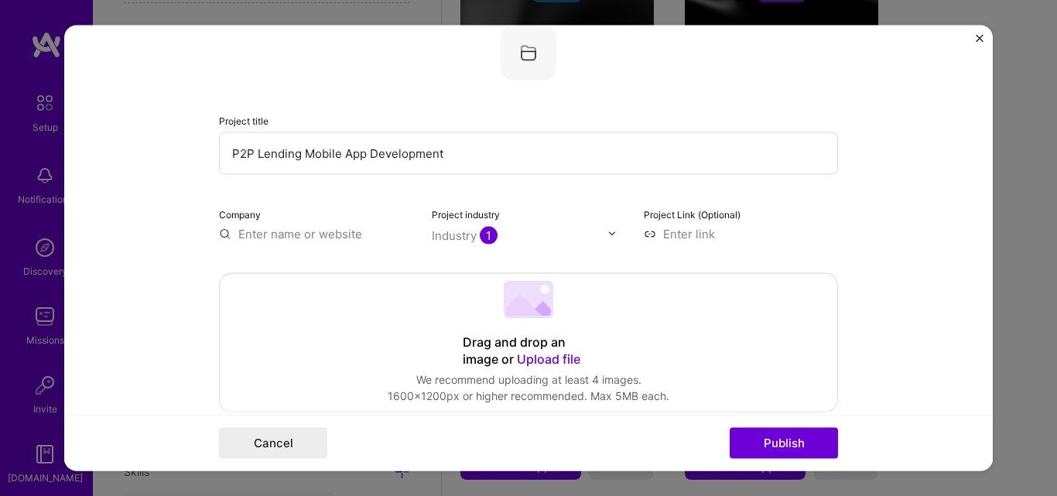
paste input "PT. Mulia Inovasi Digital"
type input "PT. Mulia Inovasi Digital"
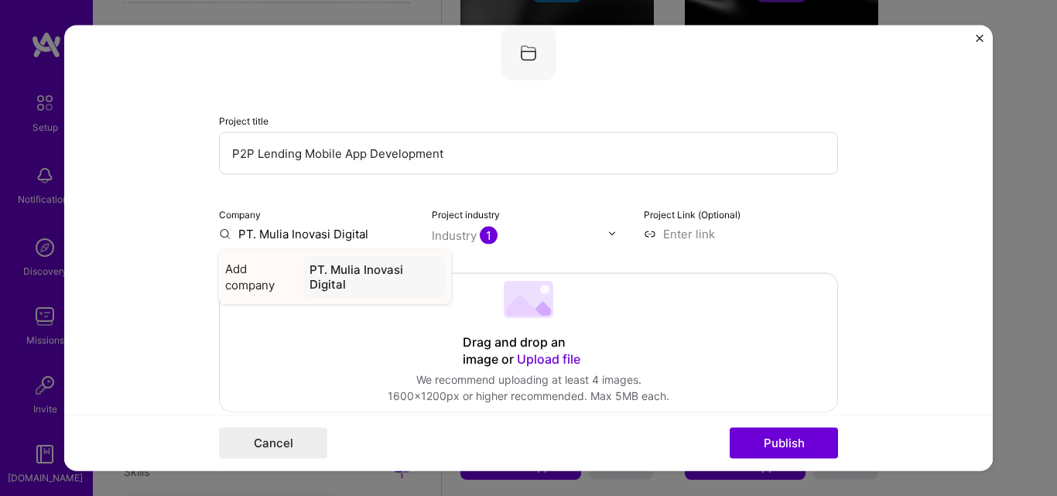
click at [371, 285] on div "PT. Mulia Inovasi Digital" at bounding box center [374, 276] width 142 height 42
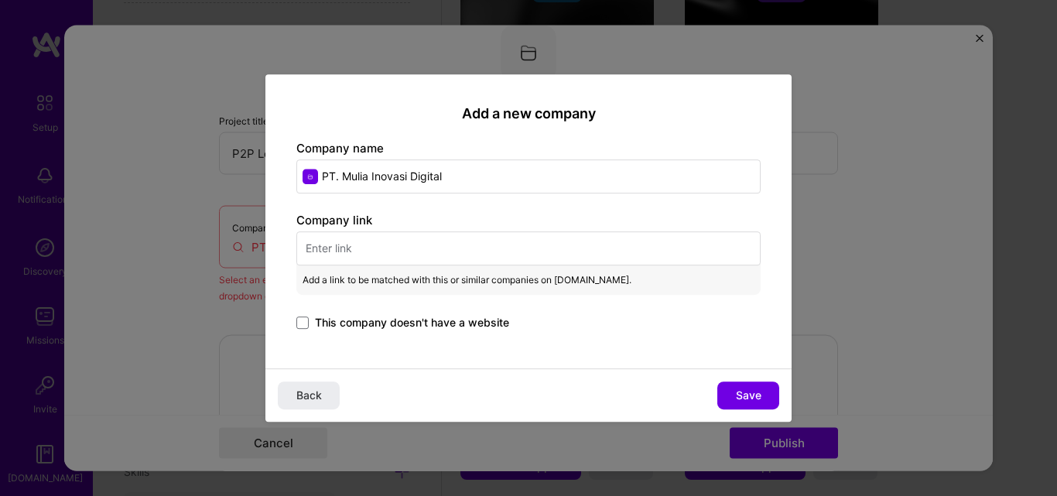
click at [359, 246] on input "text" at bounding box center [528, 248] width 464 height 34
paste input "[URL][DOMAIN_NAME]"
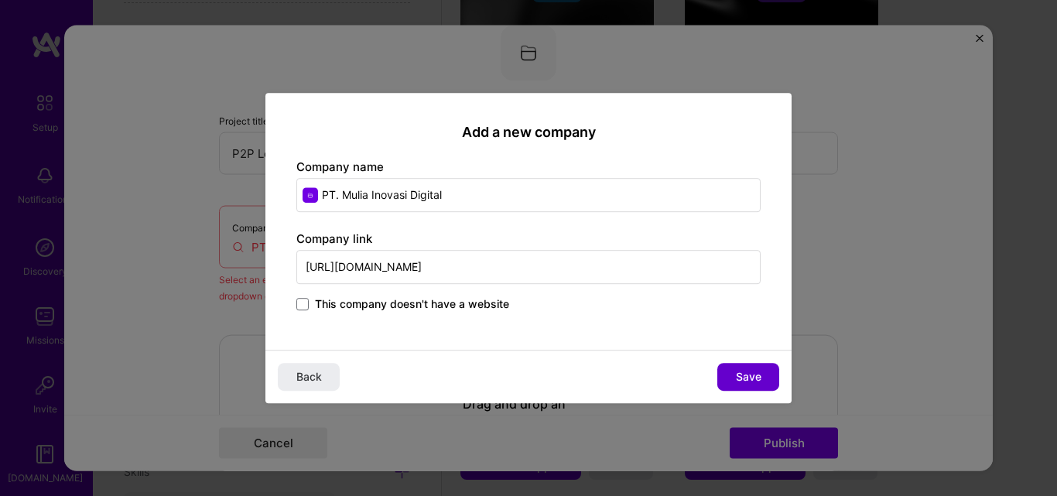
type input "[URL][DOMAIN_NAME]"
click at [741, 371] on span "Save" at bounding box center [749, 376] width 26 height 15
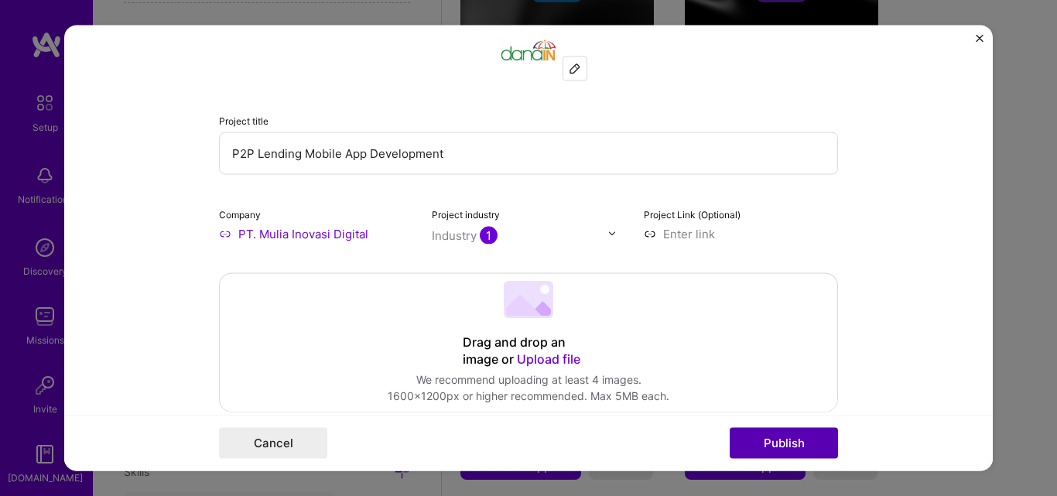
click at [782, 448] on button "Publish" at bounding box center [784, 443] width 108 height 31
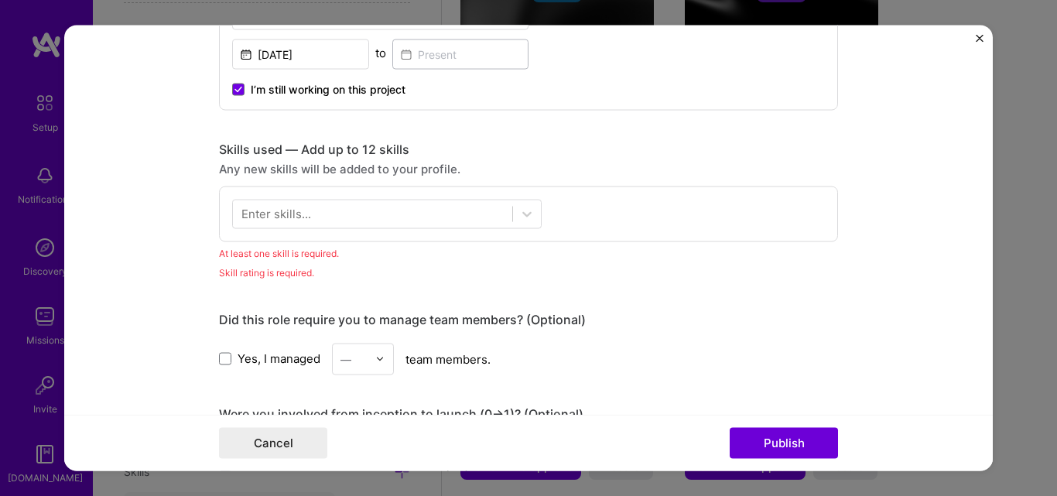
scroll to position [774, 0]
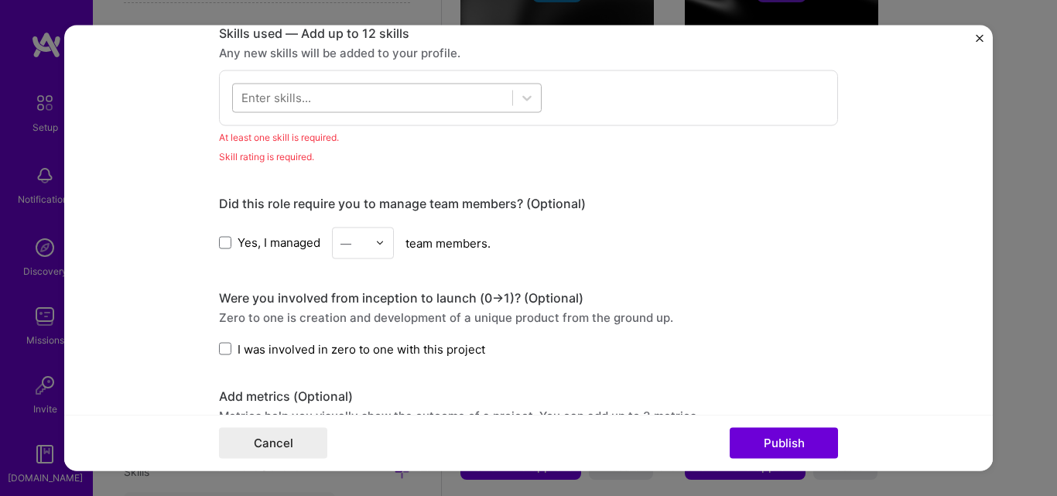
click at [370, 106] on div at bounding box center [372, 98] width 279 height 26
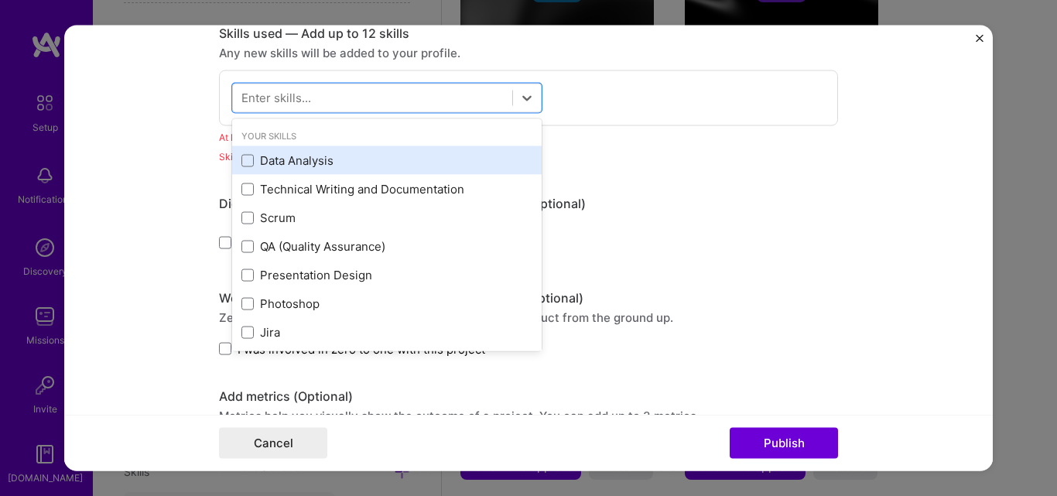
click at [248, 159] on div "Data Analysis" at bounding box center [386, 160] width 291 height 16
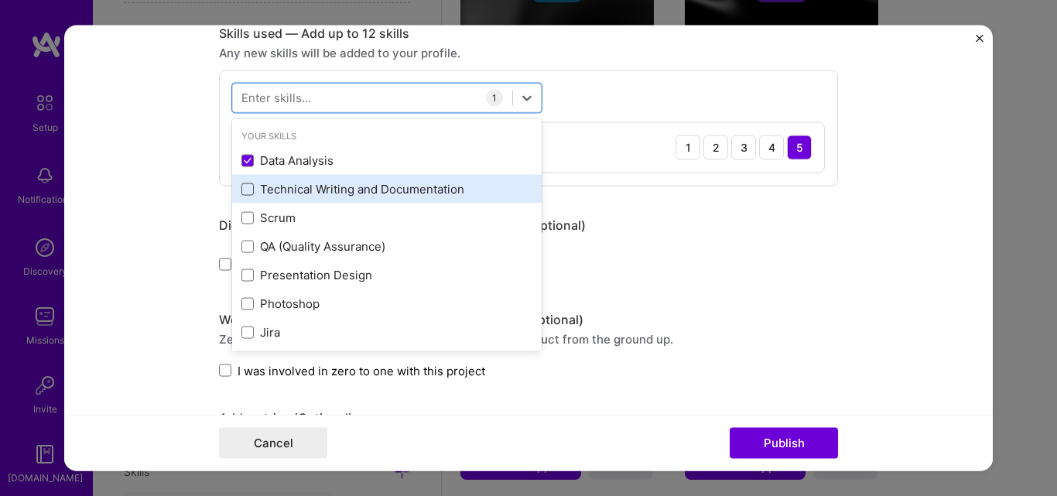
click at [241, 193] on span at bounding box center [247, 189] width 12 height 12
click at [0, 0] on input "checkbox" at bounding box center [0, 0] width 0 height 0
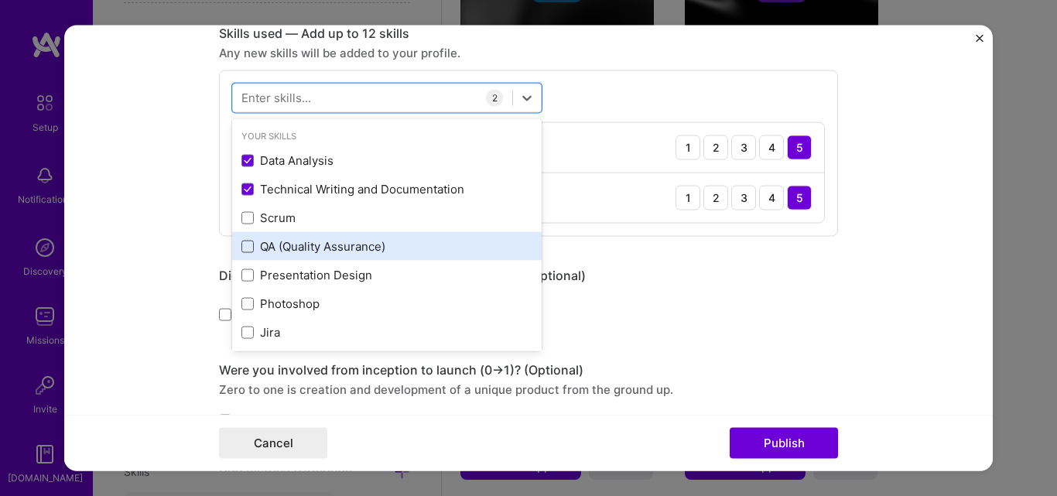
drag, startPoint x: 241, startPoint y: 217, endPoint x: 245, endPoint y: 245, distance: 28.1
click at [241, 217] on span at bounding box center [247, 217] width 12 height 12
click at [0, 0] on input "checkbox" at bounding box center [0, 0] width 0 height 0
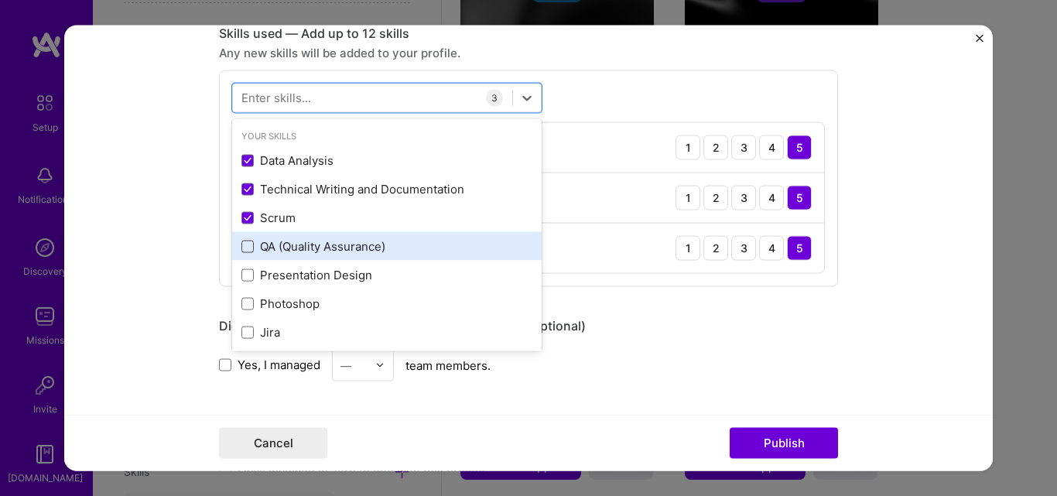
click at [245, 247] on span at bounding box center [247, 246] width 12 height 12
click at [0, 0] on input "checkbox" at bounding box center [0, 0] width 0 height 0
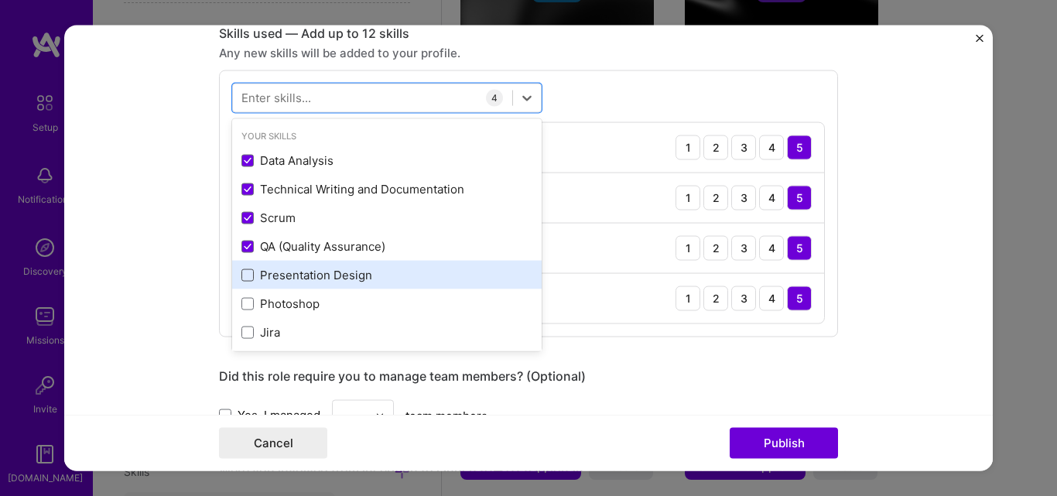
click at [245, 272] on span at bounding box center [247, 275] width 12 height 12
click at [0, 0] on input "checkbox" at bounding box center [0, 0] width 0 height 0
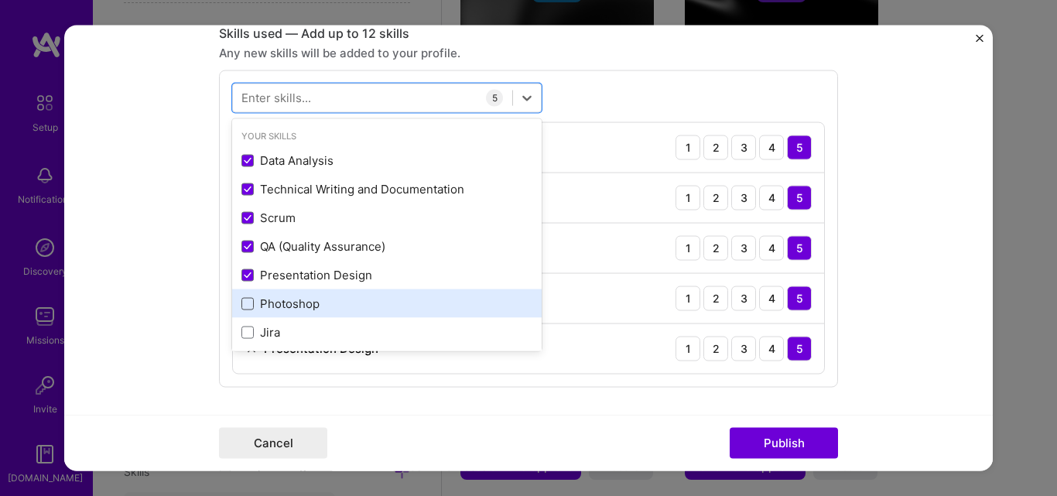
click at [245, 304] on span at bounding box center [247, 303] width 12 height 12
click at [0, 0] on input "checkbox" at bounding box center [0, 0] width 0 height 0
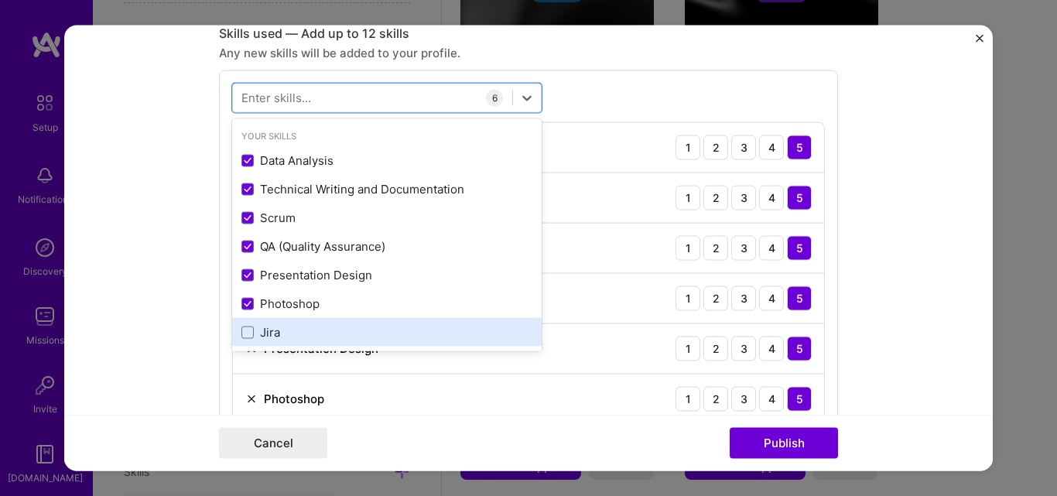
click at [251, 333] on div "Jira" at bounding box center [386, 332] width 291 height 16
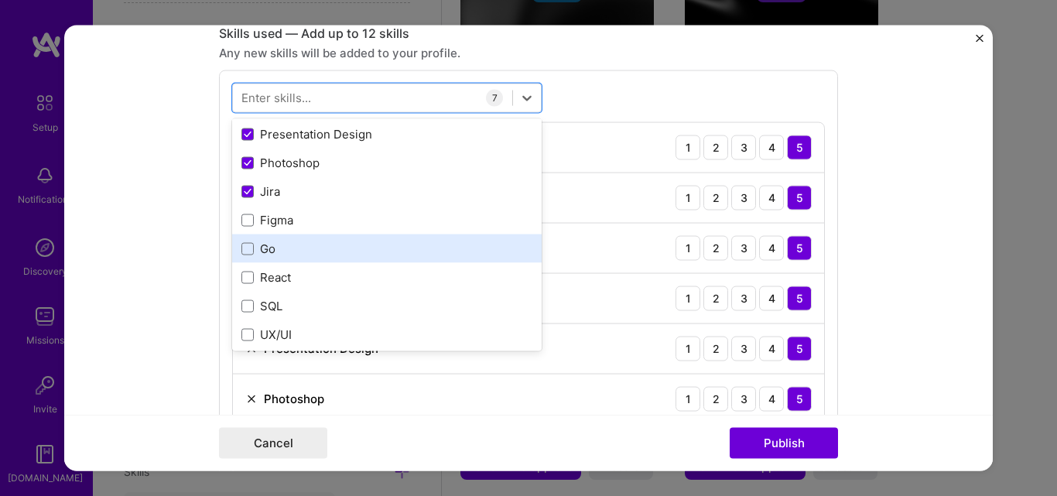
scroll to position [155, 0]
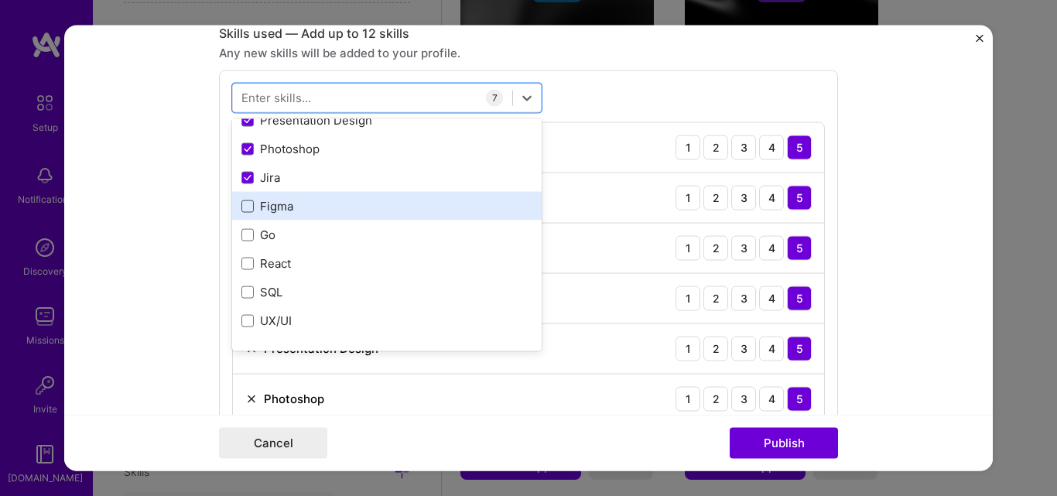
click at [246, 207] on span at bounding box center [247, 206] width 12 height 12
click at [0, 0] on input "checkbox" at bounding box center [0, 0] width 0 height 0
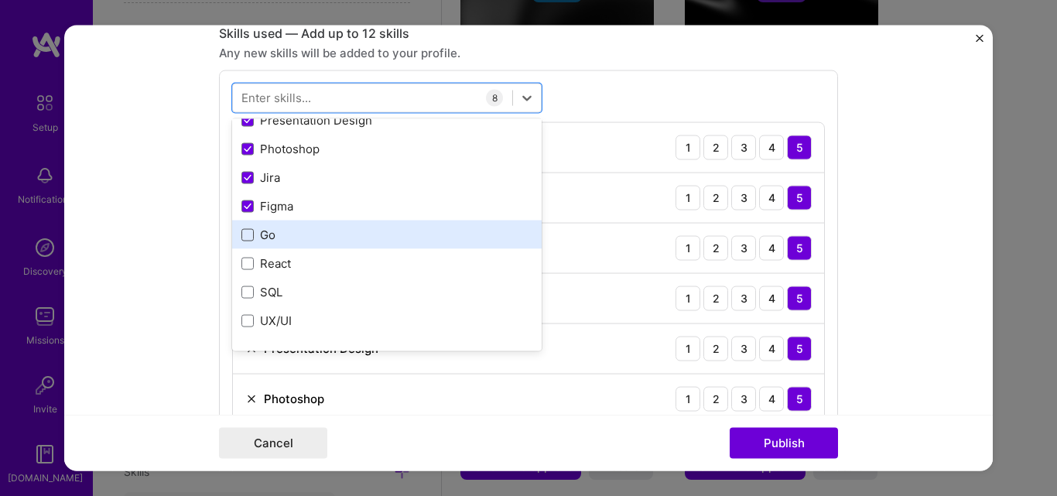
click at [244, 231] on span at bounding box center [247, 234] width 12 height 12
click at [0, 0] on input "checkbox" at bounding box center [0, 0] width 0 height 0
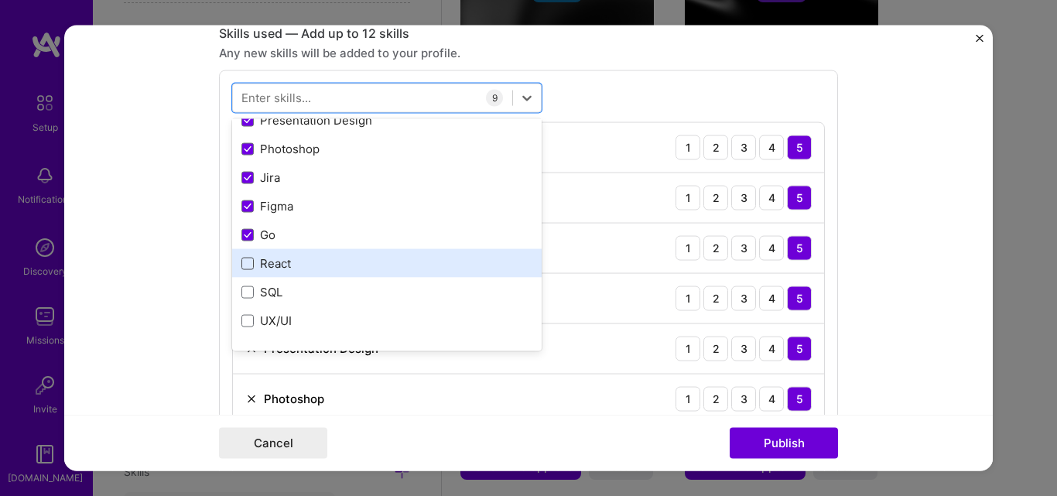
click at [244, 263] on span at bounding box center [247, 263] width 12 height 12
click at [0, 0] on input "checkbox" at bounding box center [0, 0] width 0 height 0
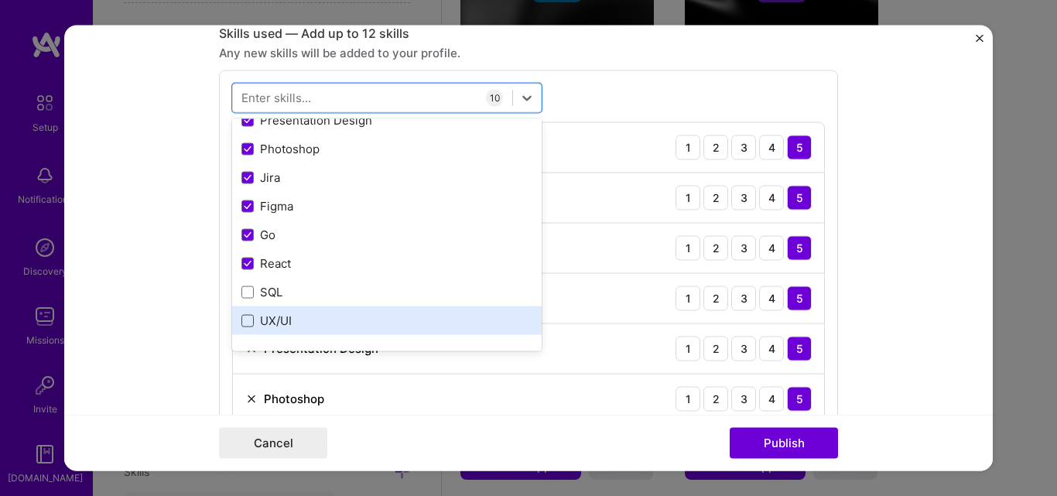
drag, startPoint x: 240, startPoint y: 286, endPoint x: 235, endPoint y: 318, distance: 32.8
click at [241, 287] on span at bounding box center [247, 292] width 12 height 12
click at [0, 0] on input "checkbox" at bounding box center [0, 0] width 0 height 0
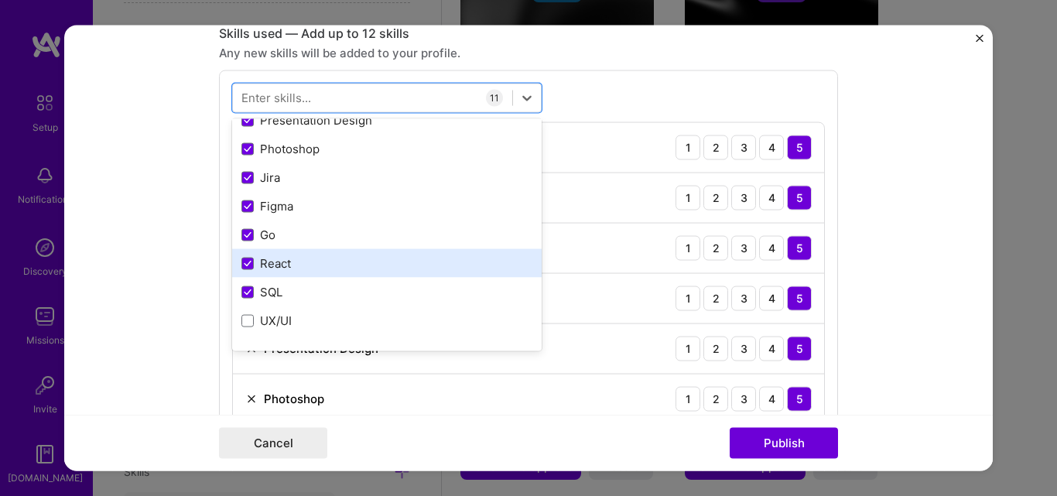
click at [241, 319] on span at bounding box center [247, 320] width 12 height 12
click at [0, 0] on input "checkbox" at bounding box center [0, 0] width 0 height 0
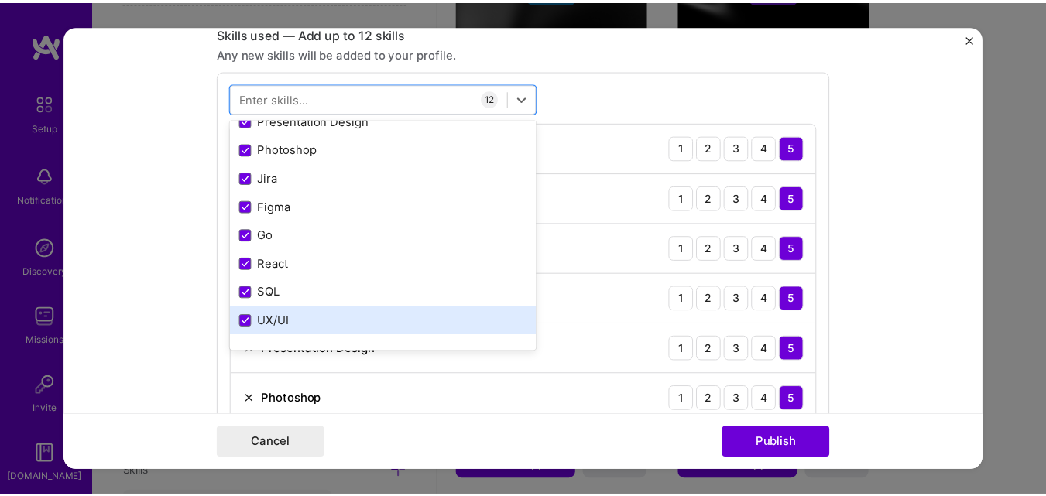
scroll to position [310, 0]
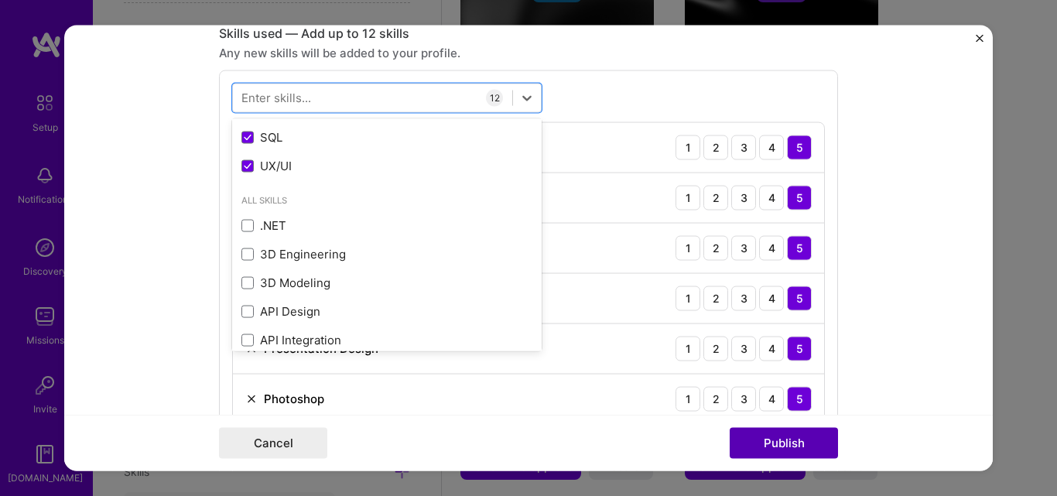
click at [799, 436] on button "Publish" at bounding box center [784, 443] width 108 height 31
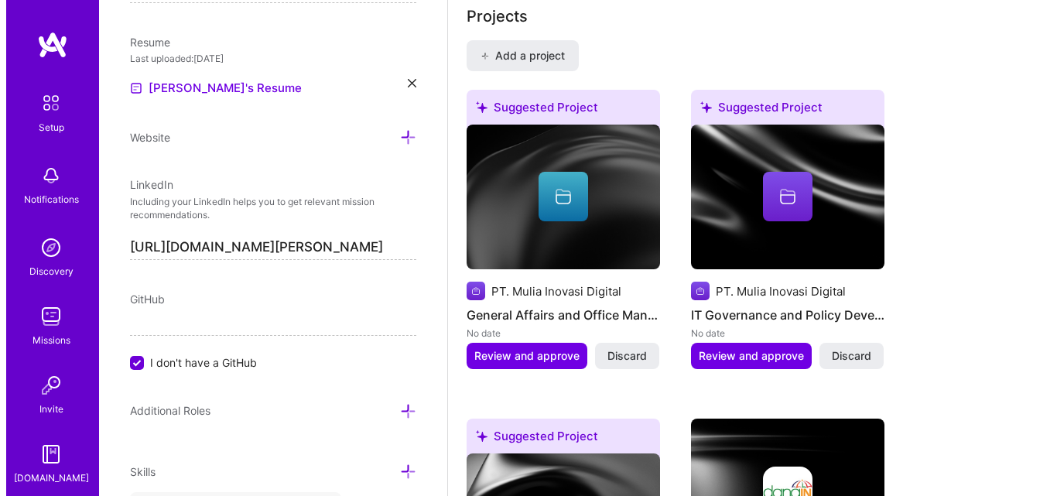
scroll to position [1182, 0]
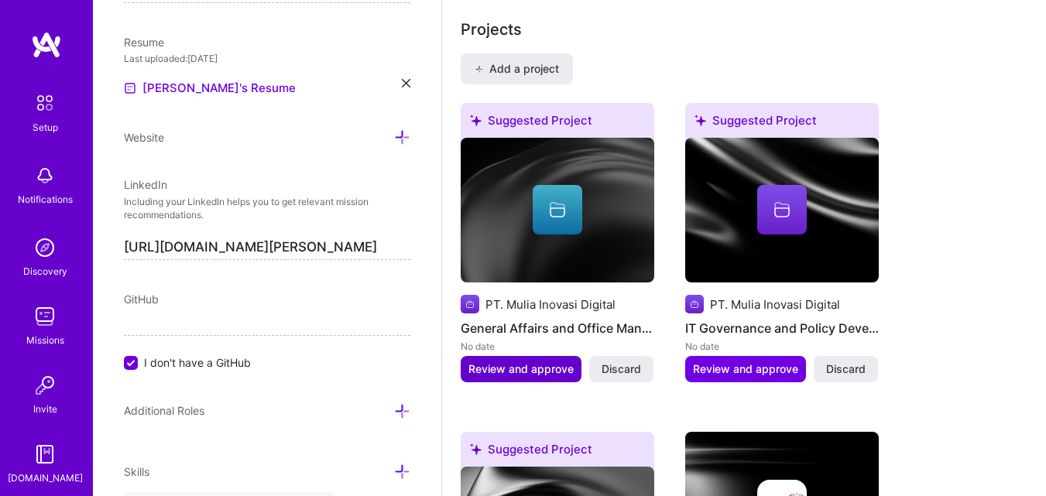
click at [546, 368] on span "Review and approve" at bounding box center [520, 368] width 105 height 15
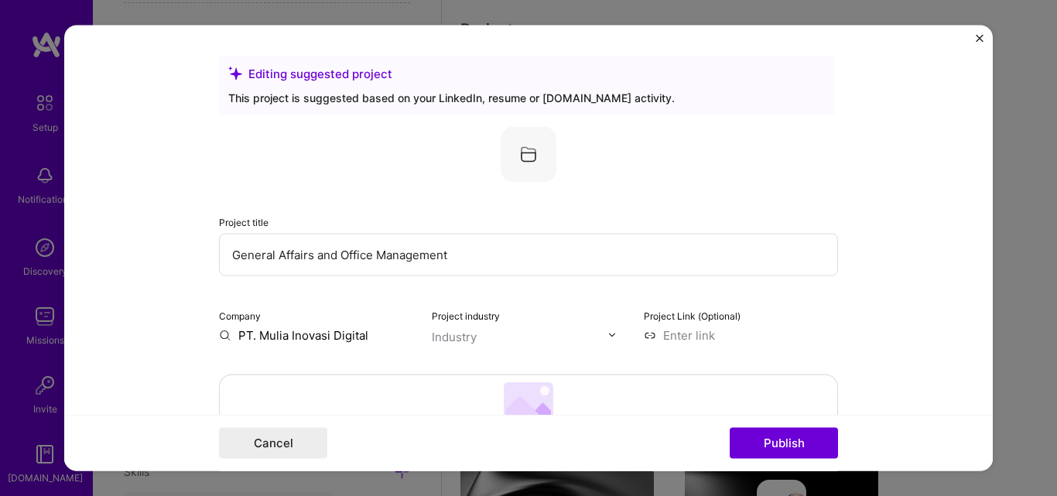
scroll to position [77, 0]
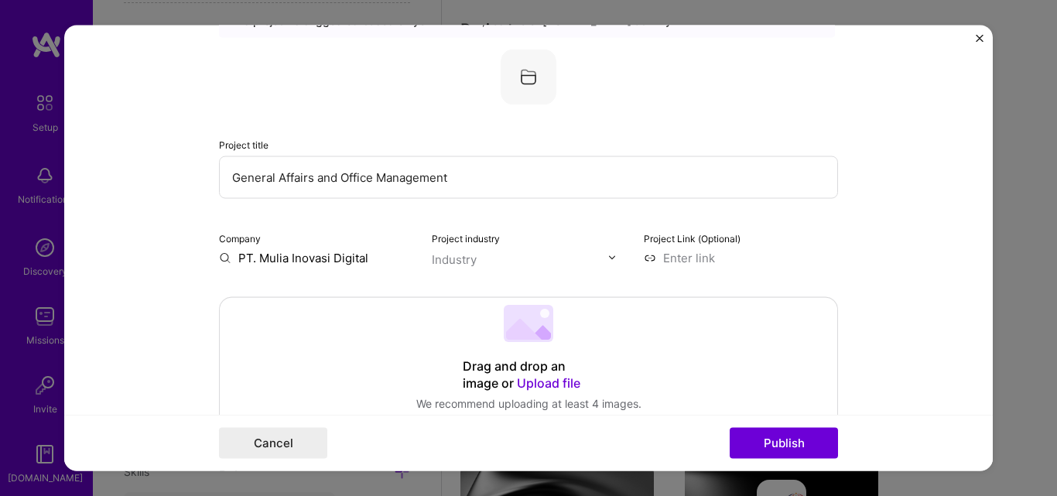
click at [546, 264] on input "text" at bounding box center [520, 259] width 176 height 16
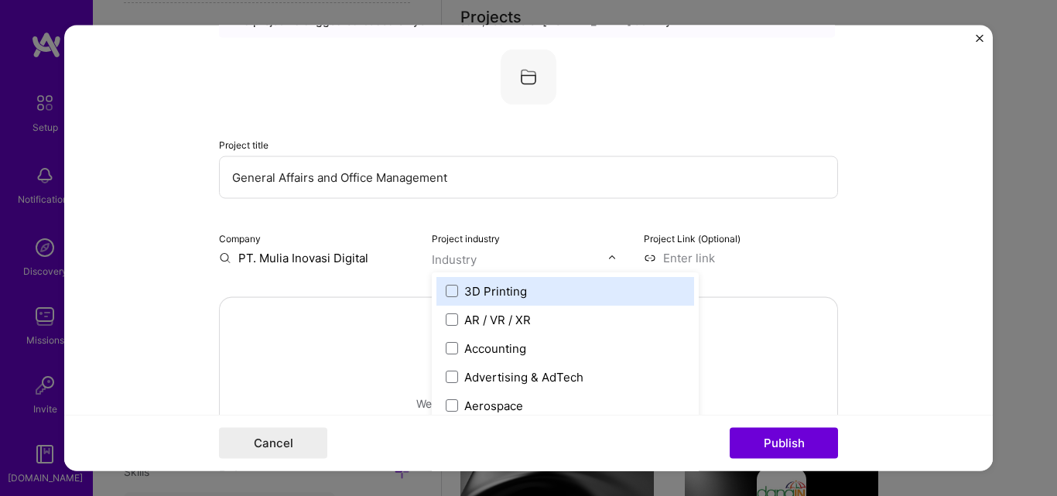
scroll to position [1196, 0]
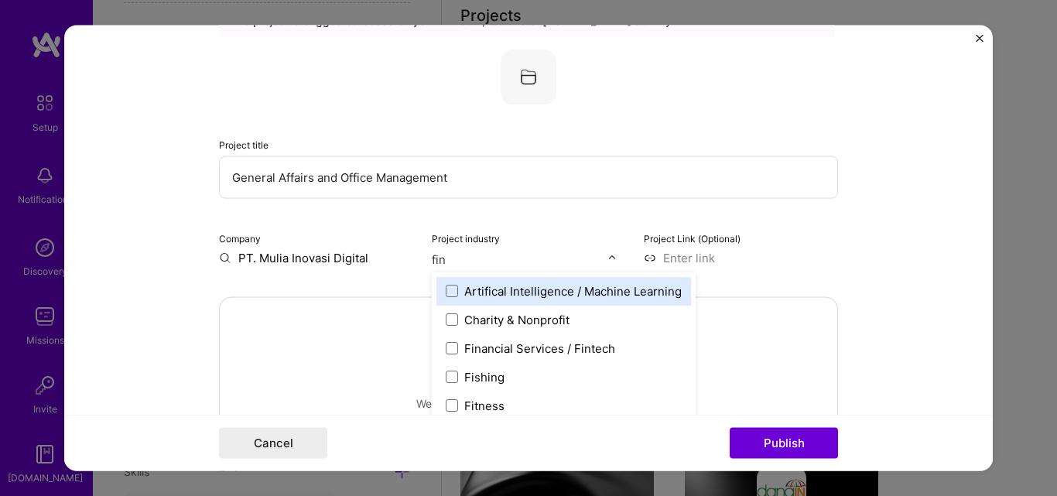
type input "fina"
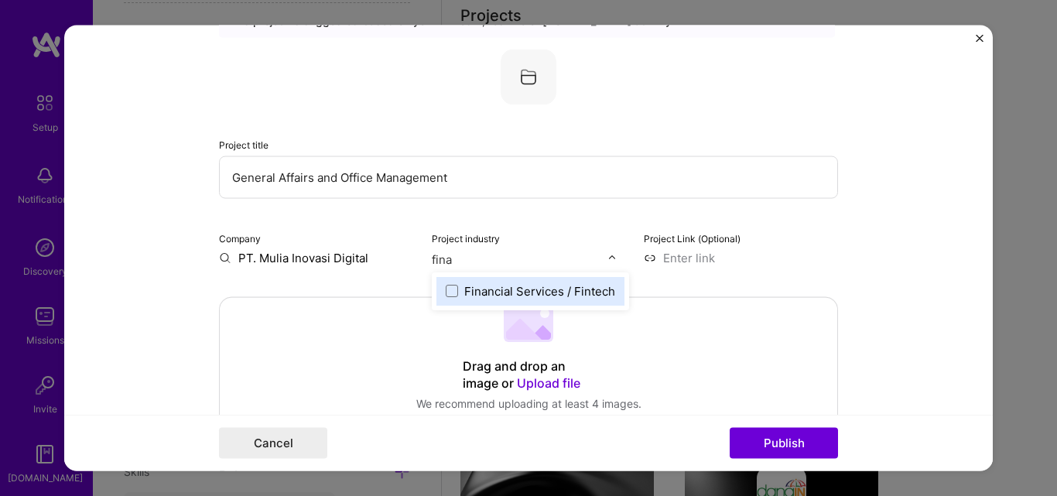
click at [448, 298] on label "Financial Services / Fintech" at bounding box center [530, 290] width 169 height 16
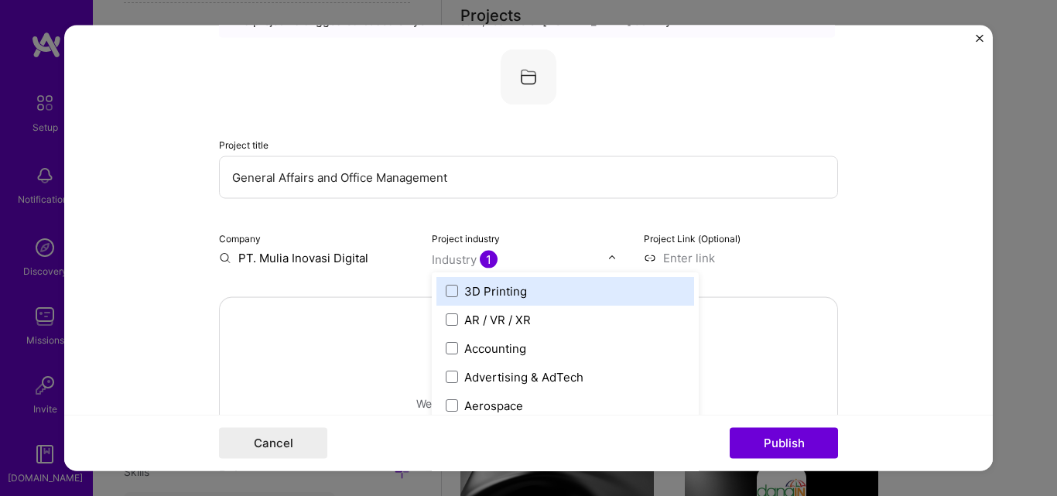
click at [370, 248] on div "Company PT. Mulia Inovasi Digital" at bounding box center [316, 247] width 194 height 36
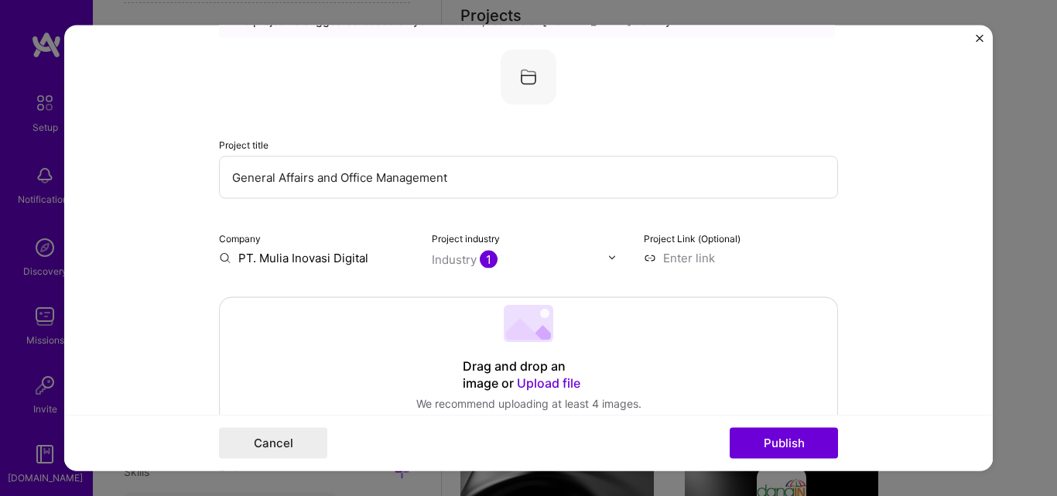
drag, startPoint x: 378, startPoint y: 258, endPoint x: 142, endPoint y: 255, distance: 236.8
click at [142, 255] on form "Editing suggested project This project is suggested based on your LinkedIn, res…" at bounding box center [528, 248] width 929 height 447
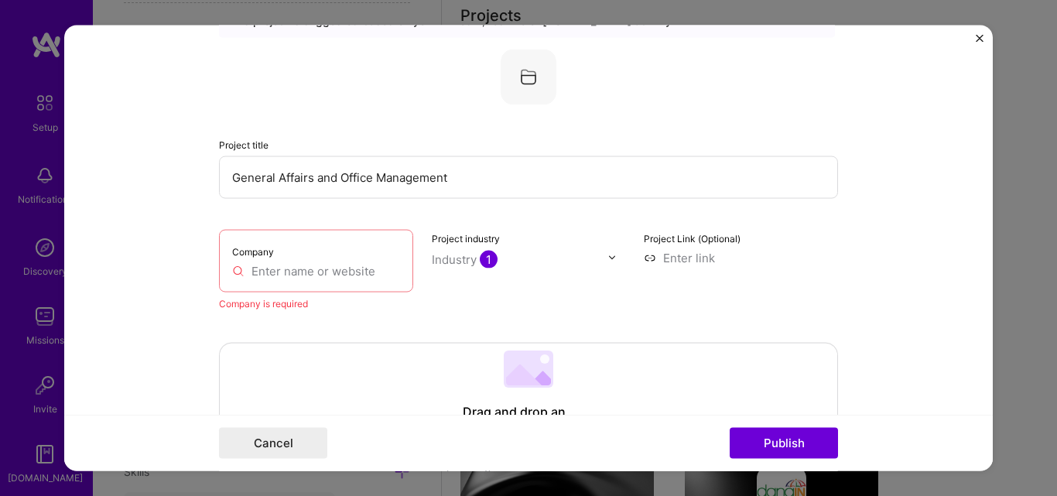
click at [279, 258] on div "Company" at bounding box center [316, 260] width 194 height 63
click at [282, 280] on div "Company" at bounding box center [316, 260] width 194 height 63
click at [289, 269] on input "text" at bounding box center [316, 270] width 168 height 16
paste input "[URL][DOMAIN_NAME]"
type input "[URL][DOMAIN_NAME]"
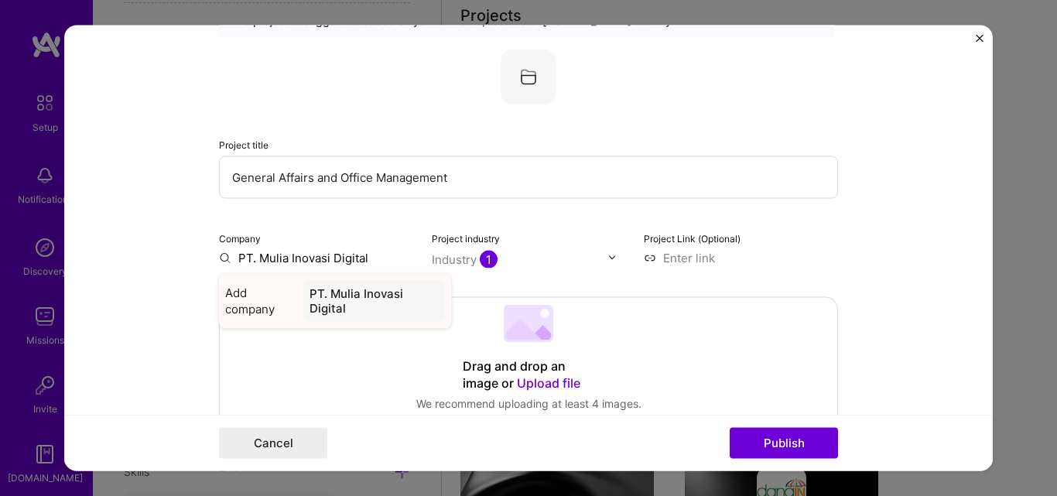
type input "PT. Mulia Inovasi Digital"
click at [339, 302] on div "PT. Mulia Inovasi Digital" at bounding box center [374, 300] width 142 height 42
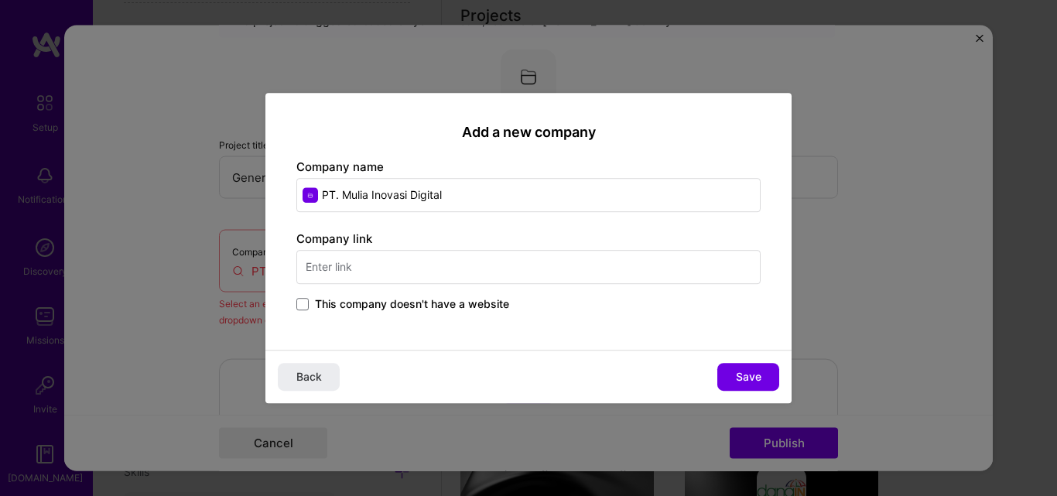
click at [361, 269] on input "text" at bounding box center [528, 267] width 464 height 34
paste input "[URL][DOMAIN_NAME]"
type input "[URL][DOMAIN_NAME]"
drag, startPoint x: 731, startPoint y: 365, endPoint x: 762, endPoint y: 371, distance: 30.8
click at [740, 365] on div "Back Save" at bounding box center [528, 376] width 526 height 53
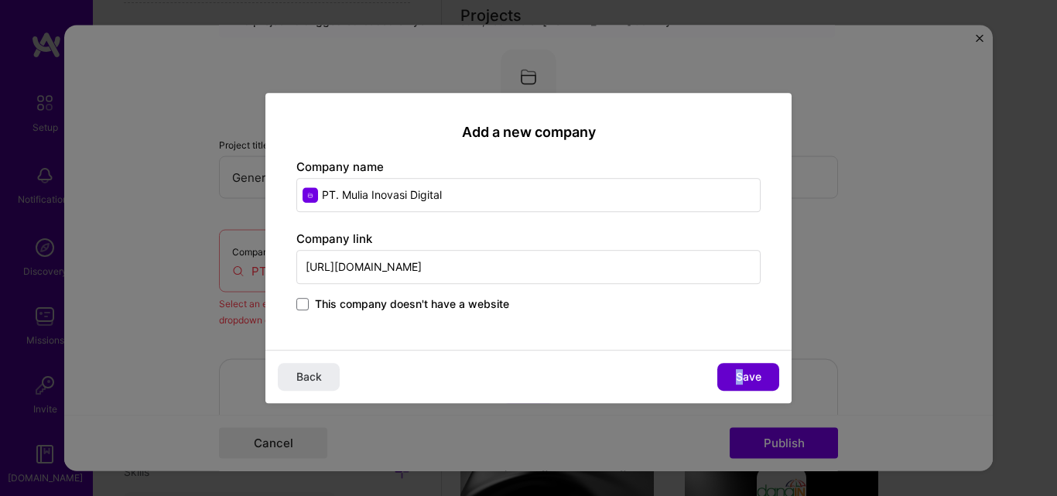
click at [762, 371] on button "Save" at bounding box center [748, 377] width 62 height 28
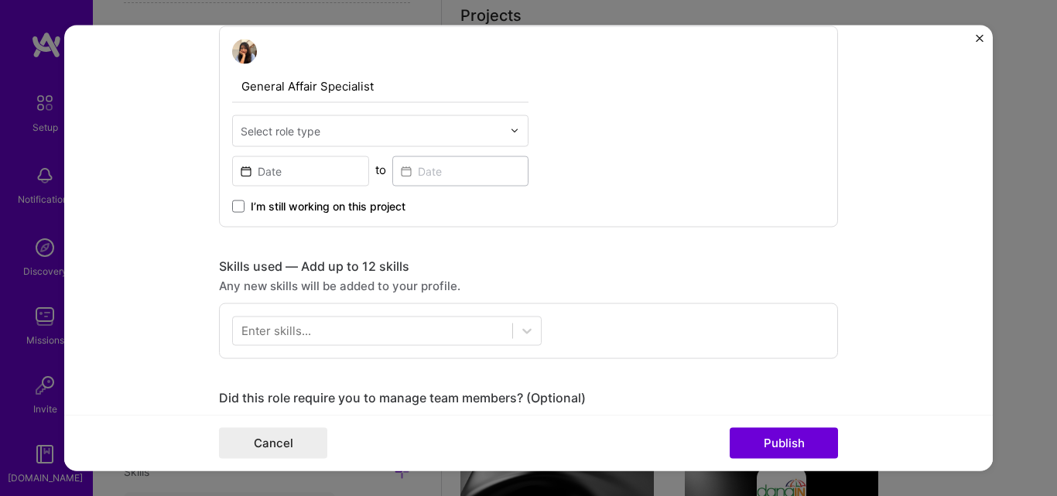
scroll to position [542, 0]
click at [436, 141] on div "Select role type" at bounding box center [371, 130] width 277 height 30
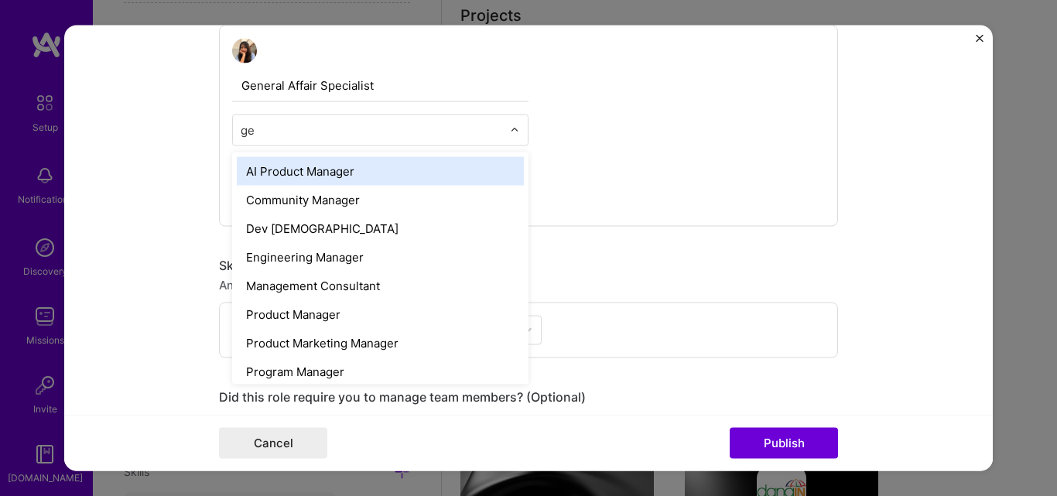
type input "g"
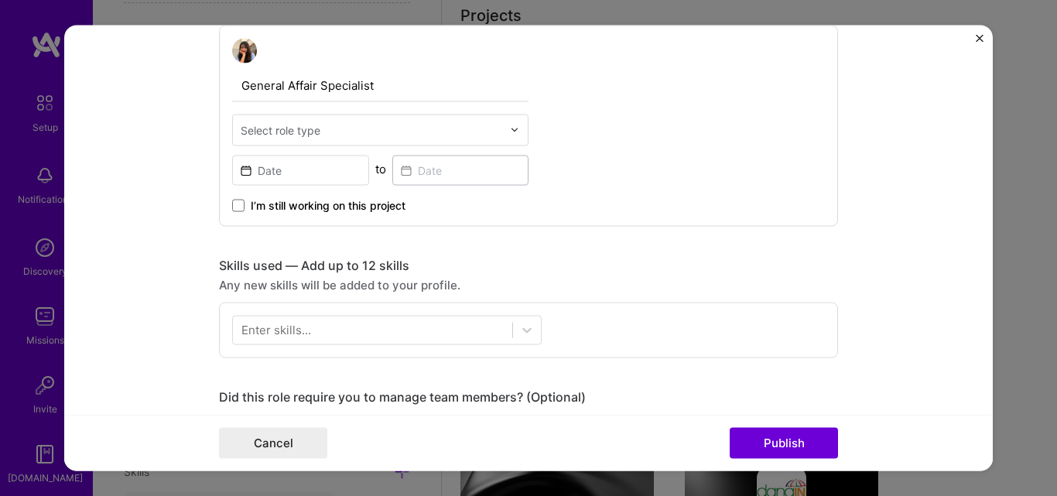
click at [582, 131] on div "General Affair Specialist Select role type to I’m still working on this project" at bounding box center [528, 125] width 619 height 201
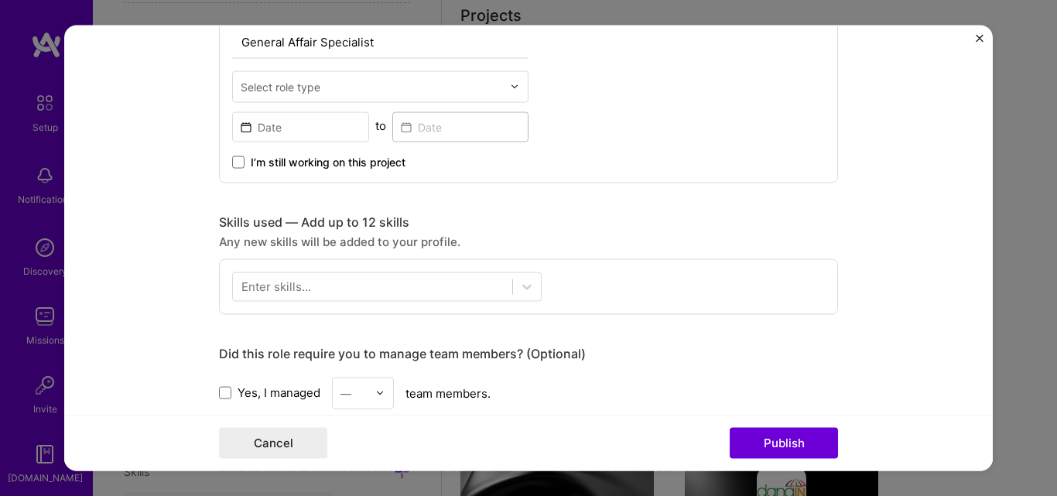
scroll to position [464, 0]
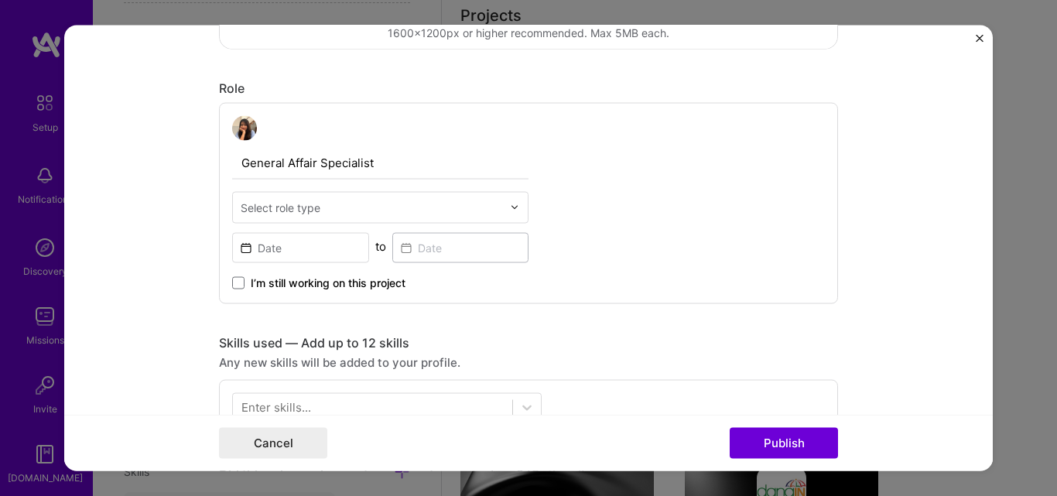
click at [323, 213] on input "text" at bounding box center [372, 207] width 262 height 16
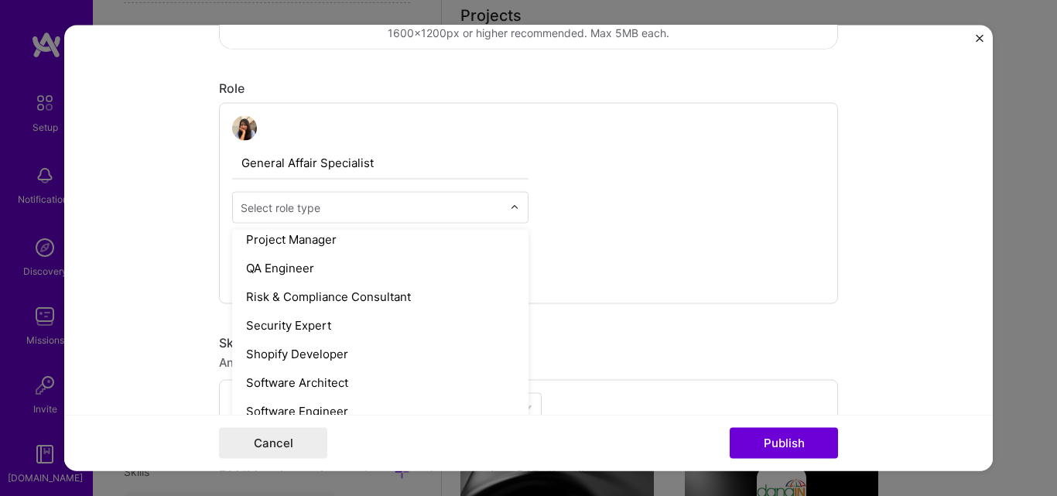
scroll to position [1549, 0]
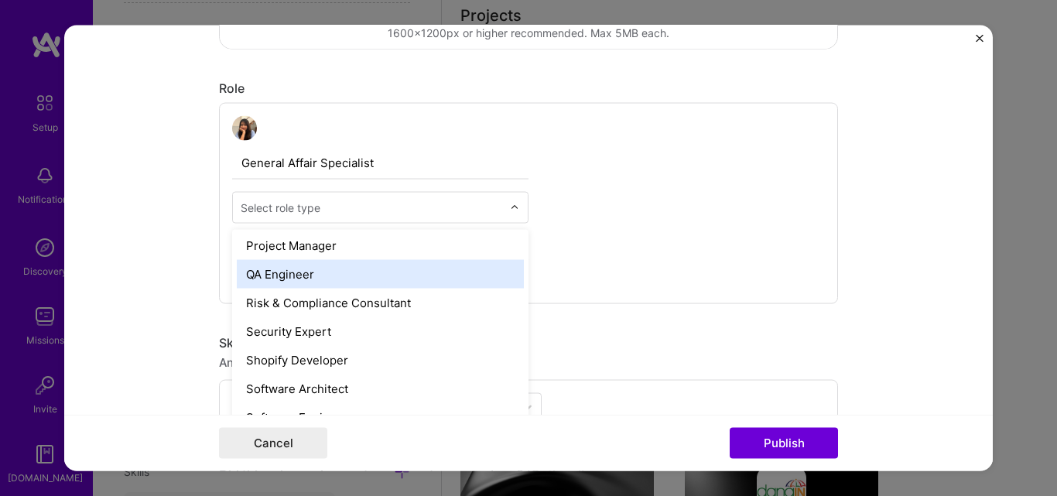
click at [754, 200] on div "General Affair Specialist option QA Engineer focused, 56 of 70. 70 results avai…" at bounding box center [528, 202] width 619 height 201
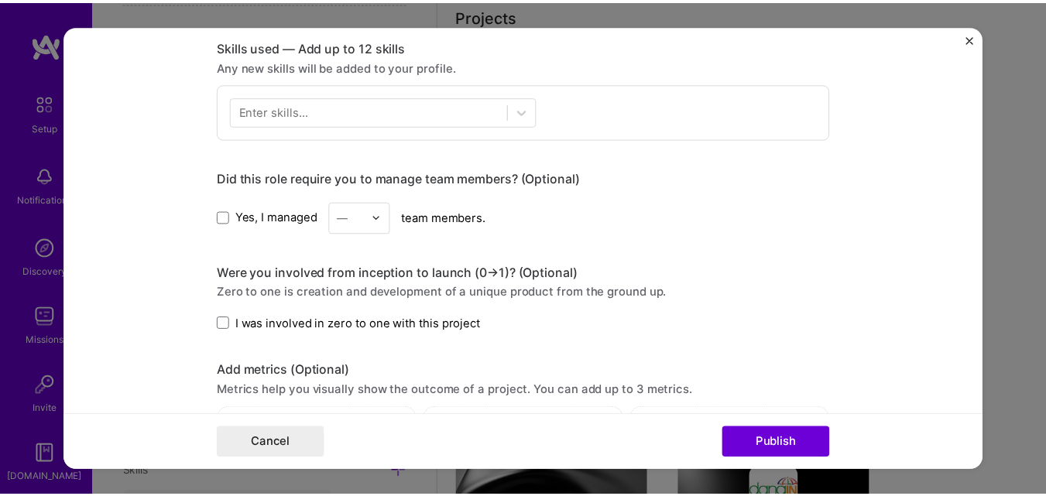
scroll to position [929, 0]
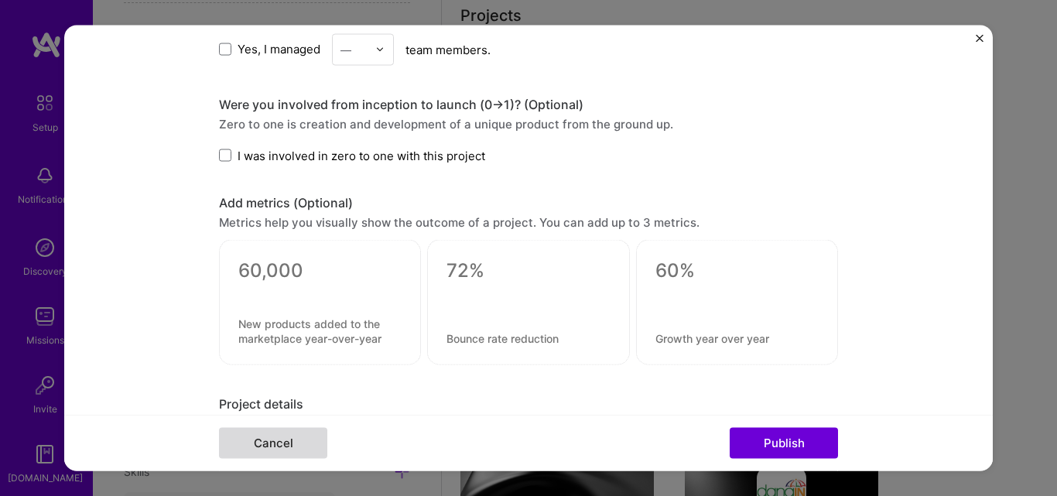
click at [224, 447] on button "Cancel" at bounding box center [273, 443] width 108 height 31
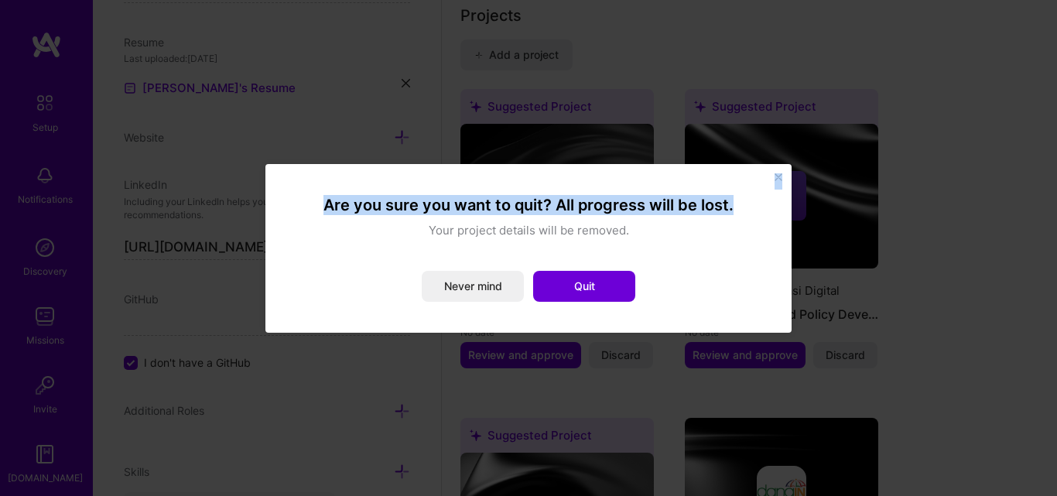
click at [777, 177] on div "Are you sure you want to quit? All progress will be lost. Your project details …" at bounding box center [528, 248] width 526 height 169
click at [777, 178] on img "Close" at bounding box center [779, 177] width 8 height 8
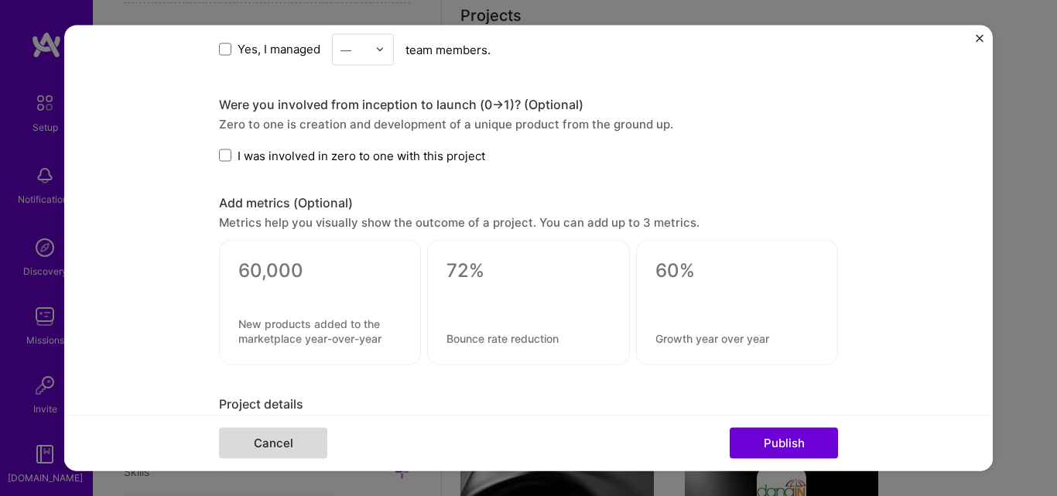
click at [282, 437] on button "Cancel" at bounding box center [273, 443] width 108 height 31
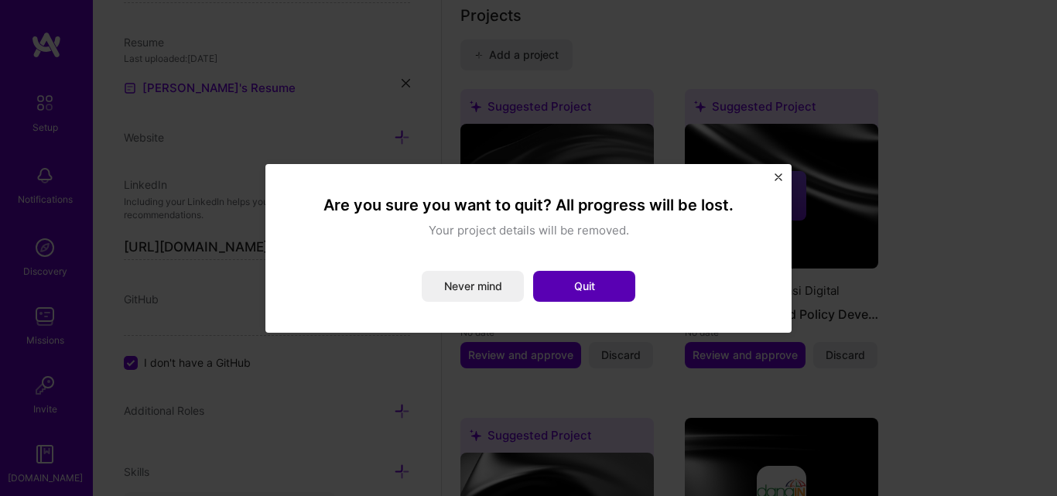
click at [601, 273] on button "Quit" at bounding box center [584, 286] width 102 height 31
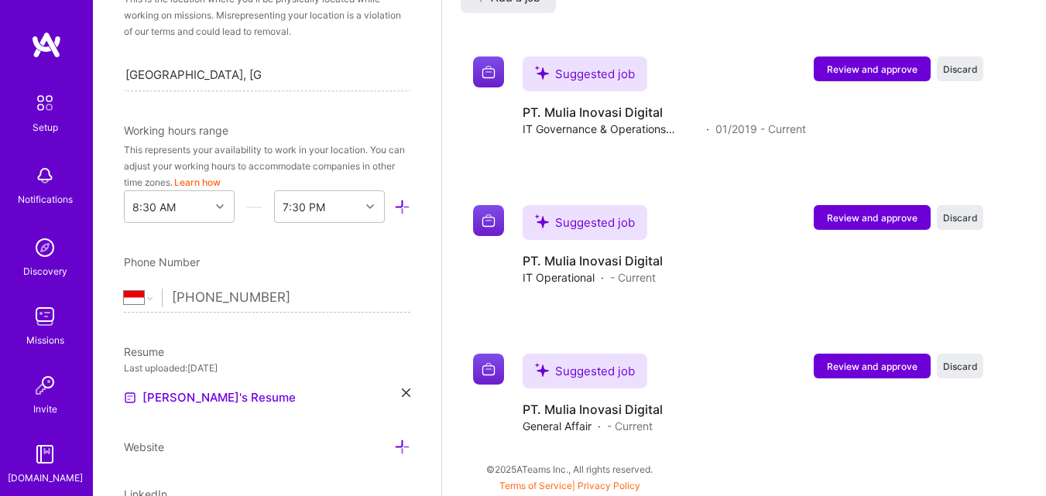
scroll to position [194, 0]
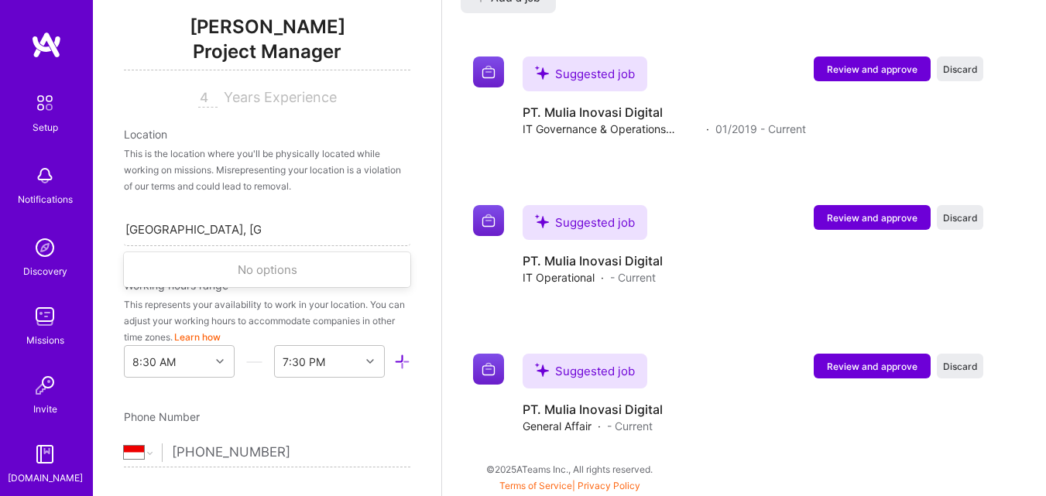
drag, startPoint x: 282, startPoint y: 234, endPoint x: 22, endPoint y: 234, distance: 260.0
type input "[GEOGRAPHIC_DATA]"
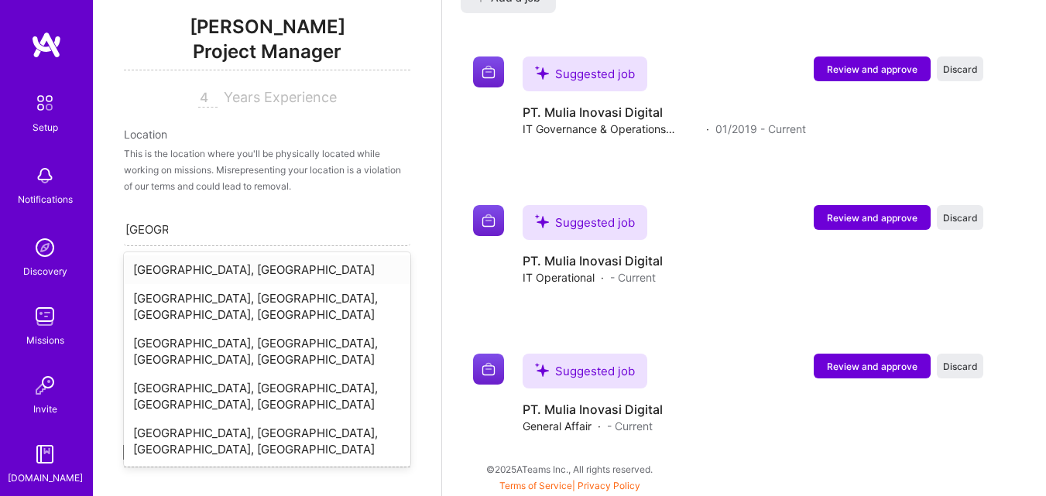
click at [224, 271] on div "[GEOGRAPHIC_DATA], [GEOGRAPHIC_DATA]" at bounding box center [267, 269] width 286 height 29
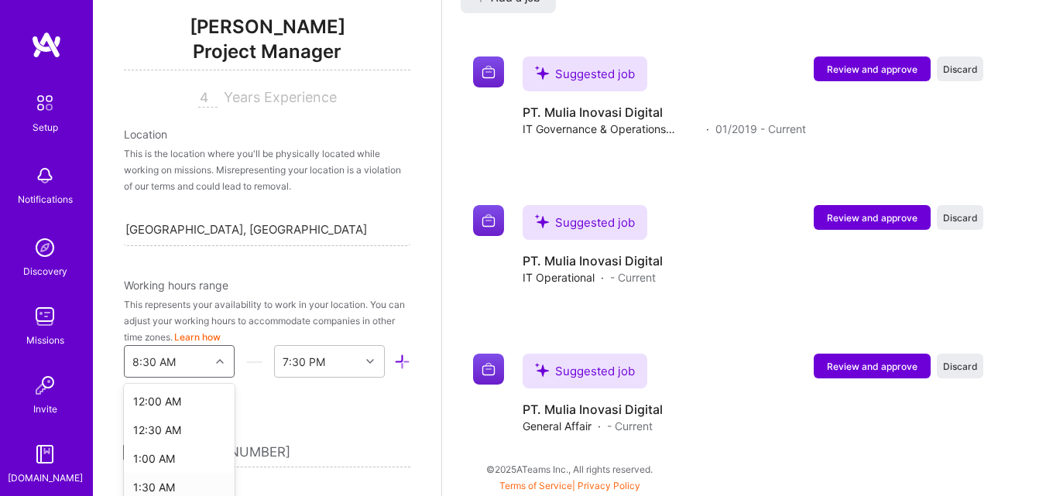
click at [166, 368] on div "option 1:30 AM focused, 4 of 48. 48 results available. Use Up and Down to choos…" at bounding box center [179, 361] width 111 height 33
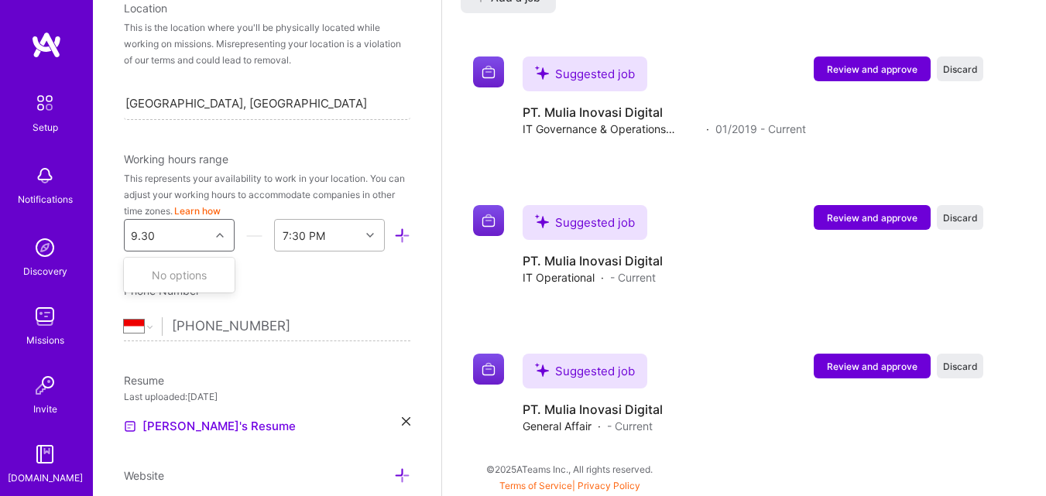
type input "9.30"
click at [342, 238] on div "7:30 PM" at bounding box center [317, 235] width 85 height 31
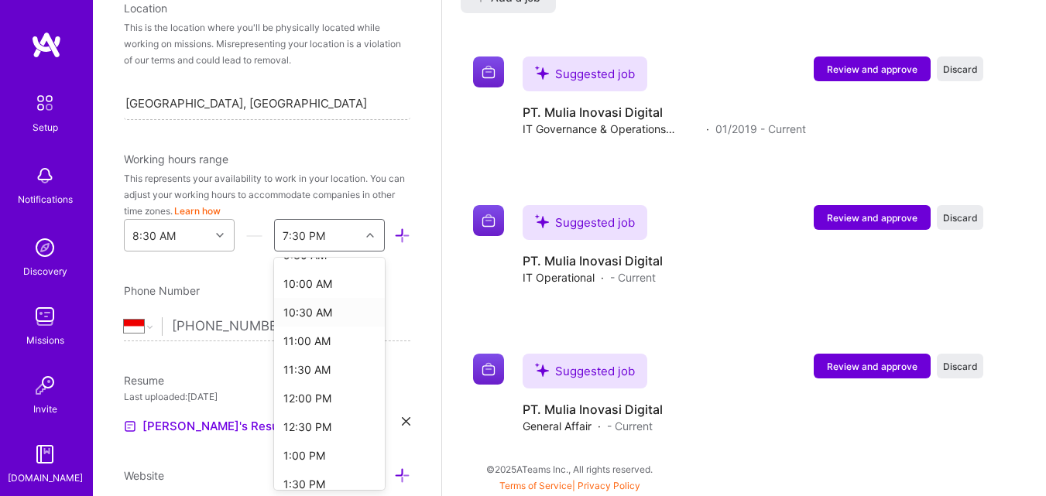
scroll to position [0, 0]
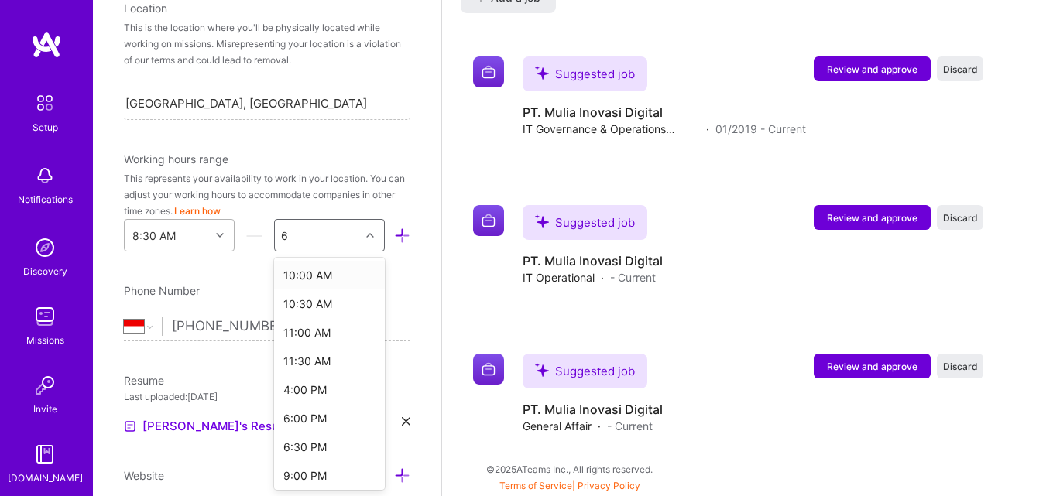
type input "6:"
click at [327, 302] on div "6:30 PM" at bounding box center [329, 303] width 111 height 29
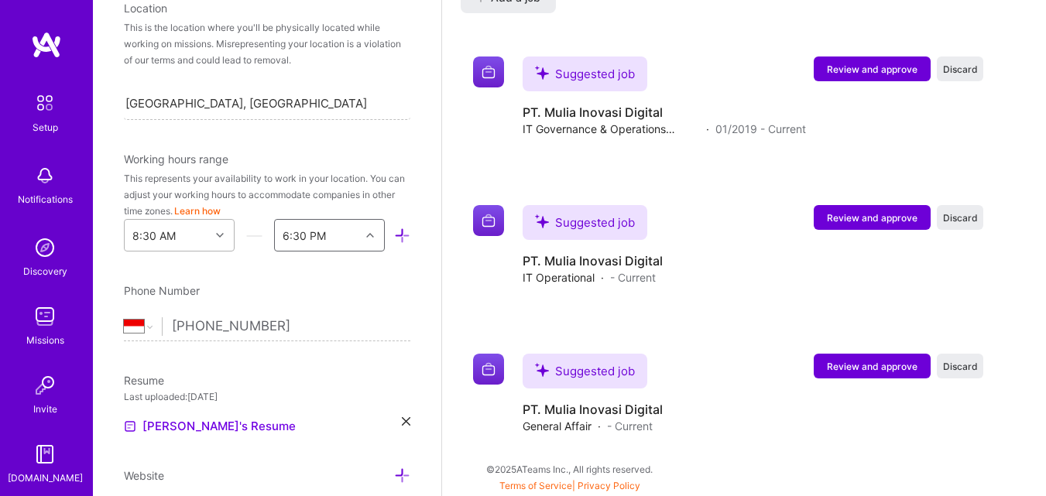
click at [284, 323] on input "[PHONE_NUMBER]" at bounding box center [291, 326] width 238 height 45
drag, startPoint x: 325, startPoint y: 320, endPoint x: 158, endPoint y: 324, distance: 167.2
click at [158, 324] on div "[GEOGRAPHIC_DATA] [GEOGRAPHIC_DATA] [GEOGRAPHIC_DATA] [GEOGRAPHIC_DATA] [US_STA…" at bounding box center [267, 326] width 286 height 19
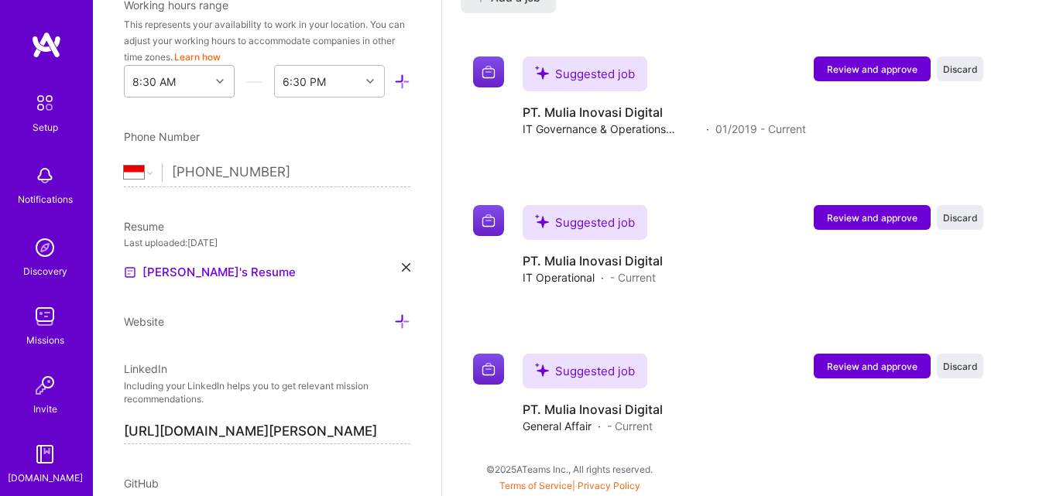
scroll to position [475, 0]
click at [402, 266] on icon at bounding box center [406, 266] width 9 height 9
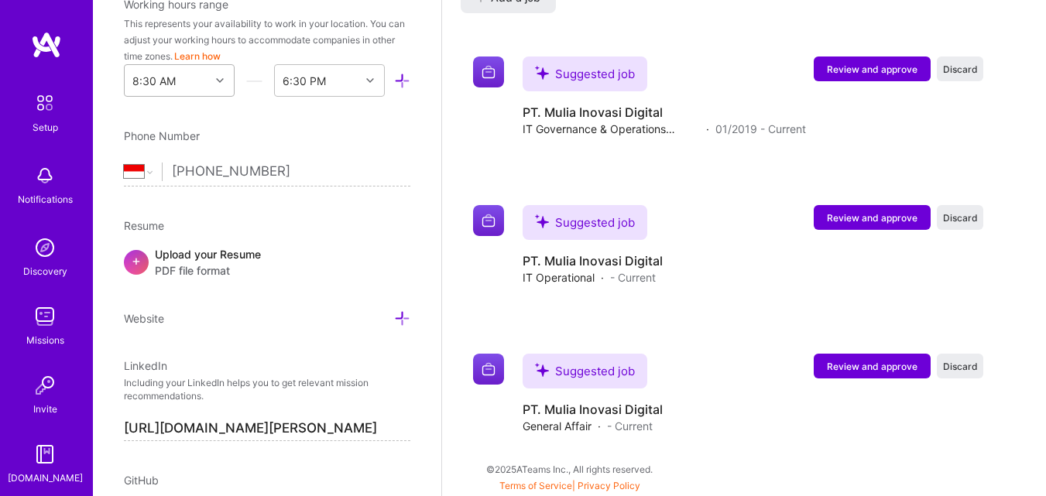
click at [215, 260] on div "Upload your Resume PDF file format" at bounding box center [208, 262] width 106 height 33
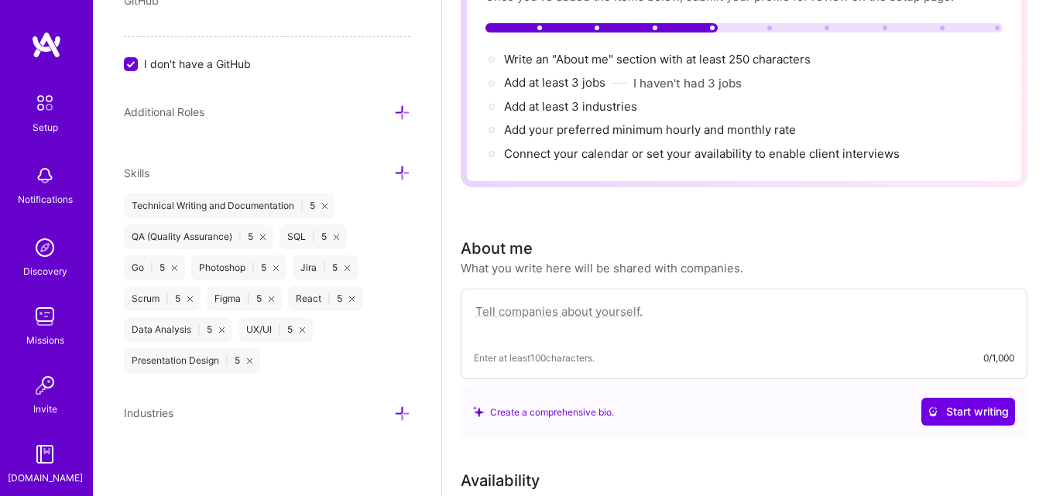
scroll to position [0, 0]
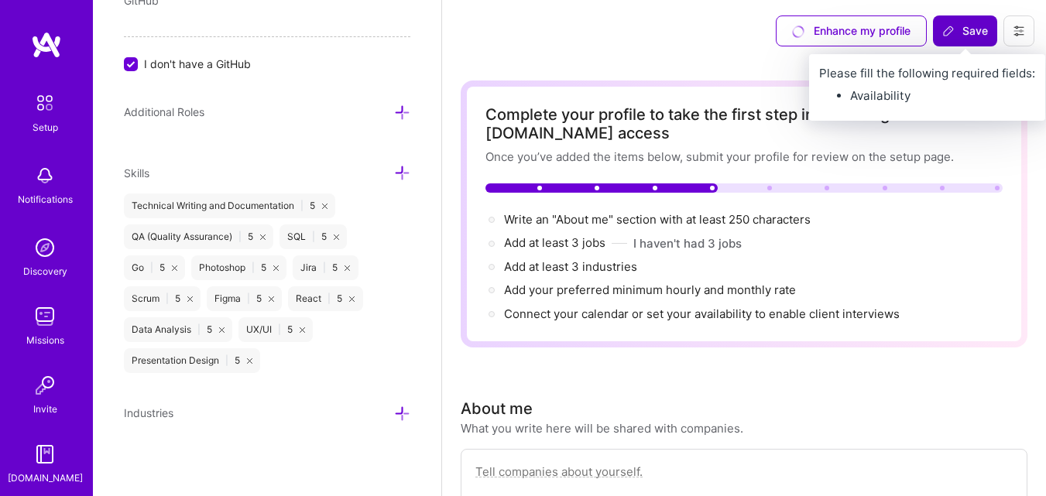
click at [969, 29] on span "Save" at bounding box center [965, 30] width 46 height 15
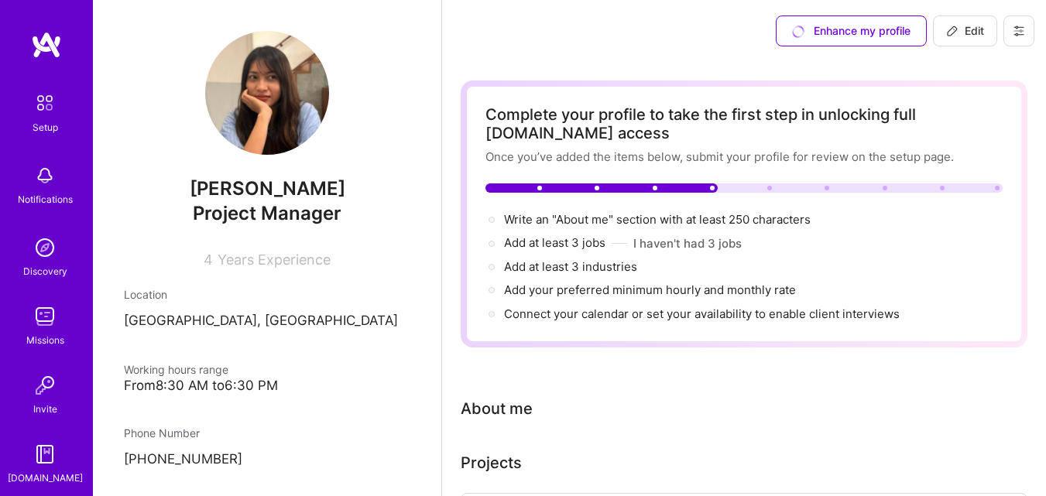
click at [45, 191] on div "Notifications" at bounding box center [45, 199] width 55 height 16
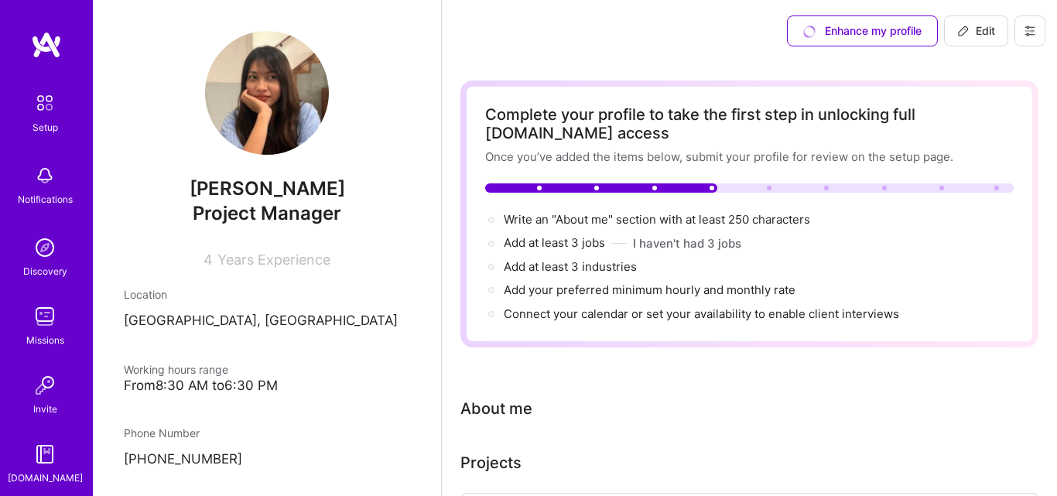
click at [36, 192] on div "Setup Notifications Discovery Missions Invite [DOMAIN_NAME]" at bounding box center [46, 286] width 93 height 399
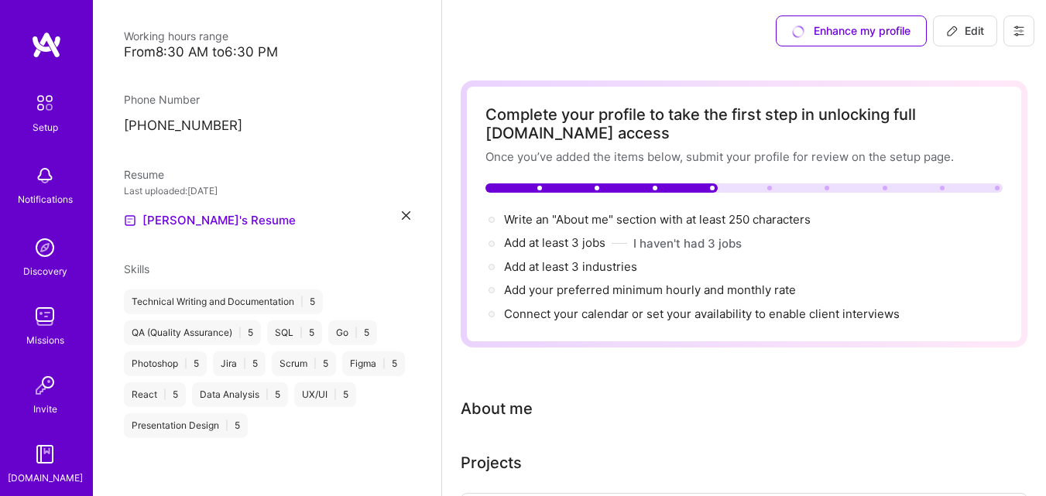
scroll to position [337, 0]
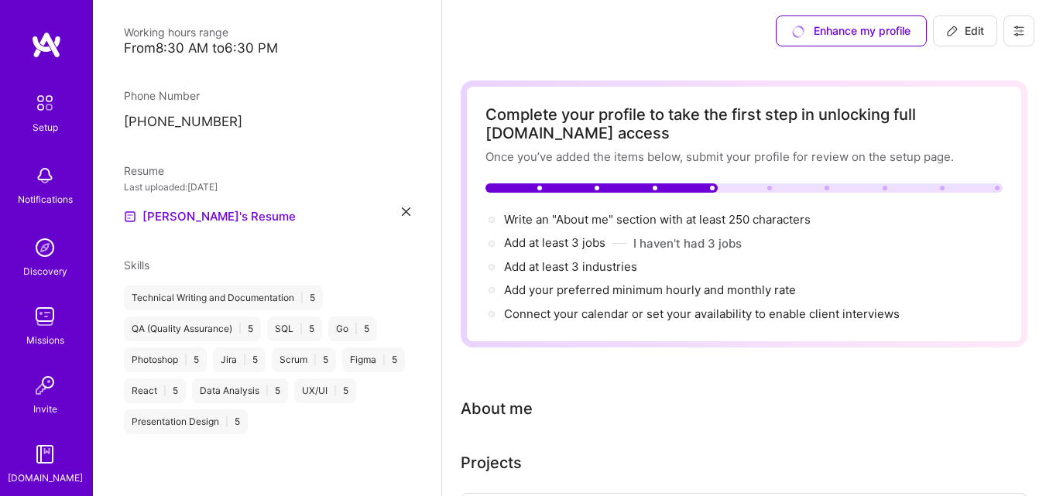
click at [42, 118] on img at bounding box center [45, 103] width 33 height 33
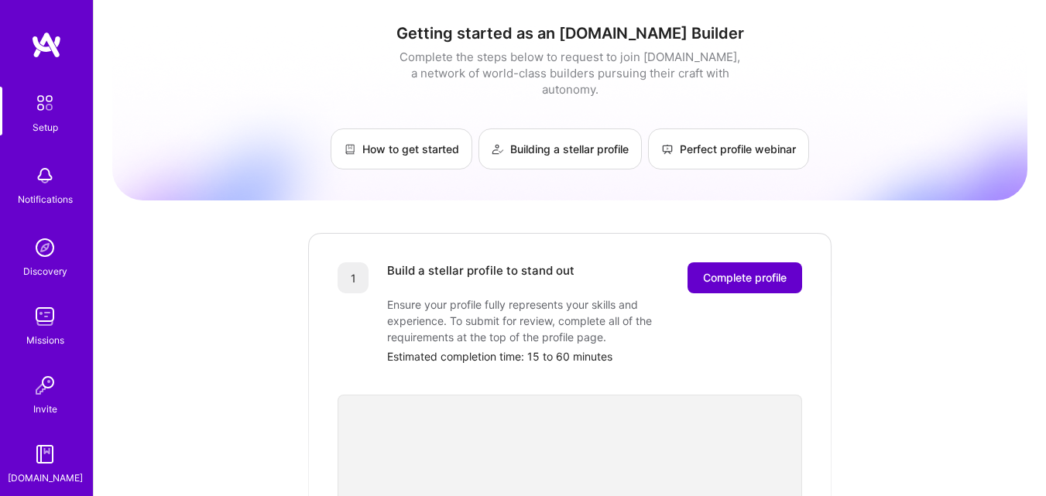
click at [727, 270] on span "Complete profile" at bounding box center [745, 277] width 84 height 15
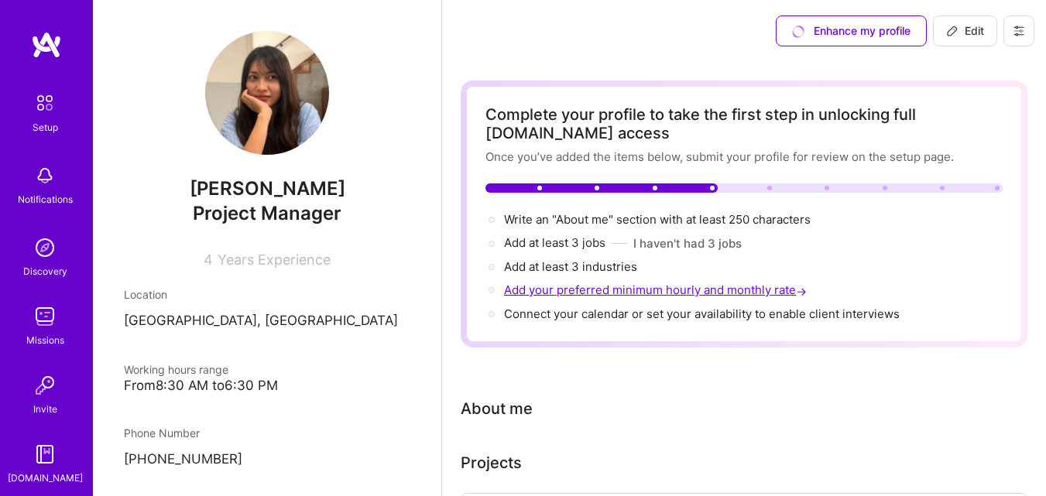
click at [543, 292] on span "Add your preferred minimum hourly and monthly rate →" at bounding box center [657, 289] width 306 height 15
select select "ID"
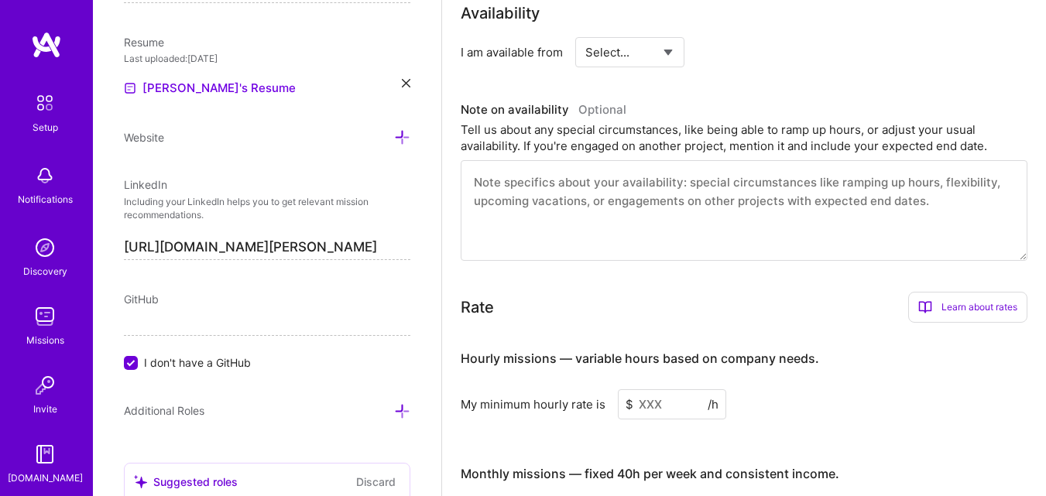
scroll to position [919, 0]
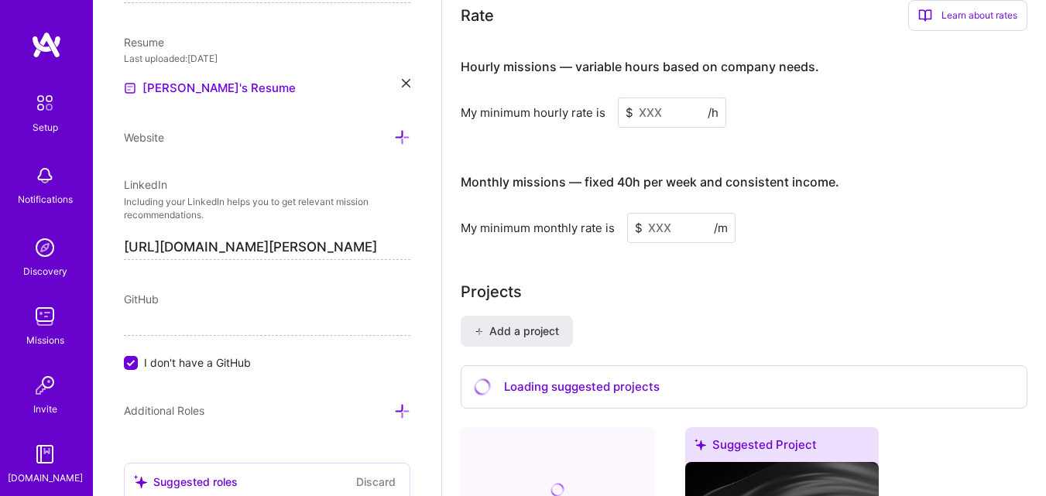
click at [652, 117] on input at bounding box center [672, 113] width 108 height 30
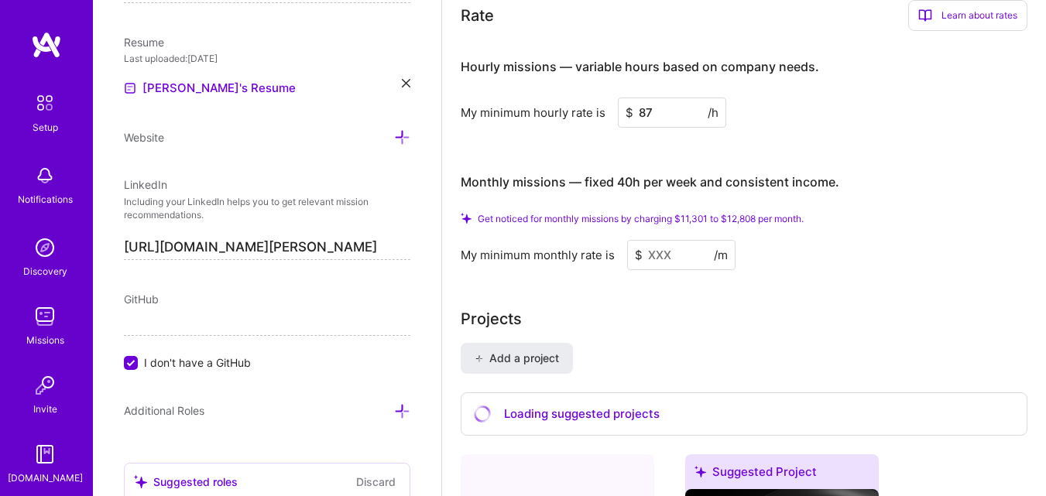
type input "8"
type input "7"
click at [682, 247] on input at bounding box center [681, 255] width 108 height 30
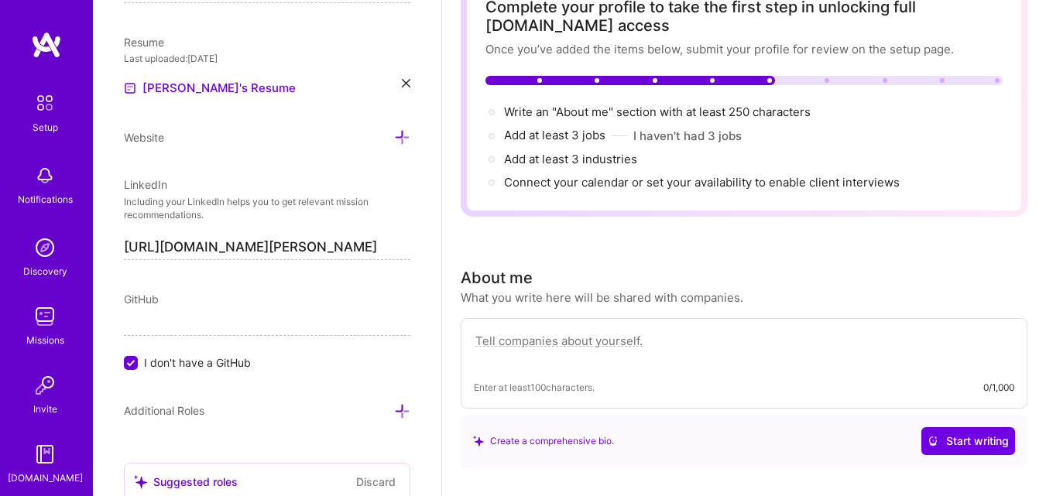
scroll to position [0, 0]
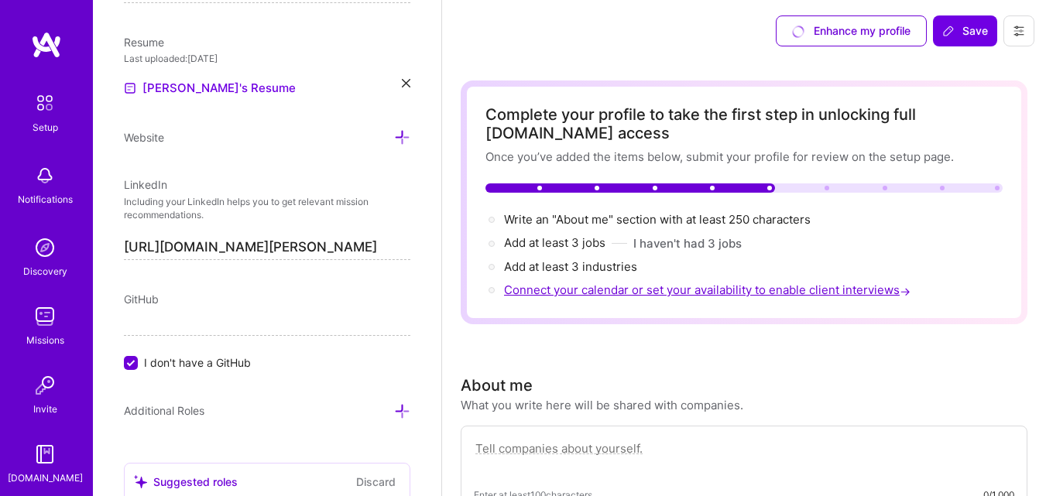
type input "1000"
click at [597, 288] on span "Connect your calendar or set your availability to enable client interviews →" at bounding box center [708, 289] width 409 height 15
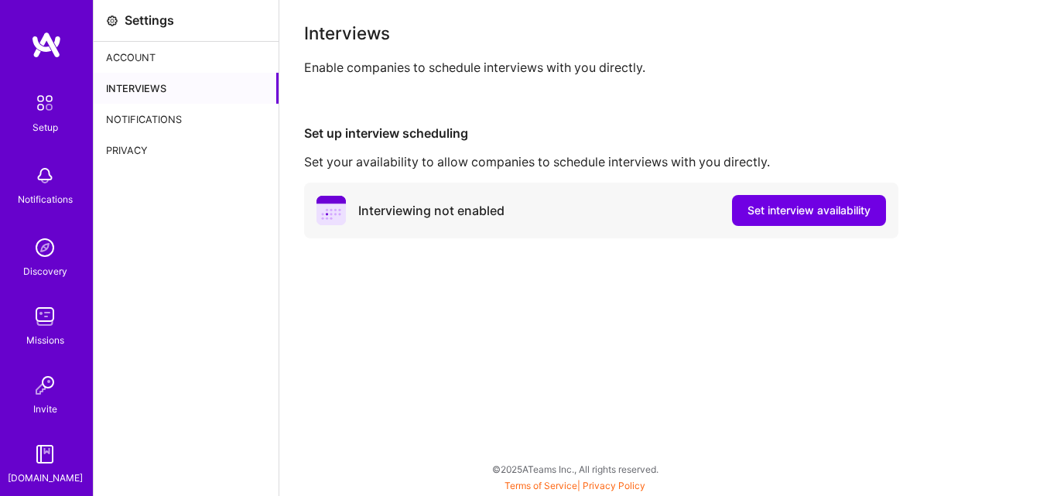
click at [183, 121] on div "Notifications" at bounding box center [186, 119] width 185 height 31
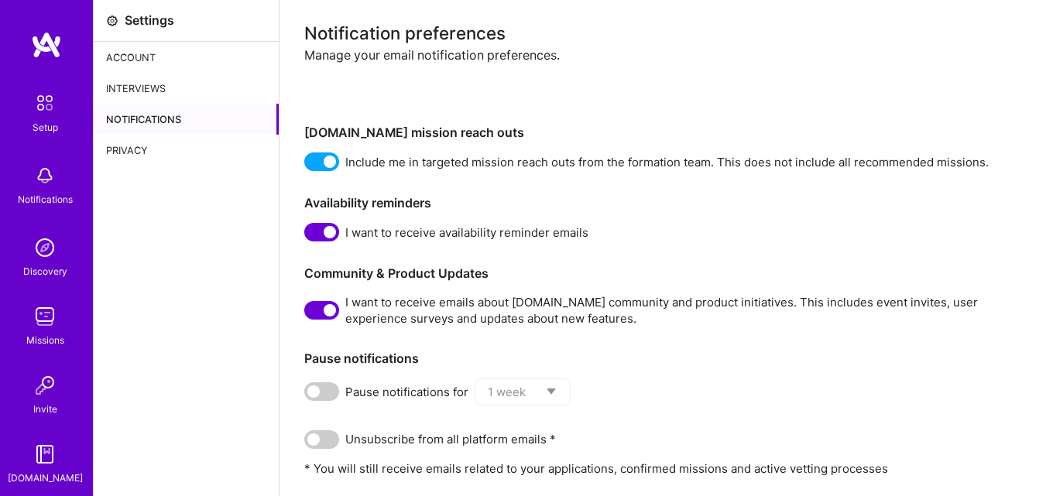
click at [163, 60] on div "Account" at bounding box center [186, 57] width 185 height 31
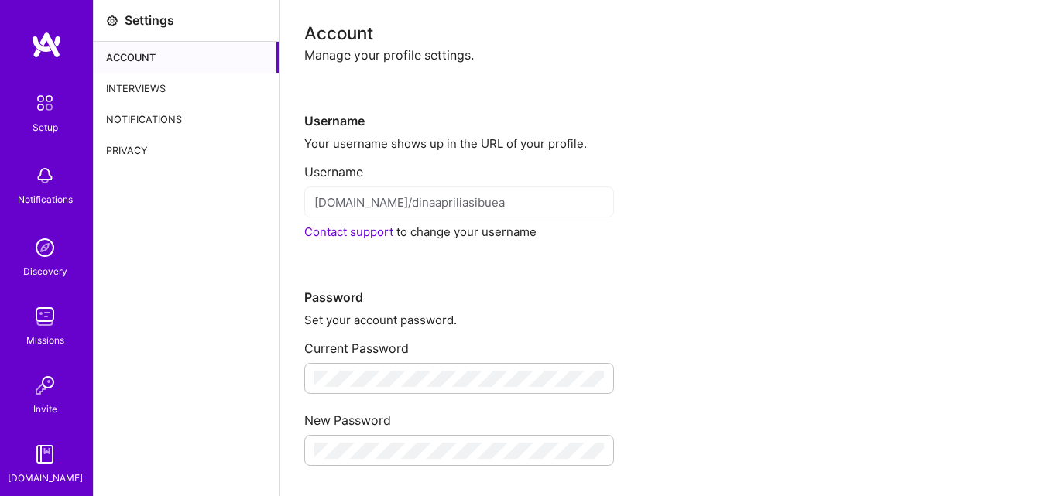
click at [45, 115] on img at bounding box center [45, 103] width 33 height 33
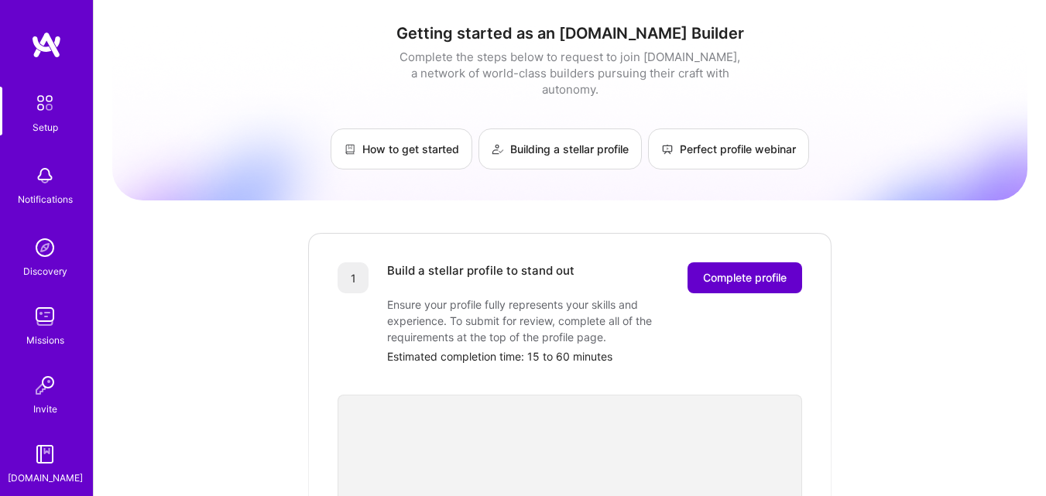
click at [746, 270] on span "Complete profile" at bounding box center [745, 277] width 84 height 15
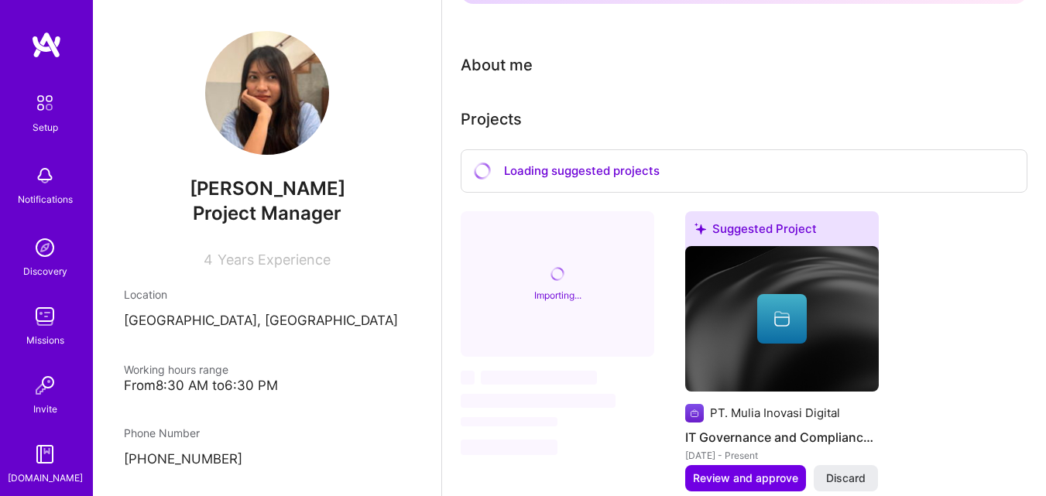
scroll to position [122, 0]
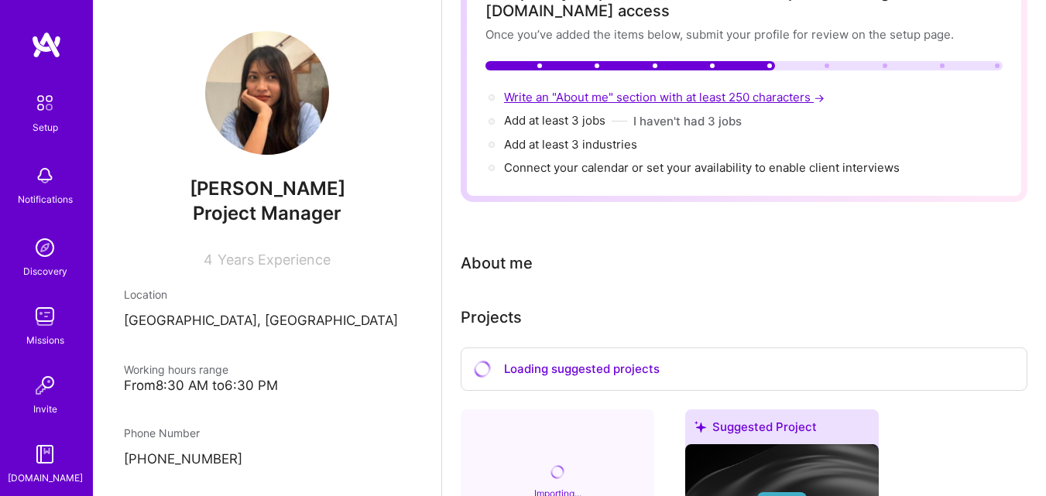
click at [597, 97] on span "Write an "About me" section with at least 250 characters →" at bounding box center [665, 97] width 323 height 15
select select "ID"
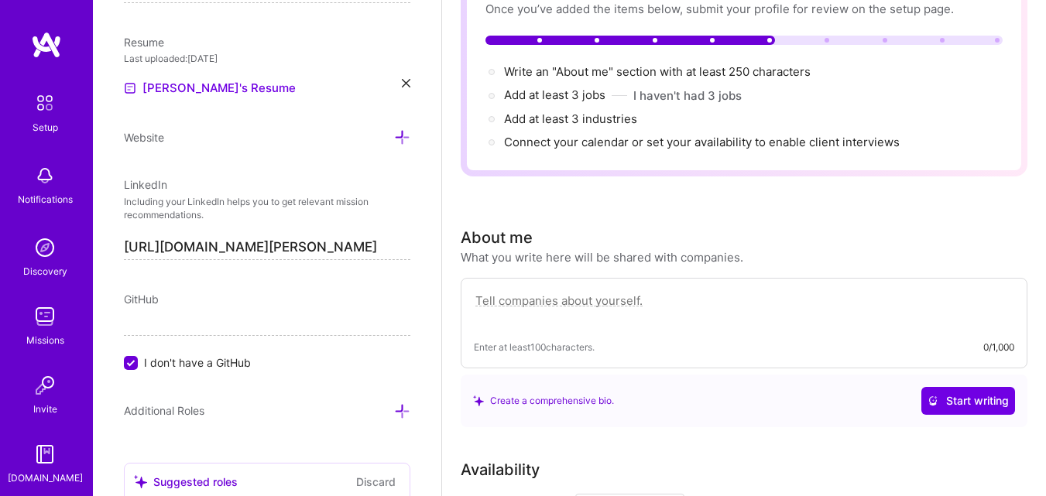
scroll to position [0, 0]
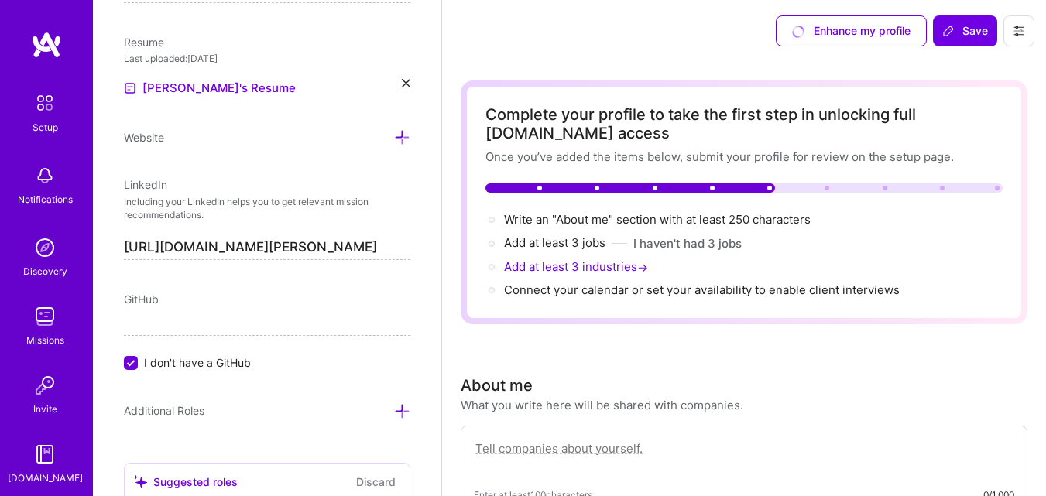
click at [595, 266] on span "Add at least 3 industries →" at bounding box center [577, 266] width 147 height 15
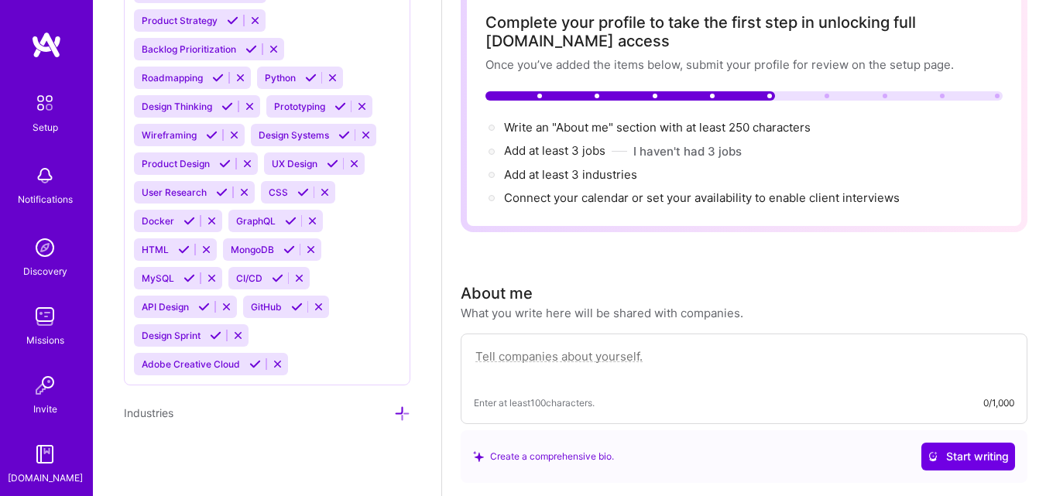
scroll to position [155, 0]
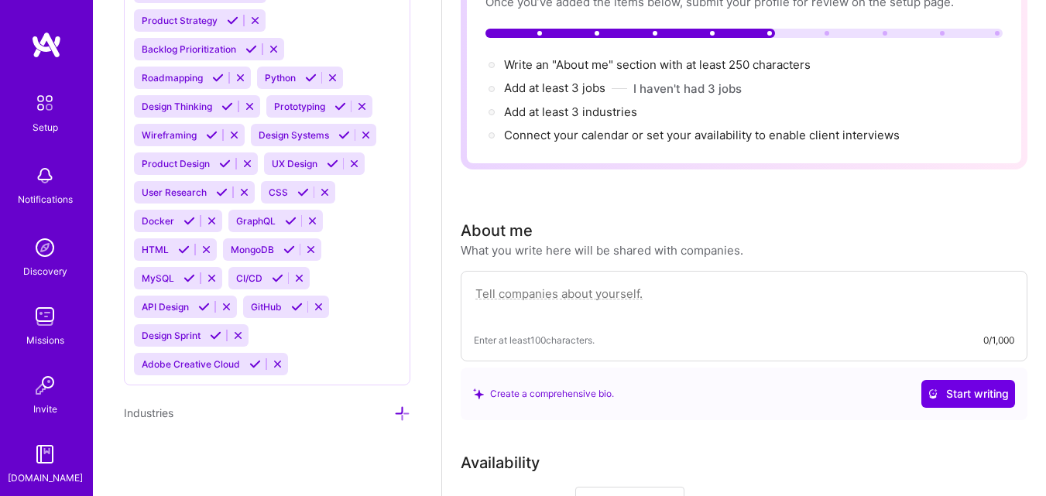
click at [394, 417] on icon at bounding box center [402, 414] width 16 height 16
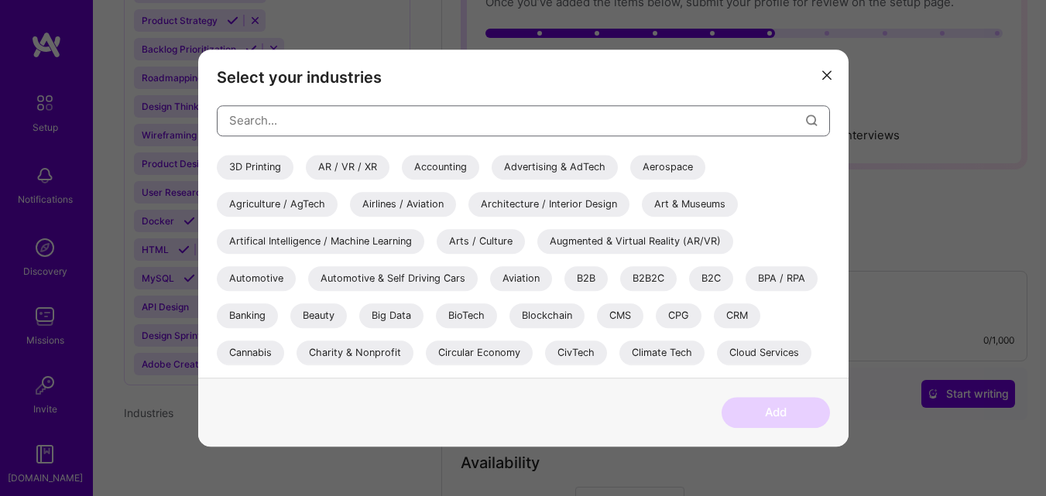
click at [320, 117] on input "modal" at bounding box center [517, 120] width 577 height 39
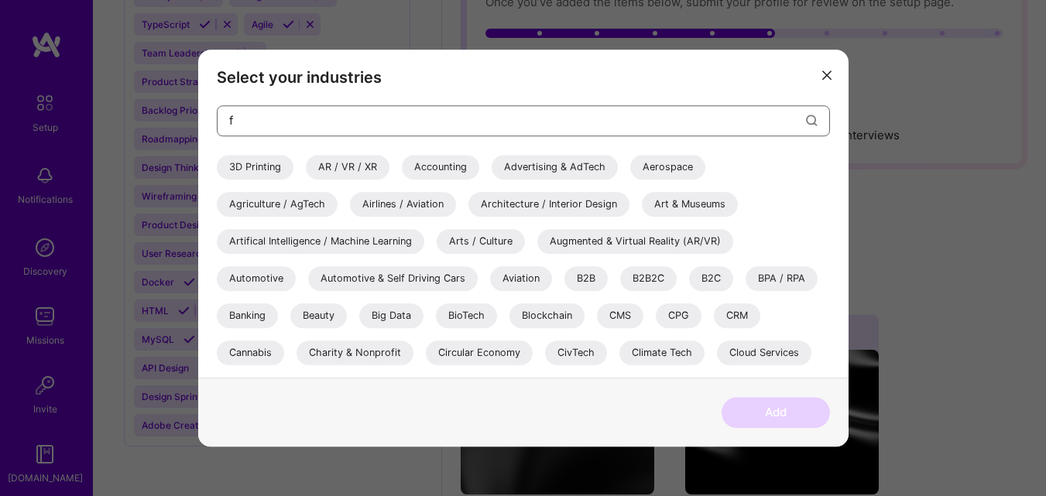
scroll to position [1150, 0]
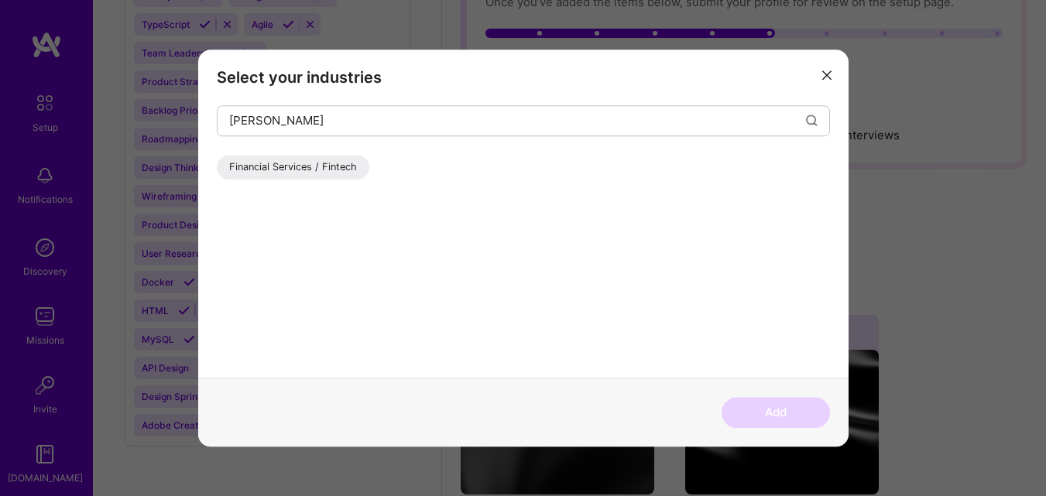
click at [320, 166] on div "Financial Services / Fintech" at bounding box center [293, 167] width 152 height 25
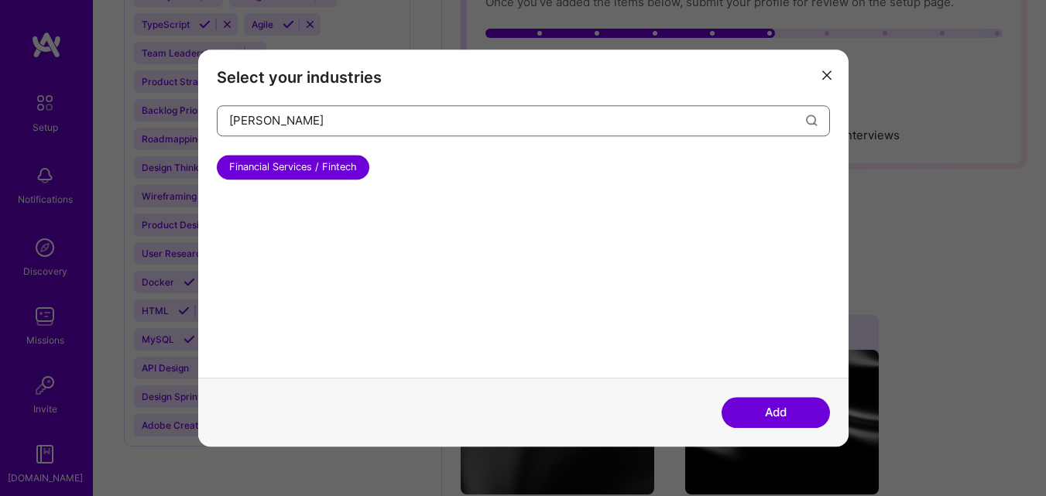
click at [341, 118] on input "[PERSON_NAME]" at bounding box center [517, 120] width 577 height 39
type input "f"
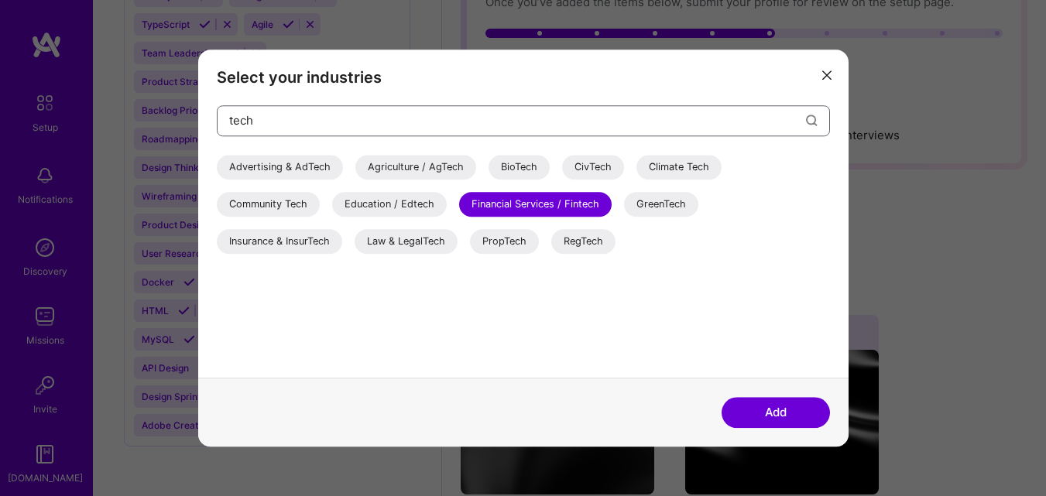
click at [354, 118] on input "tech" at bounding box center [517, 120] width 577 height 39
type input "t"
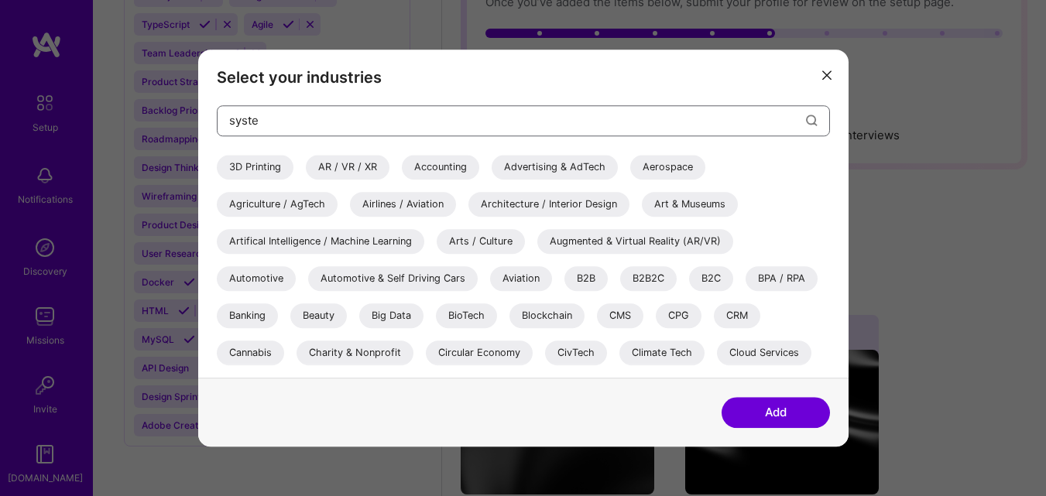
type input "system"
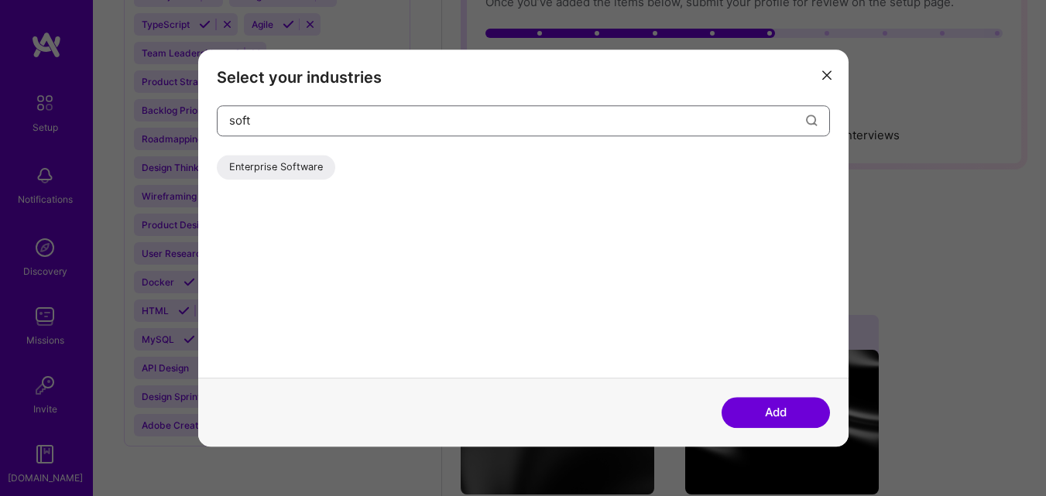
type input "soft"
click at [293, 175] on div "Enterprise Software" at bounding box center [276, 167] width 118 height 25
click at [749, 418] on button "Add" at bounding box center [775, 412] width 108 height 31
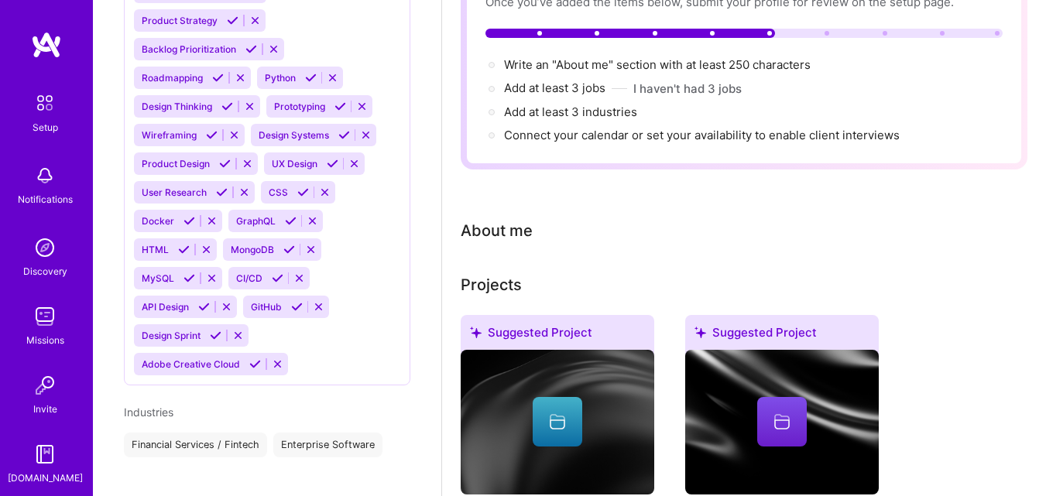
scroll to position [1234, 0]
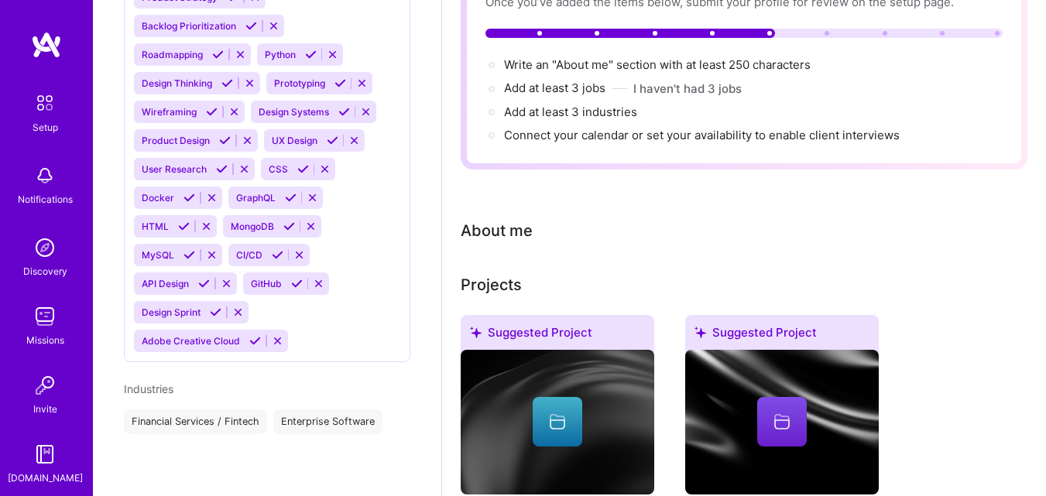
click at [215, 417] on div "Financial Services / Fintech" at bounding box center [195, 421] width 143 height 25
click at [317, 419] on div "Enterprise Software" at bounding box center [327, 421] width 109 height 25
click at [165, 395] on div "Industries" at bounding box center [149, 389] width 50 height 16
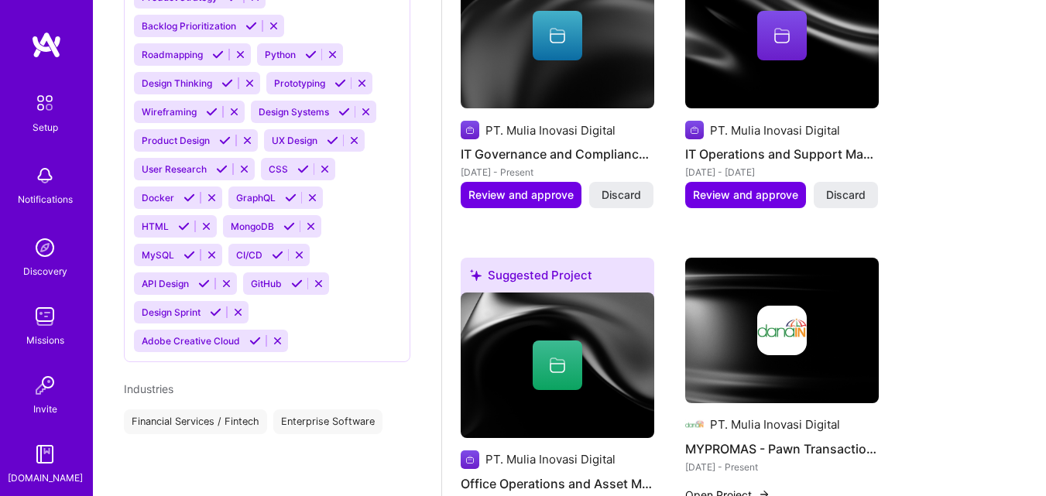
scroll to position [542, 0]
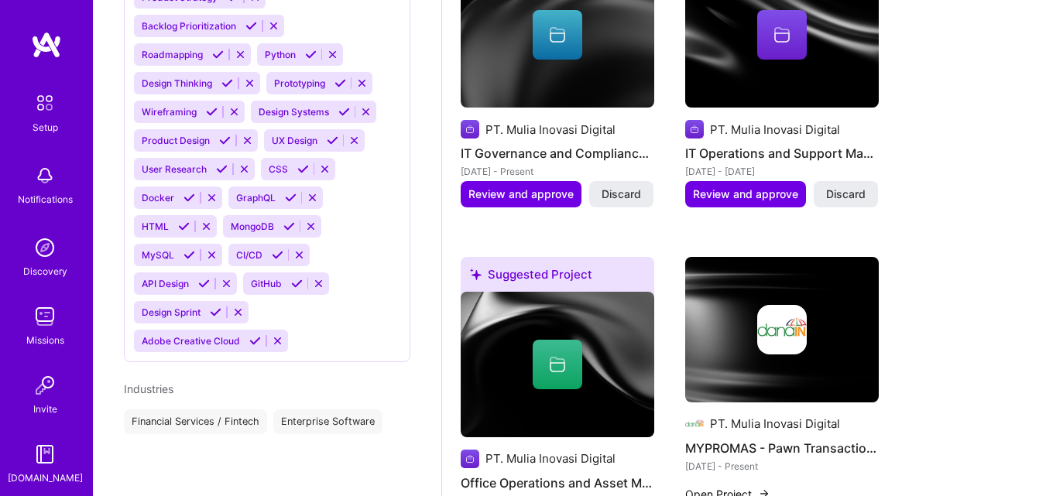
click at [198, 452] on div "[PERSON_NAME] Project Manager 4 Years Experience Location [GEOGRAPHIC_DATA], [G…" at bounding box center [267, 248] width 348 height 496
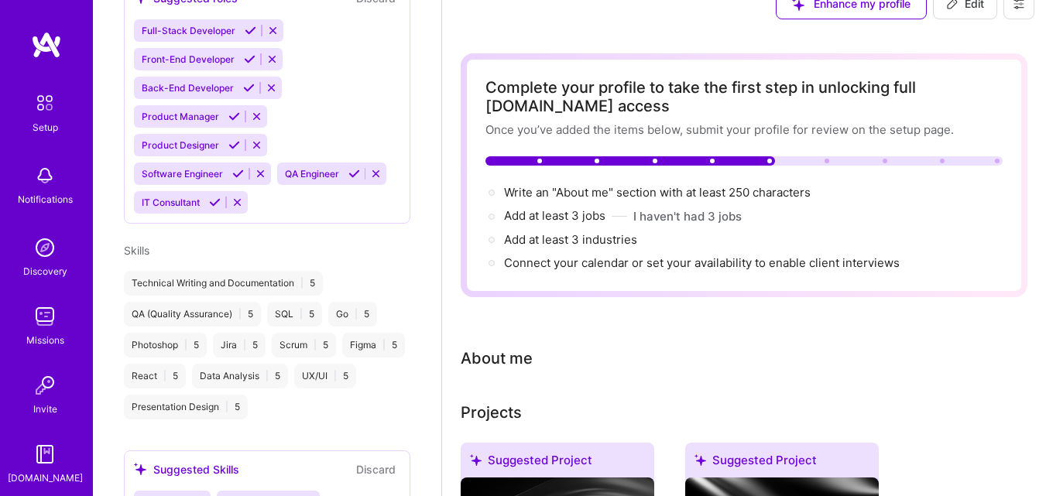
scroll to position [0, 0]
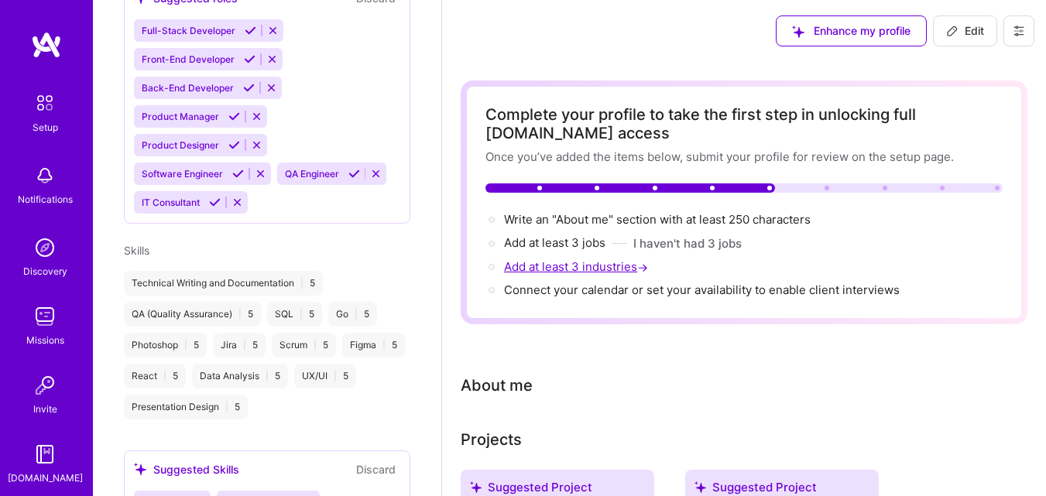
click at [560, 265] on span "Add at least 3 industries →" at bounding box center [577, 266] width 147 height 15
select select "ID"
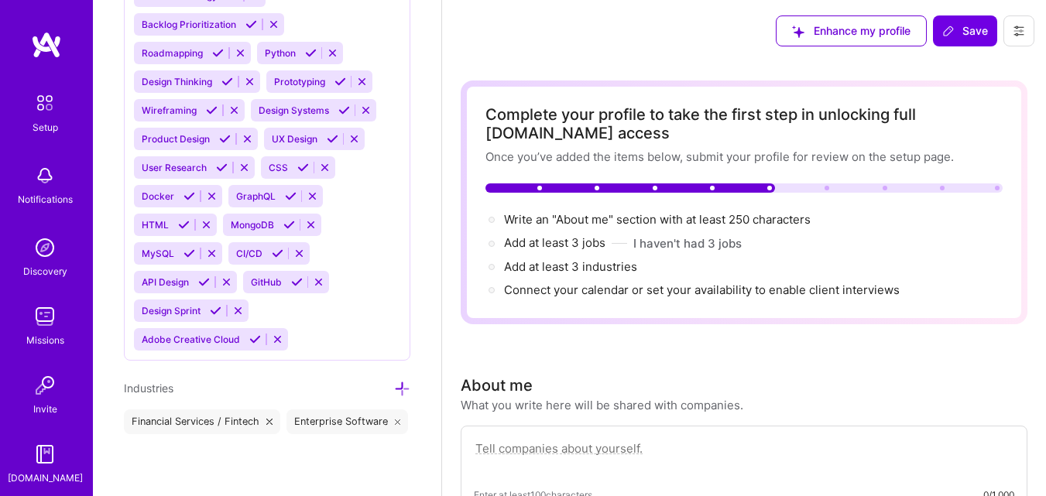
scroll to position [1826, 0]
click at [394, 381] on icon at bounding box center [402, 389] width 16 height 16
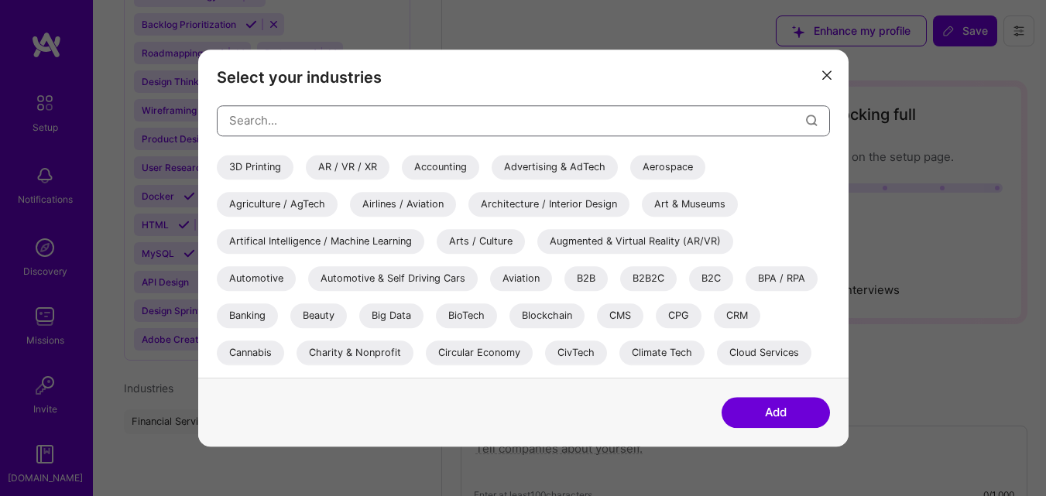
click at [392, 111] on input "modal" at bounding box center [517, 120] width 577 height 39
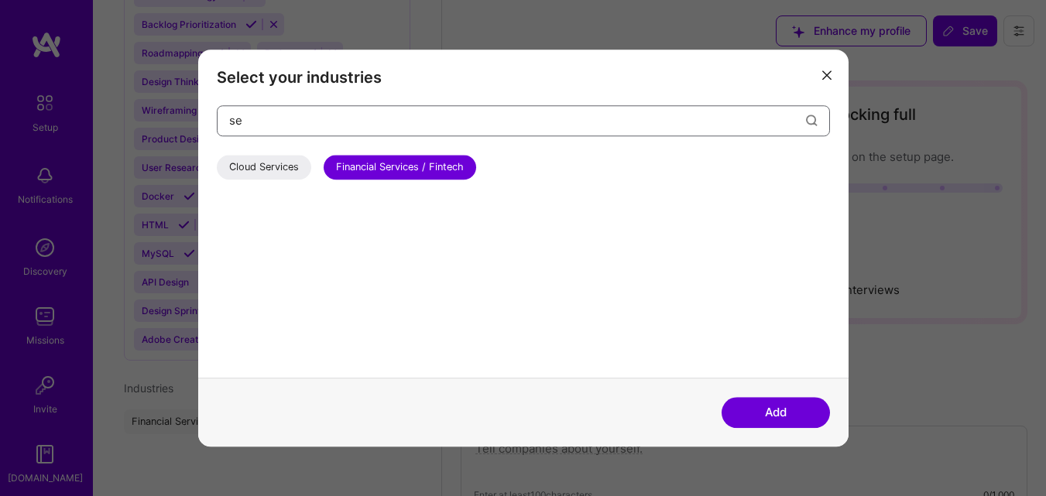
type input "s"
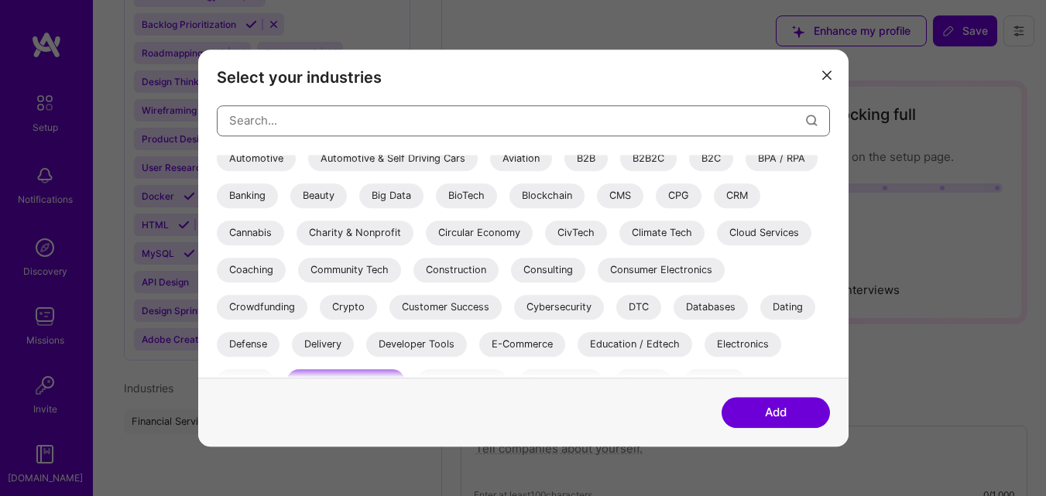
scroll to position [155, 0]
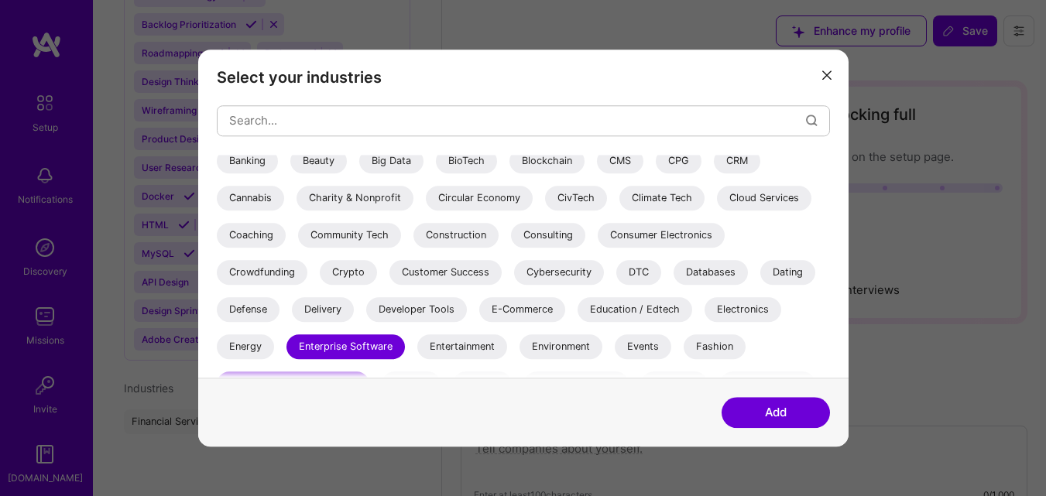
click at [471, 278] on div "Customer Success" at bounding box center [445, 272] width 112 height 25
click at [775, 412] on button "Add" at bounding box center [775, 412] width 108 height 31
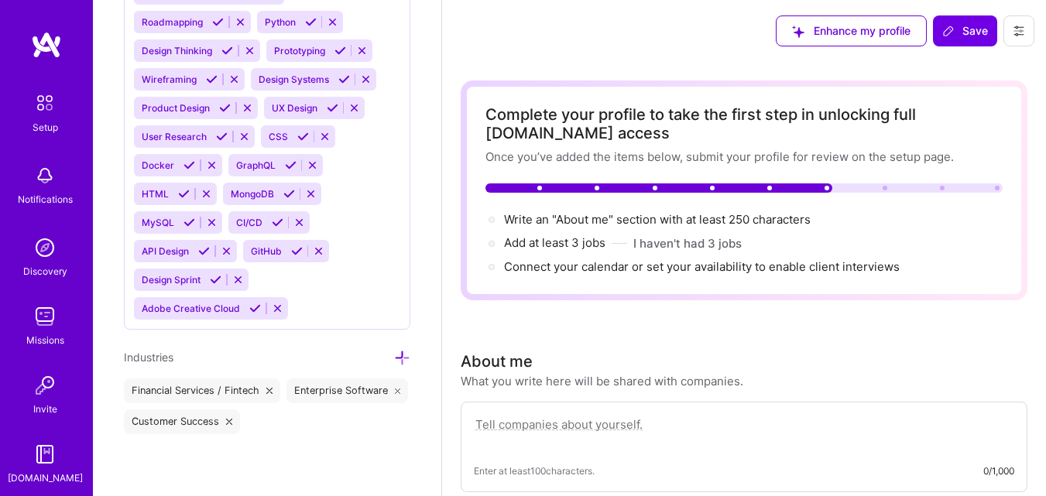
click at [493, 246] on div at bounding box center [491, 244] width 6 height 6
click at [678, 245] on button "I haven't had 3 jobs" at bounding box center [687, 243] width 108 height 16
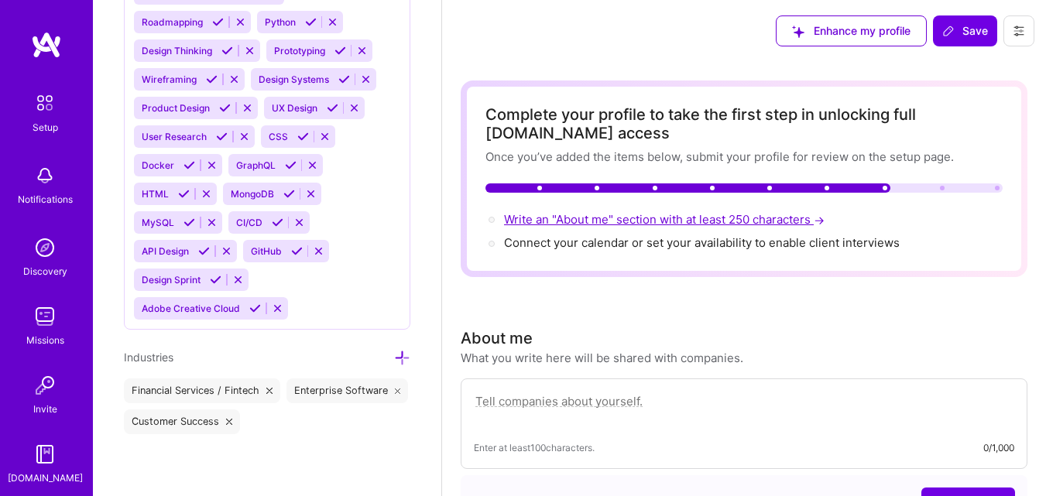
click at [549, 217] on span "Write an "About me" section with at least 250 characters →" at bounding box center [665, 219] width 323 height 15
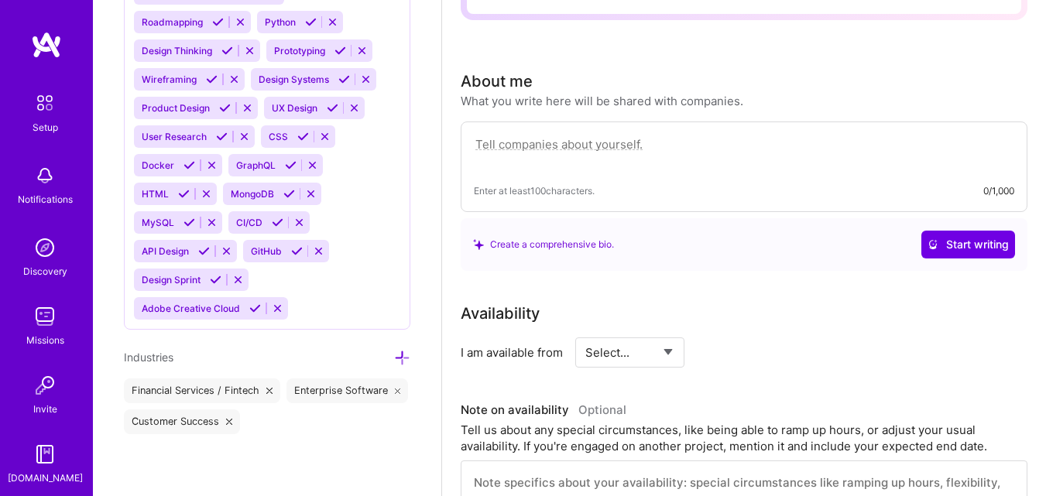
scroll to position [327, 0]
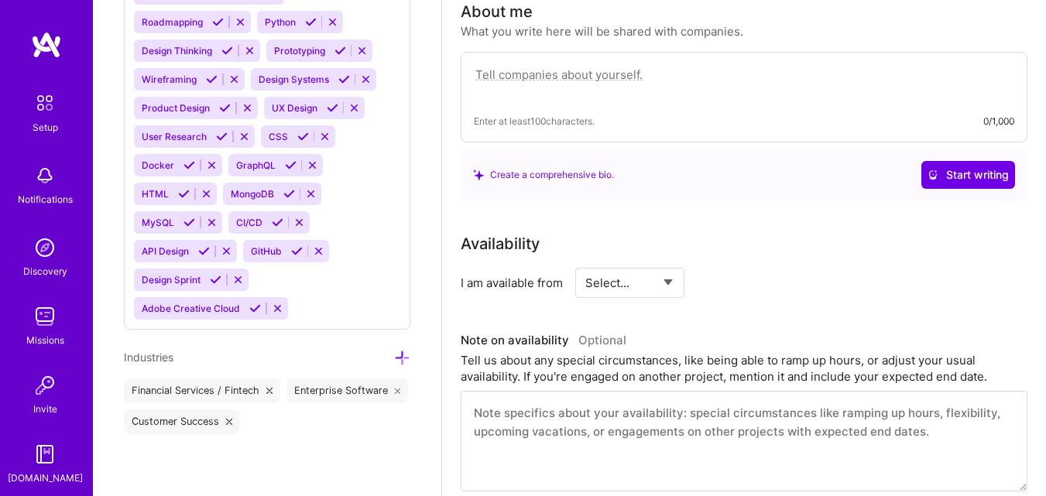
click at [556, 68] on textarea at bounding box center [744, 83] width 540 height 36
paste textarea "Seasoned Project Manager and IT Governance & Operations Specialist with a prove…"
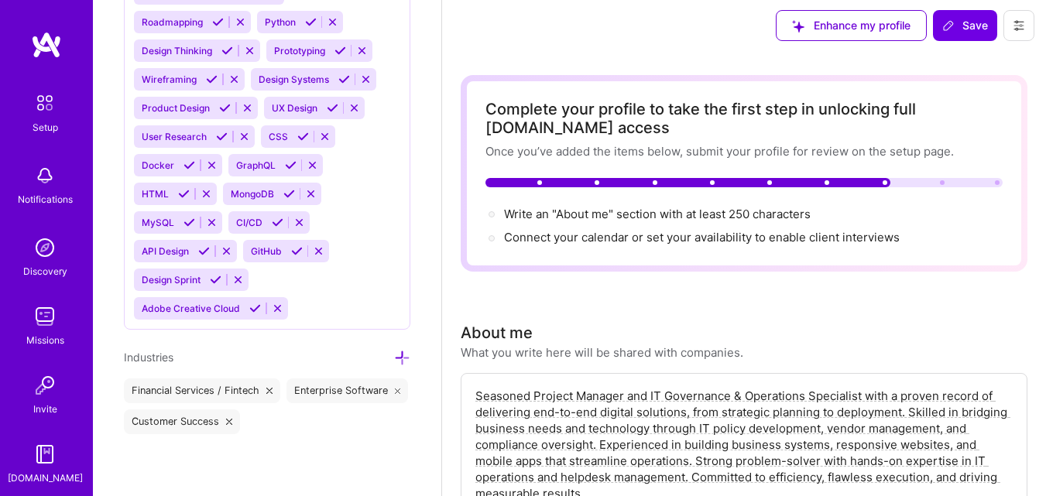
scroll to position [0, 0]
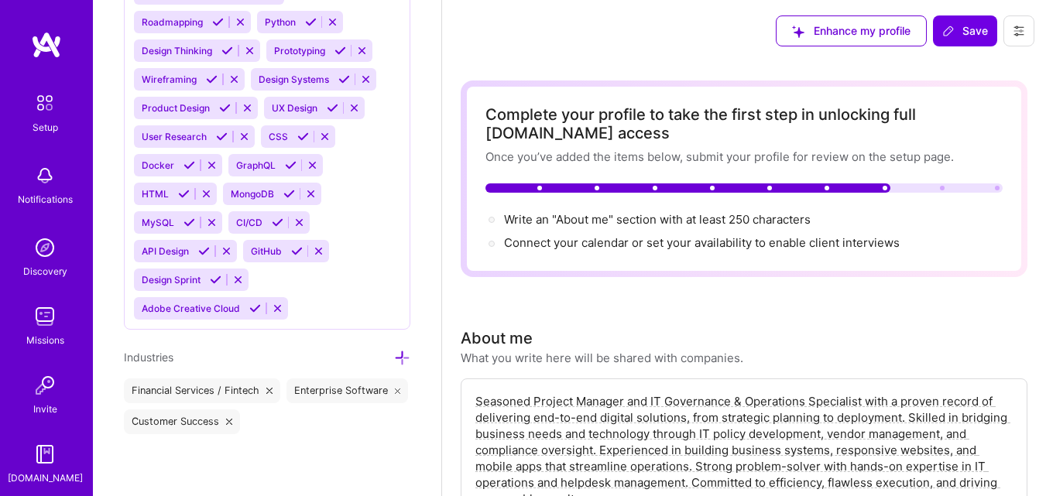
type textarea "Seasoned Project Manager and IT Governance & Operations Specialist with a prove…"
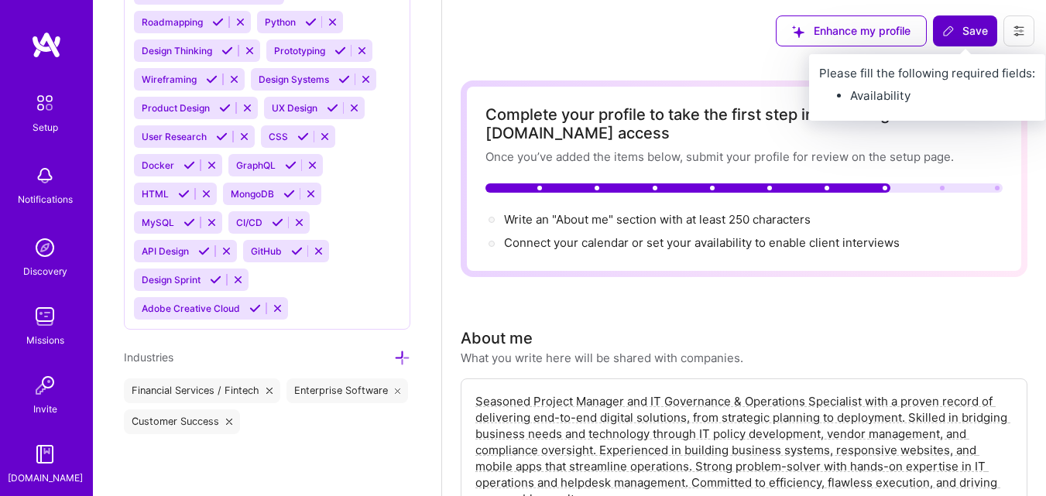
click at [957, 29] on span "Save" at bounding box center [965, 30] width 46 height 15
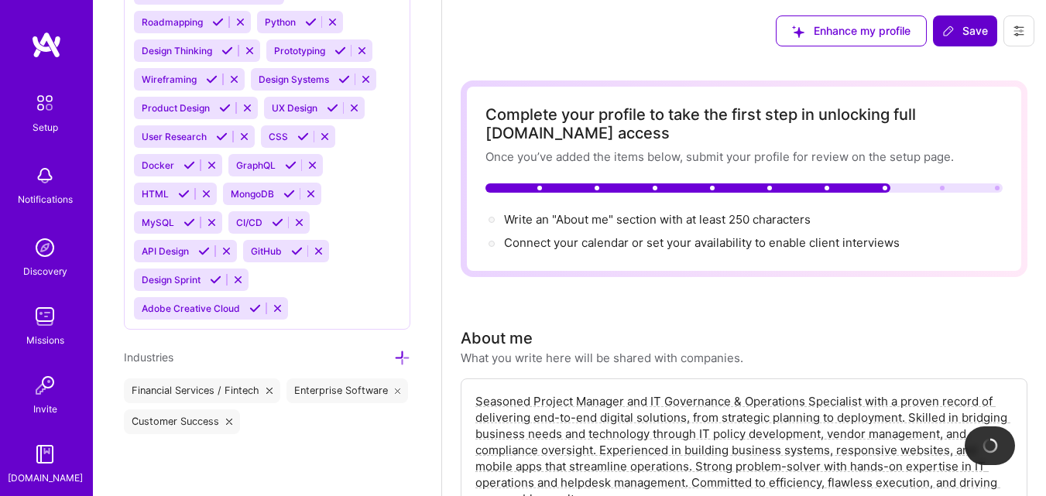
click at [956, 31] on span "Save" at bounding box center [965, 30] width 46 height 15
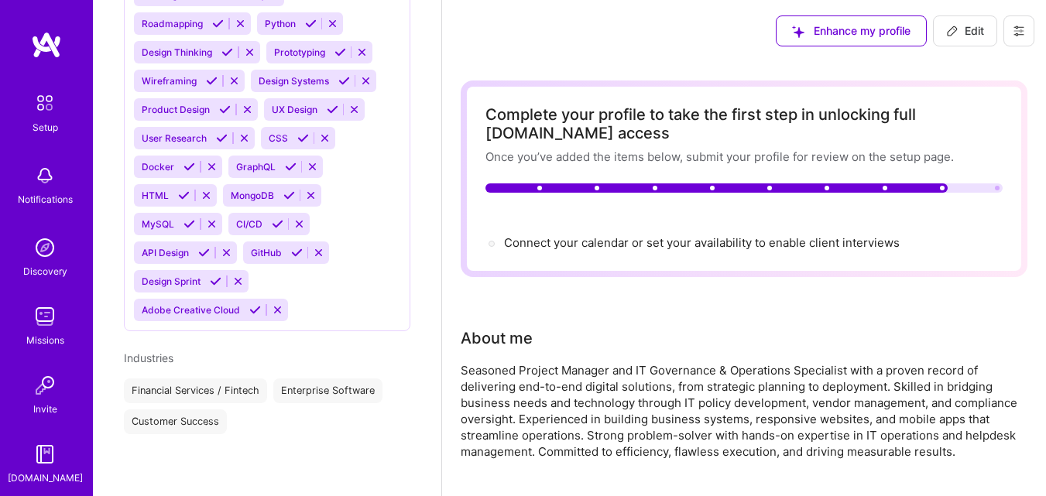
scroll to position [1265, 0]
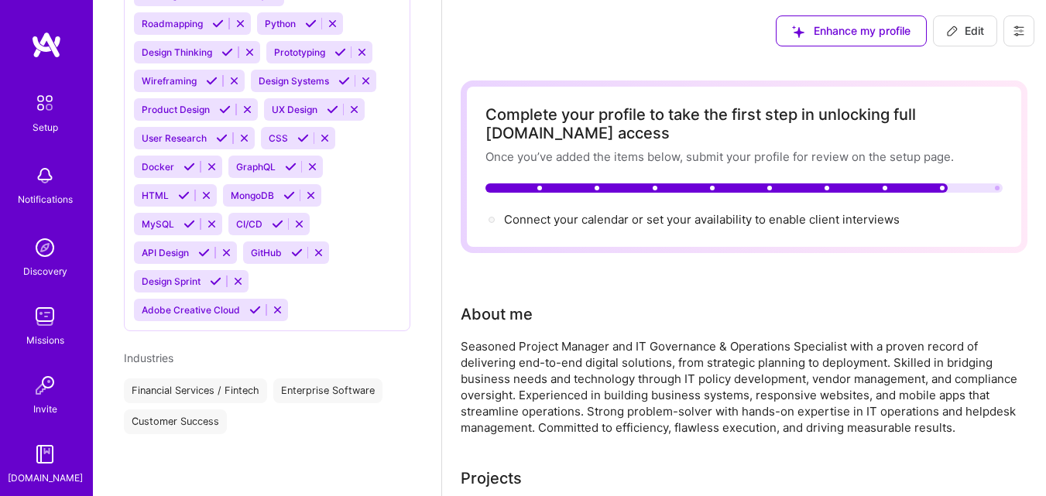
click at [30, 104] on img at bounding box center [45, 103] width 33 height 33
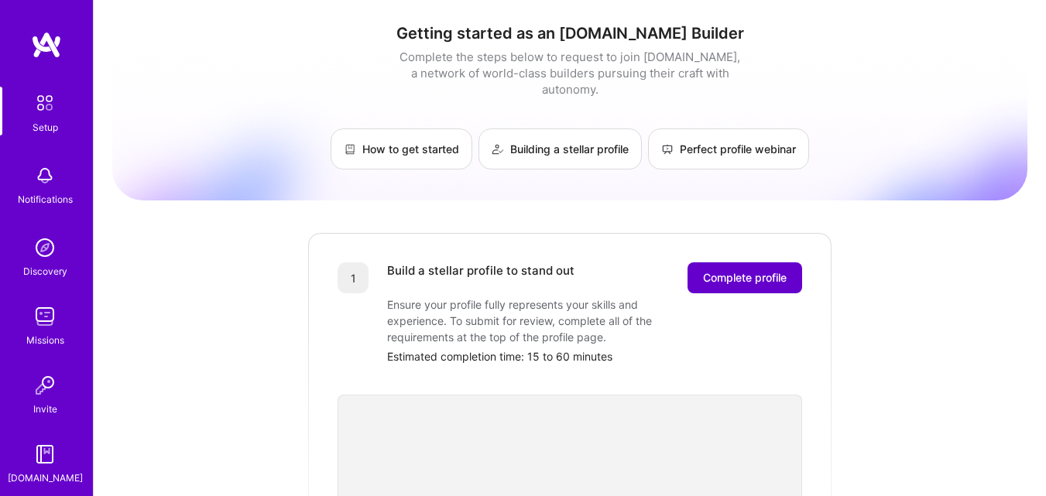
click at [780, 270] on button "Complete profile" at bounding box center [744, 277] width 115 height 31
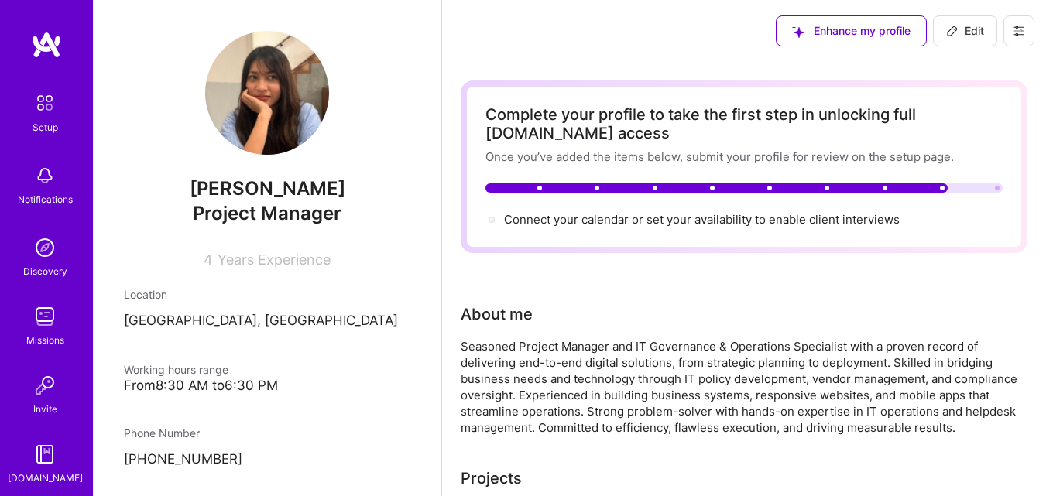
click at [50, 111] on img at bounding box center [45, 103] width 33 height 33
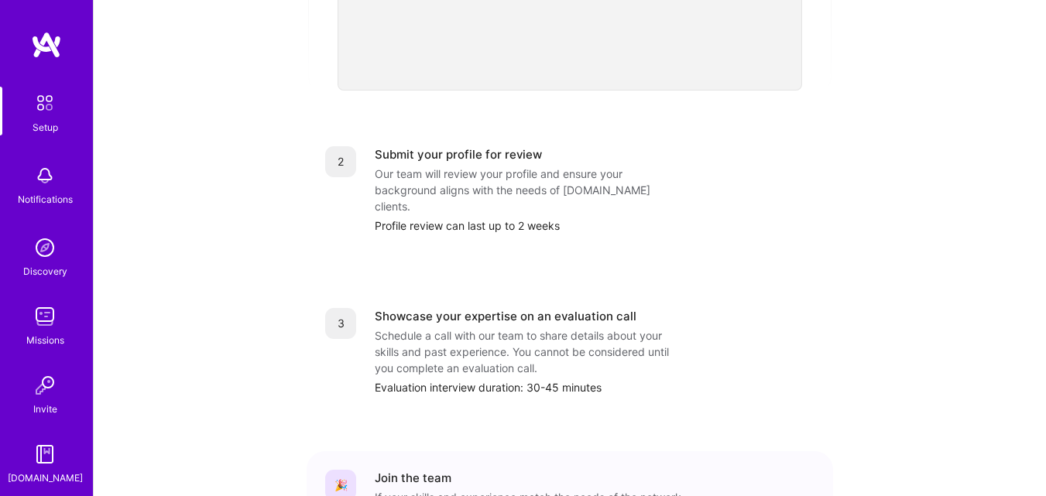
scroll to position [680, 0]
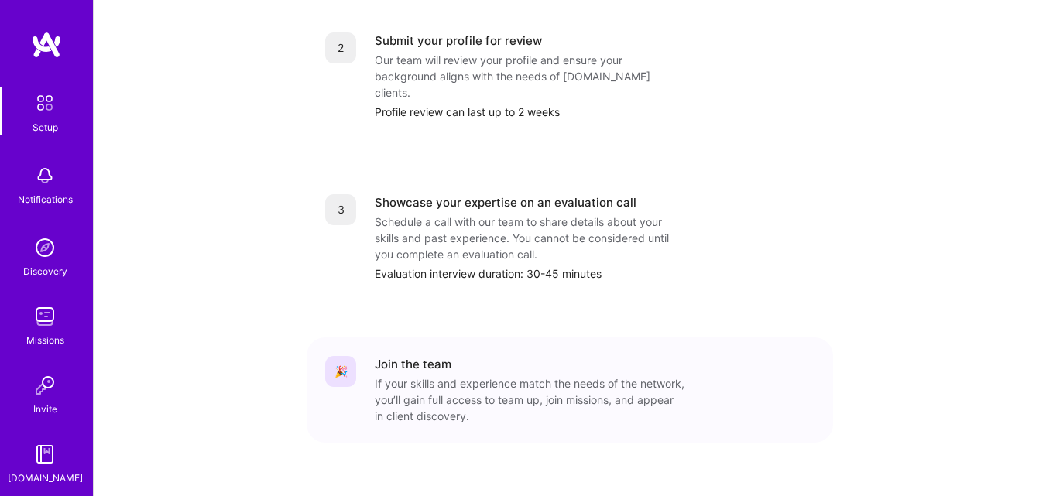
click at [52, 321] on img at bounding box center [44, 316] width 31 height 31
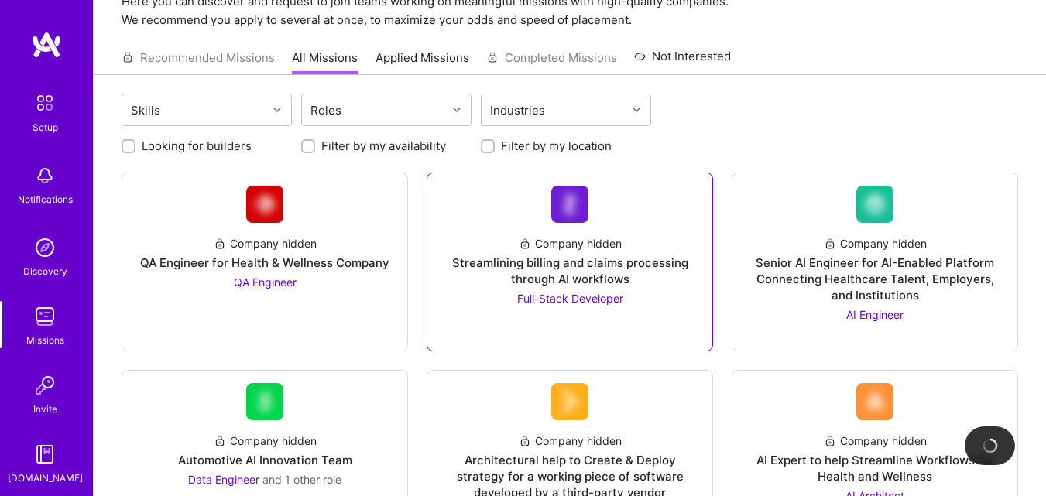
scroll to position [155, 0]
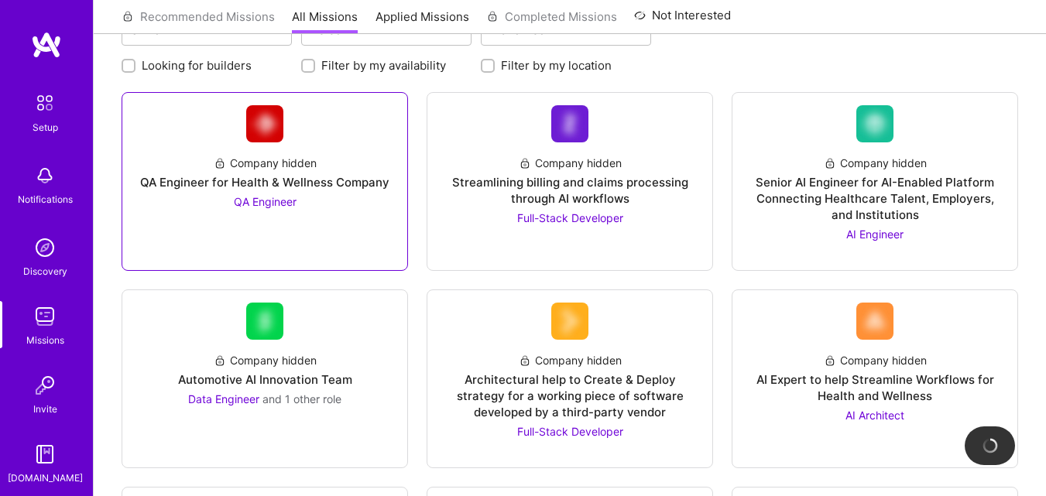
click at [259, 204] on span "QA Engineer" at bounding box center [265, 201] width 63 height 13
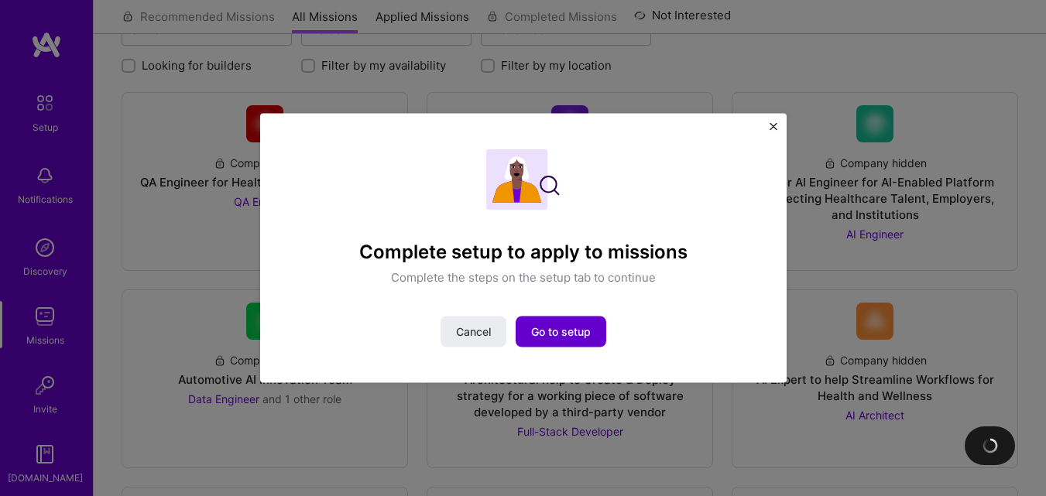
click at [602, 340] on button "Go to setup" at bounding box center [560, 332] width 91 height 31
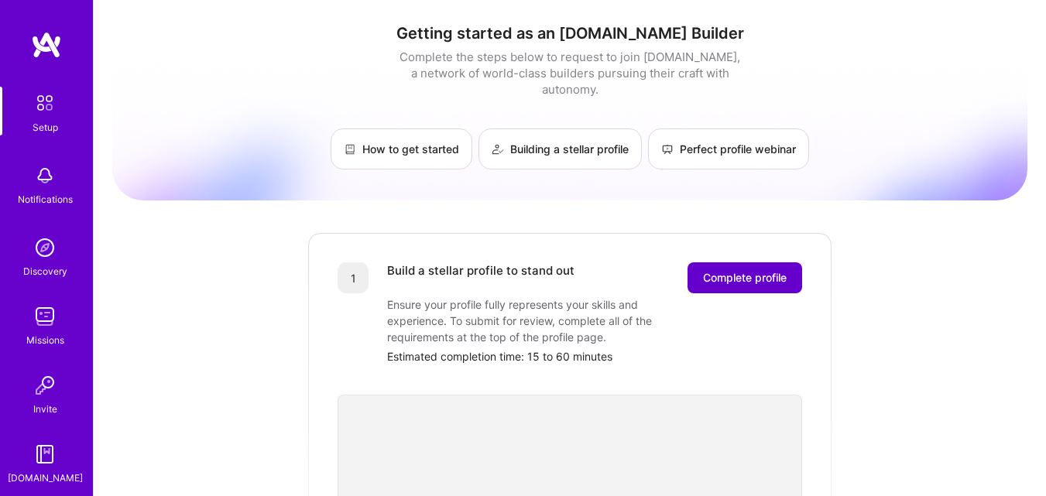
click at [743, 262] on button "Complete profile" at bounding box center [744, 277] width 115 height 31
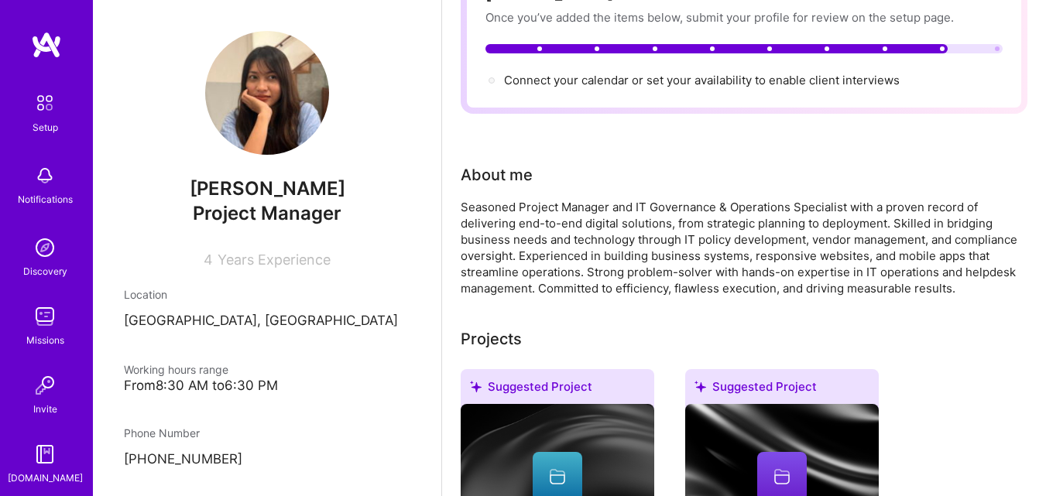
scroll to position [155, 0]
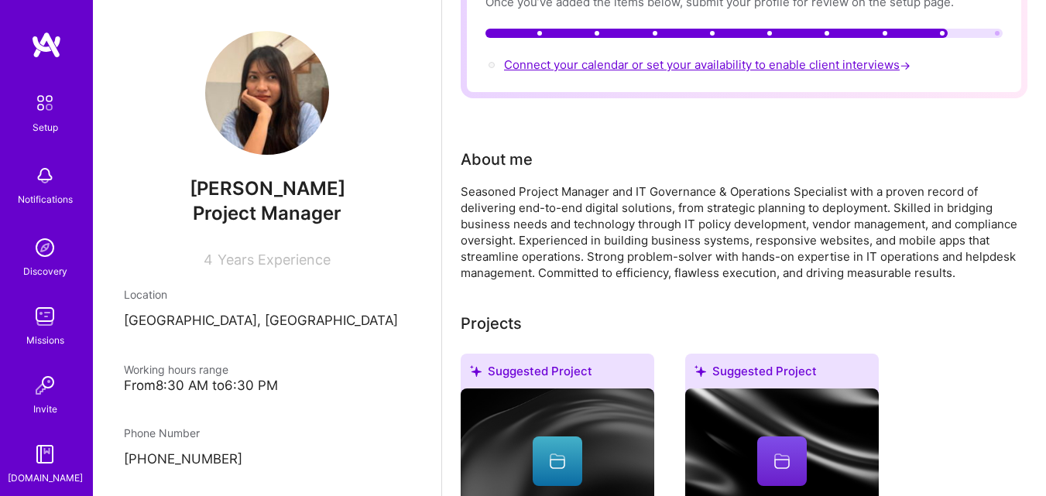
click at [733, 69] on span "Connect your calendar or set your availability to enable client interviews →" at bounding box center [708, 64] width 409 height 15
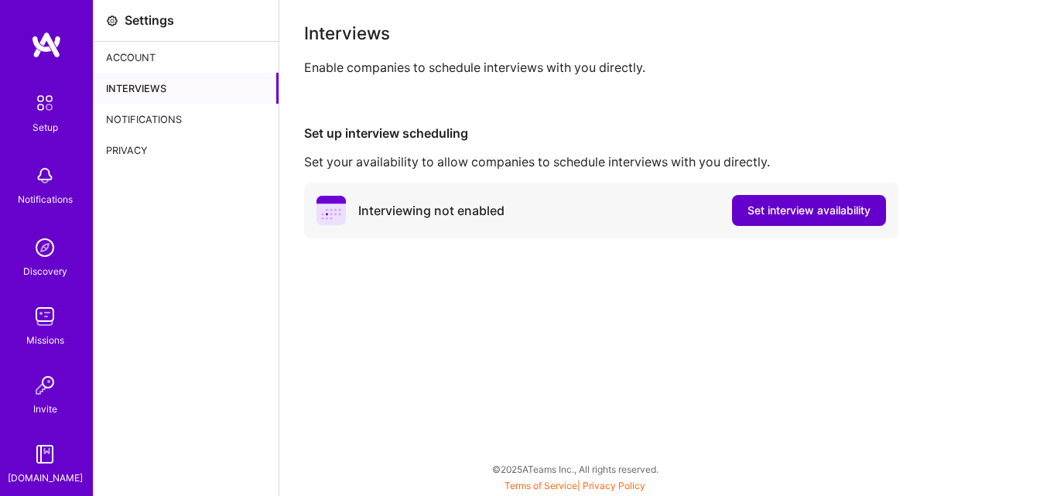
click at [784, 215] on span "Set interview availability" at bounding box center [809, 210] width 123 height 15
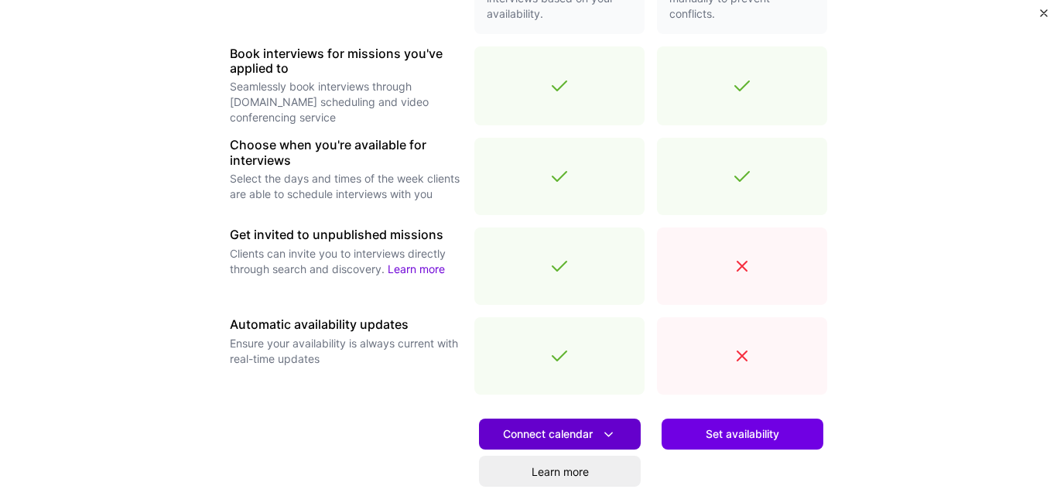
scroll to position [542, 0]
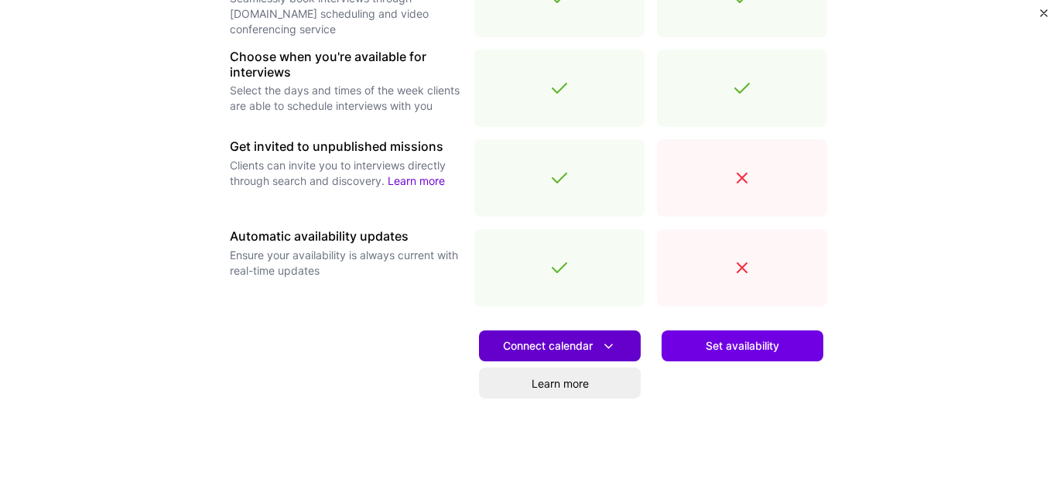
click at [558, 348] on span "Connect calendar" at bounding box center [560, 346] width 114 height 16
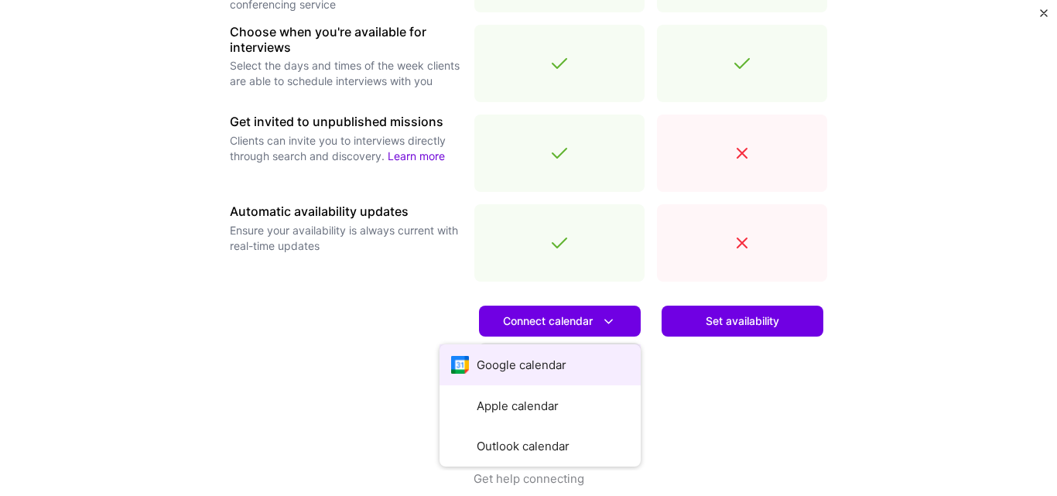
scroll to position [588, 0]
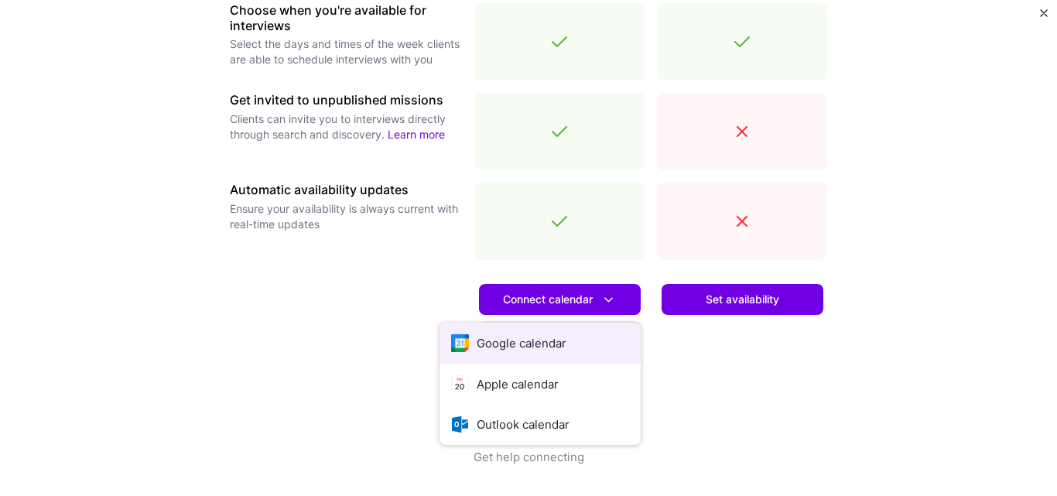
click at [552, 346] on button "Google calendar" at bounding box center [540, 343] width 201 height 41
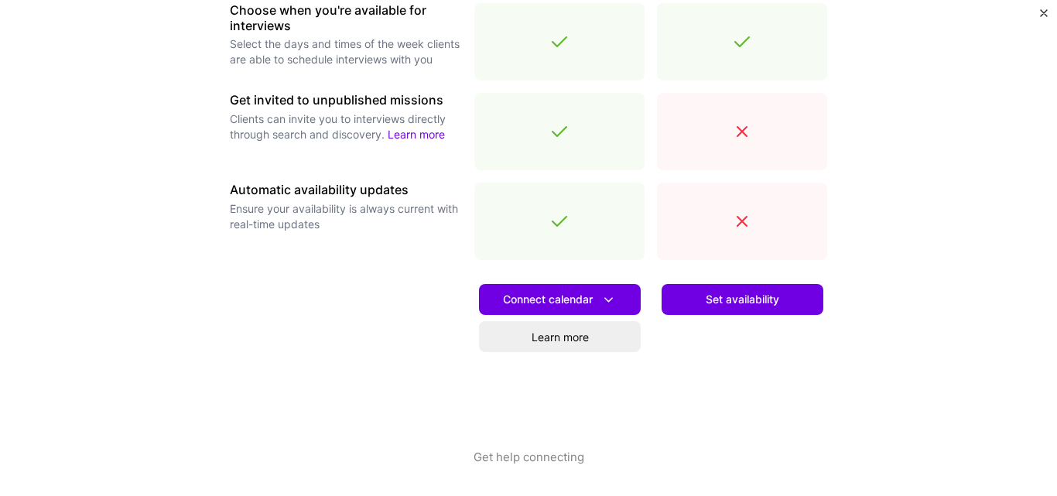
scroll to position [0, 0]
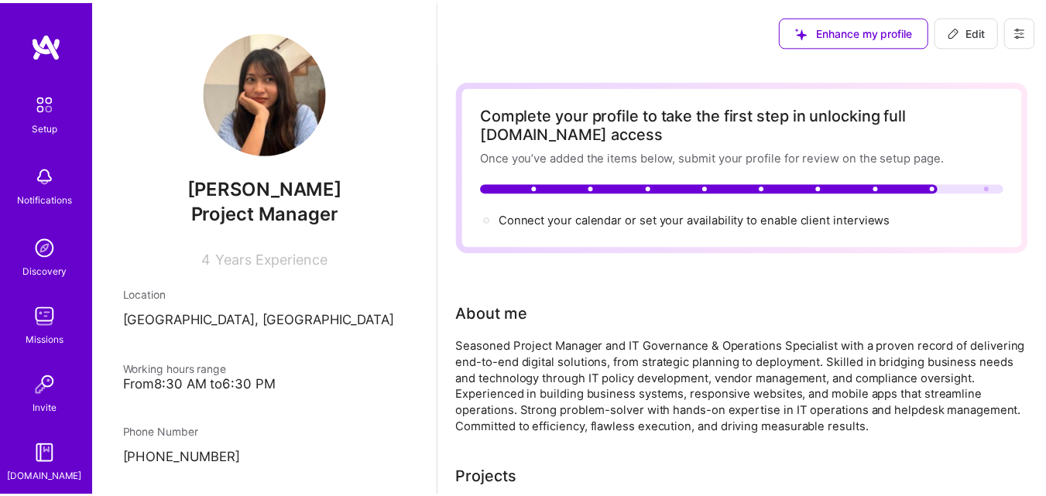
scroll to position [155, 0]
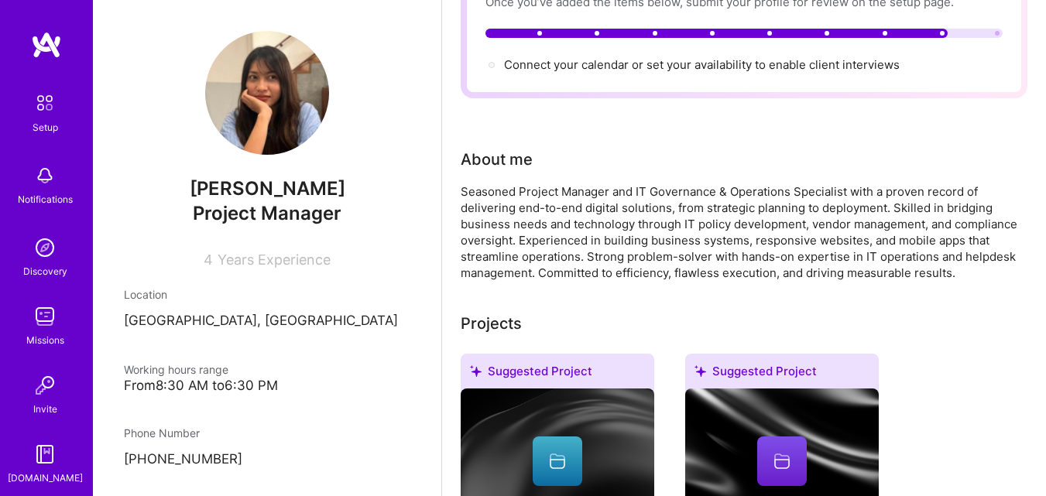
click at [40, 265] on div "Discovery" at bounding box center [45, 271] width 44 height 16
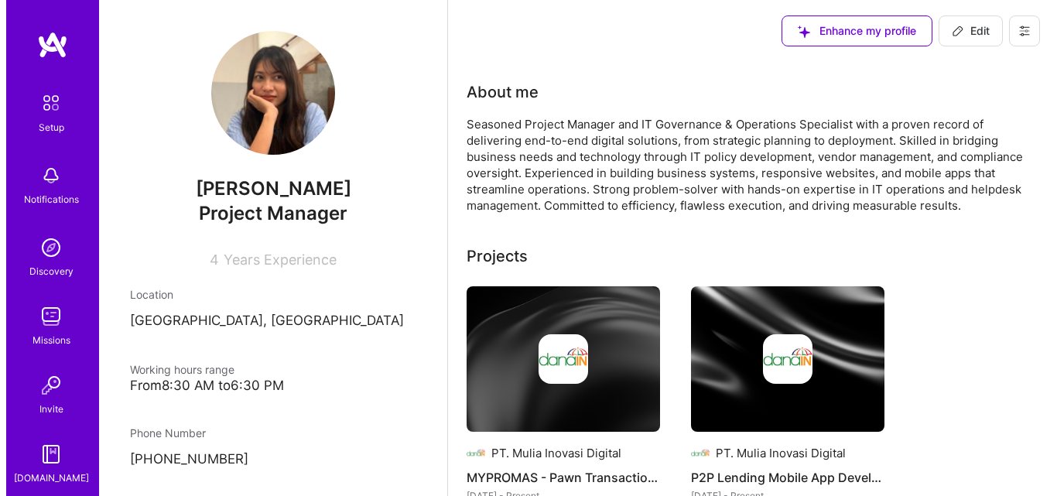
scroll to position [450, 0]
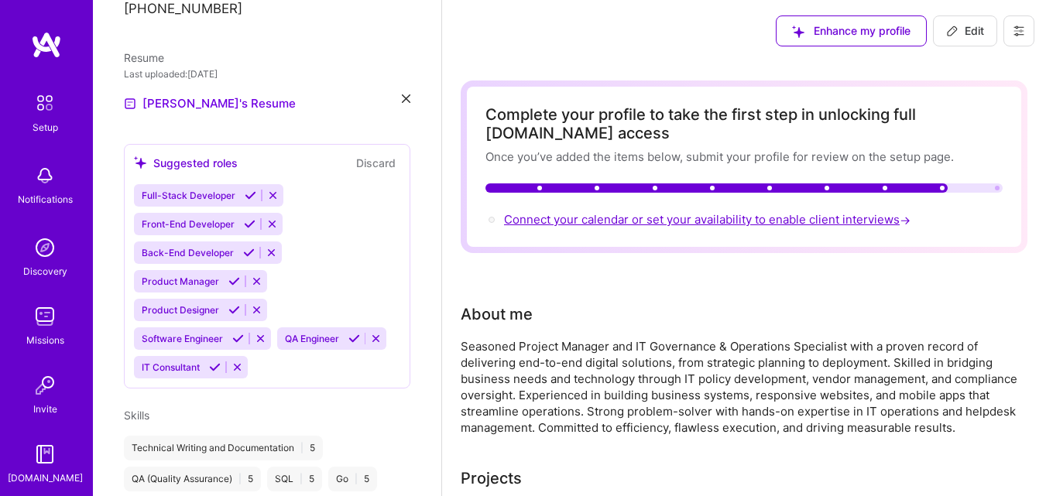
click at [686, 222] on span "Connect your calendar or set your availability to enable client interviews →" at bounding box center [708, 219] width 409 height 15
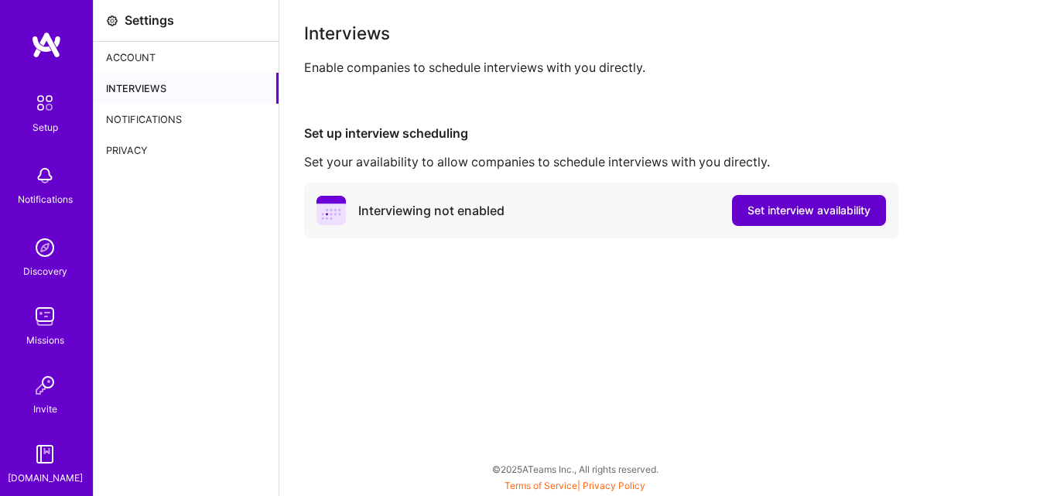
click at [758, 216] on span "Set interview availability" at bounding box center [809, 210] width 123 height 15
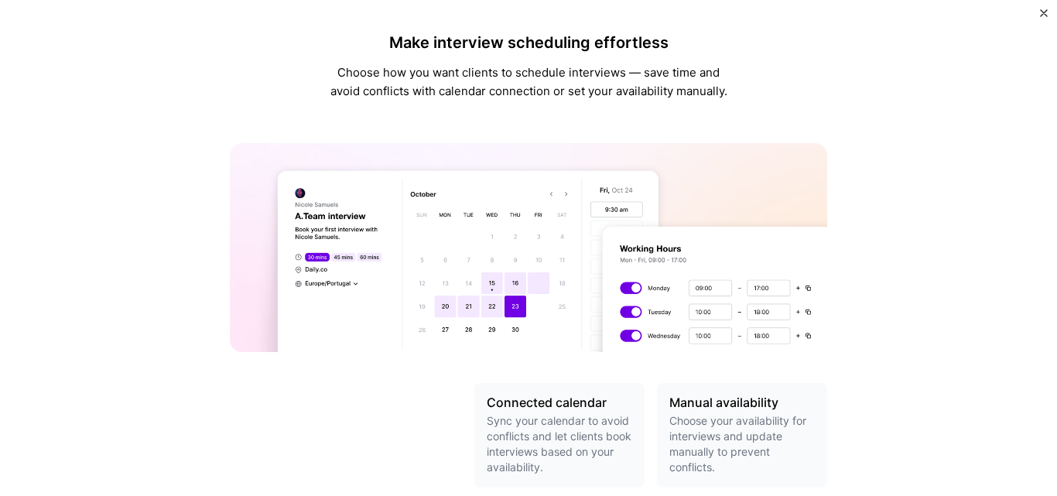
scroll to position [464, 0]
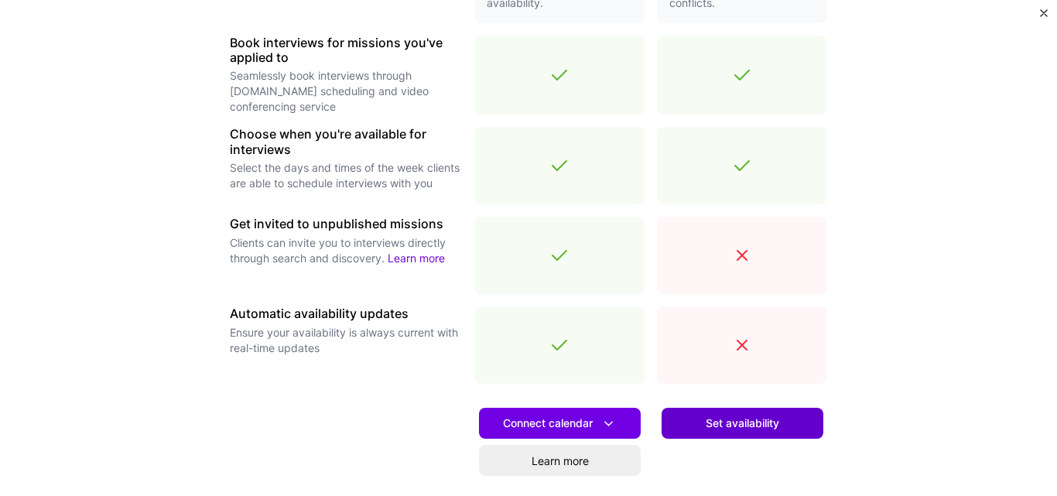
click at [741, 419] on span "Set availability" at bounding box center [743, 423] width 74 height 15
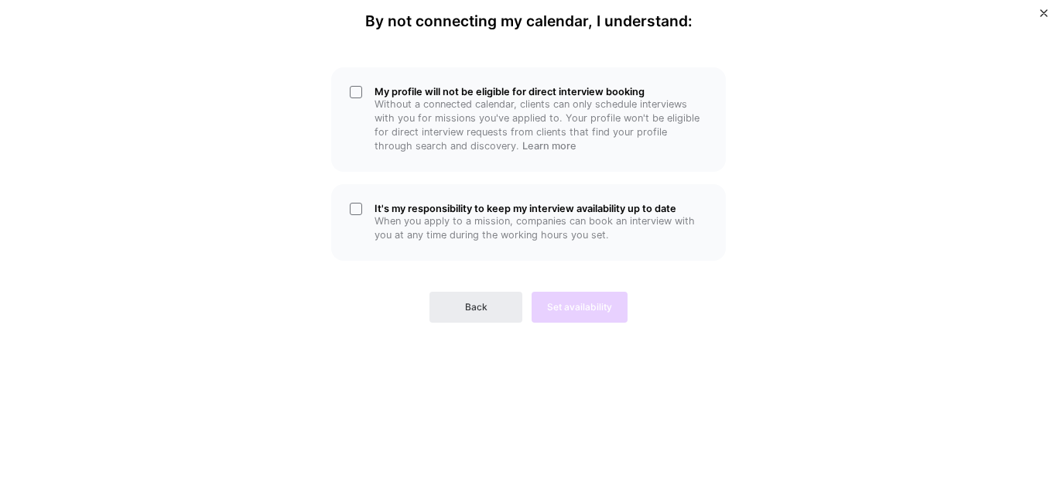
scroll to position [0, 0]
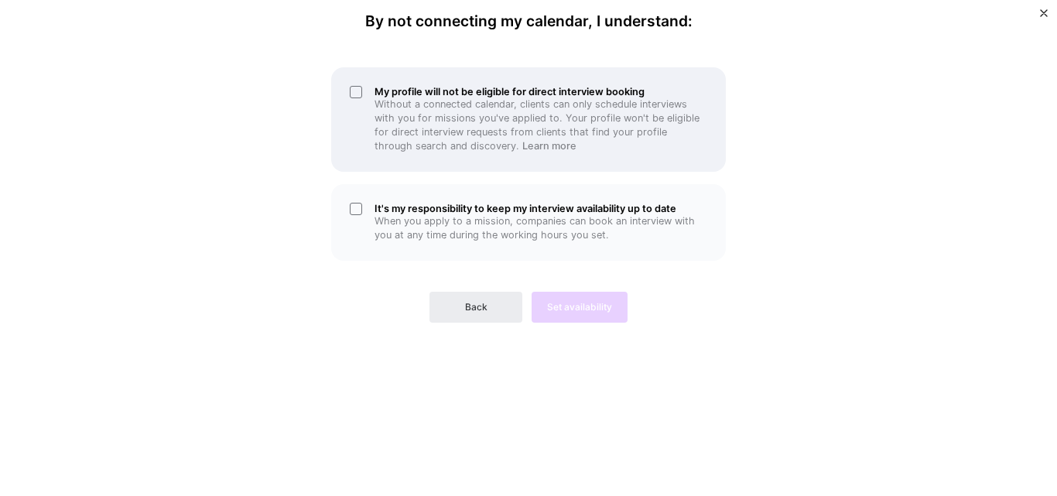
click at [357, 95] on div "My profile will not be eligible for direct interview booking Without a connecte…" at bounding box center [528, 119] width 395 height 104
click at [359, 90] on div "My profile will not be eligible for direct interview booking Without a connecte…" at bounding box center [528, 119] width 395 height 104
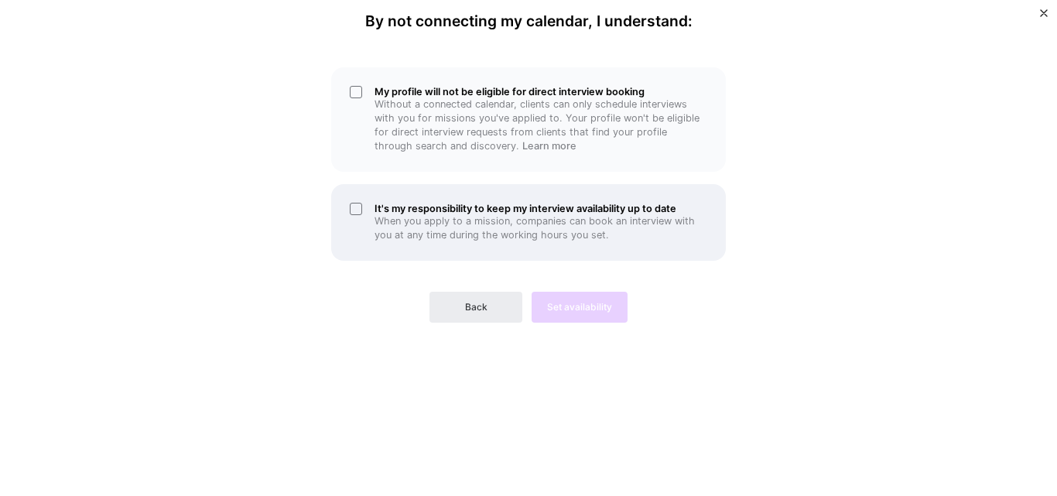
click at [349, 211] on div "It's my responsibility to keep my interview availability up to date When you ap…" at bounding box center [528, 222] width 395 height 77
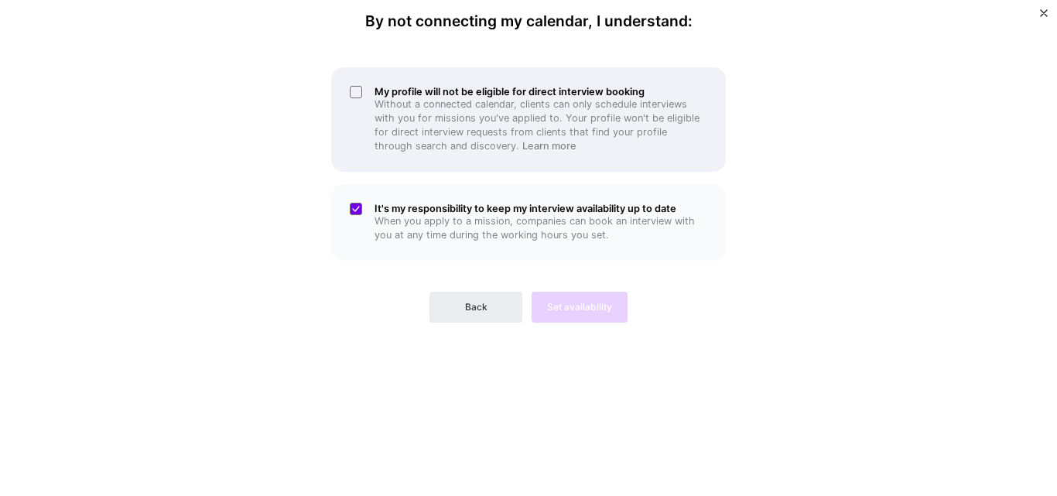
click at [354, 94] on div "My profile will not be eligible for direct interview booking Without a connecte…" at bounding box center [528, 119] width 395 height 104
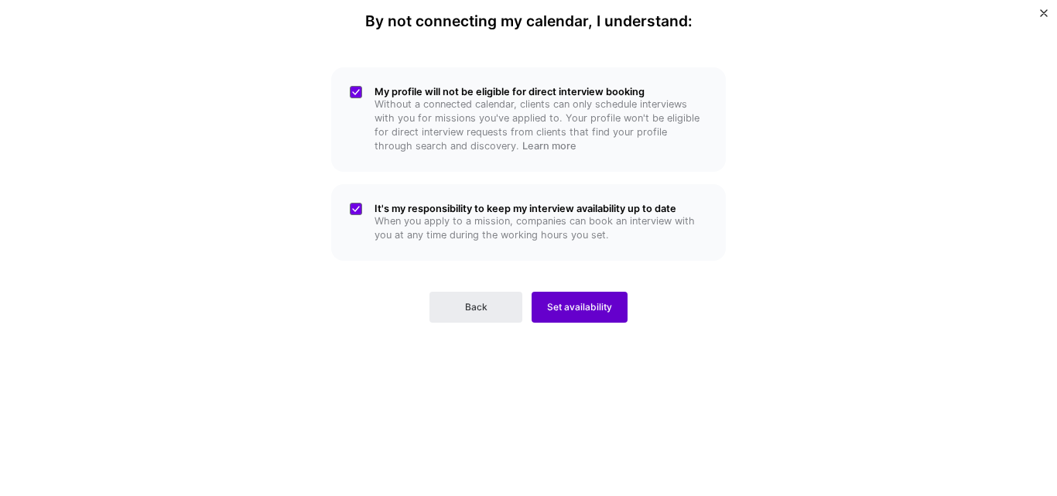
click at [560, 304] on span "Set availability" at bounding box center [579, 307] width 65 height 14
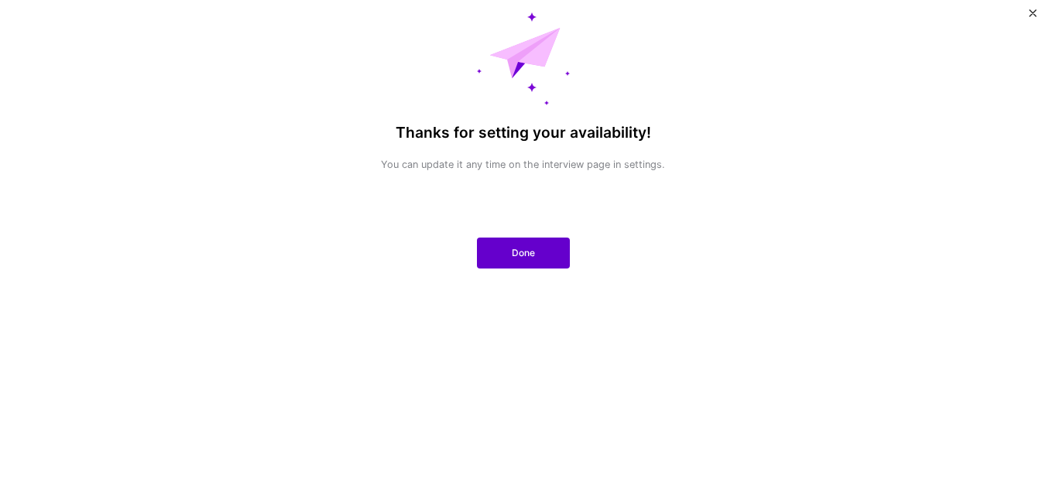
click at [527, 259] on span "Done" at bounding box center [523, 253] width 23 height 14
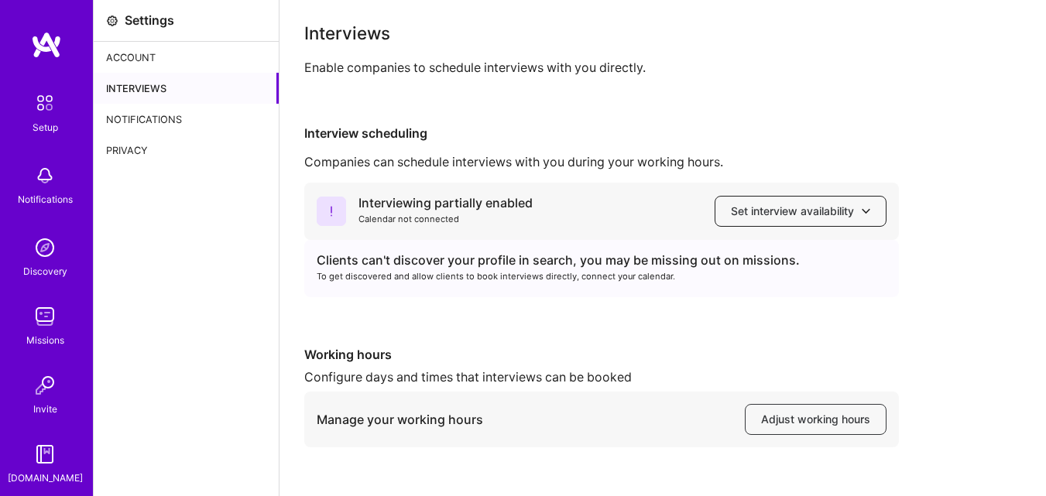
click at [755, 222] on button "Set interview availability" at bounding box center [800, 211] width 172 height 31
click at [763, 211] on span "Set interview availability" at bounding box center [800, 211] width 139 height 15
click at [594, 145] on div "Interview scheduling Companies can schedule interviews with you during your wor…" at bounding box center [662, 363] width 717 height 476
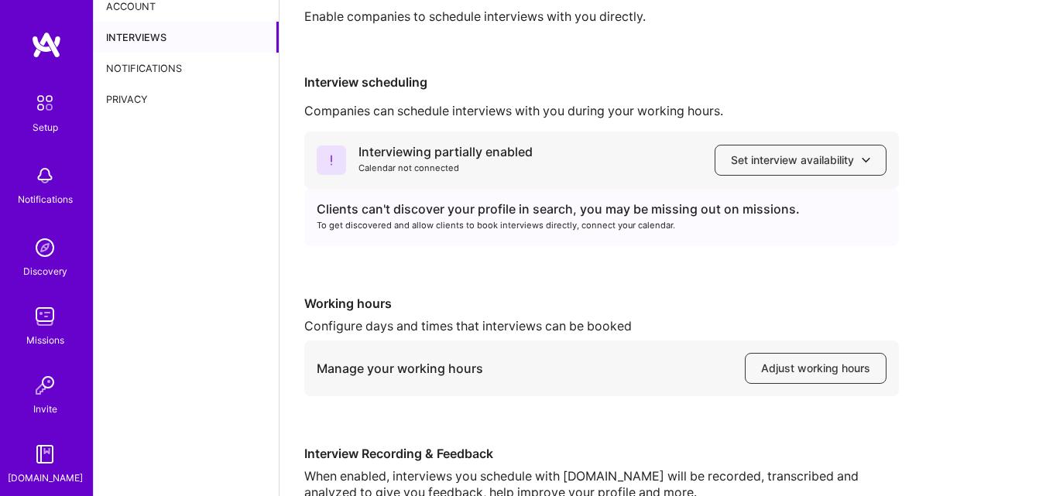
scroll to position [155, 0]
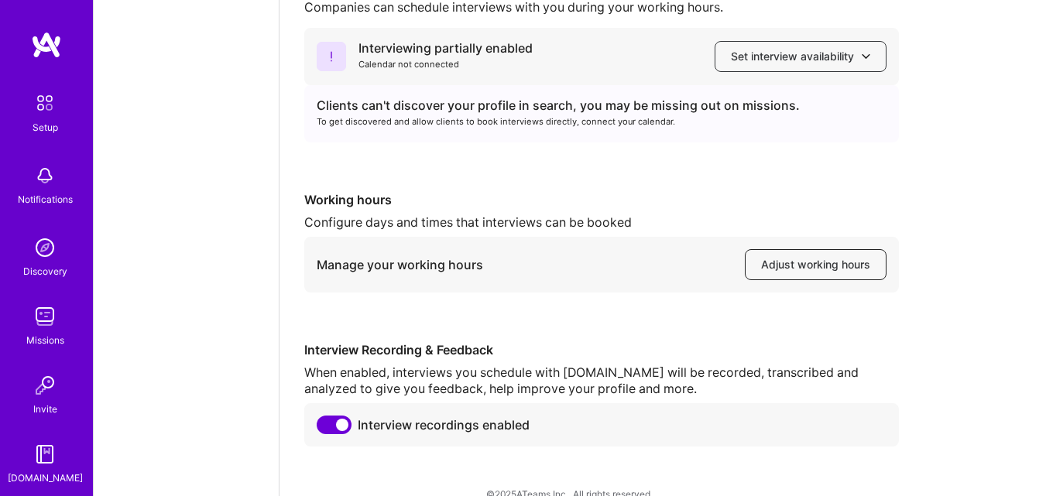
click at [829, 271] on span "Adjust working hours" at bounding box center [815, 264] width 109 height 15
click at [49, 22] on div "Setup Notifications Discovery Missions Invite A.Guide Profile" at bounding box center [46, 248] width 93 height 496
click at [46, 40] on img at bounding box center [46, 45] width 31 height 28
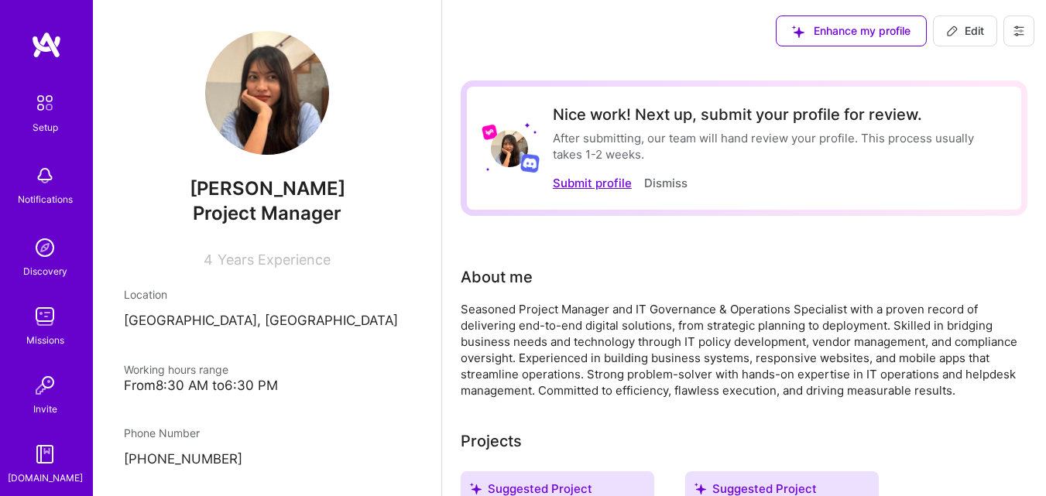
click at [591, 183] on button "Submit profile" at bounding box center [592, 183] width 79 height 16
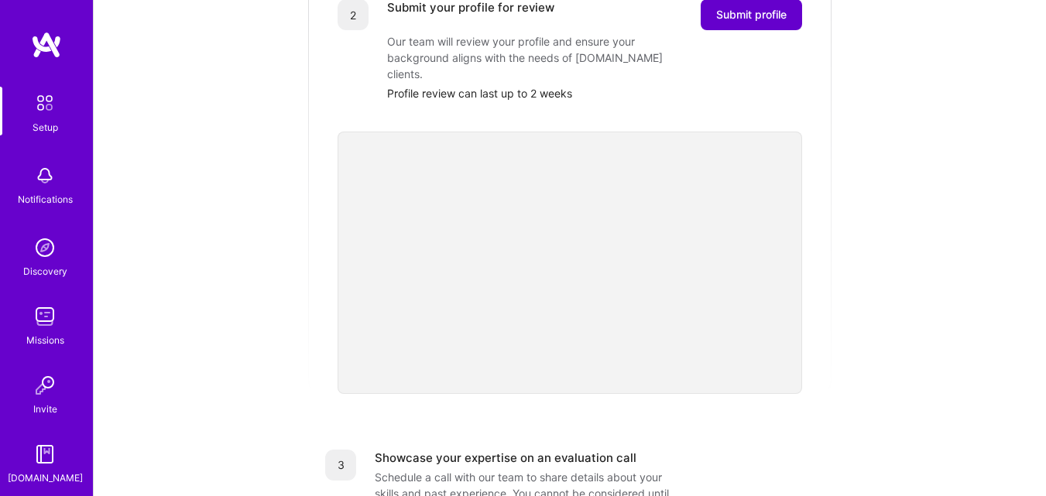
scroll to position [232, 0]
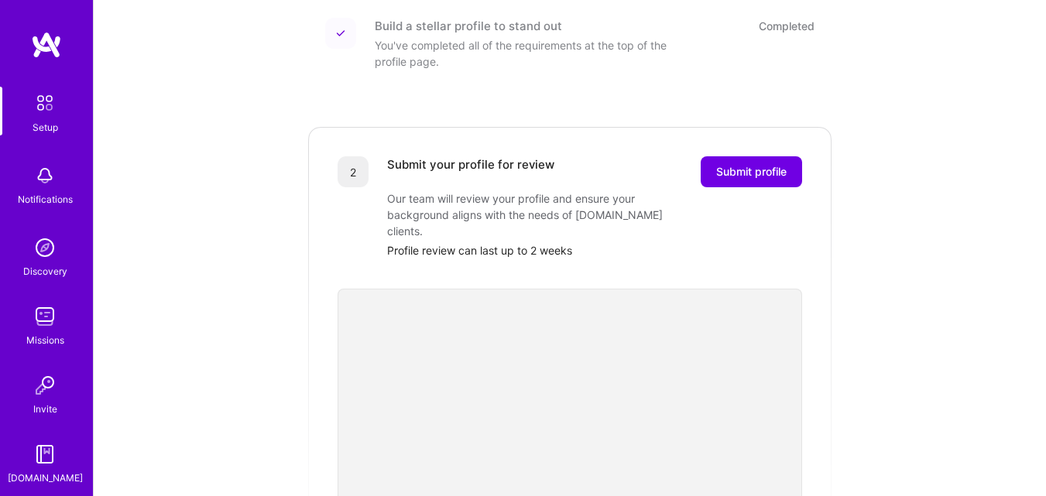
click at [755, 136] on div "2 Submit your profile for review Submit profile Our team will review your profi…" at bounding box center [569, 338] width 526 height 426
click at [755, 164] on span "Submit profile" at bounding box center [751, 171] width 70 height 15
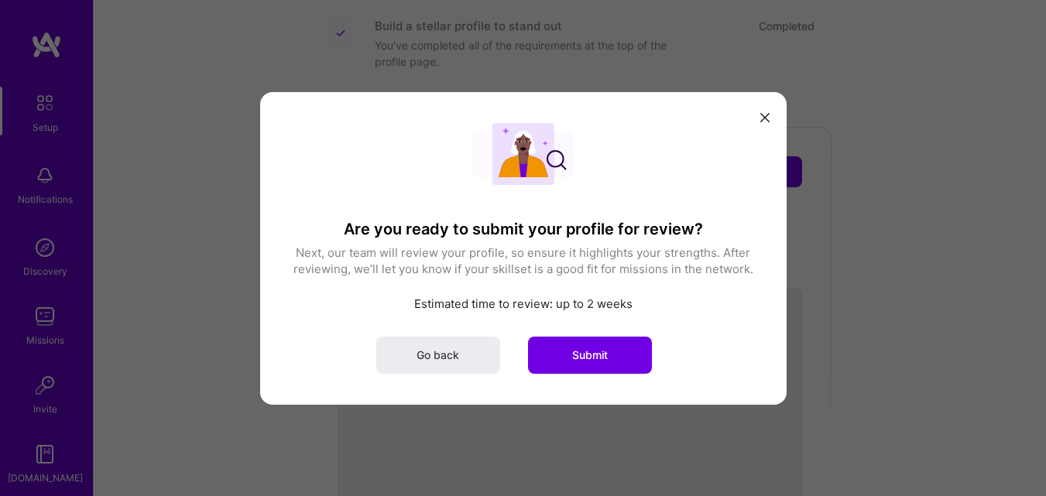
click at [593, 349] on span "Submit" at bounding box center [590, 354] width 36 height 15
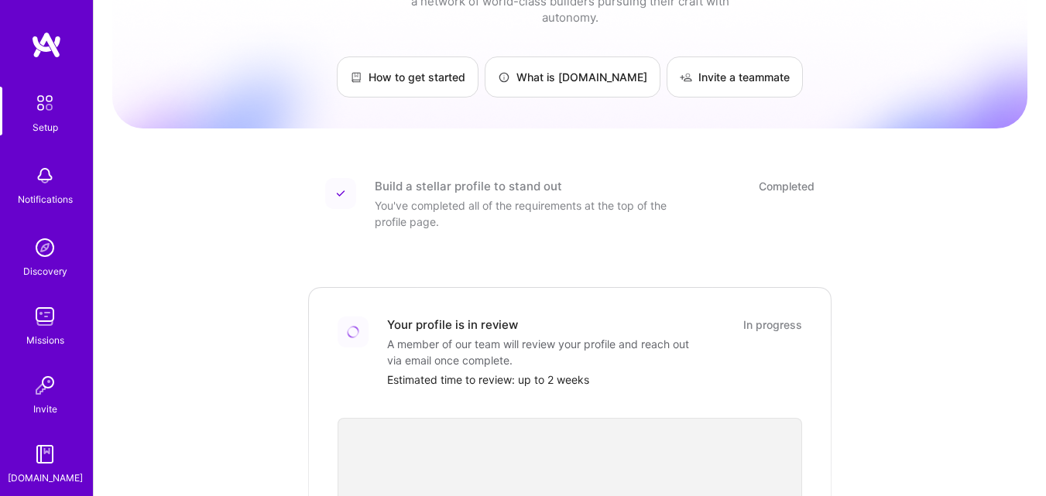
scroll to position [0, 0]
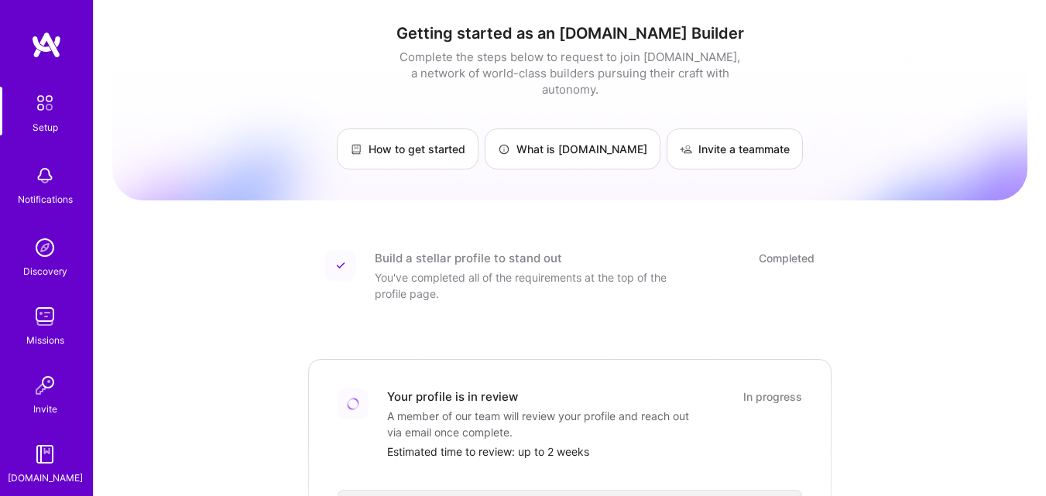
click at [49, 116] on img at bounding box center [45, 103] width 33 height 33
